Goal: Task Accomplishment & Management: Manage account settings

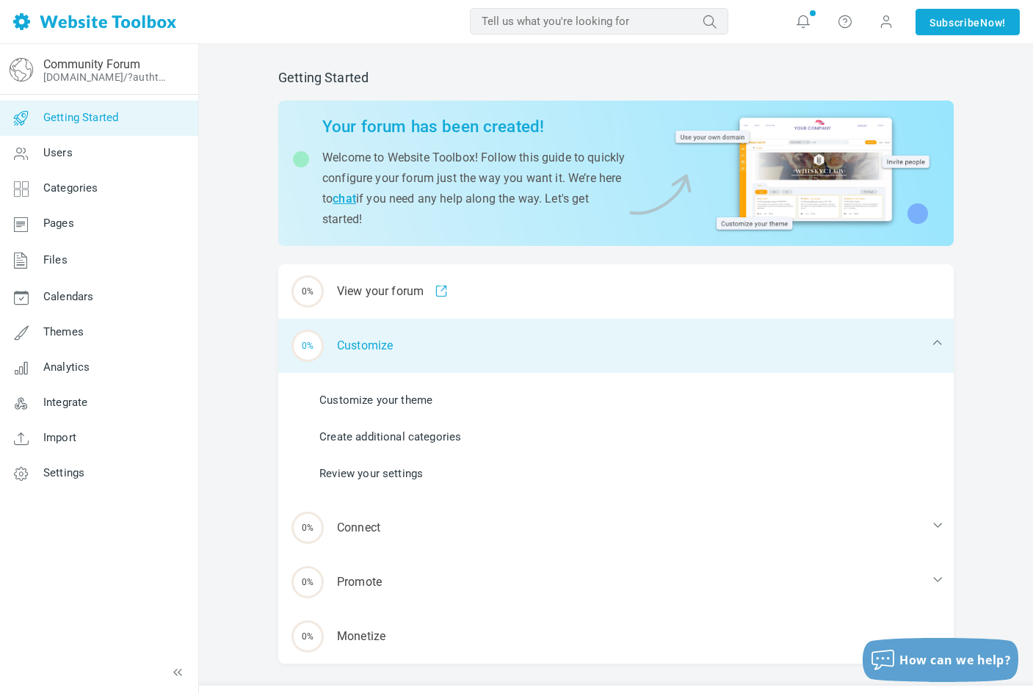
click at [402, 363] on div "0% Customize" at bounding box center [616, 346] width 676 height 54
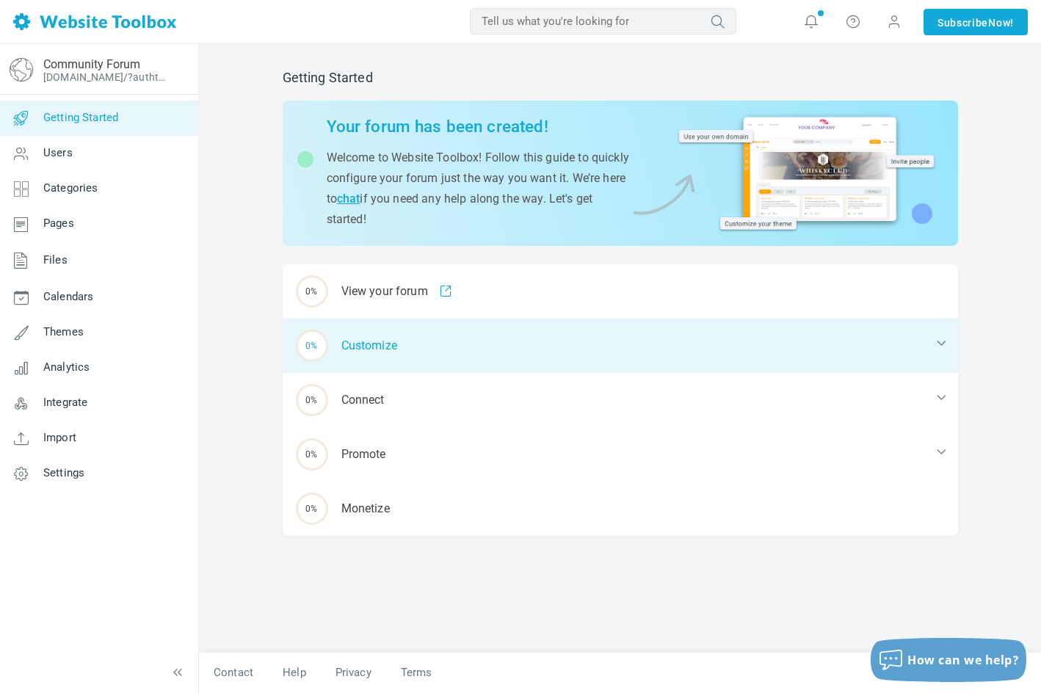
click at [405, 364] on div "0% Customize" at bounding box center [621, 346] width 676 height 54
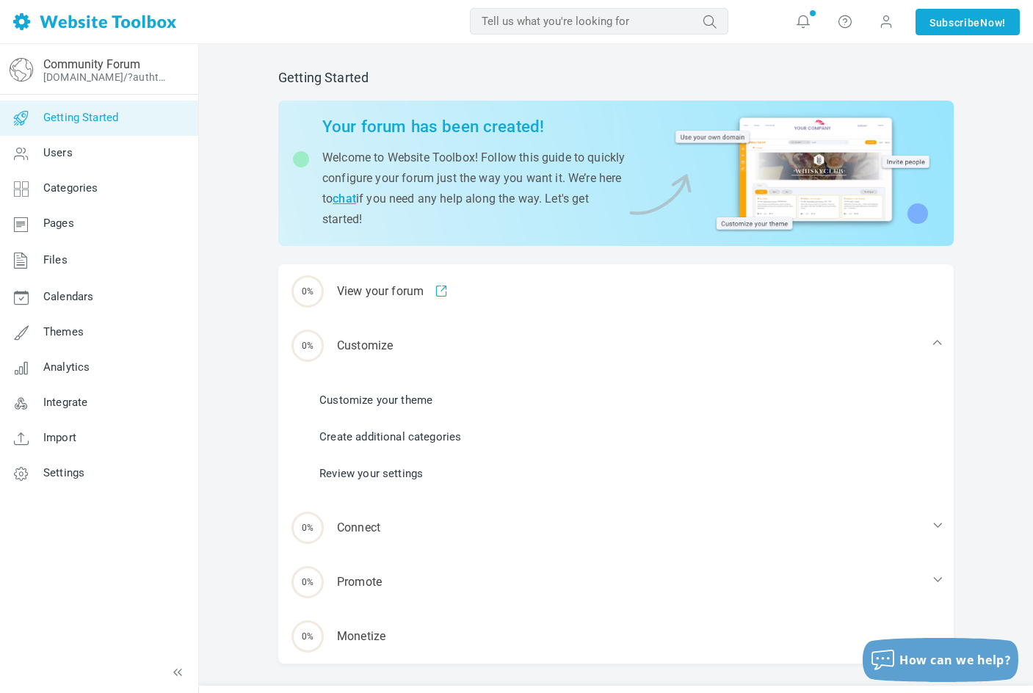
click at [425, 387] on ul "Customize your theme Create additional categories Review your settings" at bounding box center [625, 437] width 658 height 110
click at [419, 396] on link "Customize your theme" at bounding box center [375, 400] width 113 height 16
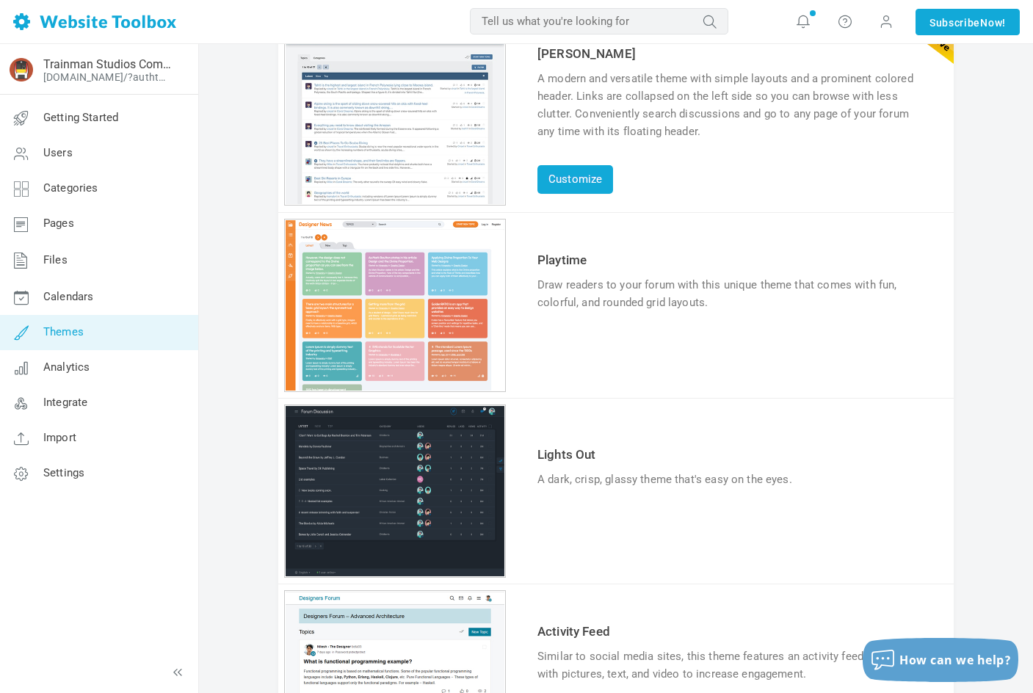
scroll to position [147, 0]
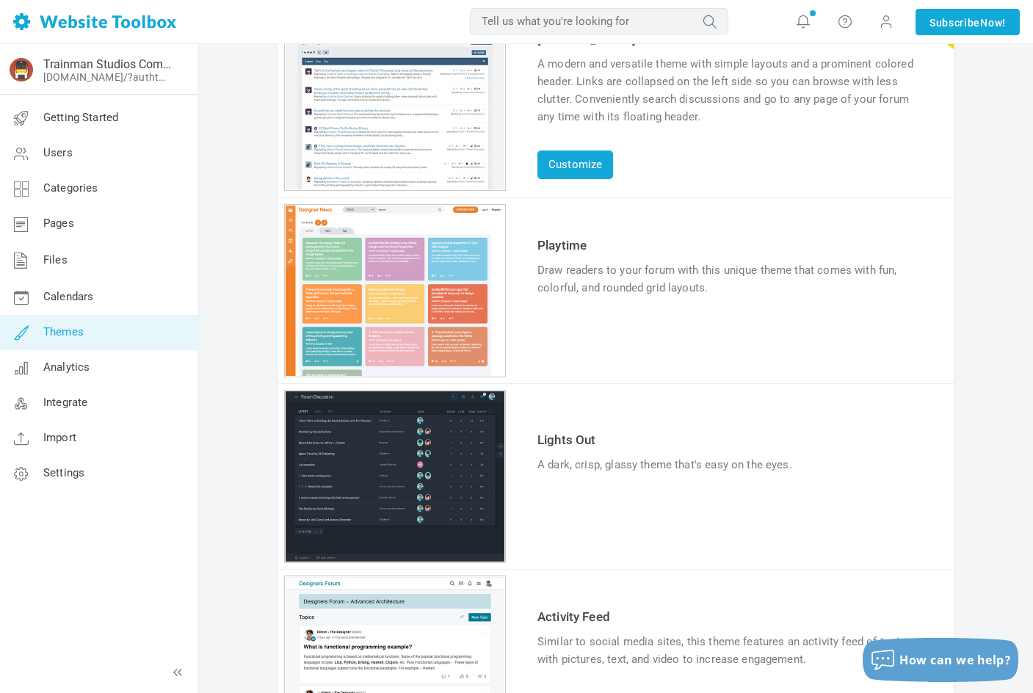
click at [574, 521] on link "Try & Customize" at bounding box center [592, 511] width 108 height 24
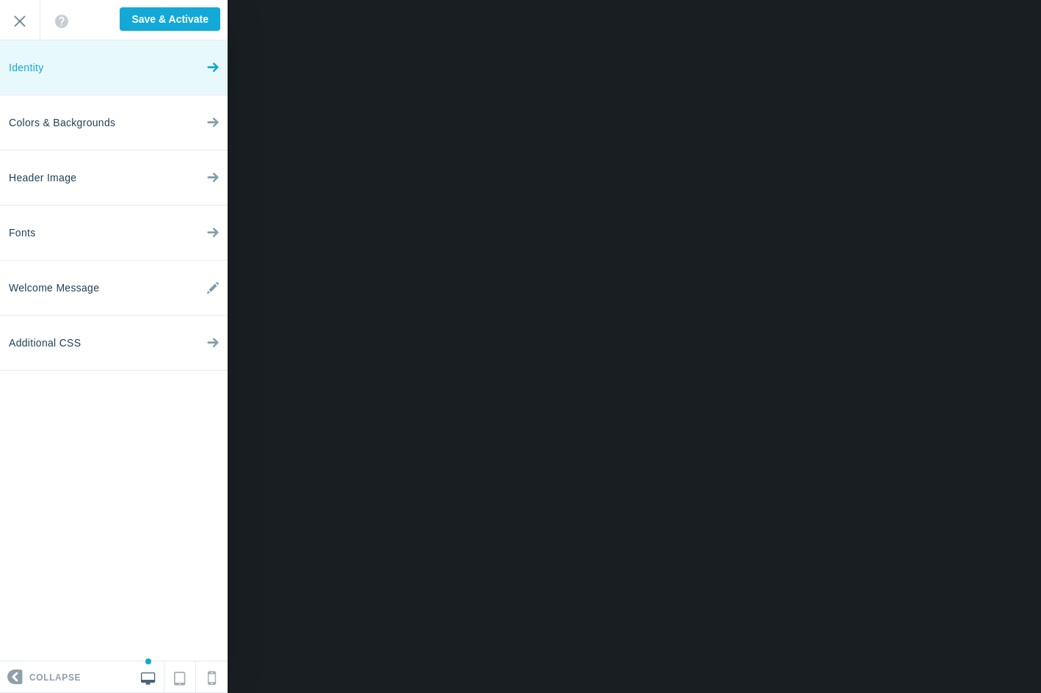
click at [125, 69] on link "Identity" at bounding box center [114, 67] width 228 height 55
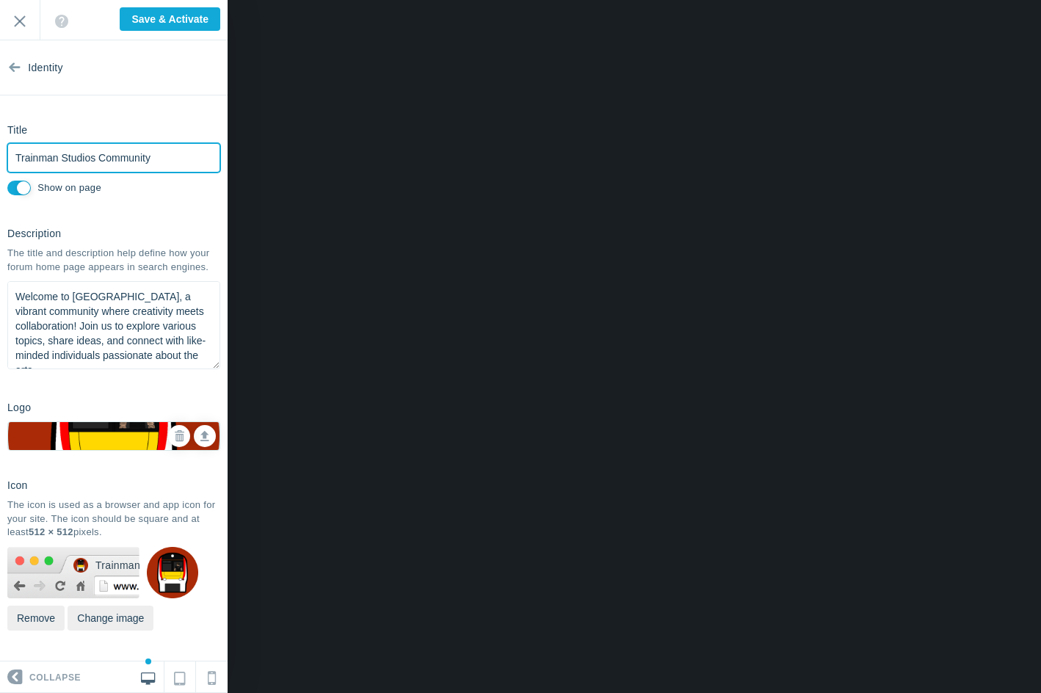
click at [134, 162] on input "Trainman Studios Community" at bounding box center [113, 157] width 213 height 29
click at [122, 218] on section "Identity Title Trainman Studios Community Please fill out this field. Show on p…" at bounding box center [114, 350] width 228 height 621
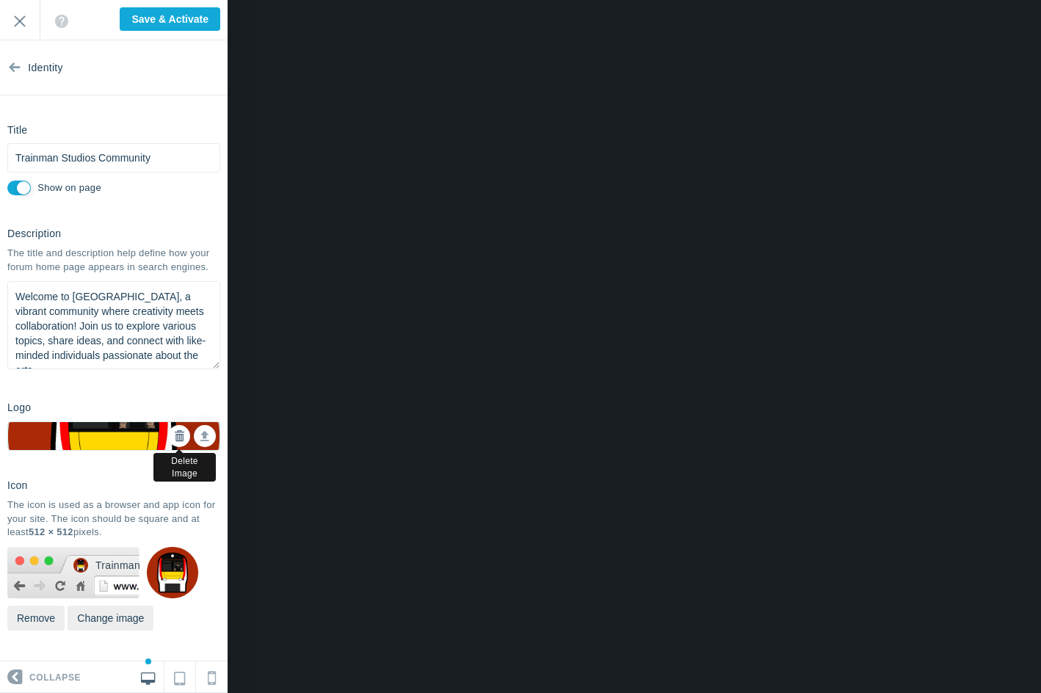
click at [173, 443] on link at bounding box center [179, 436] width 22 height 22
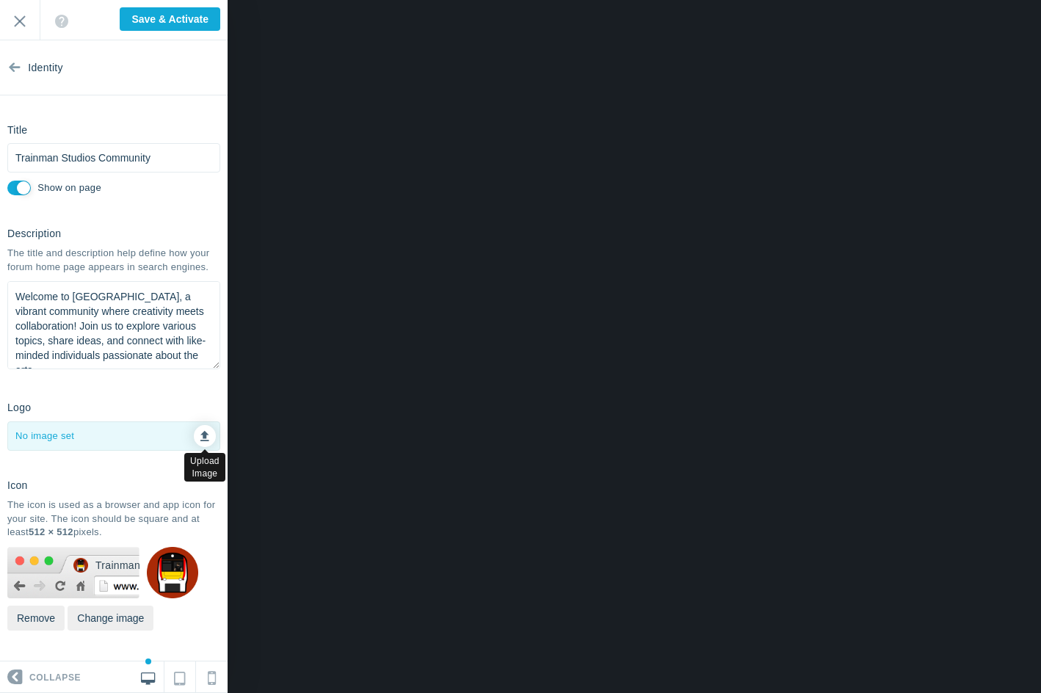
click at [195, 438] on link at bounding box center [205, 436] width 22 height 22
type input "C:\fakepath\Trainman Logos (3).png"
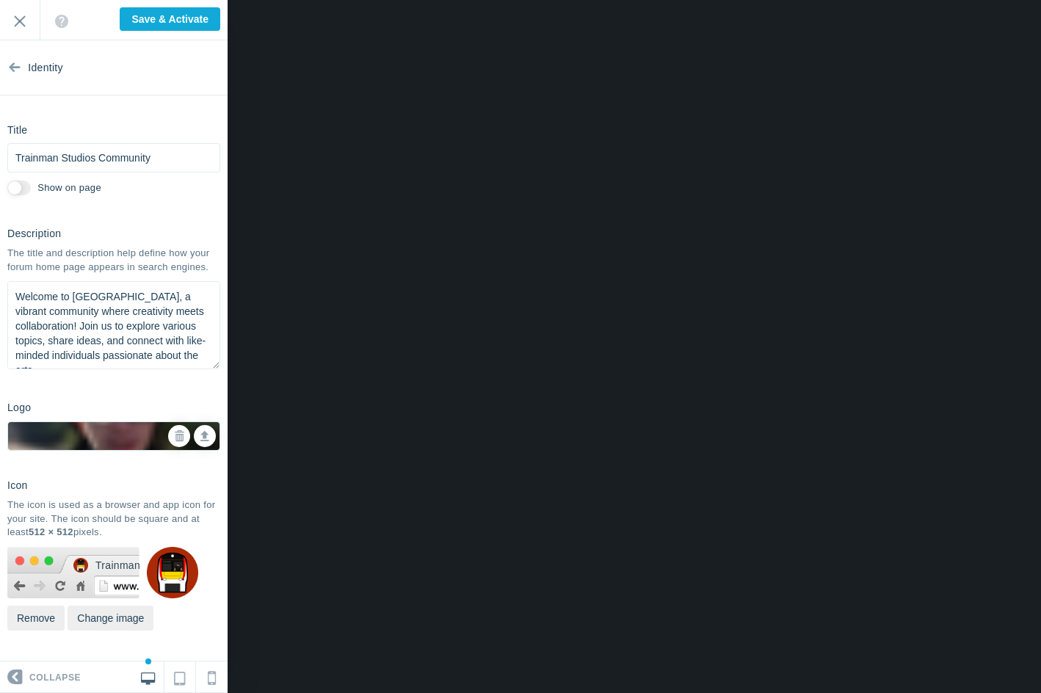
click at [174, 568] on img at bounding box center [172, 572] width 51 height 51
click at [36, 629] on button "Remove" at bounding box center [35, 618] width 57 height 25
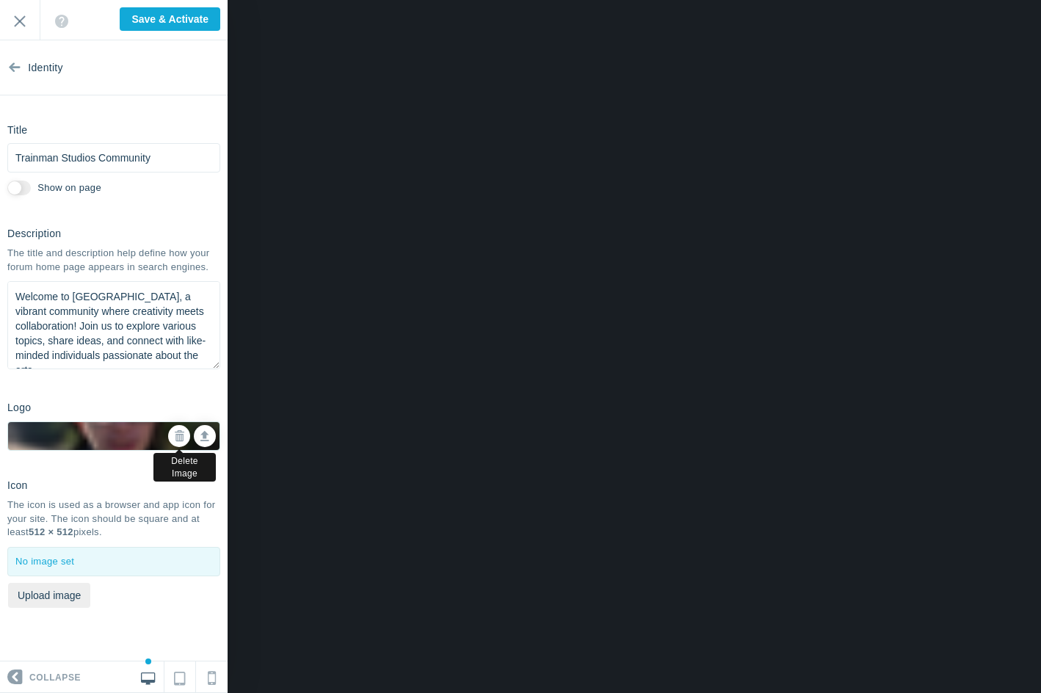
click at [187, 432] on link at bounding box center [179, 436] width 22 height 22
checkbox input "true"
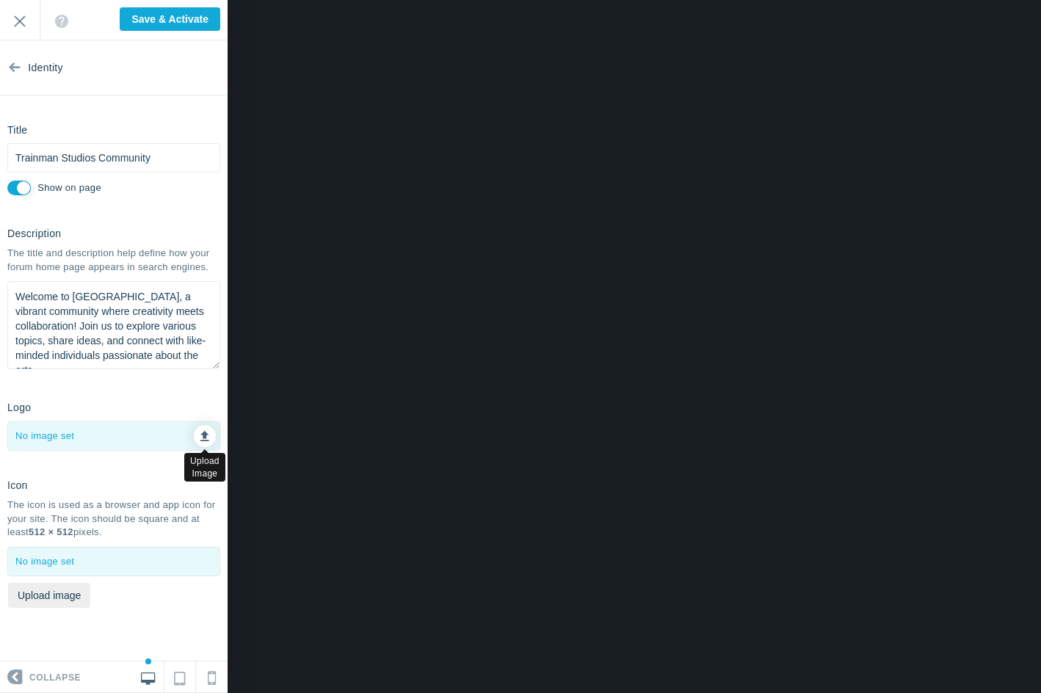
click at [198, 438] on link at bounding box center [205, 436] width 22 height 22
type input "C:\fakepath\YouTube Logo Copy 2 (1).png"
checkbox input "false"
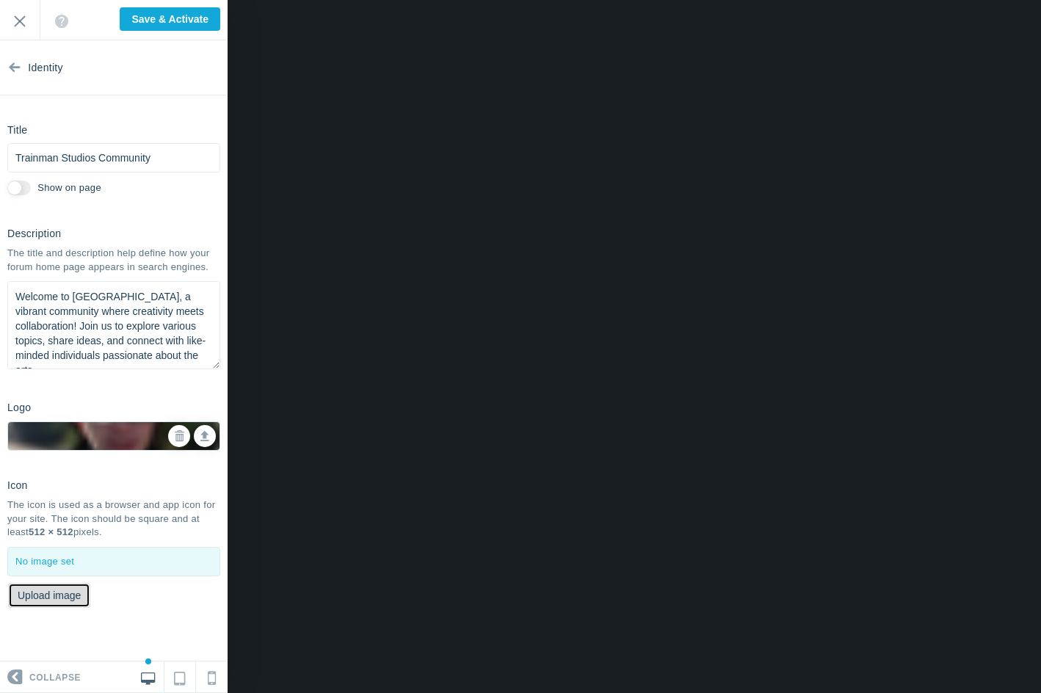
click at [72, 596] on button "Upload image" at bounding box center [49, 595] width 82 height 25
type input "C:\fakepath\YouTube Logo Copy 2 (1).png"
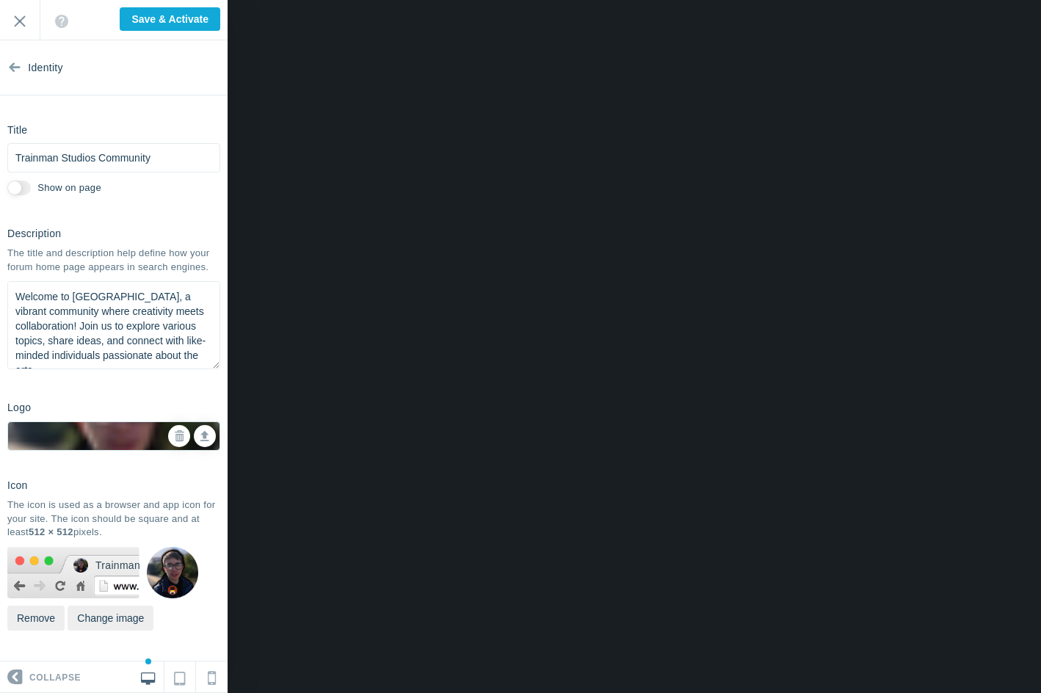
click at [125, 326] on textarea "Welcome to Trainman Studios, a vibrant community where creativity meets collabo…" at bounding box center [113, 325] width 213 height 88
click at [73, 292] on textarea "Welcome to Trainman Studios, a vibrant community where creativity meets collabo…" at bounding box center [113, 325] width 213 height 88
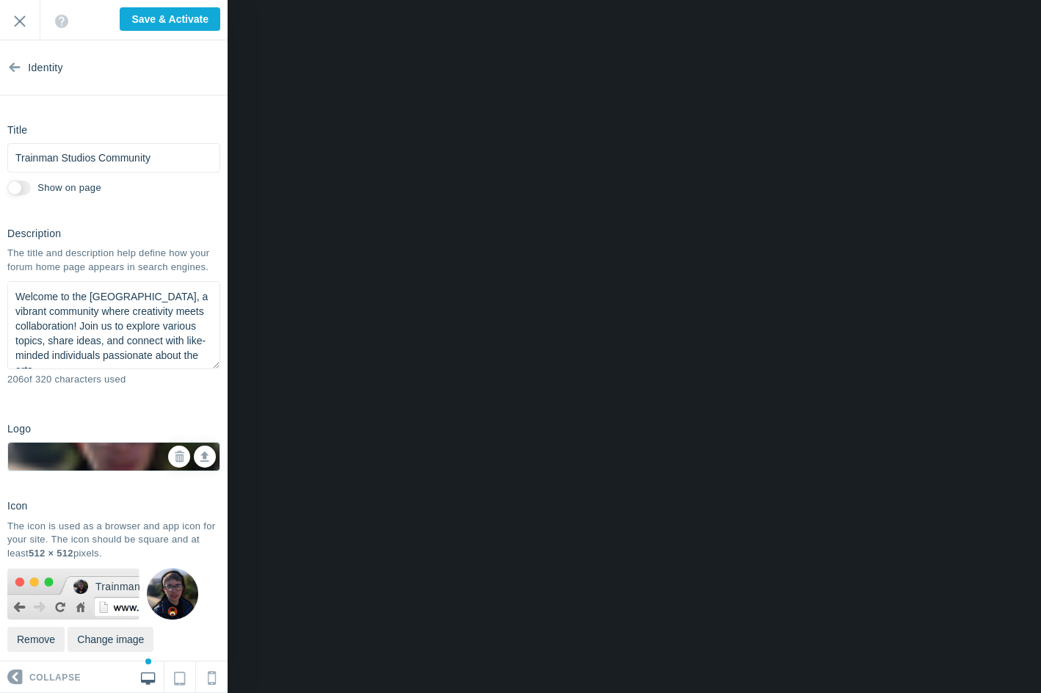
drag, startPoint x: 187, startPoint y: 369, endPoint x: 167, endPoint y: 307, distance: 64.6
click at [167, 307] on textarea "Welcome to Trainman Studios, a vibrant community where creativity meets collabo…" at bounding box center [113, 325] width 213 height 88
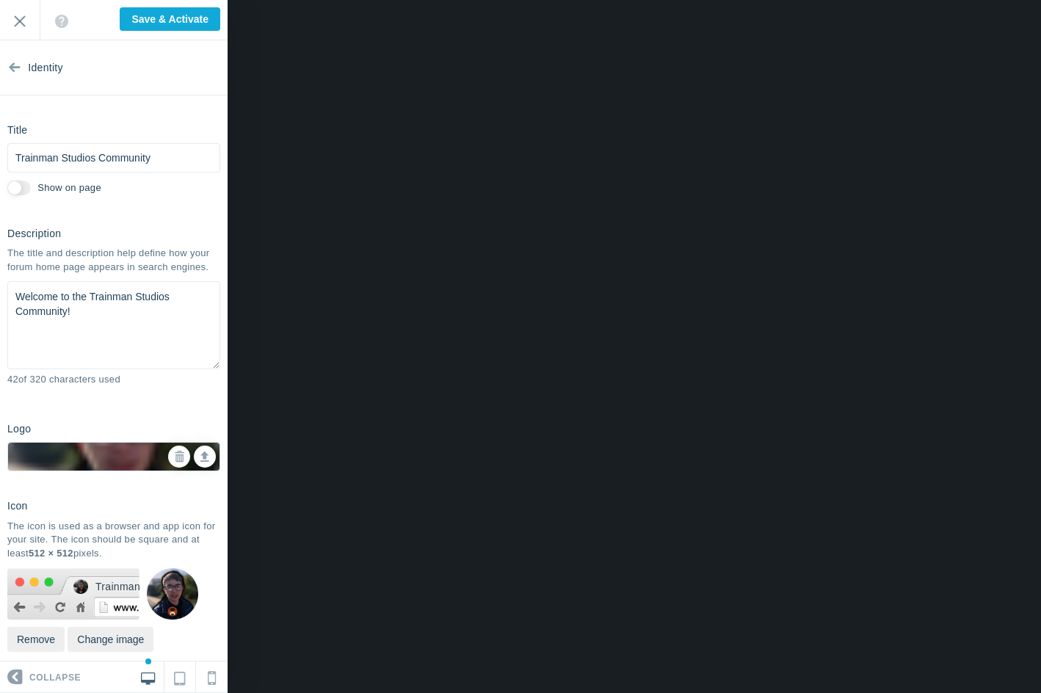
type textarea "Welcome to the Trainman Studios Community!"
click at [90, 261] on div "The title and description help define how your forum home page appears in searc…" at bounding box center [113, 260] width 213 height 27
click at [19, 192] on input "Show on page" at bounding box center [19, 188] width 24 height 15
checkbox input "true"
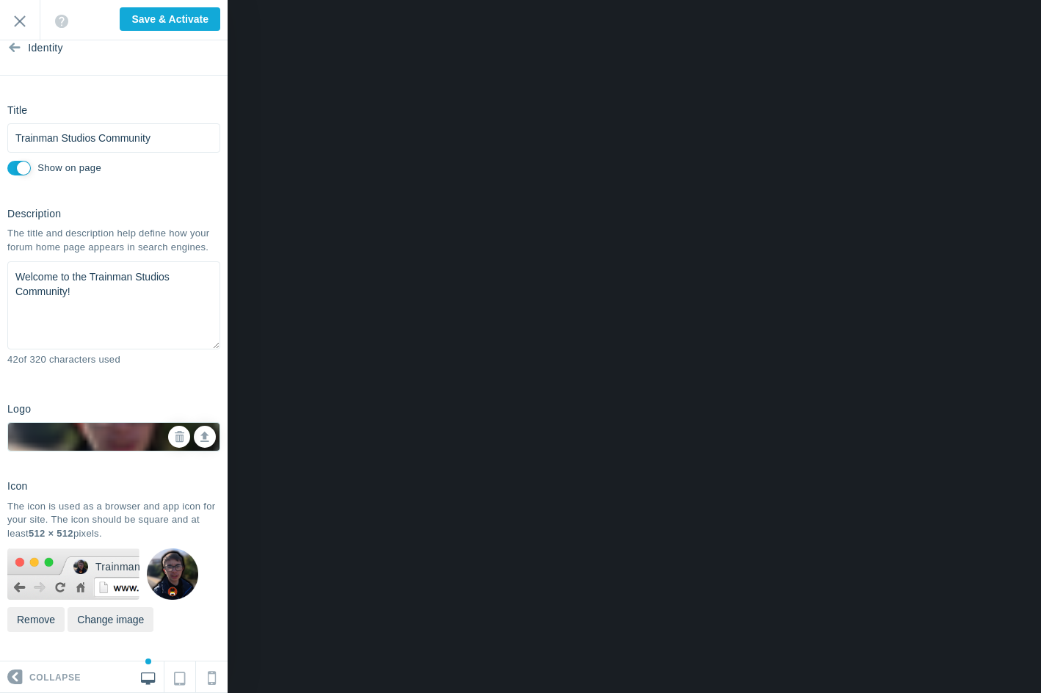
scroll to position [32, 0]
click at [151, 9] on input "Save & Activate" at bounding box center [170, 19] width 101 height 24
type input "Saving..."
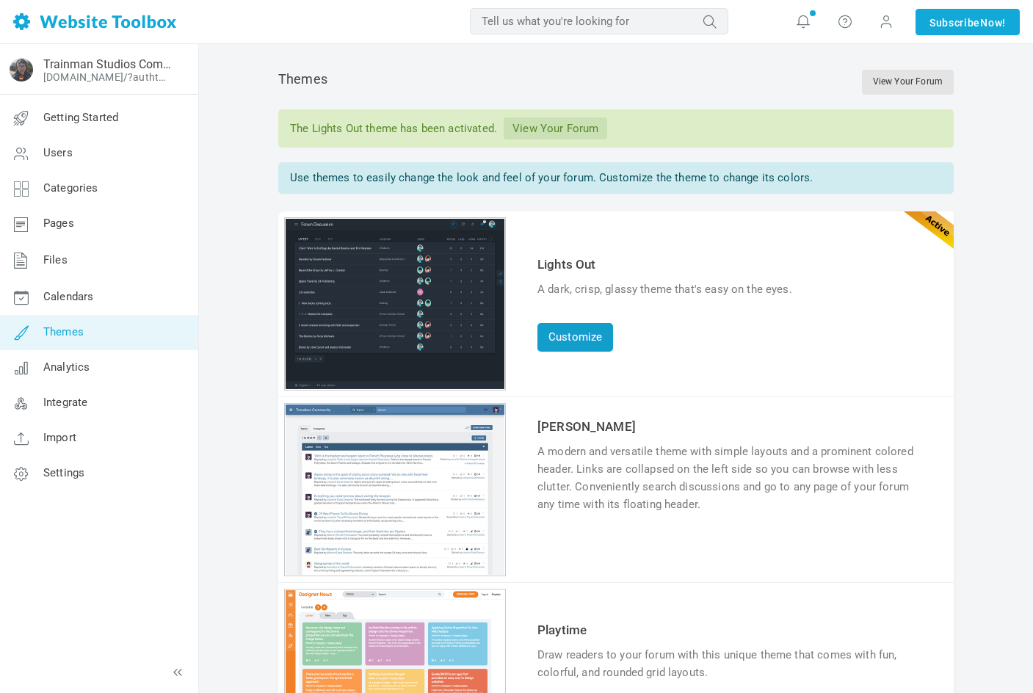
click at [594, 337] on link "Customize" at bounding box center [576, 337] width 76 height 29
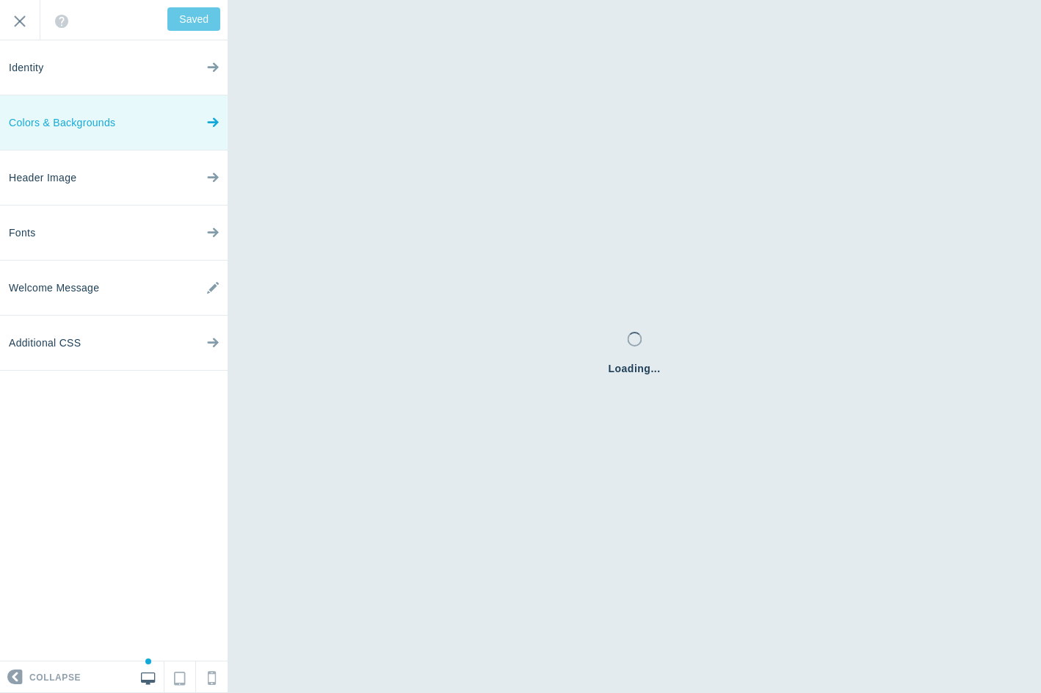
click at [109, 136] on span "Colors & Backgrounds" at bounding box center [62, 122] width 106 height 55
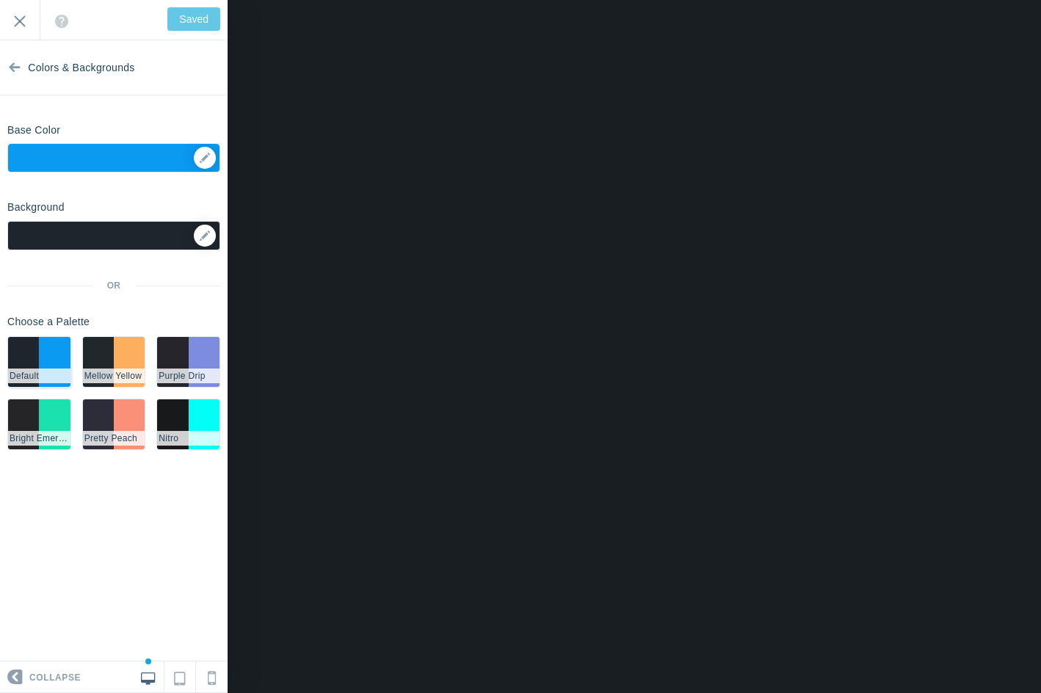
click at [45, 353] on li "#0a9af1" at bounding box center [54, 362] width 31 height 50
type input "Save"
click at [95, 405] on li "#2d2d39" at bounding box center [98, 425] width 31 height 50
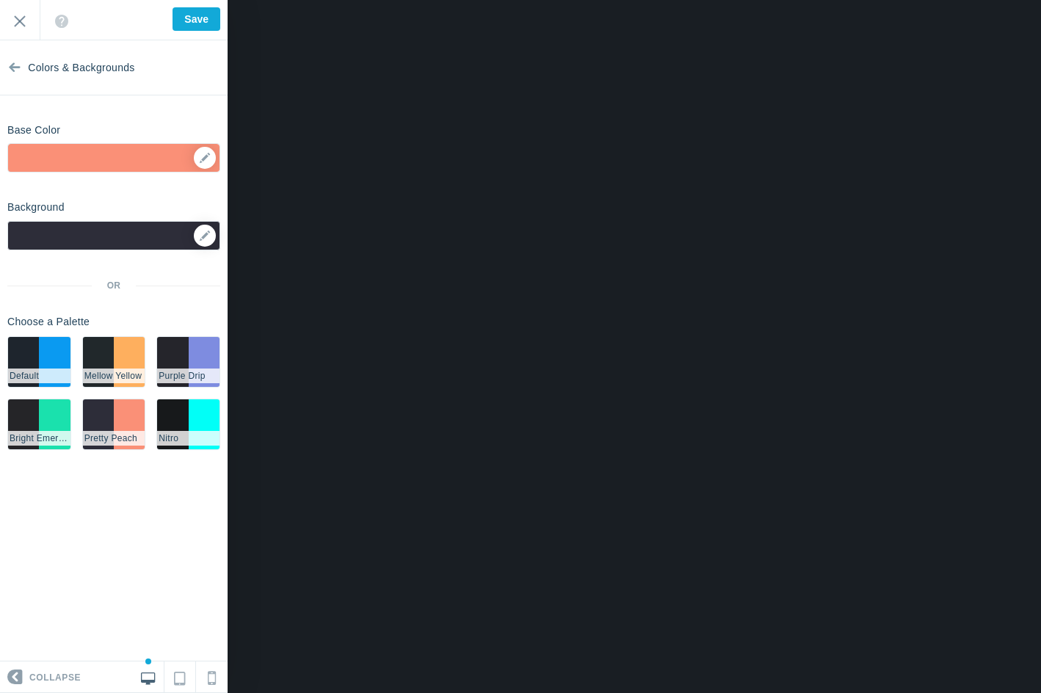
click at [216, 234] on div at bounding box center [113, 235] width 213 height 29
click at [204, 237] on icon at bounding box center [205, 236] width 10 height 10
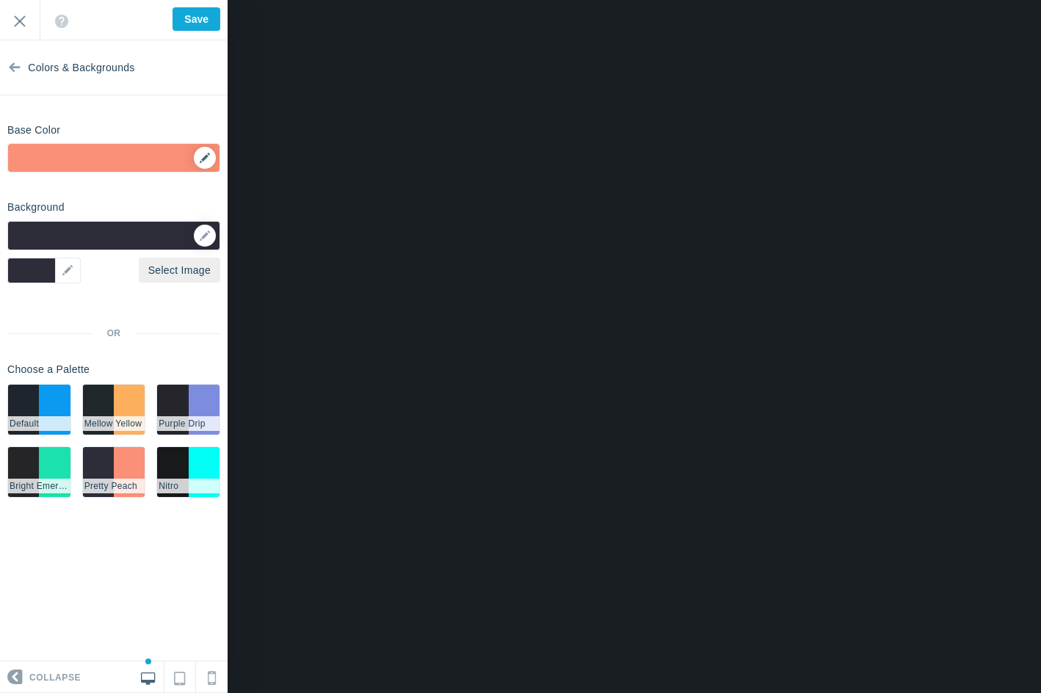
click at [196, 165] on div "▼" at bounding box center [114, 162] width 212 height 37
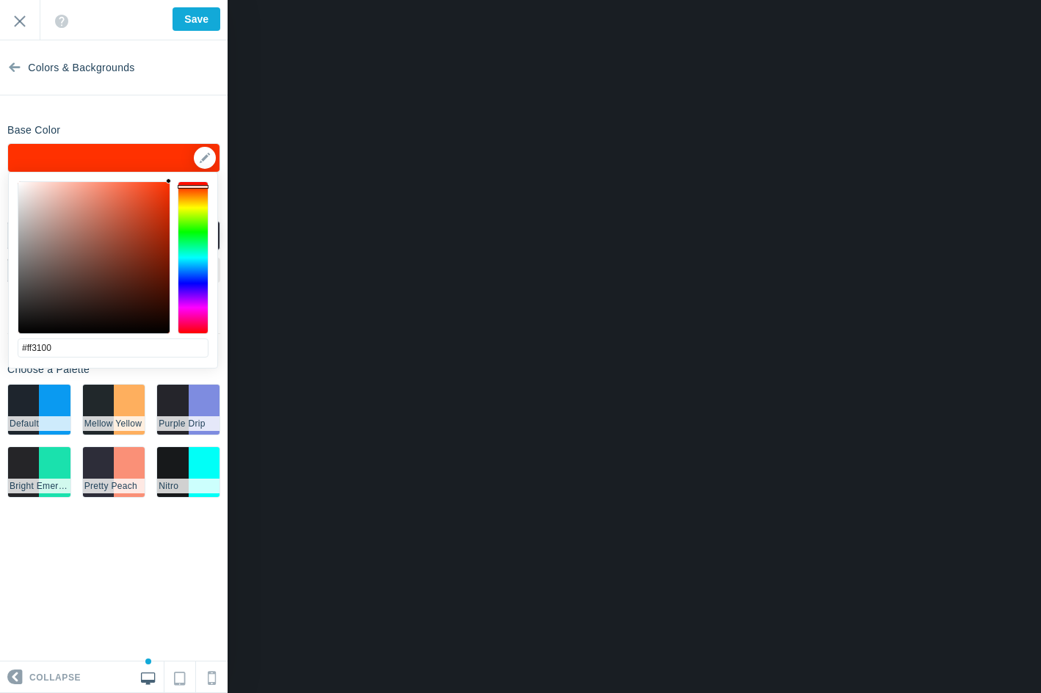
drag, startPoint x: 138, startPoint y: 259, endPoint x: 220, endPoint y: 176, distance: 116.9
click at [220, 0] on body "Loading... Loading... Collapse Identity Colors & Backgrounds Header Image Fonts…" at bounding box center [520, 0] width 1041 height 0
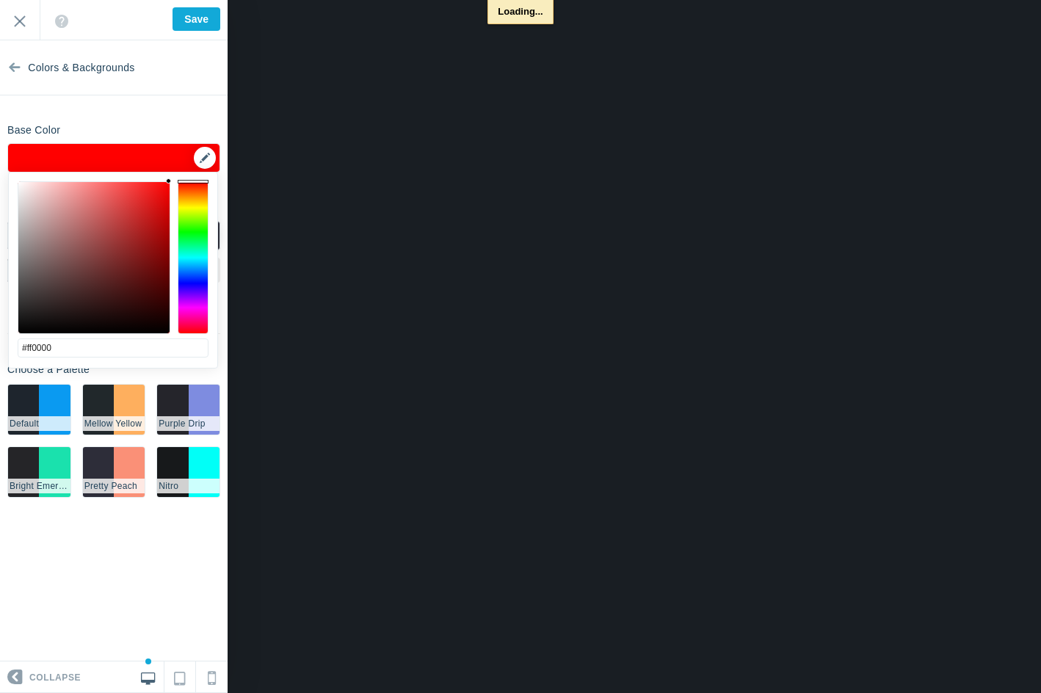
drag, startPoint x: 200, startPoint y: 166, endPoint x: 202, endPoint y: 156, distance: 9.8
click at [202, 0] on body "Loading... Loading... Collapse Identity Colors & Backgrounds Header Image Fonts…" at bounding box center [520, 0] width 1041 height 0
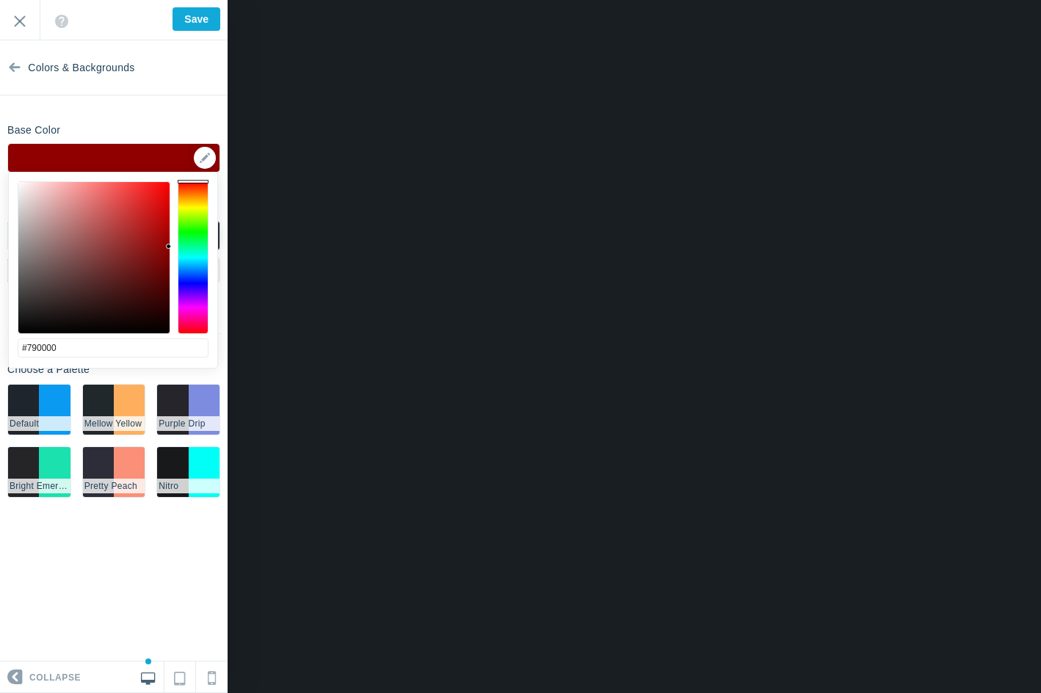
drag, startPoint x: 154, startPoint y: 190, endPoint x: 184, endPoint y: 261, distance: 77.3
click at [184, 261] on div at bounding box center [113, 257] width 191 height 153
drag, startPoint x: 160, startPoint y: 234, endPoint x: 187, endPoint y: 220, distance: 30.5
click at [187, 220] on div at bounding box center [113, 257] width 191 height 153
click at [193, 123] on div "Base Color ▼" at bounding box center [114, 145] width 228 height 55
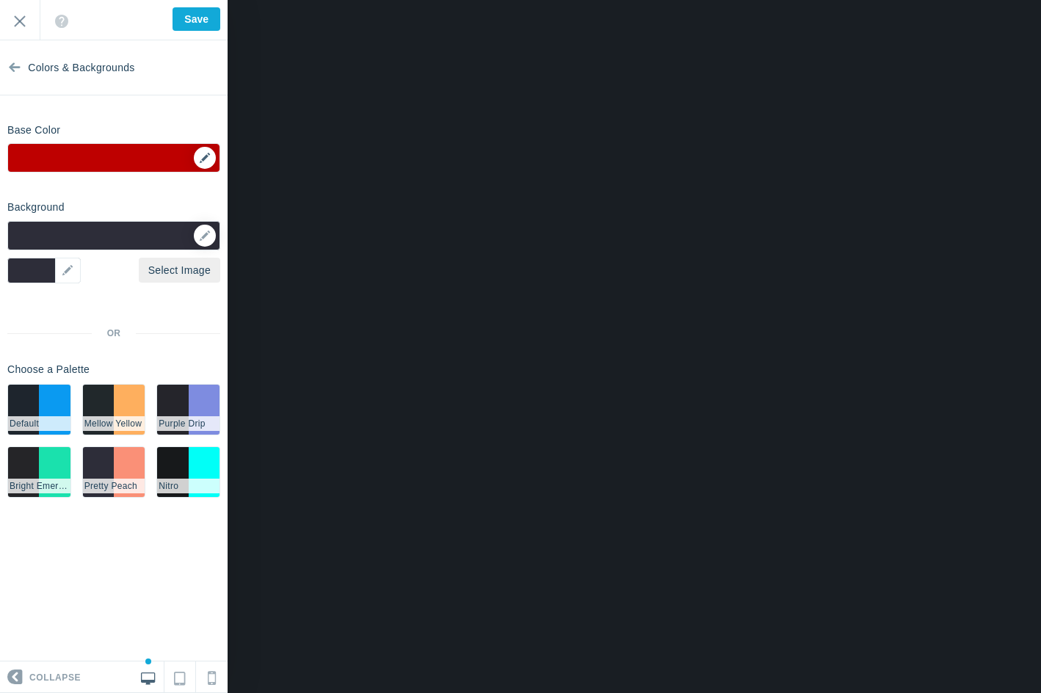
click at [203, 160] on div "▼" at bounding box center [114, 162] width 212 height 37
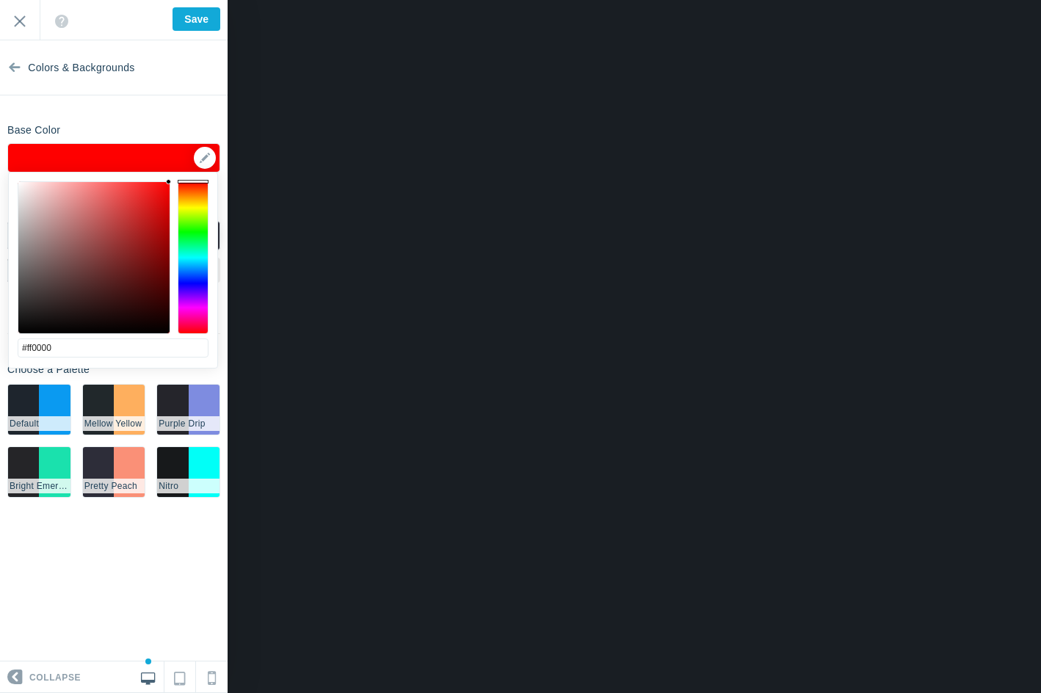
click at [173, 181] on div at bounding box center [113, 257] width 191 height 153
drag, startPoint x: 115, startPoint y: 210, endPoint x: -40, endPoint y: 151, distance: 166.7
click at [0, 0] on html "Loading... Loading... Collapse Identity Colors & Backgrounds Header Image Fonts…" at bounding box center [520, 0] width 1041 height 0
click at [137, 182] on div at bounding box center [93, 257] width 151 height 151
drag, startPoint x: 144, startPoint y: 197, endPoint x: 178, endPoint y: 178, distance: 38.5
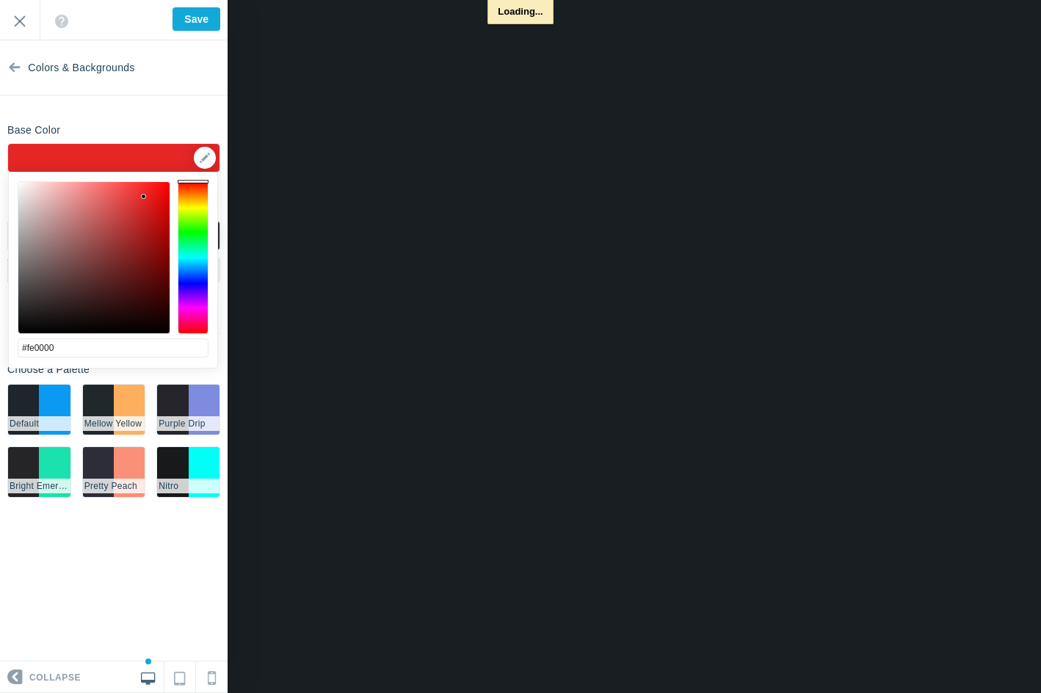
click at [178, 178] on div "#fe0000 cancel choose" at bounding box center [113, 377] width 209 height 408
type input "#ff0000"
click at [189, 129] on div "Base Color #be0000 ▼" at bounding box center [114, 145] width 228 height 55
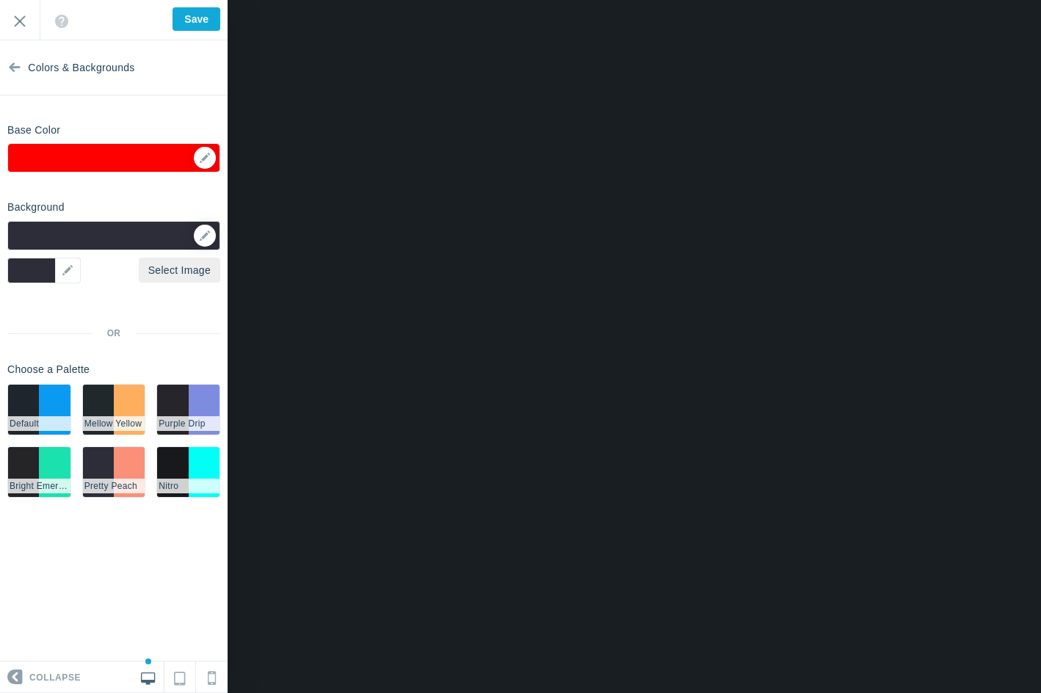
click at [135, 239] on div at bounding box center [113, 235] width 213 height 29
click at [214, 228] on div at bounding box center [203, 236] width 26 height 22
click at [209, 231] on icon at bounding box center [205, 236] width 10 height 10
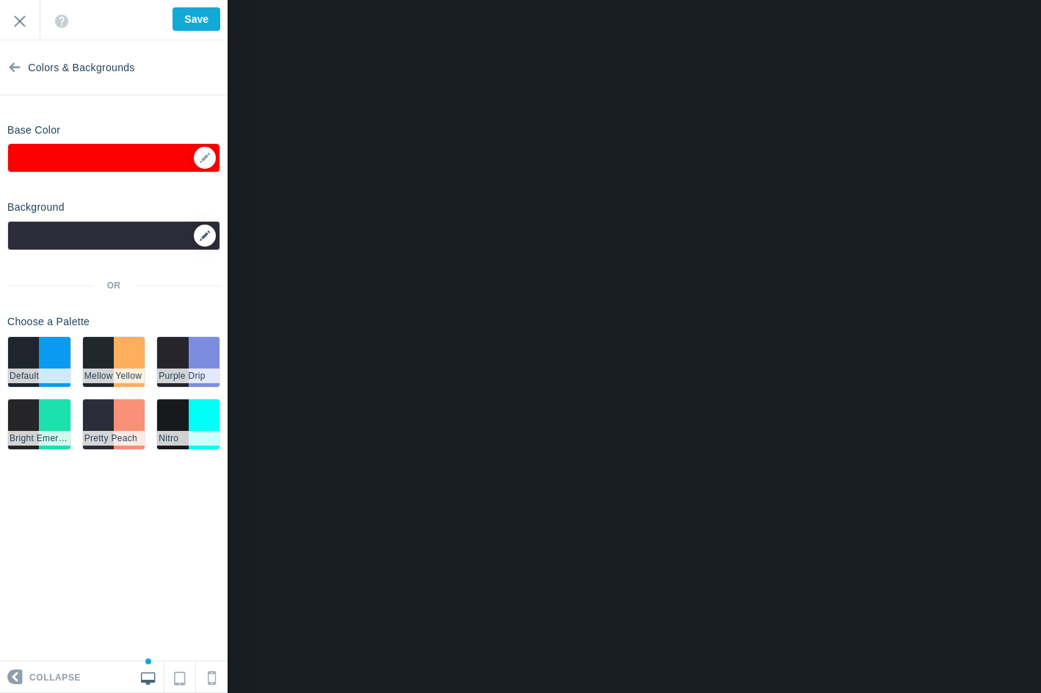
click at [209, 234] on icon at bounding box center [205, 236] width 10 height 10
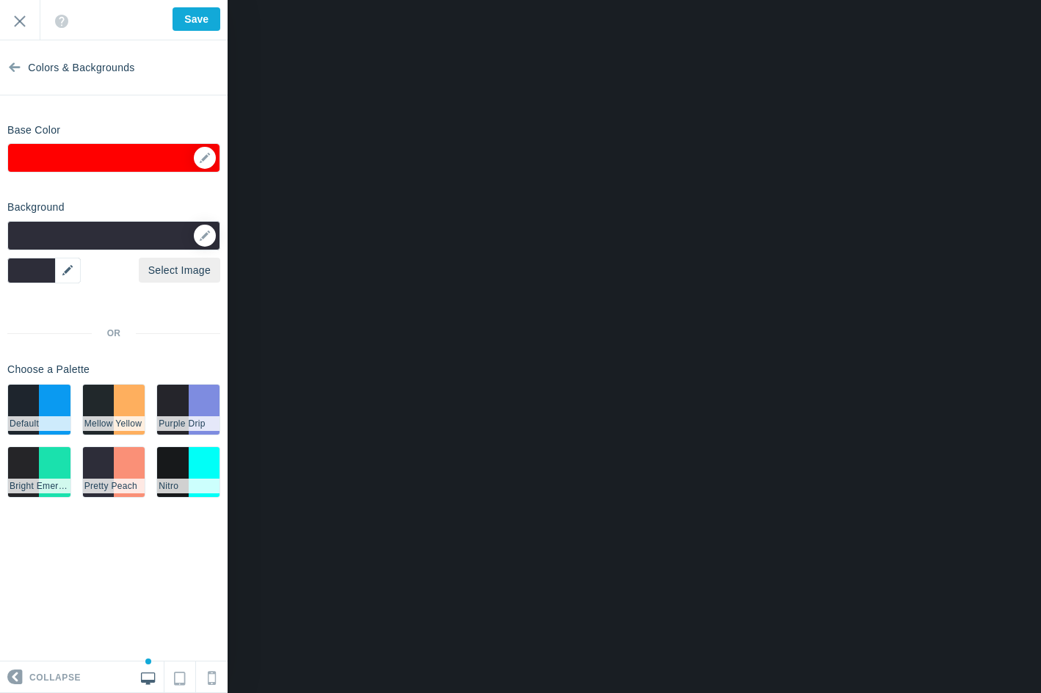
click at [76, 266] on div "▼" at bounding box center [43, 271] width 73 height 26
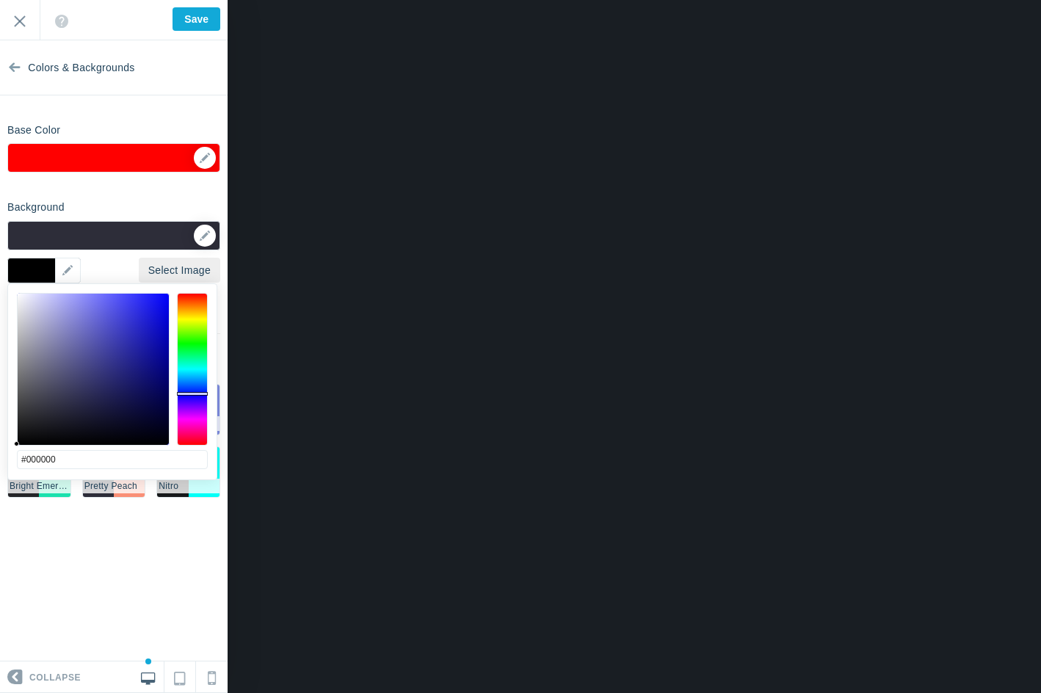
drag, startPoint x: 36, startPoint y: 304, endPoint x: 4, endPoint y: 461, distance: 159.7
click at [4, 0] on body "Loading... Loading... Collapse Identity Colors & Backgrounds Header Image Fonts…" at bounding box center [520, 0] width 1041 height 0
click at [46, 397] on div at bounding box center [93, 369] width 151 height 151
click at [54, 409] on div at bounding box center [93, 369] width 151 height 151
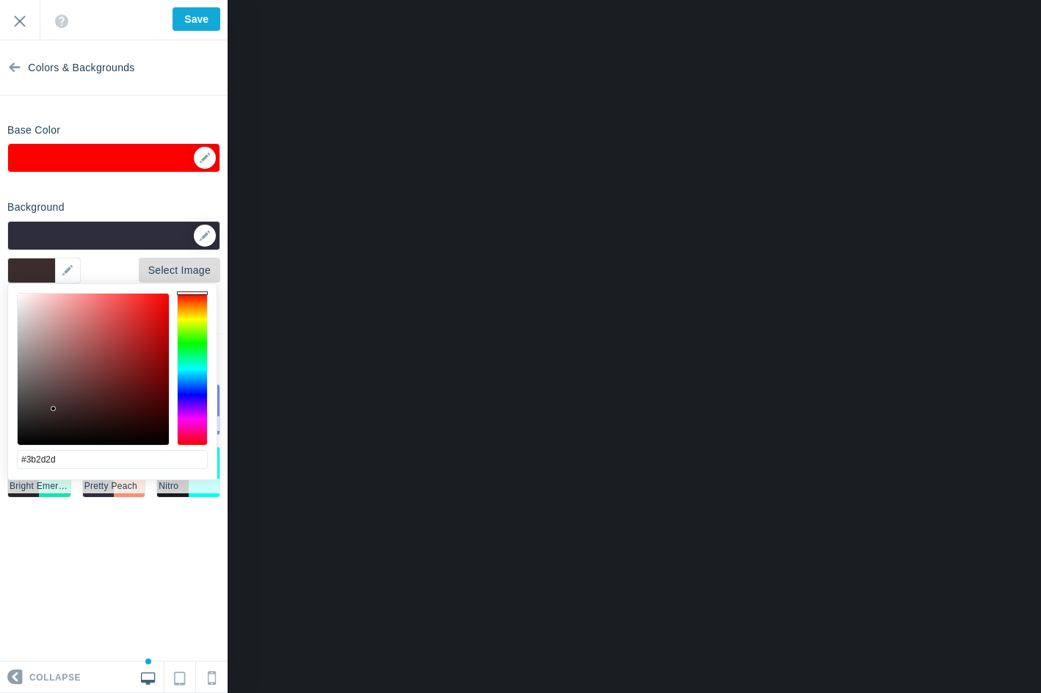
drag, startPoint x: 201, startPoint y: 286, endPoint x: 203, endPoint y: 267, distance: 19.3
click at [203, 0] on body "Loading... Loading... Collapse Identity Colors & Backgrounds Header Image Fonts…" at bounding box center [520, 0] width 1041 height 0
click at [58, 402] on div at bounding box center [93, 369] width 151 height 151
click at [68, 392] on div at bounding box center [93, 369] width 151 height 151
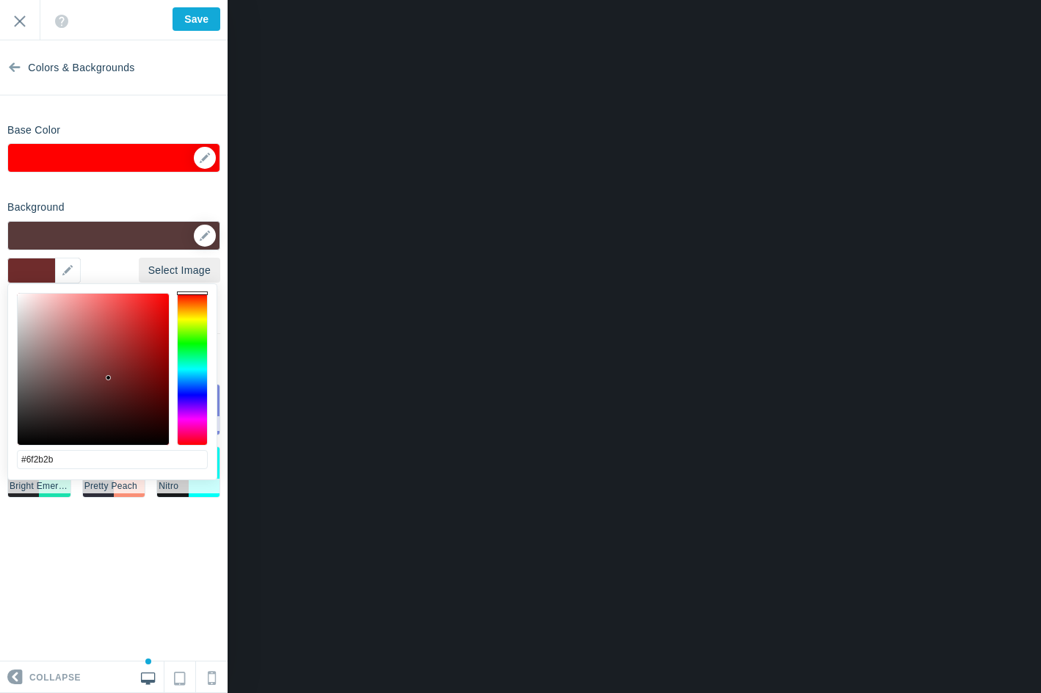
click at [109, 378] on div at bounding box center [93, 369] width 151 height 151
click at [115, 380] on div at bounding box center [93, 369] width 151 height 151
click at [134, 390] on div at bounding box center [93, 369] width 151 height 151
click at [145, 405] on div at bounding box center [93, 369] width 151 height 151
click at [138, 416] on div at bounding box center [93, 369] width 151 height 151
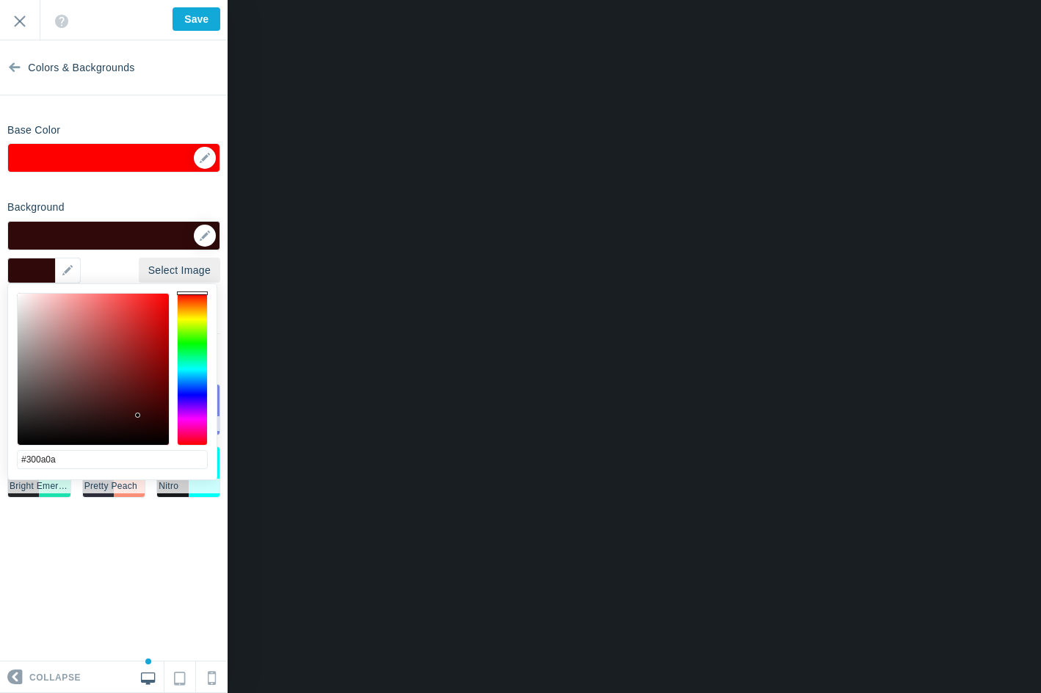
type input "#392a2a"
click at [55, 411] on div at bounding box center [93, 369] width 151 height 151
click at [56, 495] on ul "#252528 #1ae1ad Bright Emerald" at bounding box center [39, 472] width 64 height 51
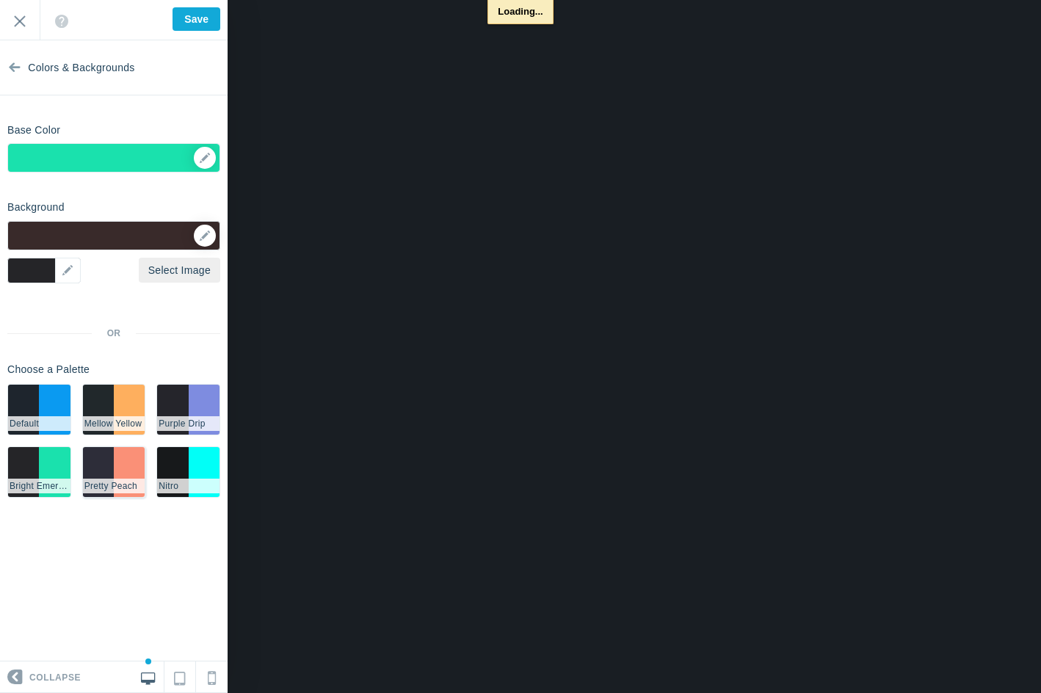
click at [118, 483] on li "Pretty Peach" at bounding box center [114, 486] width 62 height 15
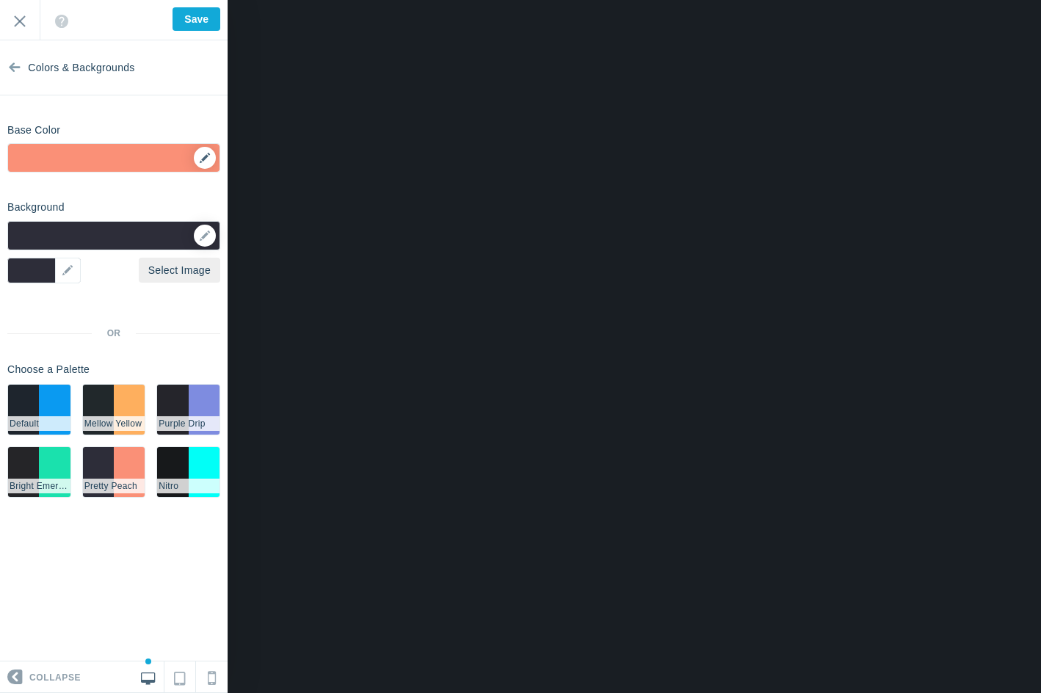
click at [208, 163] on div "▼" at bounding box center [114, 162] width 212 height 37
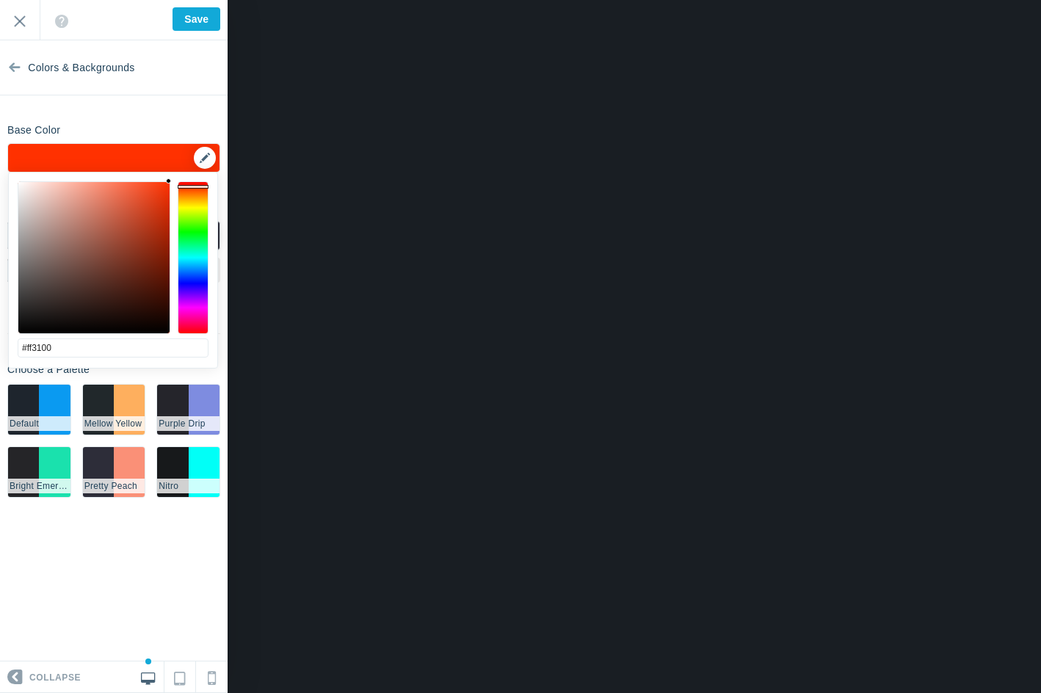
drag, startPoint x: 129, startPoint y: 261, endPoint x: 201, endPoint y: 162, distance: 122.5
click at [204, 0] on body "Loading... Loading... Collapse Identity Colors & Backgrounds Header Image Fonts…" at bounding box center [520, 0] width 1041 height 0
type input "#ff0000"
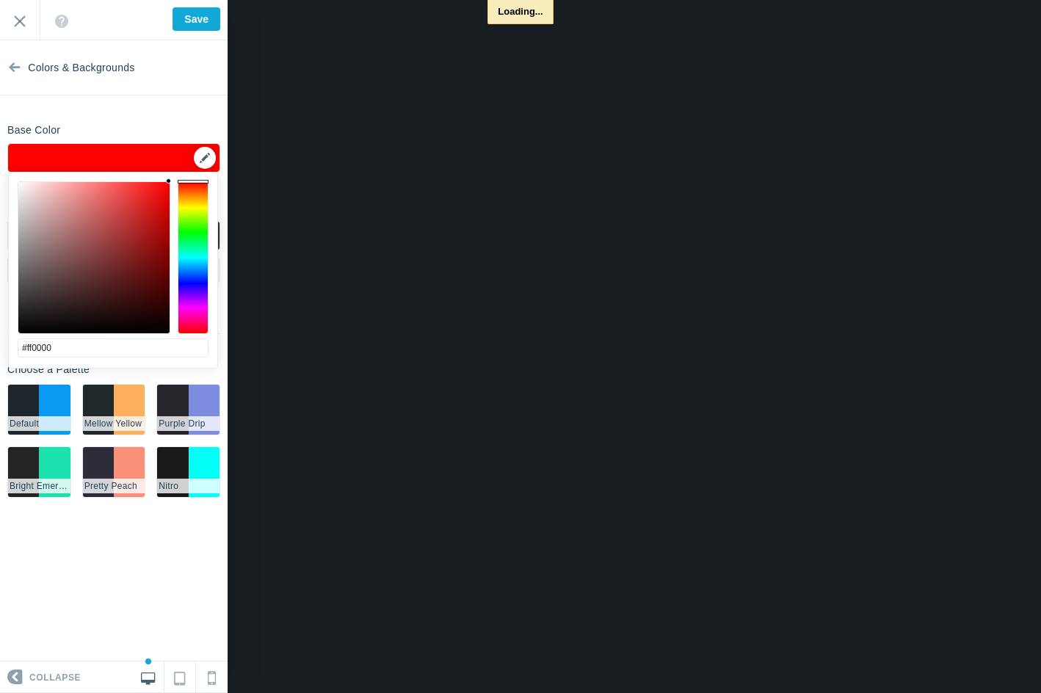
drag, startPoint x: 189, startPoint y: 195, endPoint x: 201, endPoint y: 164, distance: 33.4
click at [201, 0] on body "Loading... Loading... Collapse Identity Colors & Backgrounds Header Image Fonts…" at bounding box center [520, 0] width 1041 height 0
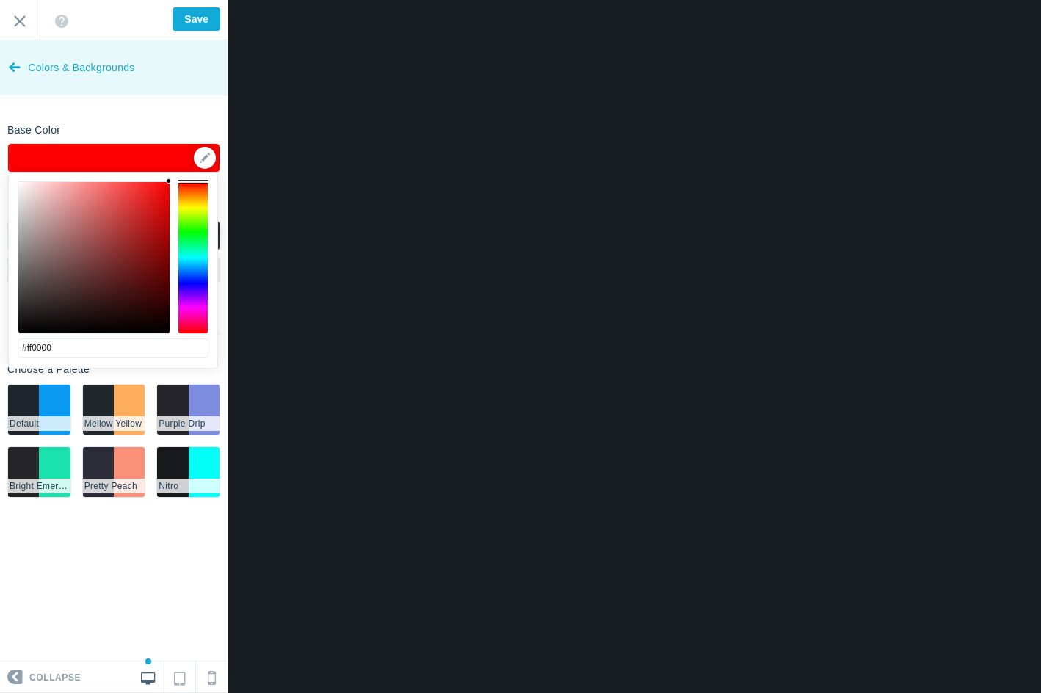
click at [111, 91] on span "Colors & Backgrounds" at bounding box center [81, 67] width 106 height 55
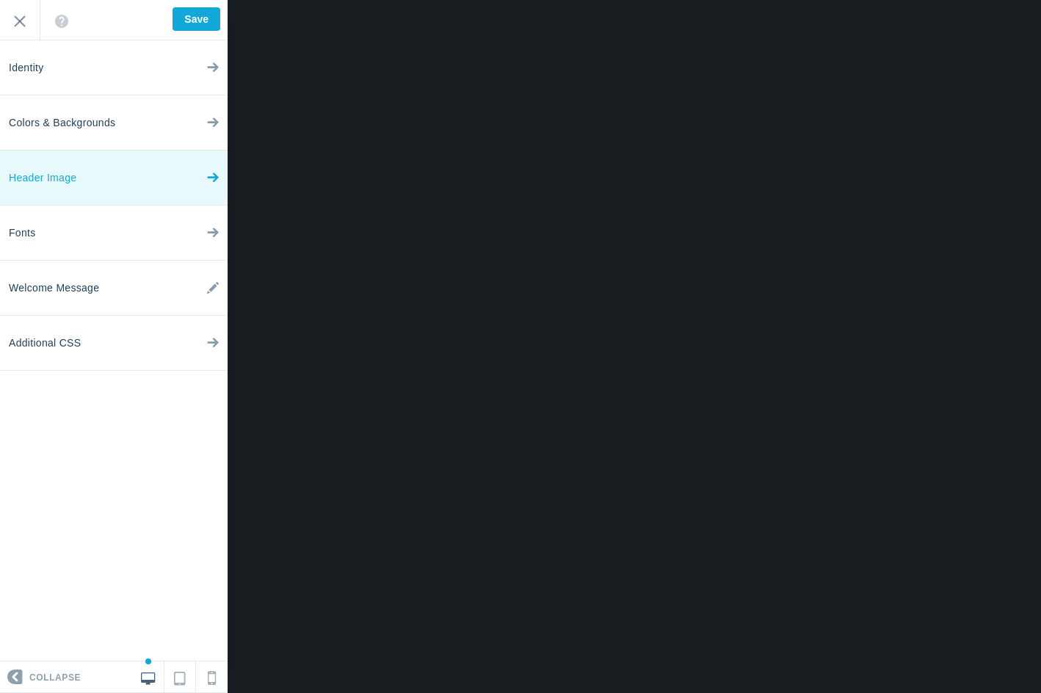
click at [102, 189] on link "Header Image" at bounding box center [114, 178] width 228 height 55
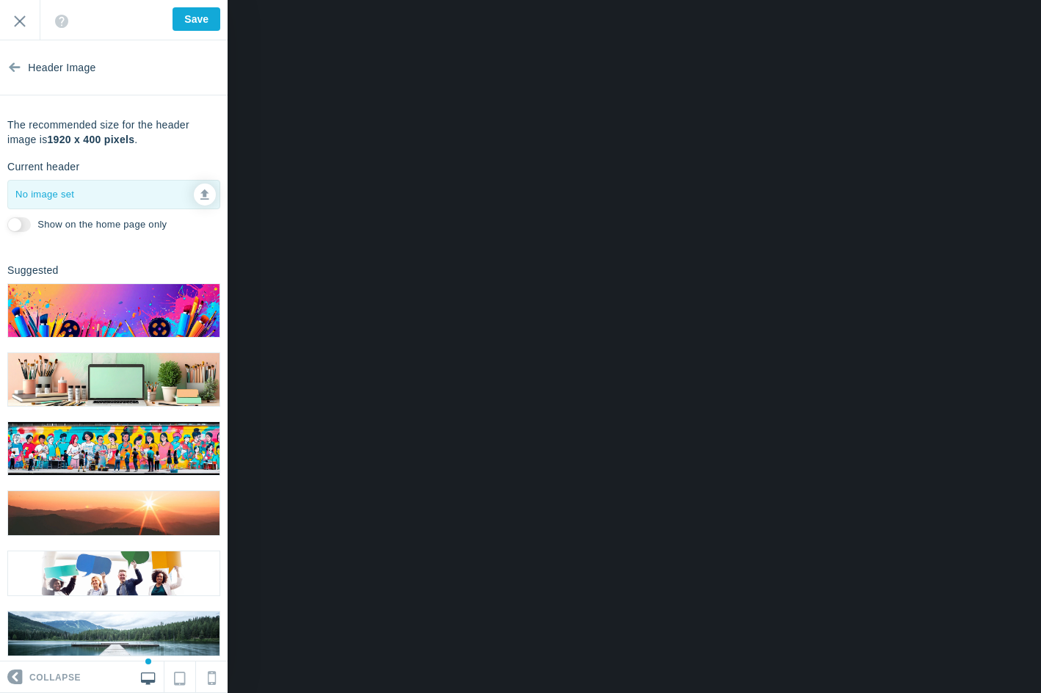
click at [120, 311] on img at bounding box center [114, 310] width 212 height 53
click at [21, 222] on input "Show on the home page only" at bounding box center [19, 224] width 24 height 15
click at [24, 222] on input "Show on the home page only" at bounding box center [19, 224] width 24 height 15
click at [23, 225] on input "Show on the home page only" at bounding box center [19, 224] width 24 height 15
checkbox input "true"
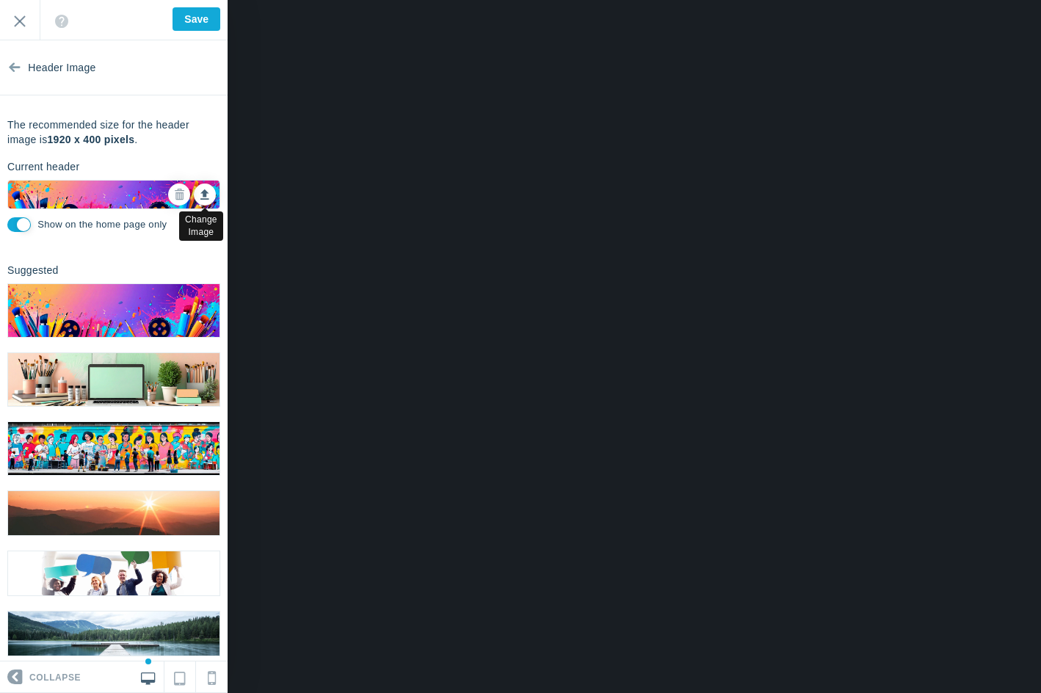
click at [194, 193] on link at bounding box center [205, 195] width 22 height 22
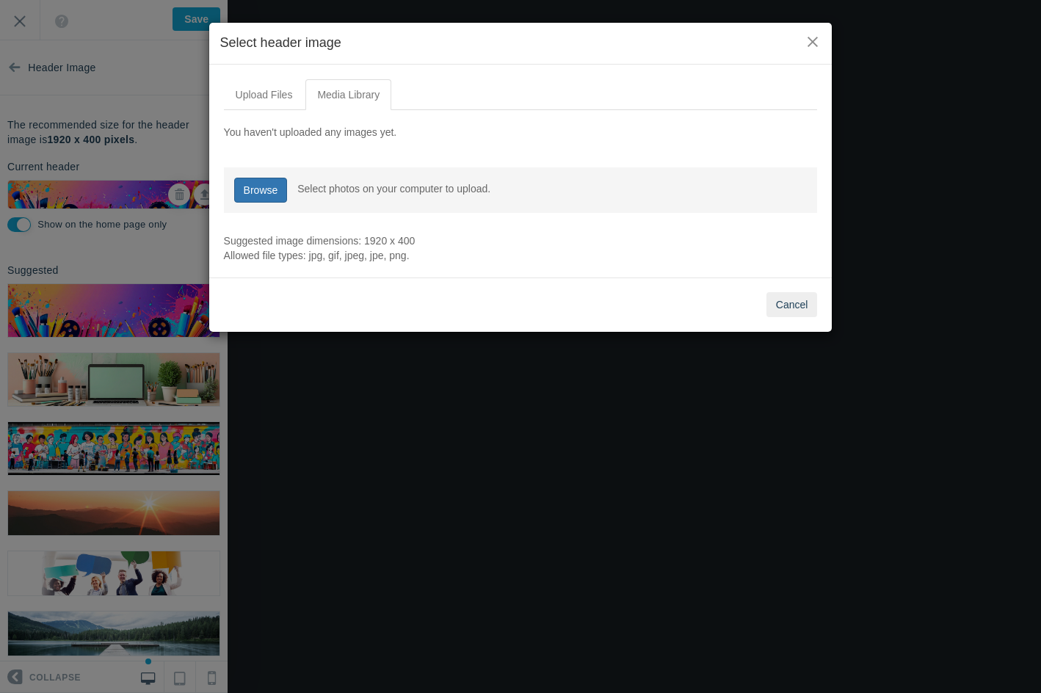
click at [258, 184] on link "Browse" at bounding box center [261, 190] width 54 height 25
type input "C:\fakepath\YouTube Banner 2025 (4).png"
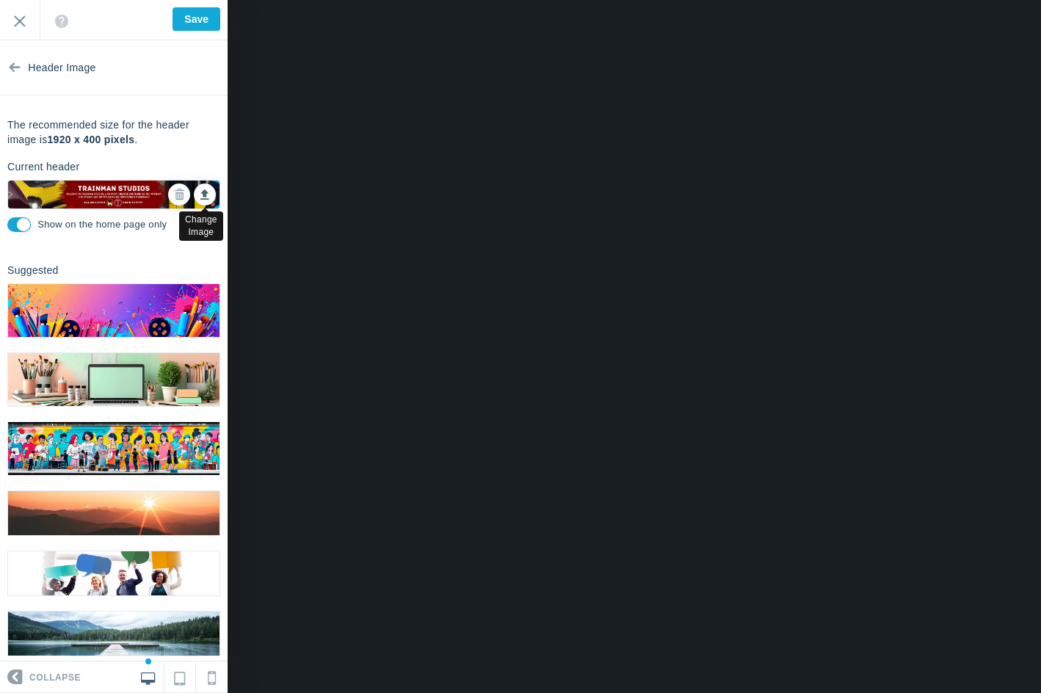
click at [201, 192] on icon at bounding box center [205, 192] width 9 height 10
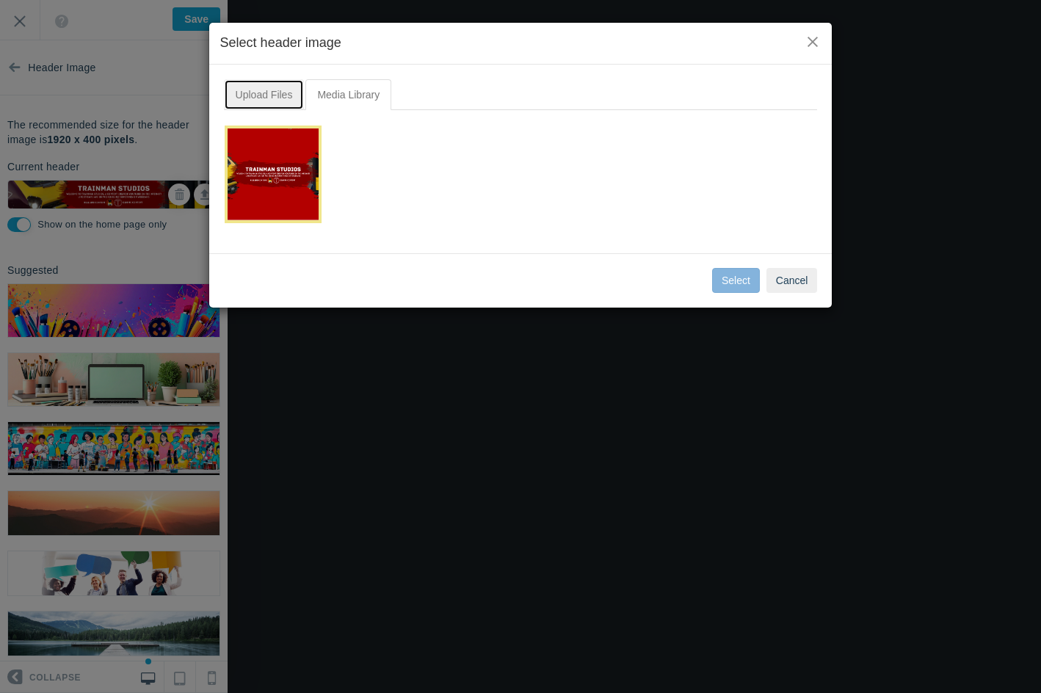
click at [272, 107] on link "Upload Files" at bounding box center [264, 94] width 81 height 31
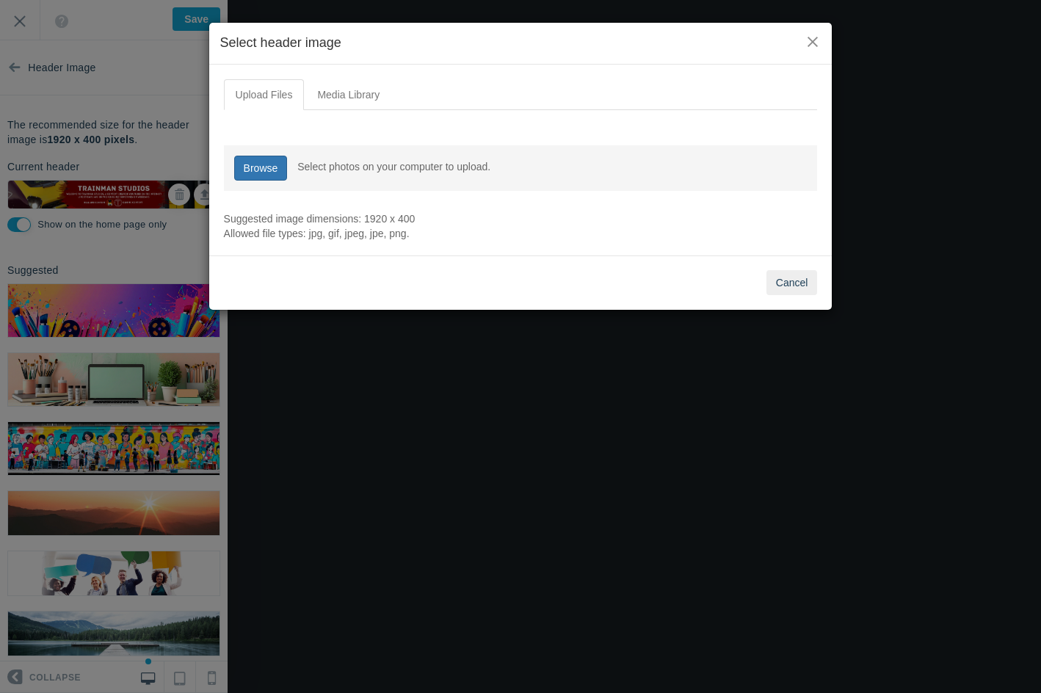
click at [258, 156] on link "Browse" at bounding box center [261, 168] width 54 height 25
type input "C:\fakepath\YouTube Banner 2025 (4).png"
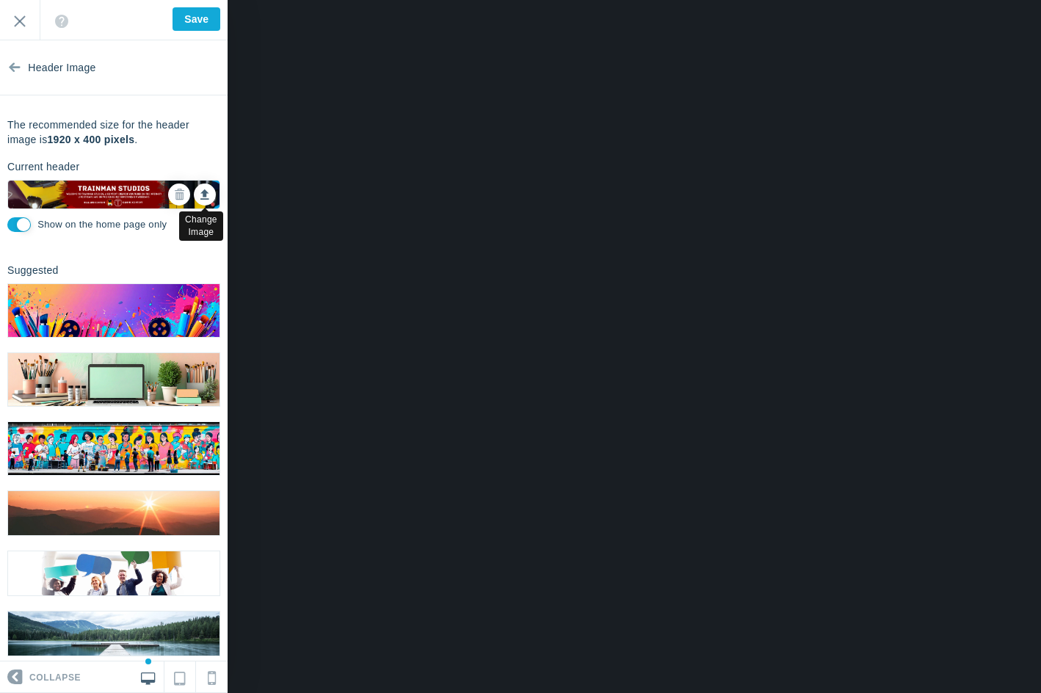
click at [201, 192] on icon at bounding box center [205, 192] width 9 height 10
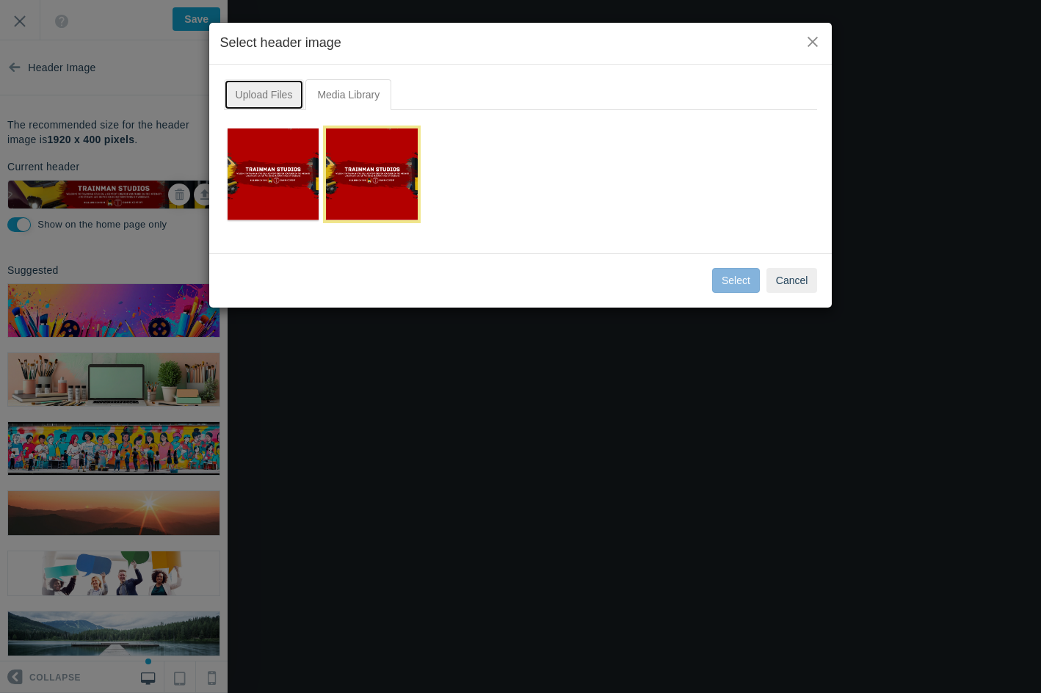
click at [259, 98] on link "Upload Files" at bounding box center [264, 94] width 81 height 31
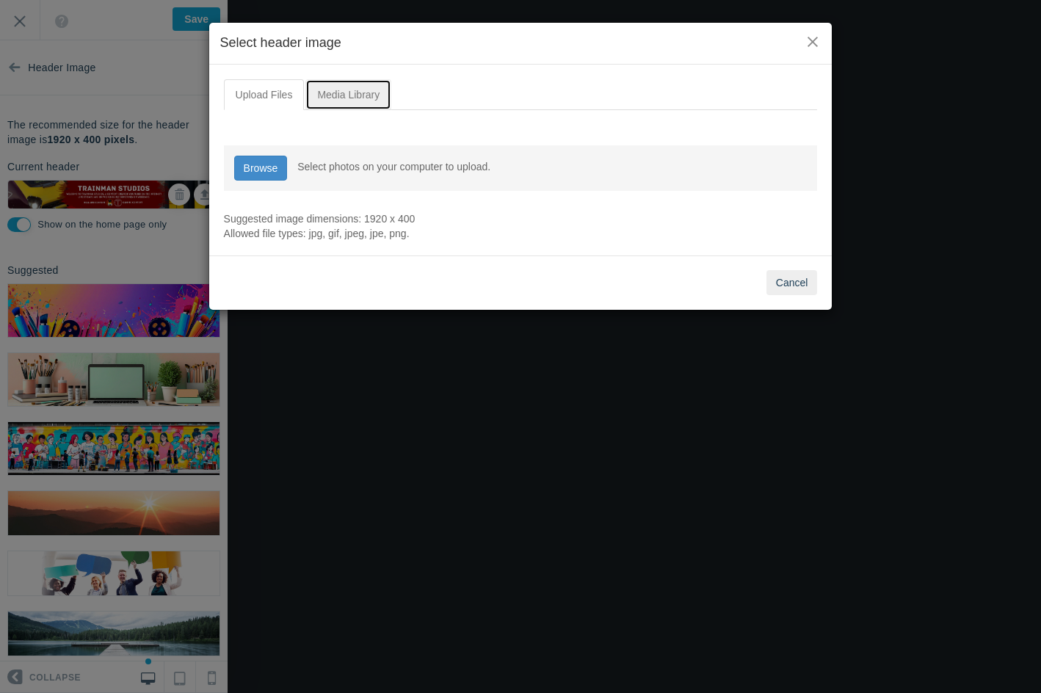
click at [342, 98] on link "Media Library" at bounding box center [349, 94] width 86 height 31
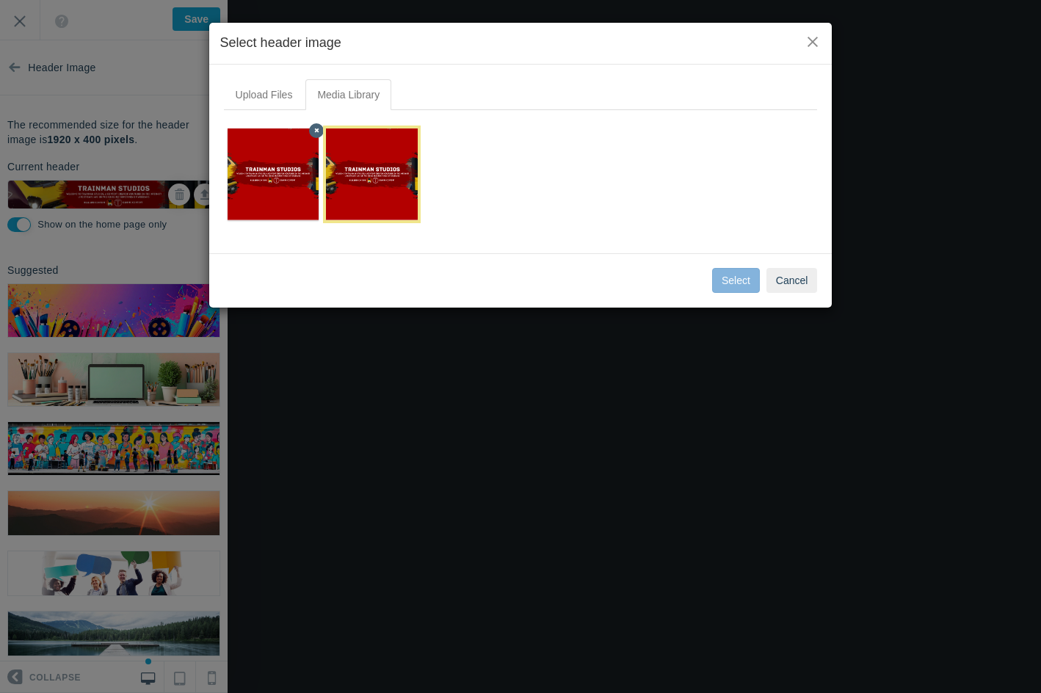
click at [315, 129] on icon at bounding box center [316, 130] width 5 height 5
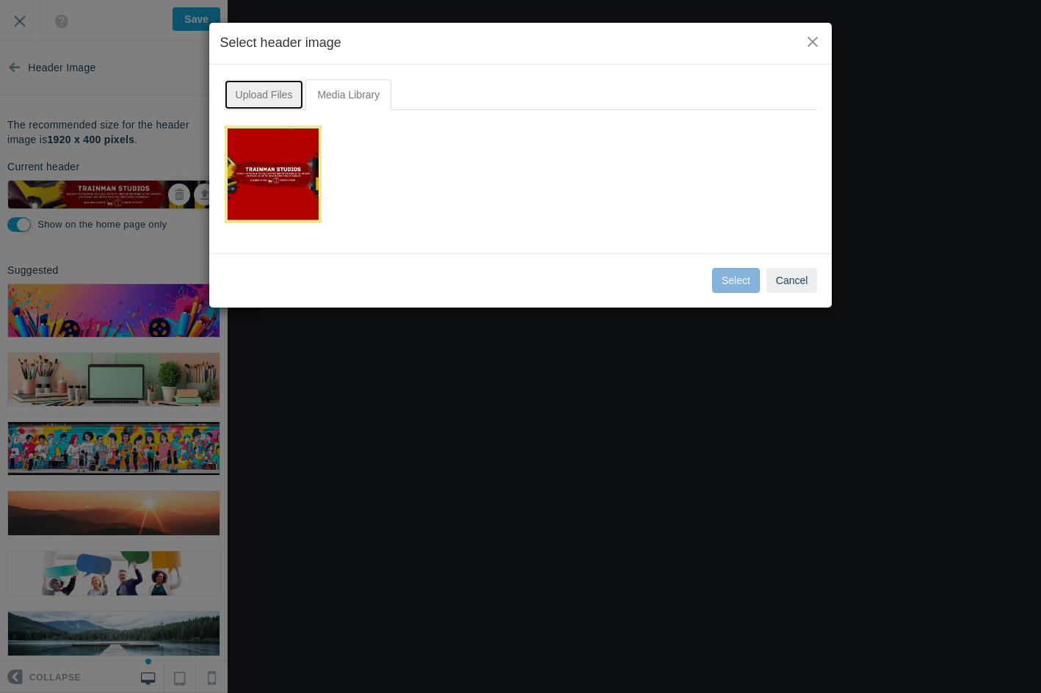
click at [275, 95] on link "Upload Files" at bounding box center [264, 94] width 81 height 31
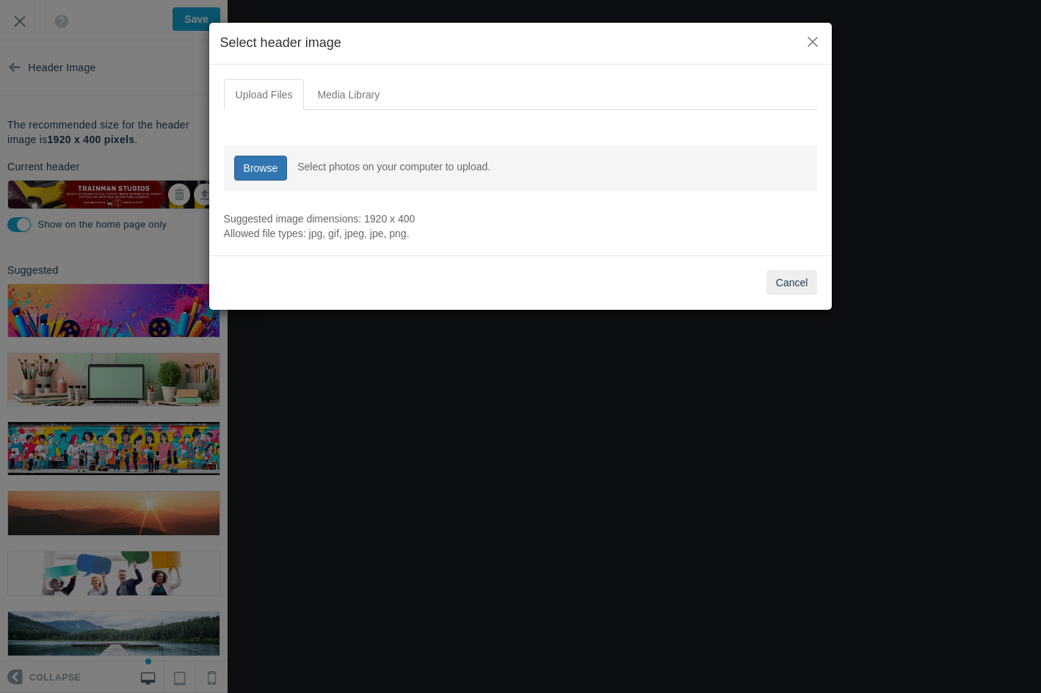
click at [272, 173] on link "Browse" at bounding box center [261, 168] width 54 height 25
type input "C:\fakepath\YouTube Banner 2025 (4).png"
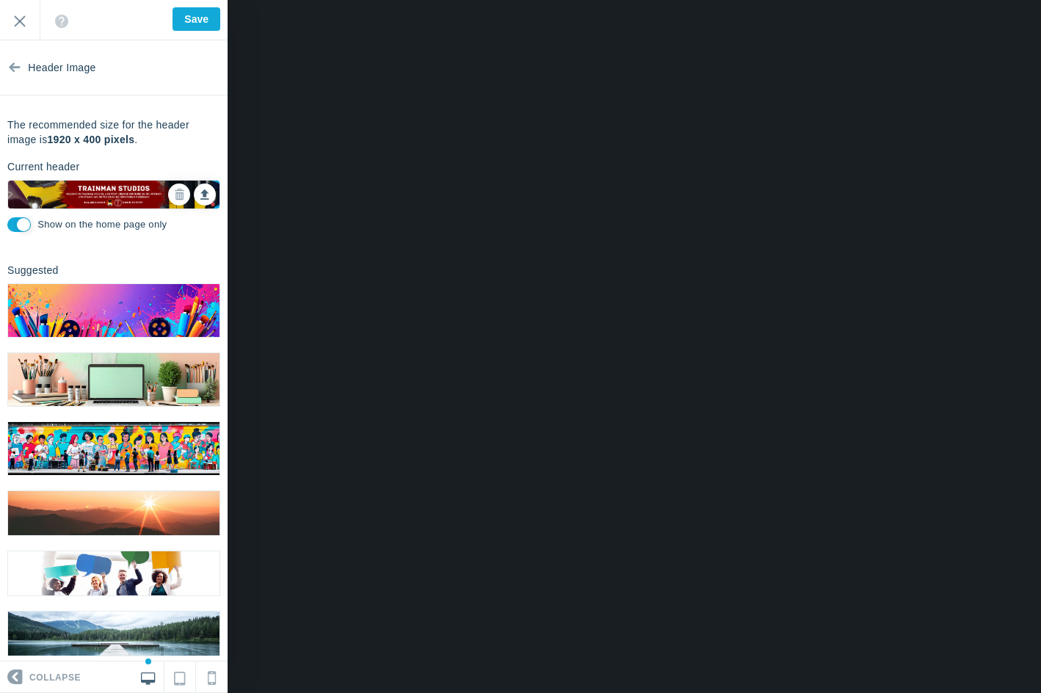
drag, startPoint x: 209, startPoint y: 193, endPoint x: 198, endPoint y: 192, distance: 11.0
click at [204, 192] on div "The recommended size for the header image is 1920 x 400 pixels . Current header…" at bounding box center [114, 177] width 228 height 118
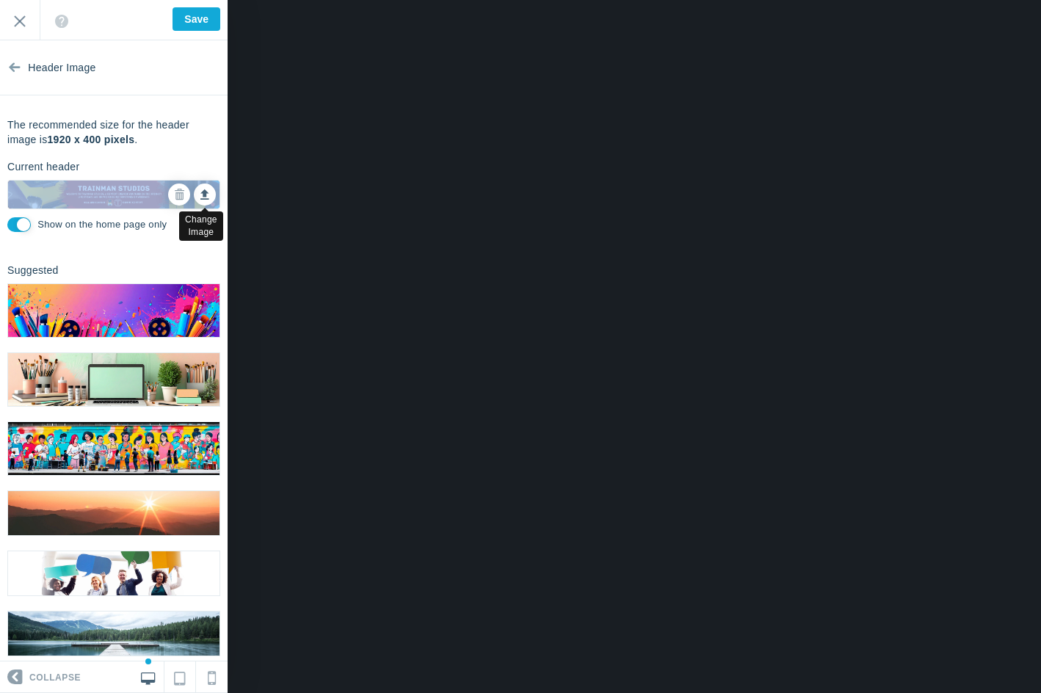
click at [201, 192] on icon at bounding box center [205, 192] width 9 height 10
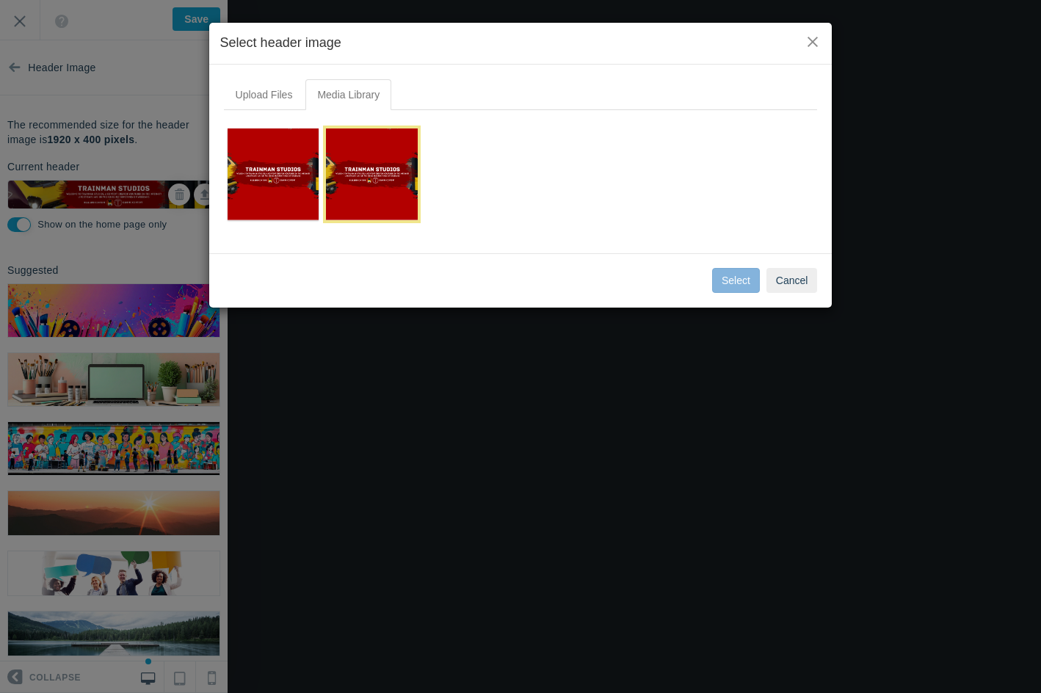
drag, startPoint x: 312, startPoint y: 129, endPoint x: 585, endPoint y: 82, distance: 277.2
click at [0, 0] on link at bounding box center [0, 0] width 0 height 0
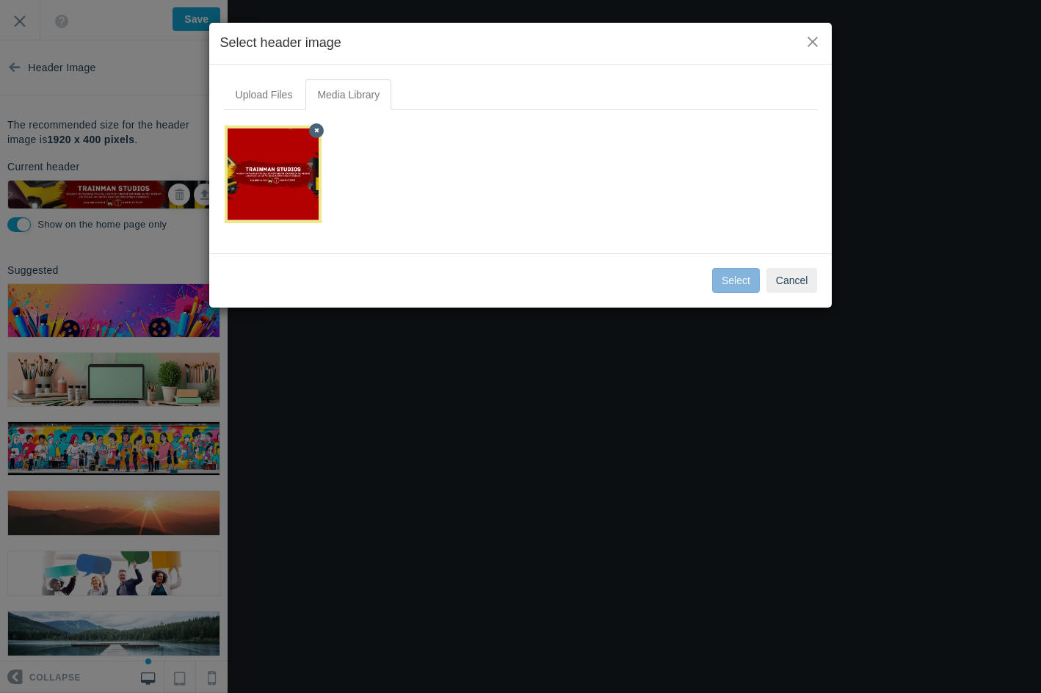
click at [316, 134] on link at bounding box center [316, 130] width 15 height 15
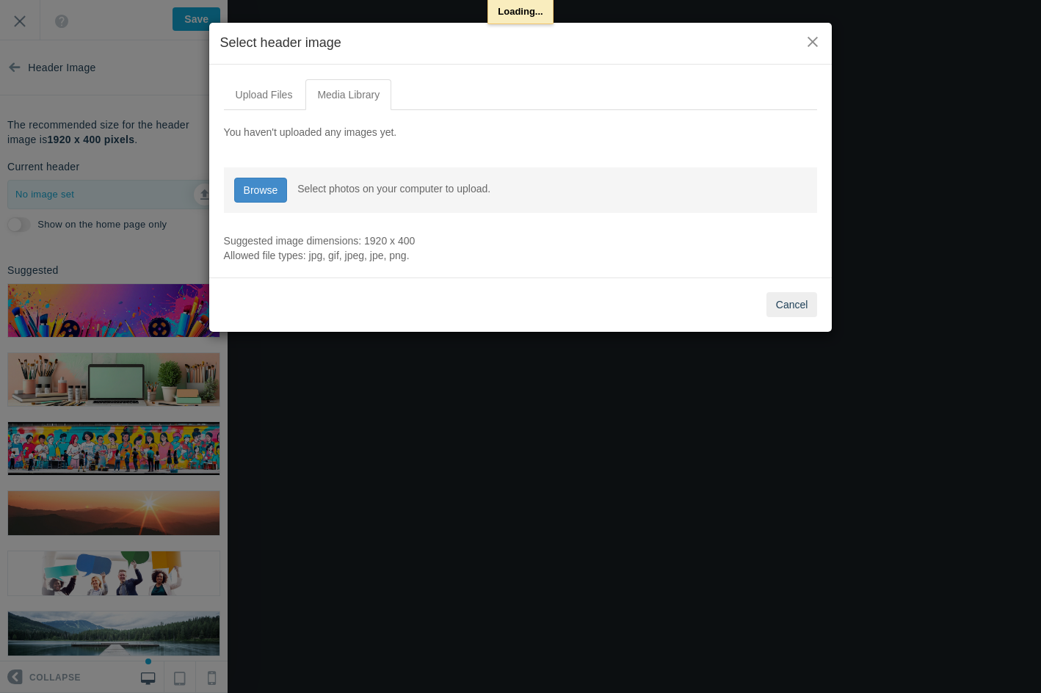
checkbox input "false"
type input "Saved"
click at [273, 195] on link "Browse" at bounding box center [261, 190] width 54 height 25
type input "C:\fakepath\YouTube Banner 2025 (4) - Copy.png"
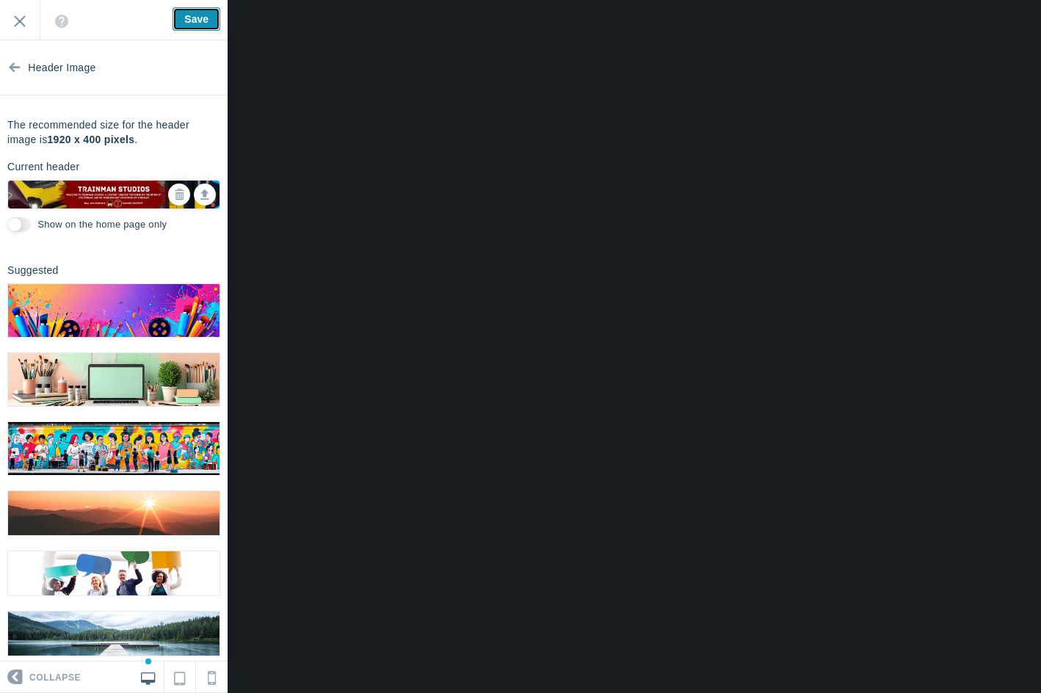
click at [191, 23] on input "Save" at bounding box center [197, 19] width 48 height 24
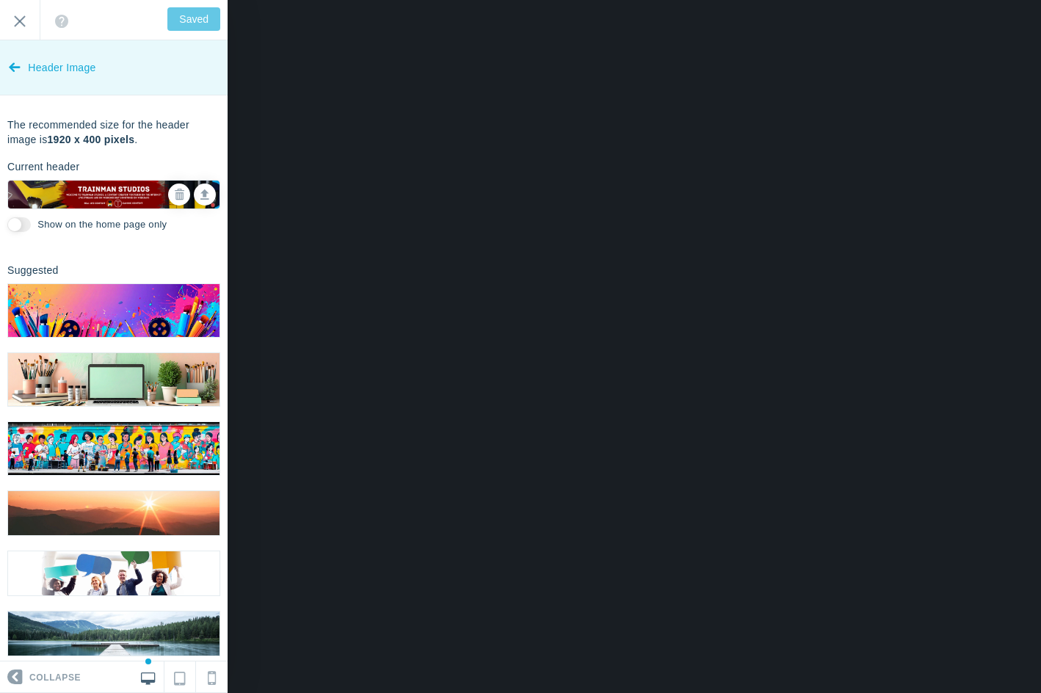
click at [15, 69] on icon at bounding box center [15, 64] width 12 height 55
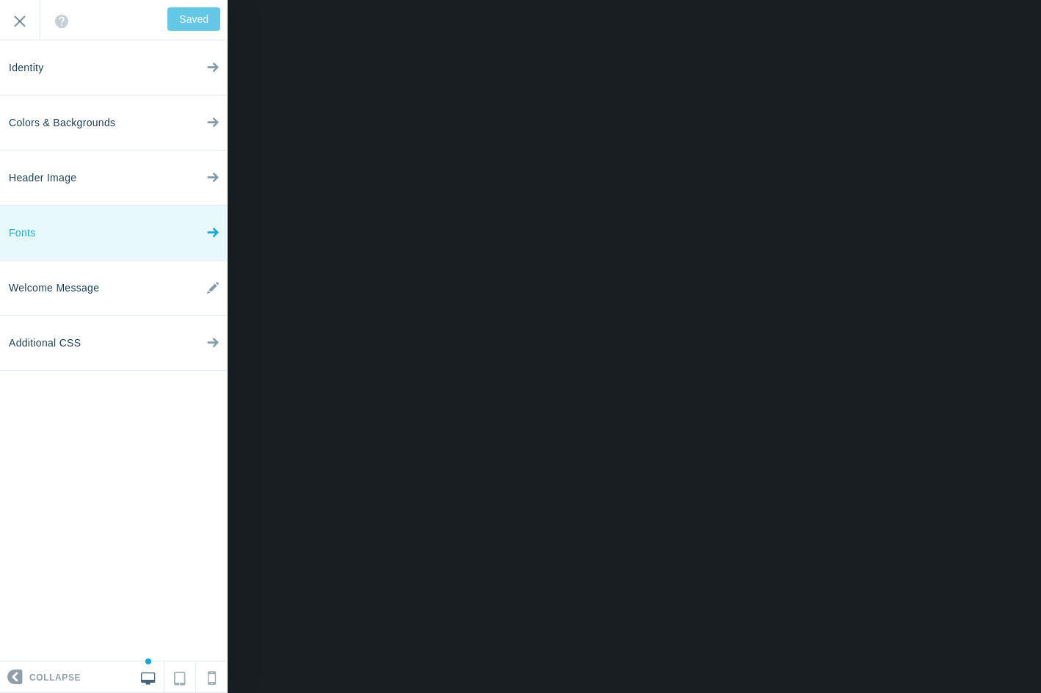
click at [121, 245] on link "Fonts" at bounding box center [114, 233] width 228 height 55
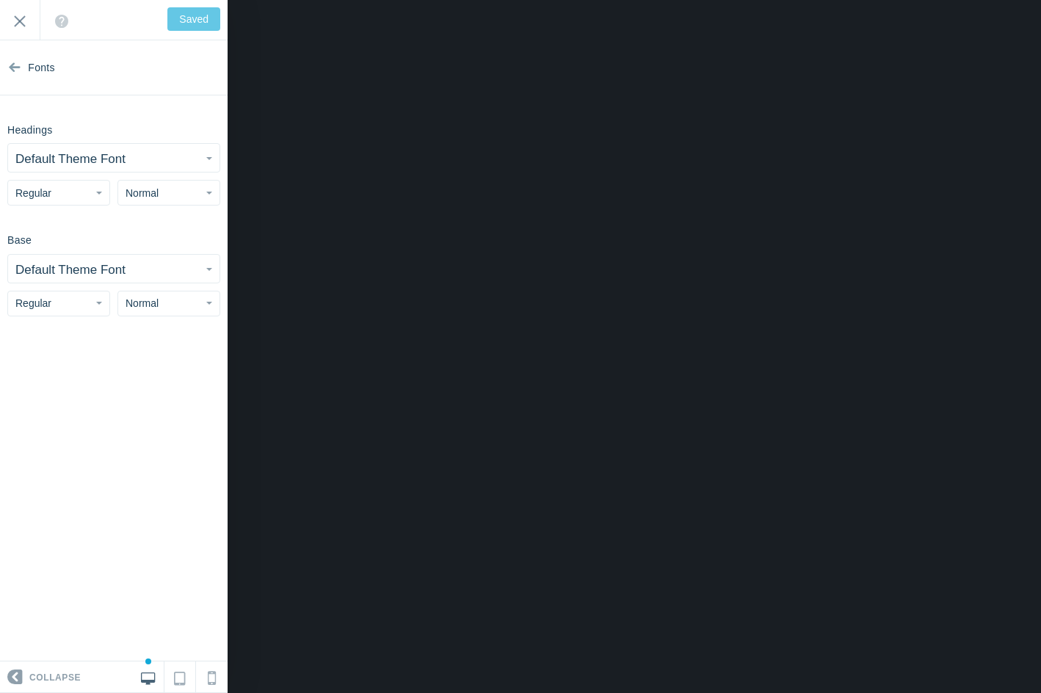
click at [153, 154] on button "Default Theme Font" at bounding box center [114, 158] width 212 height 28
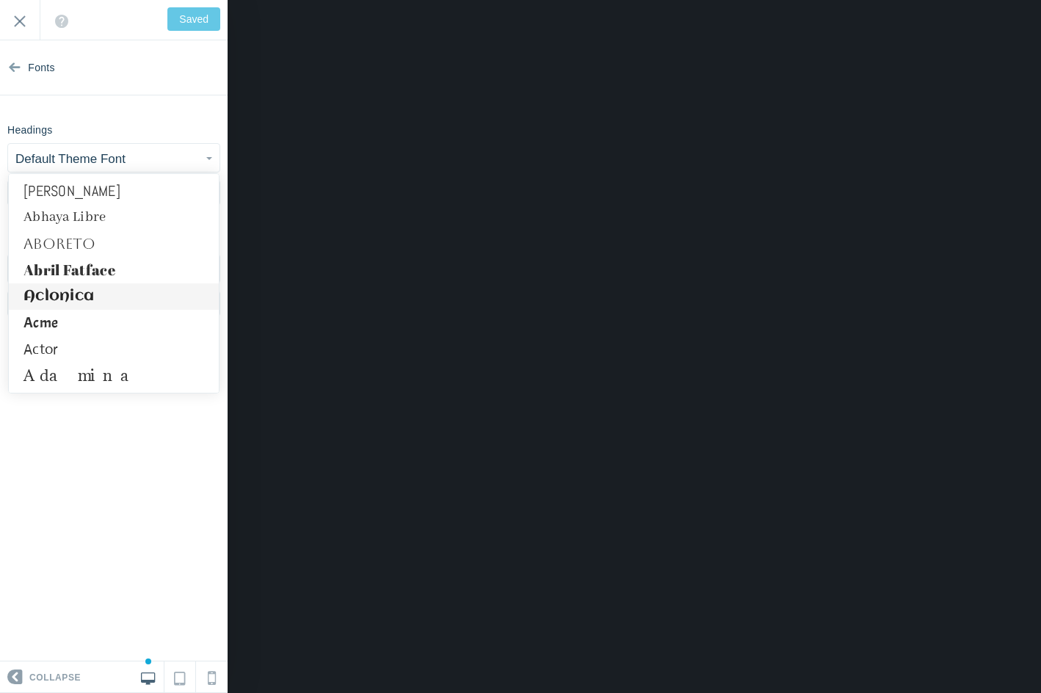
scroll to position [73, 0]
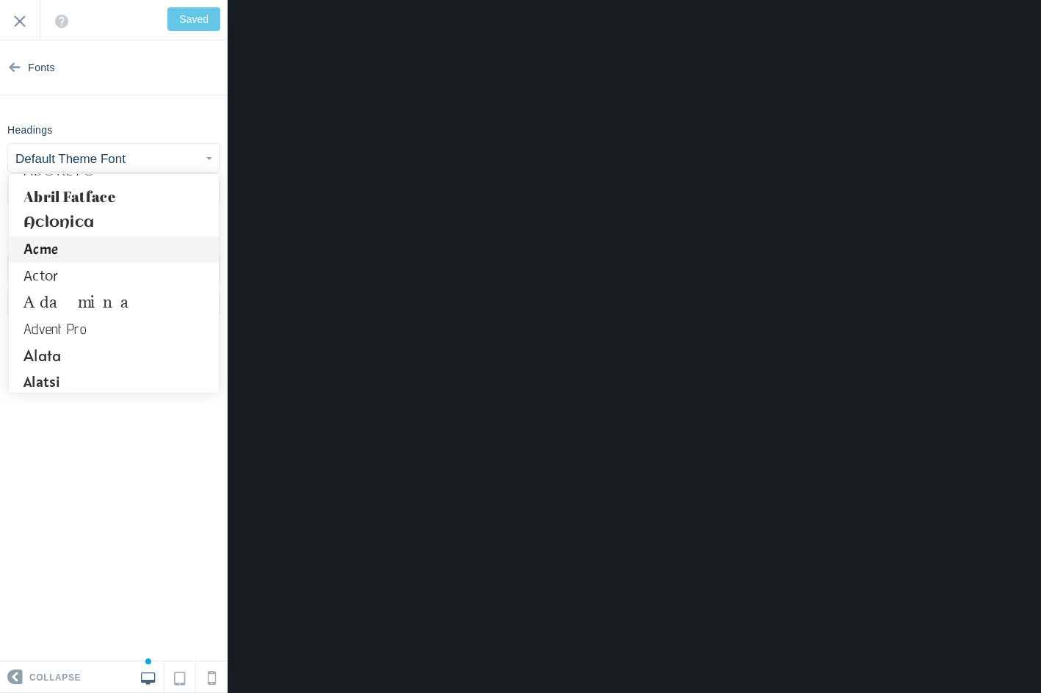
click at [157, 251] on link "Acme" at bounding box center [114, 249] width 210 height 26
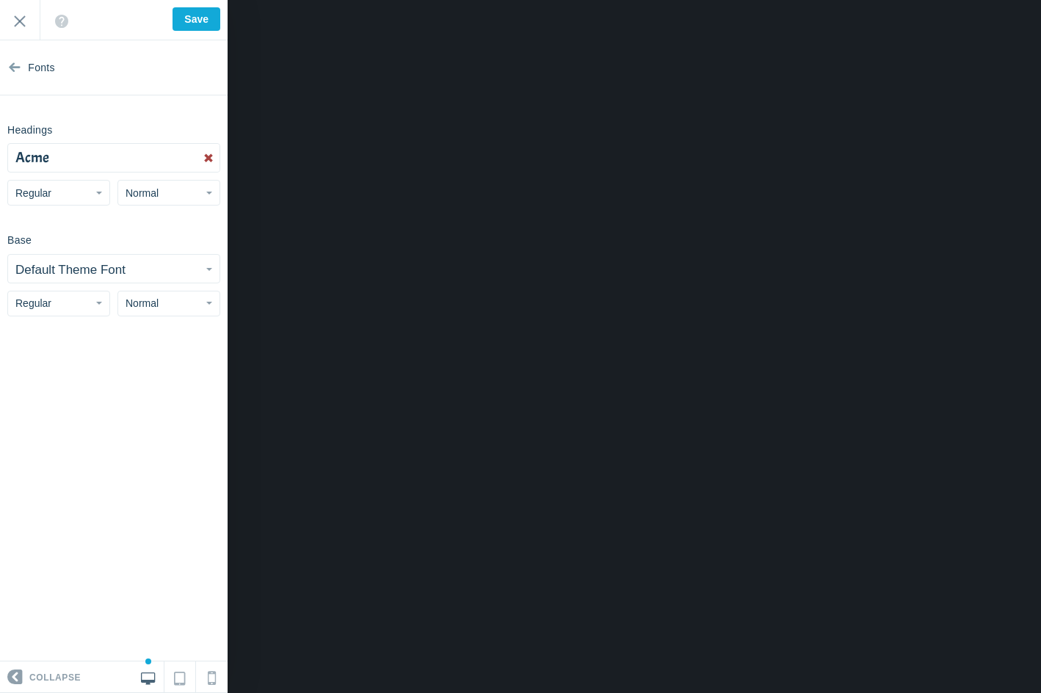
click at [164, 151] on button "Acme" at bounding box center [114, 158] width 212 height 28
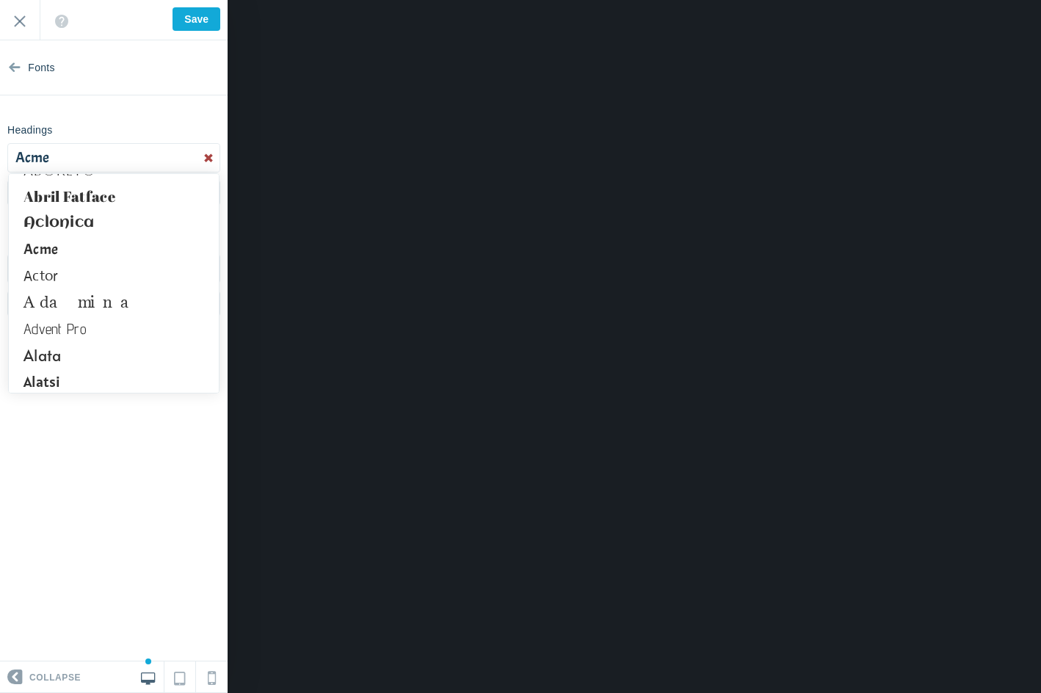
drag, startPoint x: 124, startPoint y: 447, endPoint x: 121, endPoint y: 439, distance: 7.9
click at [125, 447] on section "Fonts Headings Acme Abel Abhaya Libre Aboreto Abril Fatface Aclonica Acme Actor…" at bounding box center [114, 350] width 228 height 621
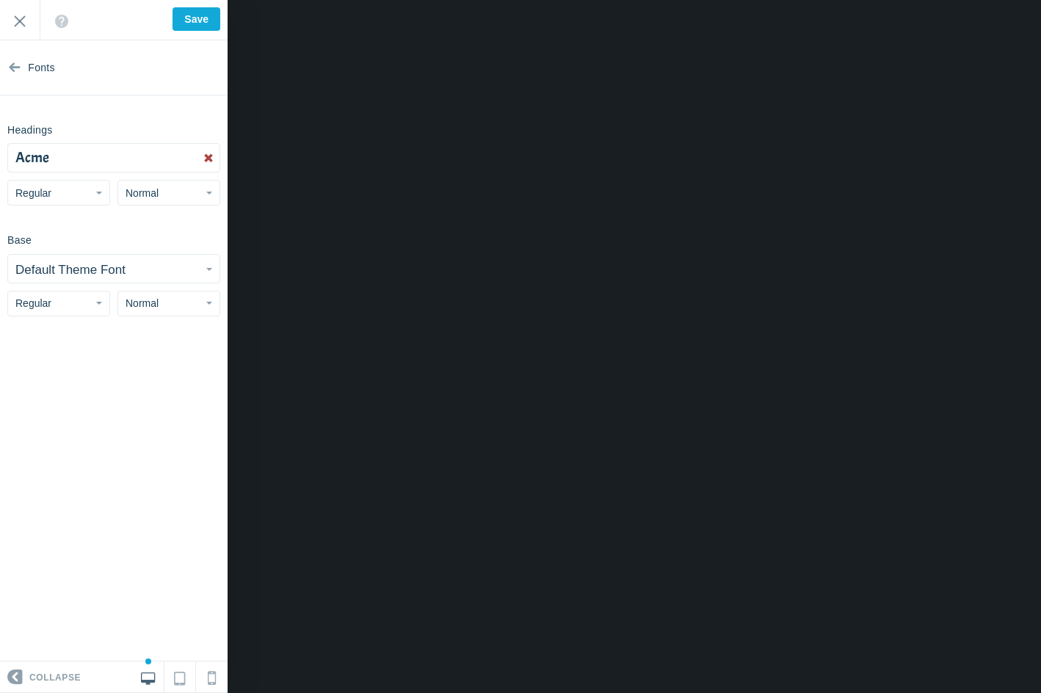
click at [86, 272] on small "Default Theme Font" at bounding box center [70, 270] width 110 height 14
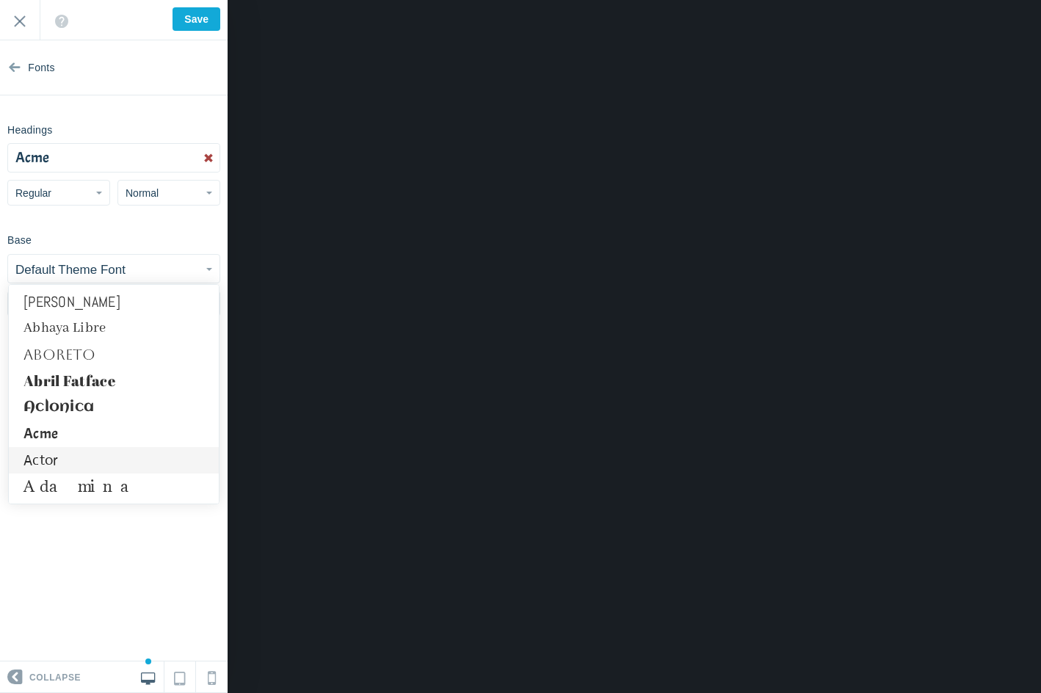
click at [80, 455] on link "Actor" at bounding box center [114, 460] width 210 height 26
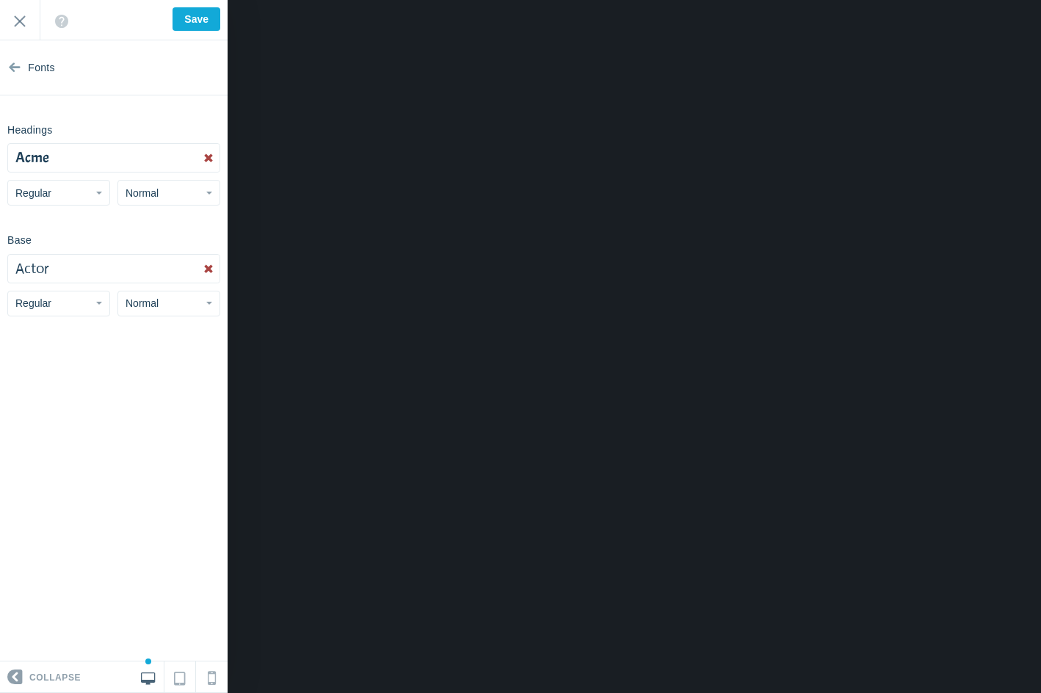
click at [55, 178] on div "Headings Acme Abel Abhaya Libre Aboreto Abril Fatface Aclonica Acme Actor Adami…" at bounding box center [114, 162] width 228 height 88
click at [49, 190] on span "Regular" at bounding box center [33, 193] width 36 height 12
click at [65, 285] on link "Bold" at bounding box center [58, 277] width 101 height 26
click at [35, 184] on button "Bold" at bounding box center [58, 193] width 103 height 26
click at [65, 250] on link "Italic" at bounding box center [58, 251] width 101 height 26
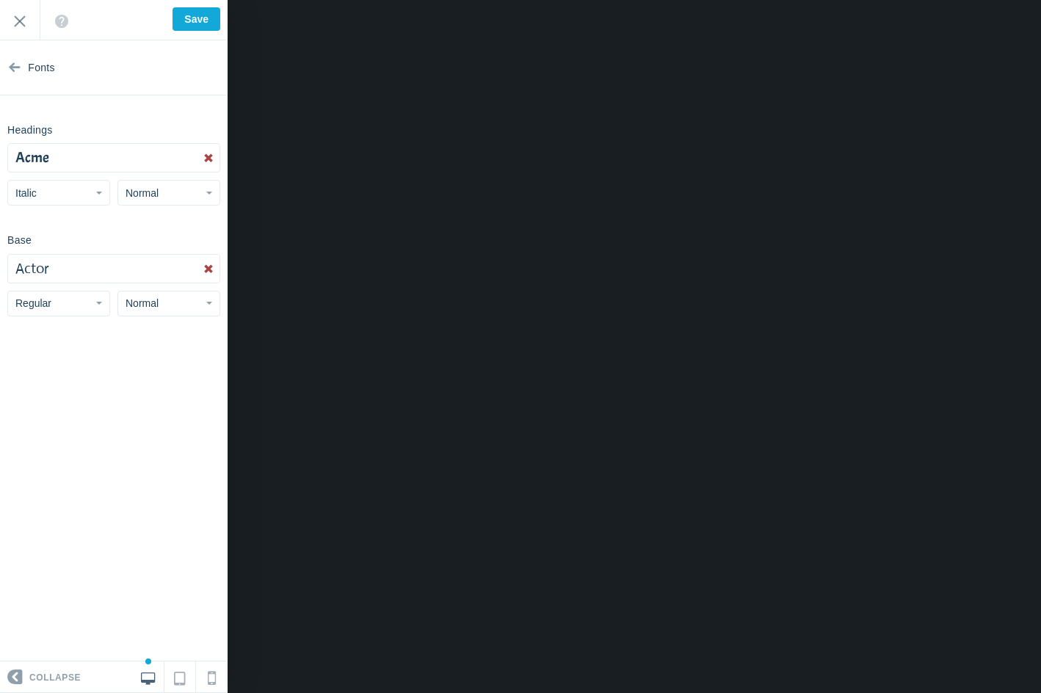
click at [46, 207] on section "Fonts Headings Acme Abel Abhaya Libre Aboreto Abril Fatface Aclonica Acme Actor…" at bounding box center [114, 350] width 228 height 621
click at [63, 186] on button "Italic" at bounding box center [58, 193] width 103 height 26
click at [48, 321] on ul "Regular Italic Bold Italic Bold" at bounding box center [58, 264] width 103 height 115
click at [60, 206] on section "Fonts Headings Acme Abel Abhaya Libre Aboreto Abril Fatface Aclonica Acme Actor…" at bounding box center [114, 350] width 228 height 621
click at [65, 197] on button "Italic" at bounding box center [58, 193] width 103 height 26
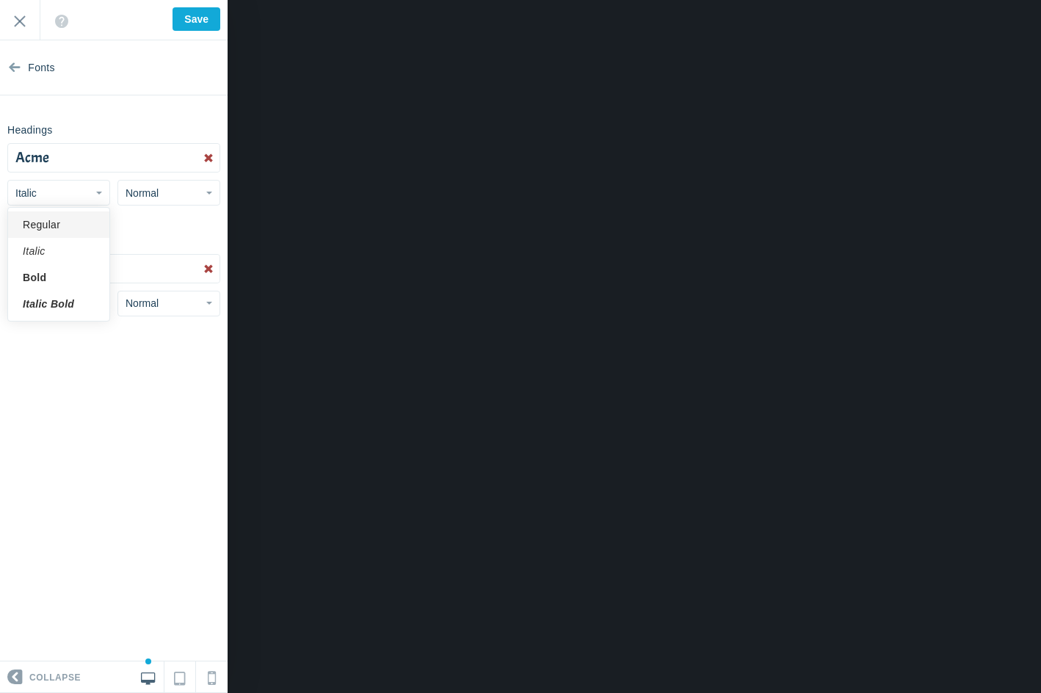
click at [61, 213] on link "Regular" at bounding box center [58, 225] width 101 height 26
click at [154, 189] on span "Normal" at bounding box center [142, 193] width 33 height 12
click at [156, 189] on span "Normal" at bounding box center [142, 193] width 33 height 12
click at [156, 268] on link "Large" at bounding box center [168, 277] width 101 height 26
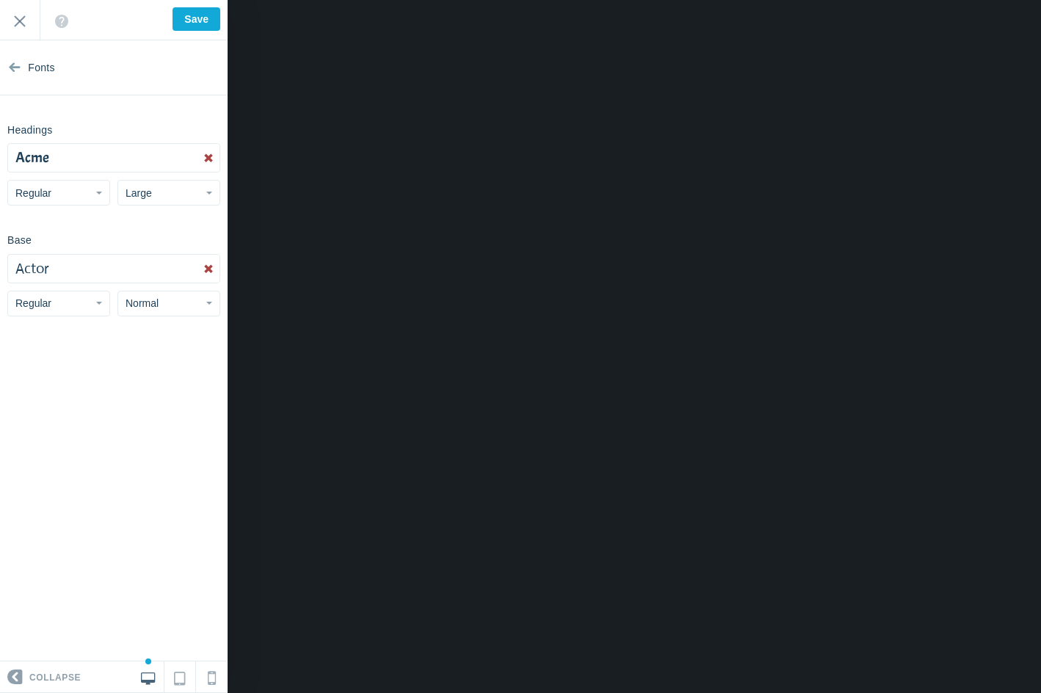
click at [164, 206] on section "Fonts Headings Acme Abel Abhaya Libre Aboreto Abril Fatface Aclonica Acme Actor…" at bounding box center [114, 350] width 228 height 621
click at [162, 203] on button "Large" at bounding box center [169, 193] width 103 height 26
click at [156, 248] on link "Normal" at bounding box center [168, 251] width 101 height 26
click at [64, 268] on button "Actor" at bounding box center [114, 269] width 212 height 28
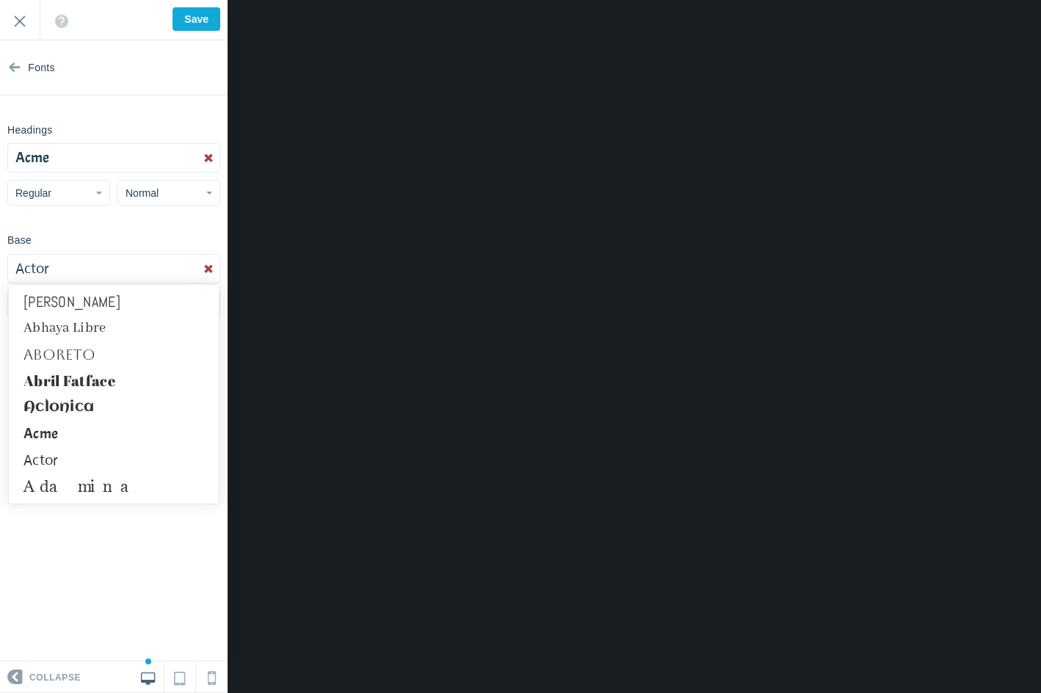
click at [90, 540] on section "Fonts Headings Acme Abel Abhaya Libre Aboreto Abril Fatface Aclonica Acme Actor…" at bounding box center [114, 350] width 228 height 621
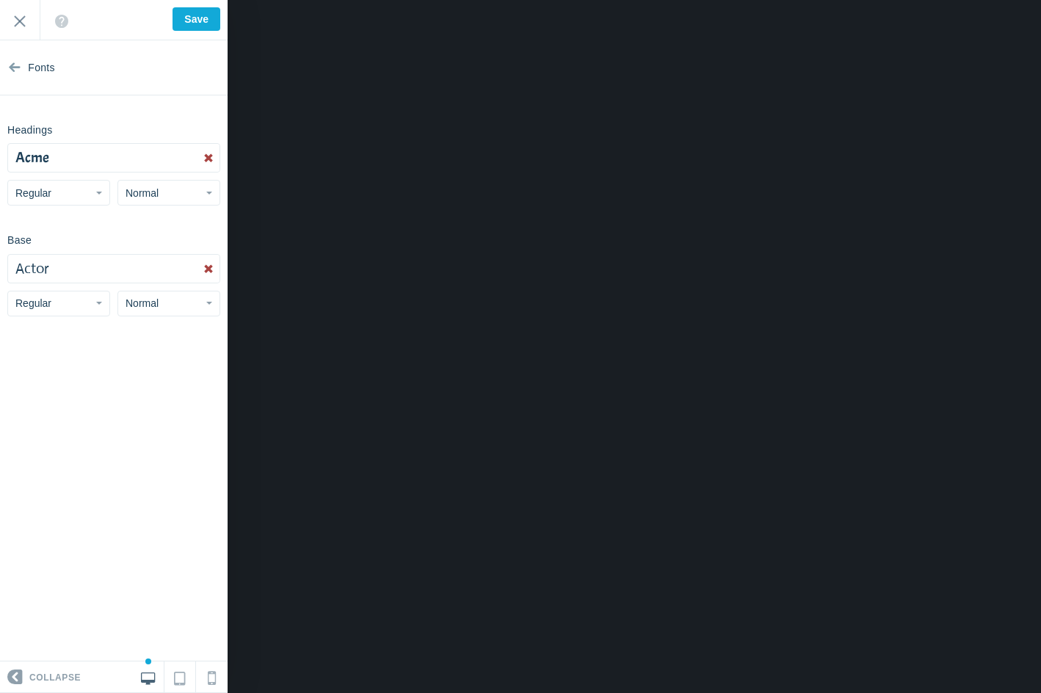
click at [161, 295] on button "Normal" at bounding box center [169, 304] width 103 height 26
click at [154, 330] on link "Small" at bounding box center [168, 335] width 101 height 26
click at [163, 292] on button "Small" at bounding box center [169, 304] width 103 height 26
click at [167, 360] on link "Normal" at bounding box center [168, 362] width 101 height 26
click at [92, 308] on button "Regular" at bounding box center [58, 304] width 103 height 26
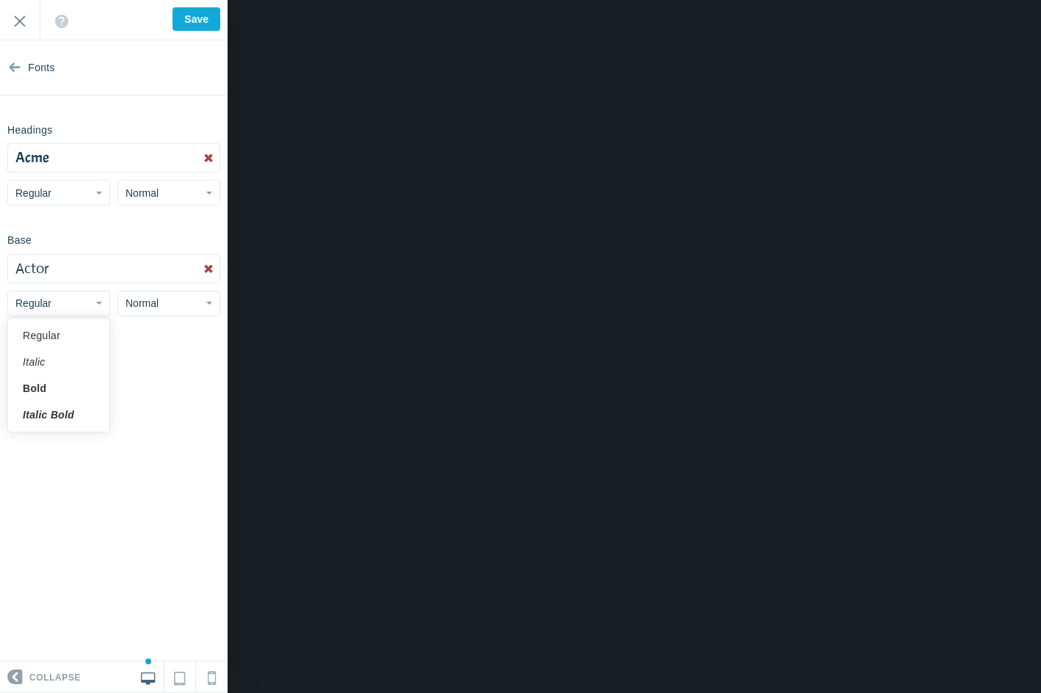
click at [170, 380] on section "Fonts Headings Acme Abel Abhaya Libre Aboreto Abril Fatface Aclonica Acme Actor…" at bounding box center [114, 350] width 228 height 621
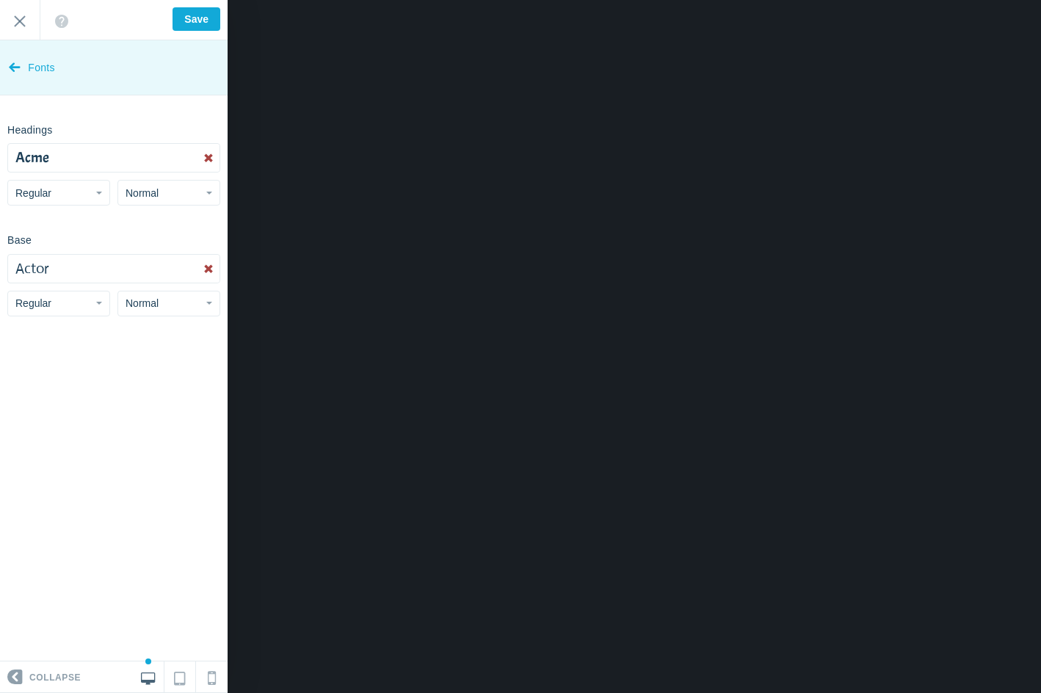
click at [34, 72] on span "Fonts" at bounding box center [41, 67] width 27 height 55
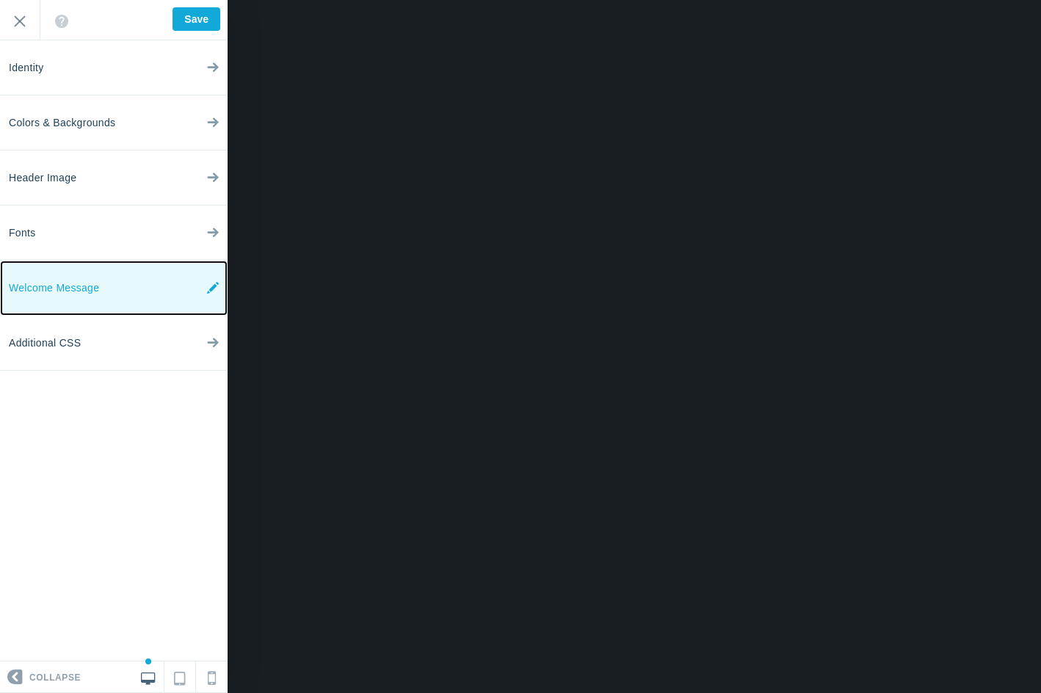
click at [120, 286] on link "Welcome Message" at bounding box center [114, 288] width 228 height 55
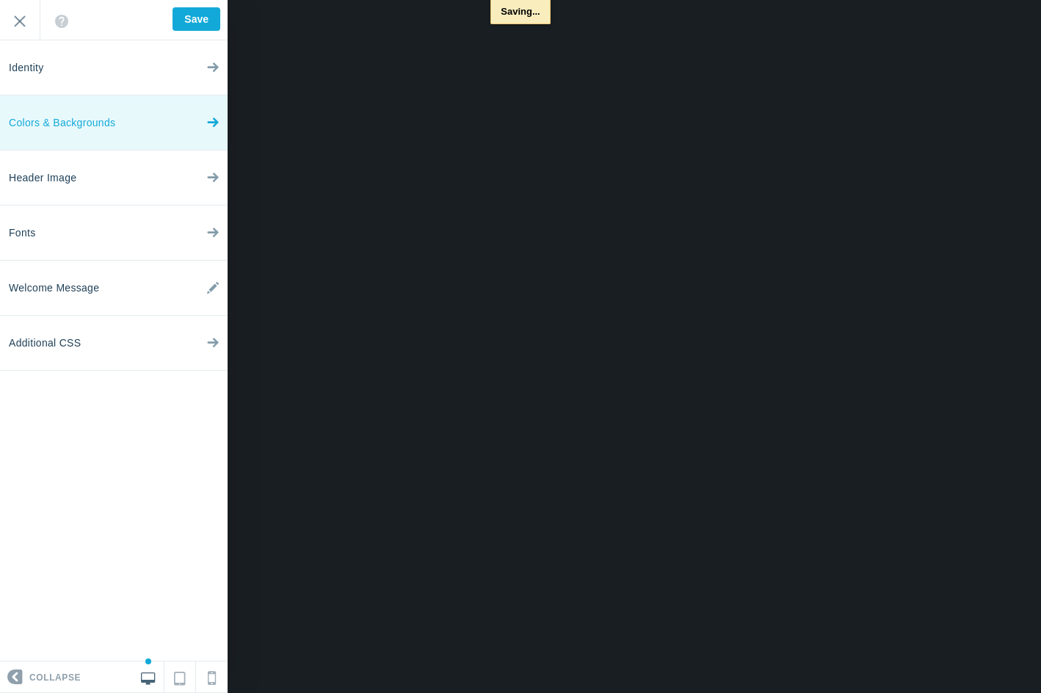
type input "Saved"
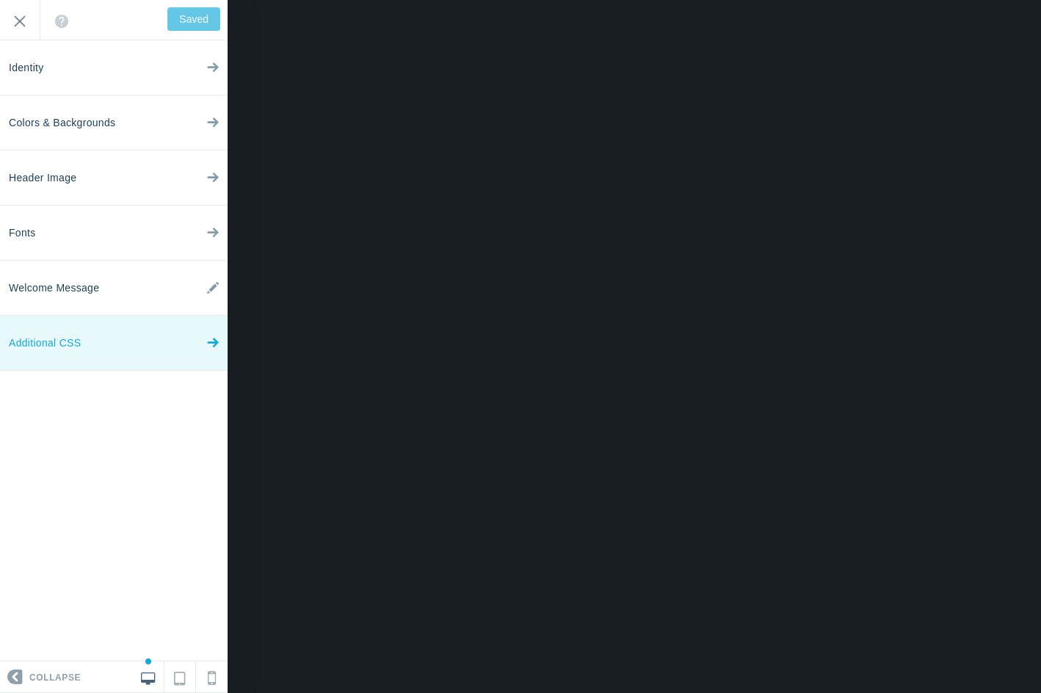
click at [156, 347] on link "Additional CSS" at bounding box center [114, 343] width 228 height 55
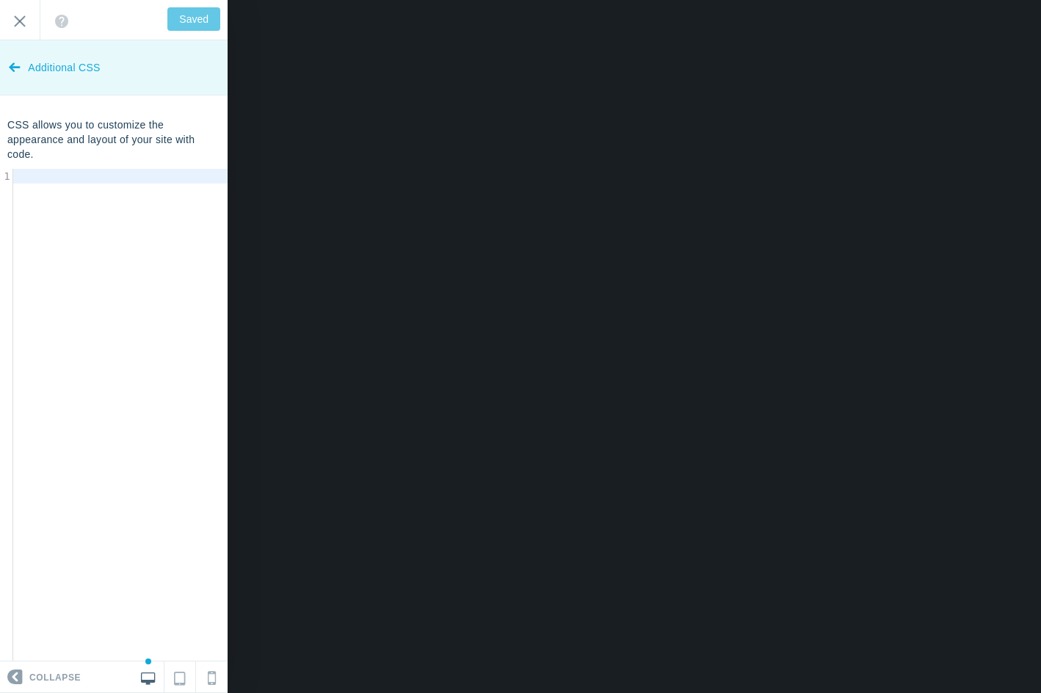
click at [18, 75] on icon at bounding box center [15, 64] width 12 height 55
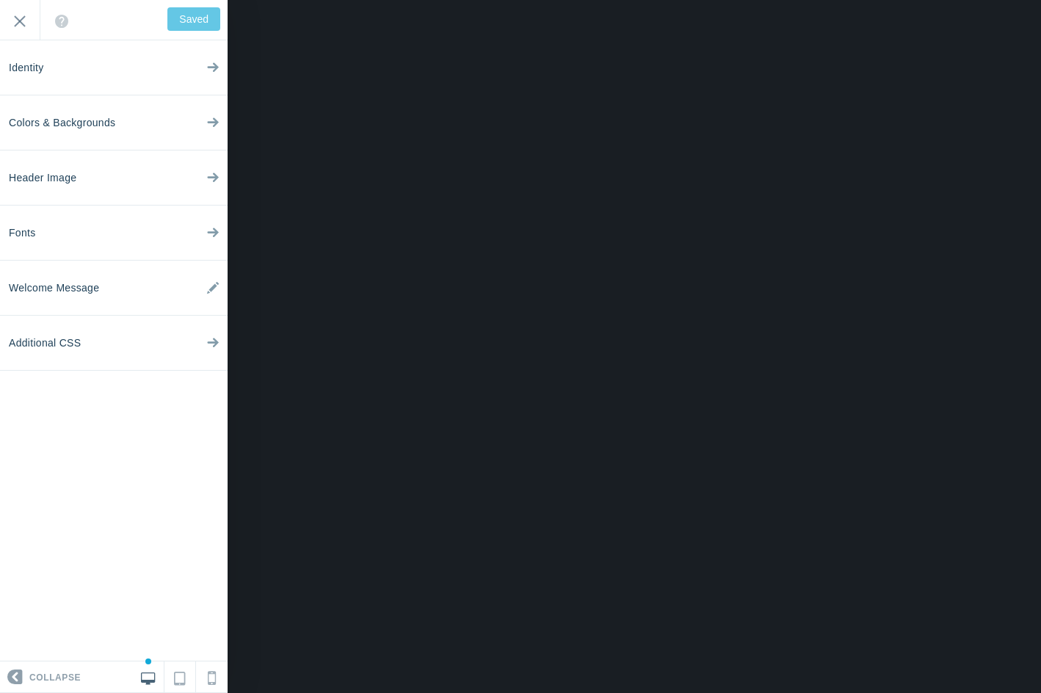
click at [167, 21] on div "<div>Welcome to the Trainman Studios Community <strong>forum</strong>!</div> Sa…" at bounding box center [114, 20] width 228 height 40
click at [23, 18] on input "Exit" at bounding box center [20, 20] width 40 height 40
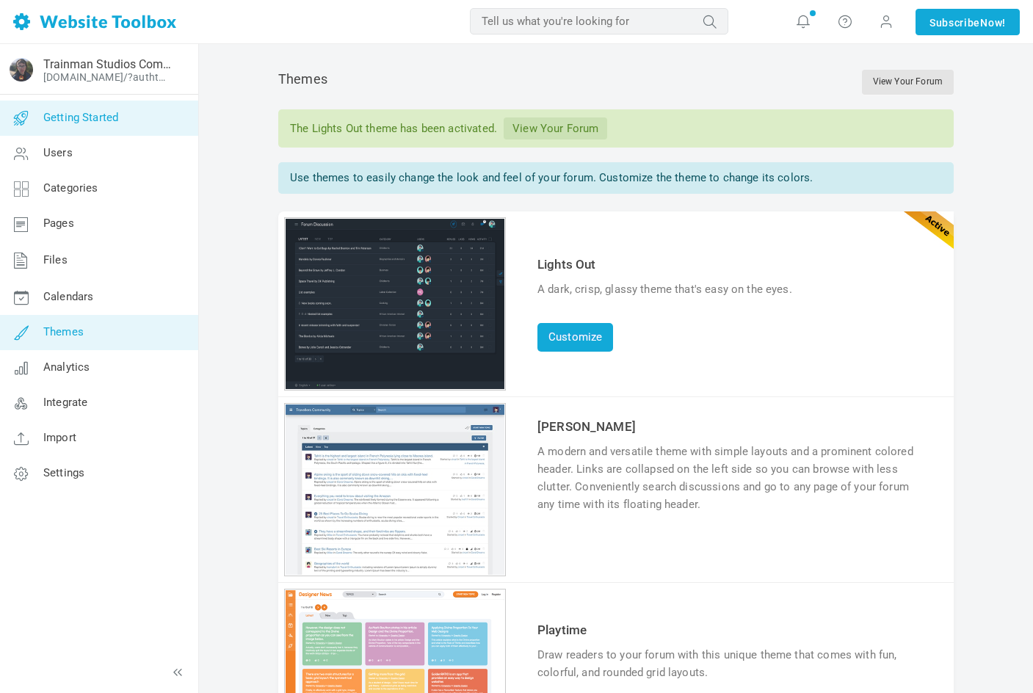
click at [139, 118] on link "Getting Started" at bounding box center [98, 118] width 199 height 35
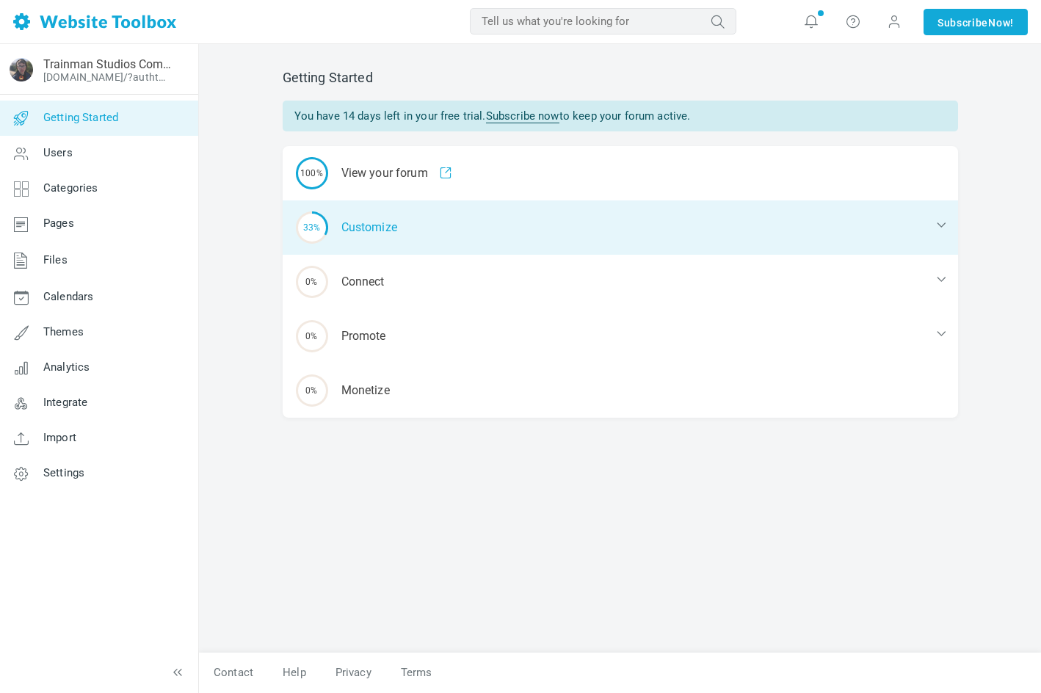
click at [405, 227] on div "33% Customize" at bounding box center [621, 228] width 676 height 54
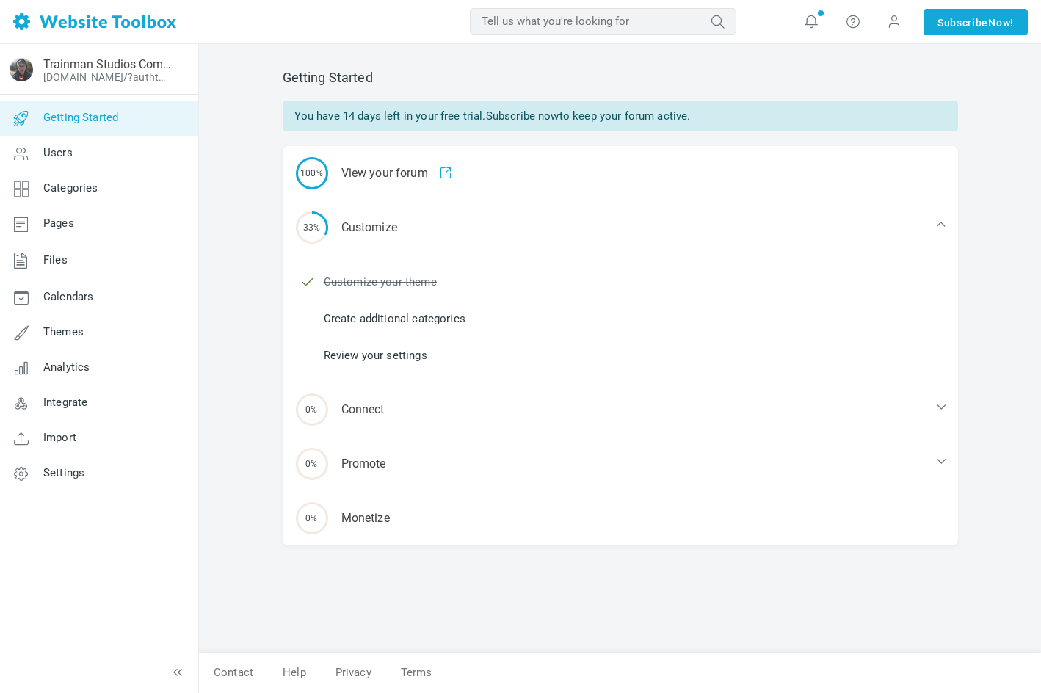
click at [455, 323] on link "Create additional categories" at bounding box center [395, 319] width 142 height 16
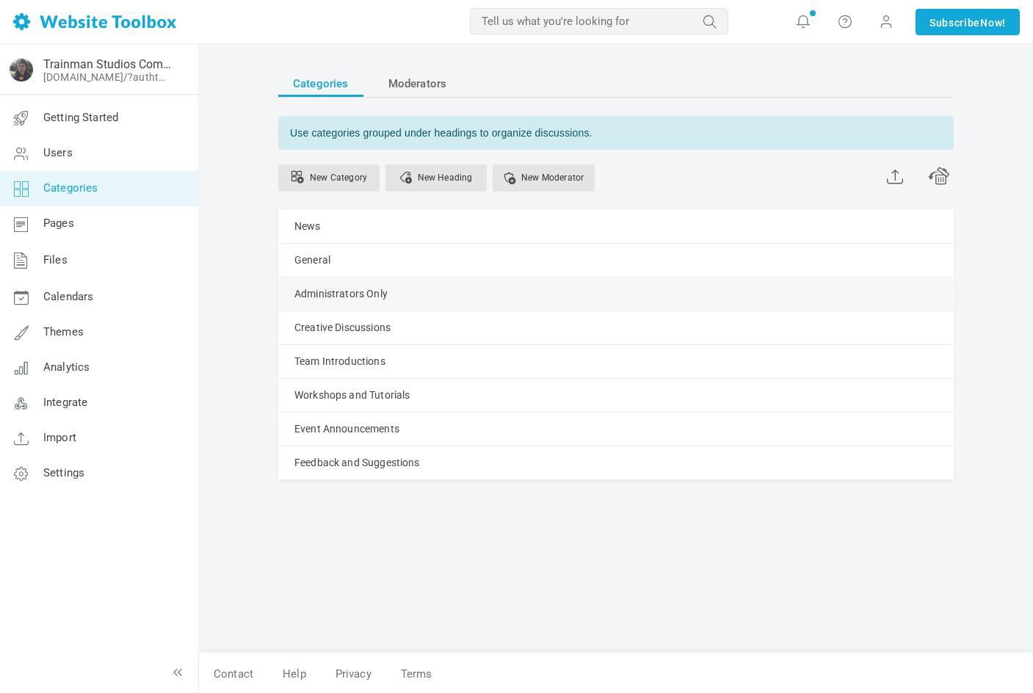
click at [0, 0] on link "Manage" at bounding box center [0, 0] width 0 height 0
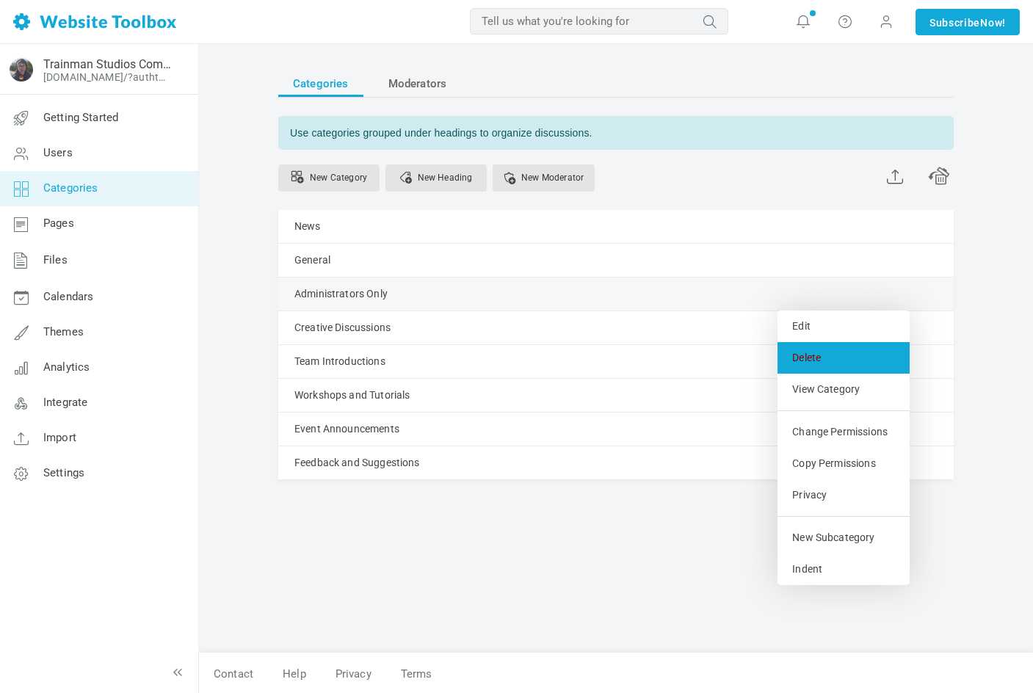
click at [822, 364] on link "Delete" at bounding box center [844, 358] width 132 height 32
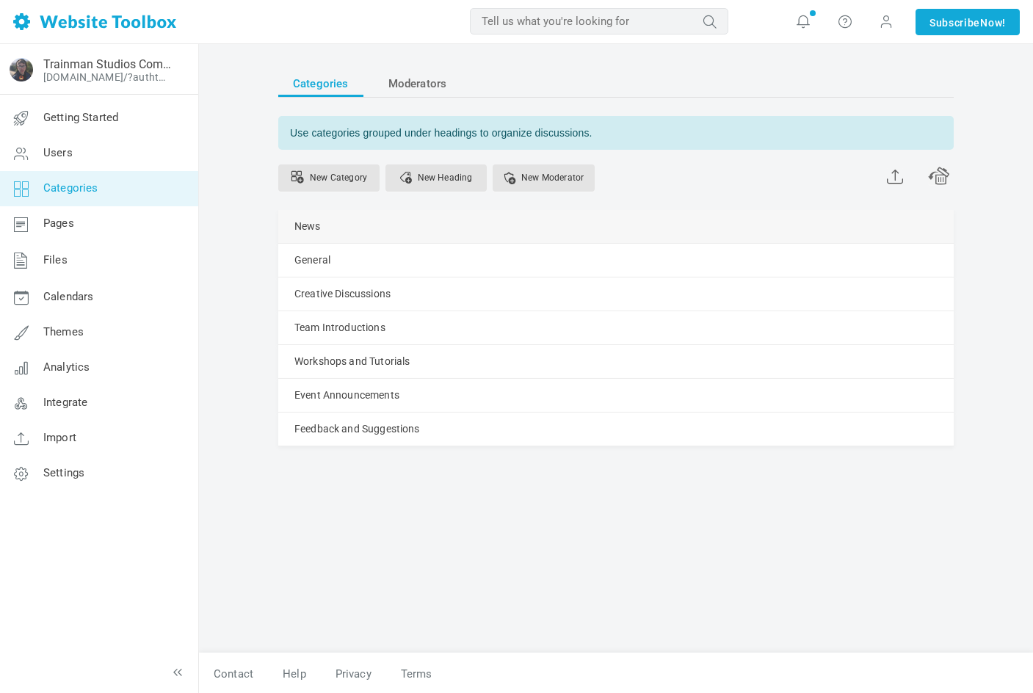
click at [0, 0] on link "Manage" at bounding box center [0, 0] width 0 height 0
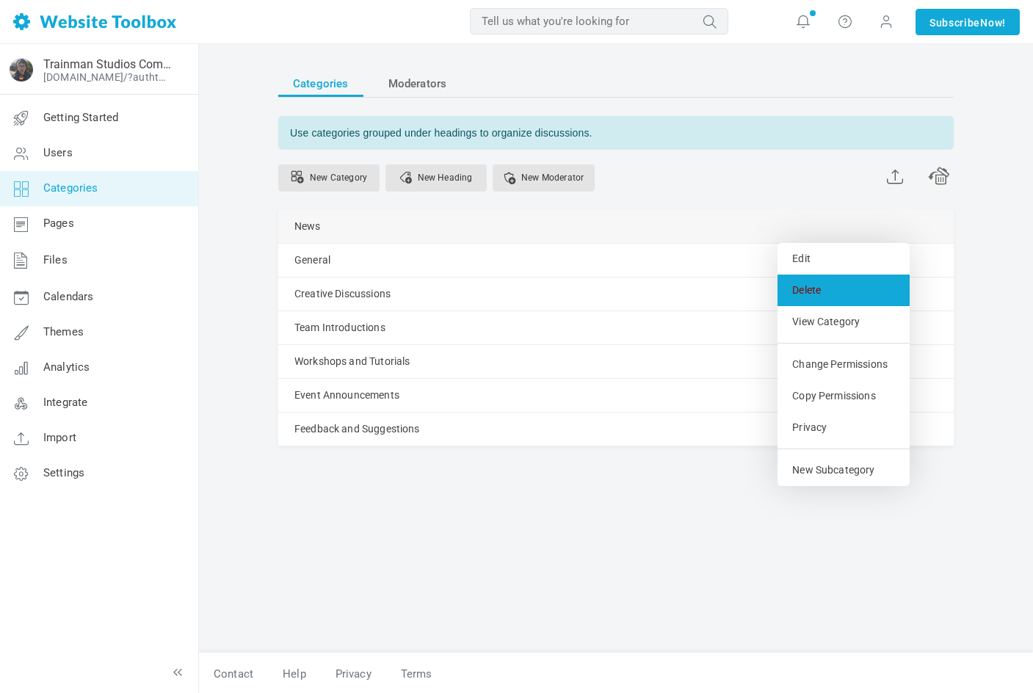
click at [818, 294] on link "Delete" at bounding box center [844, 291] width 132 height 32
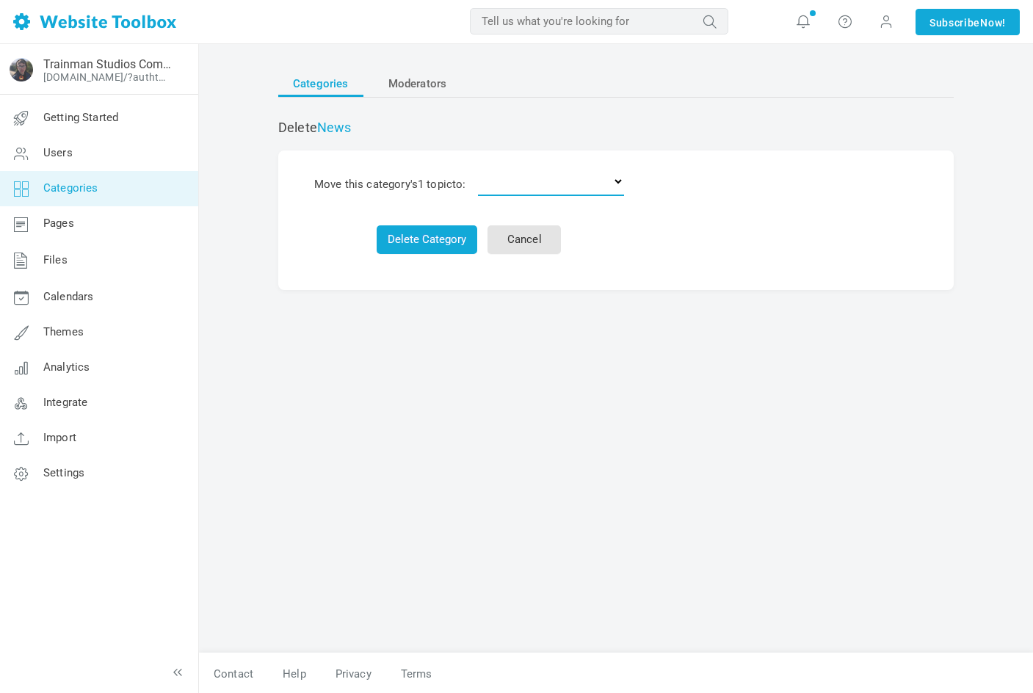
click at [527, 184] on select "Delete the topics General Creative Discussions Team Introductions Workshops and…" at bounding box center [551, 181] width 146 height 29
click at [391, 250] on button "Delete Category" at bounding box center [427, 239] width 101 height 29
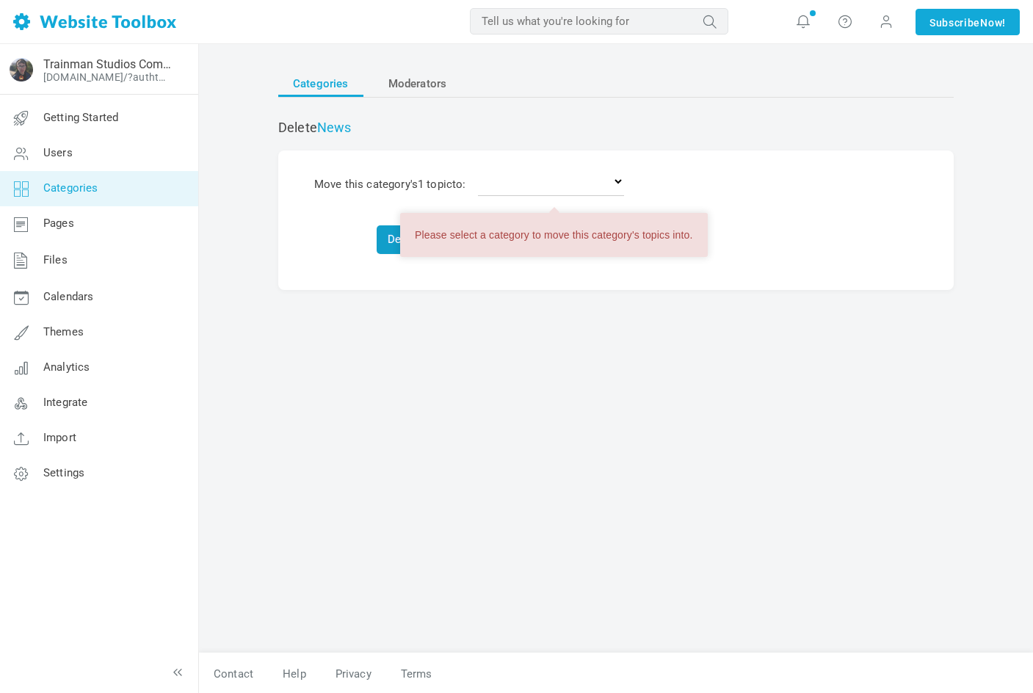
click at [543, 242] on div "Please select a category to move this category's topics into." at bounding box center [554, 235] width 308 height 44
click at [369, 291] on div "Categories Moderators Delete News Move this category's 1 topic to: Delete the t…" at bounding box center [616, 354] width 698 height 598
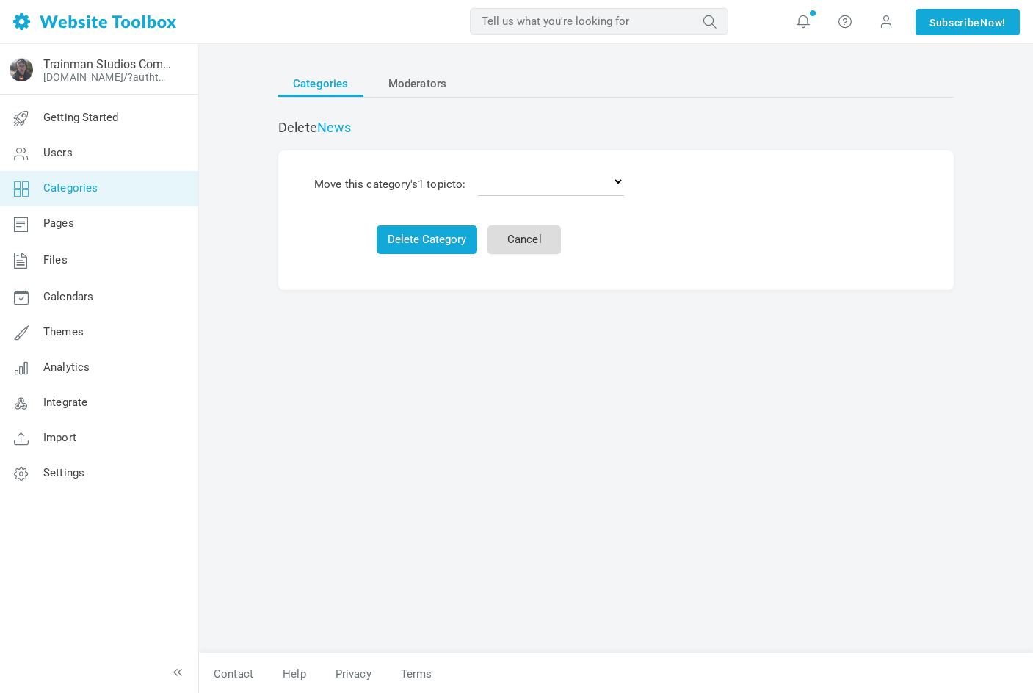
click at [535, 232] on link "Cancel" at bounding box center [524, 239] width 73 height 29
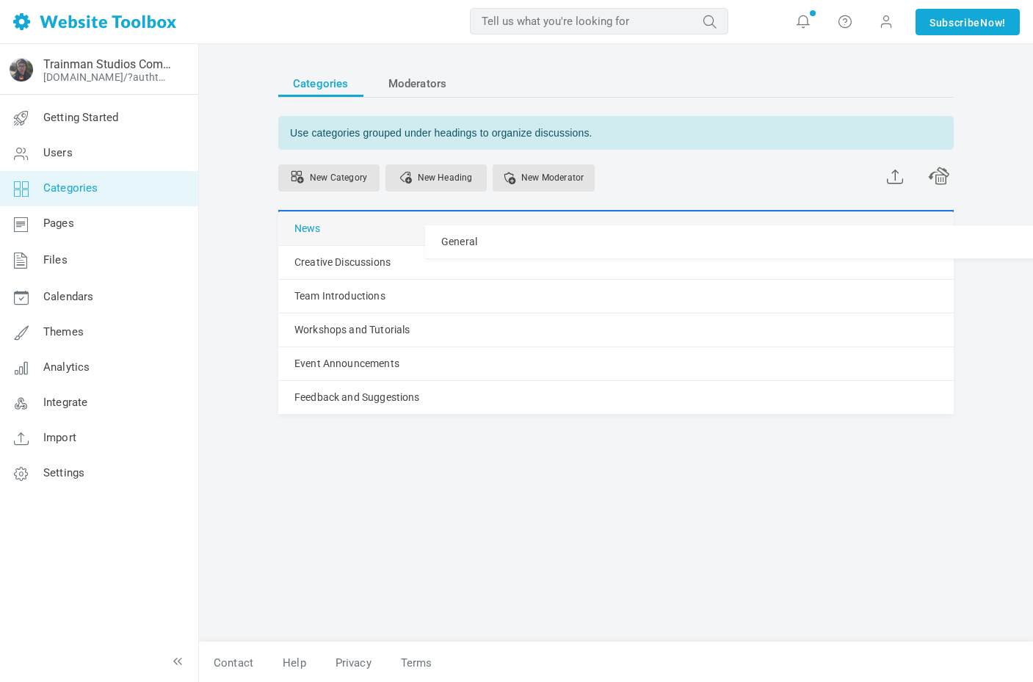
drag, startPoint x: 287, startPoint y: 262, endPoint x: 298, endPoint y: 225, distance: 39.0
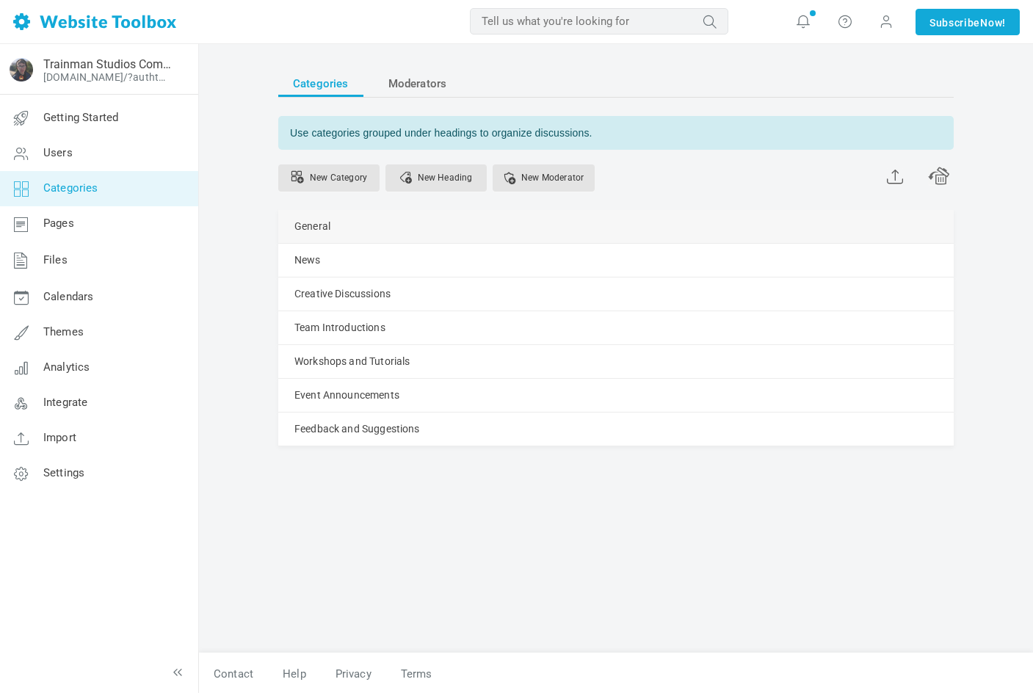
click at [0, 0] on link "Manage" at bounding box center [0, 0] width 0 height 0
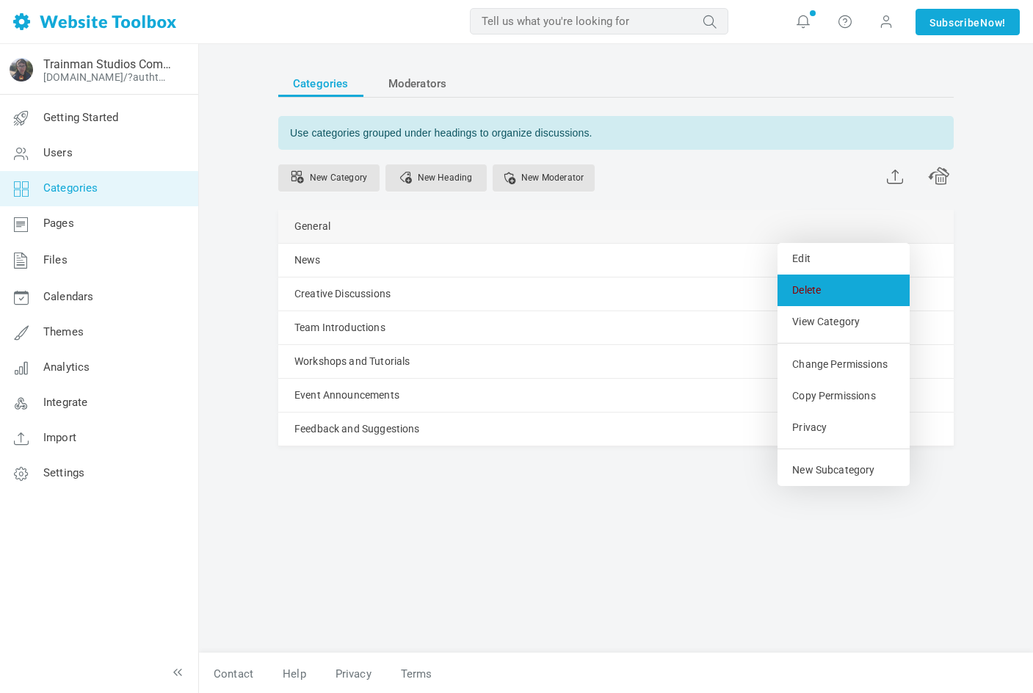
click at [831, 297] on link "Delete" at bounding box center [844, 291] width 132 height 32
click at [842, 283] on link "Delete" at bounding box center [844, 291] width 132 height 32
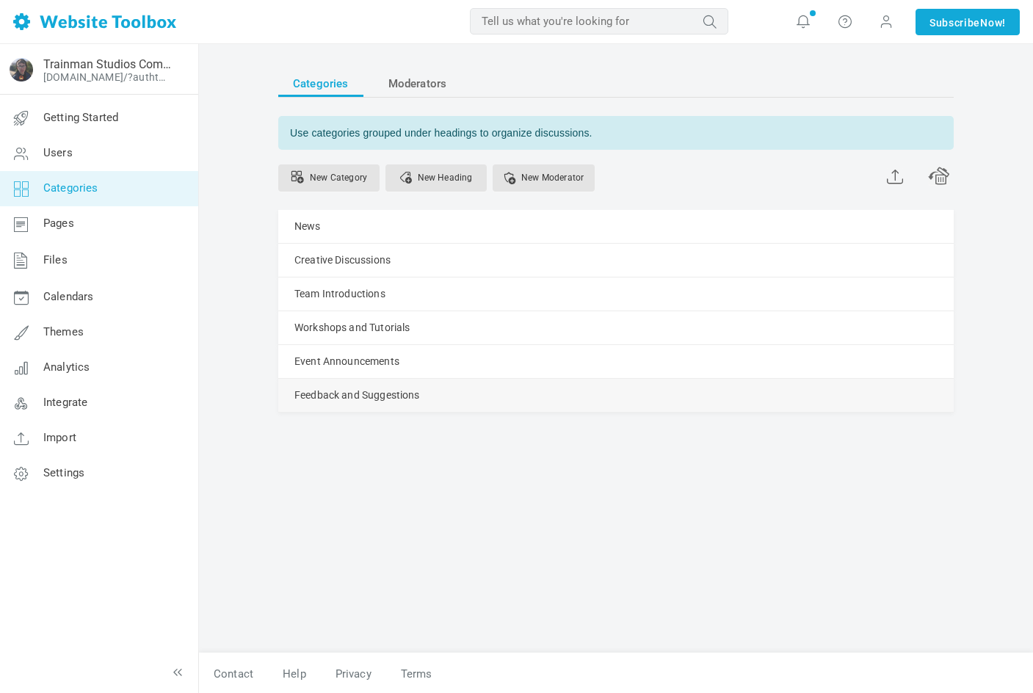
click at [0, 0] on link "Manage" at bounding box center [0, 0] width 0 height 0
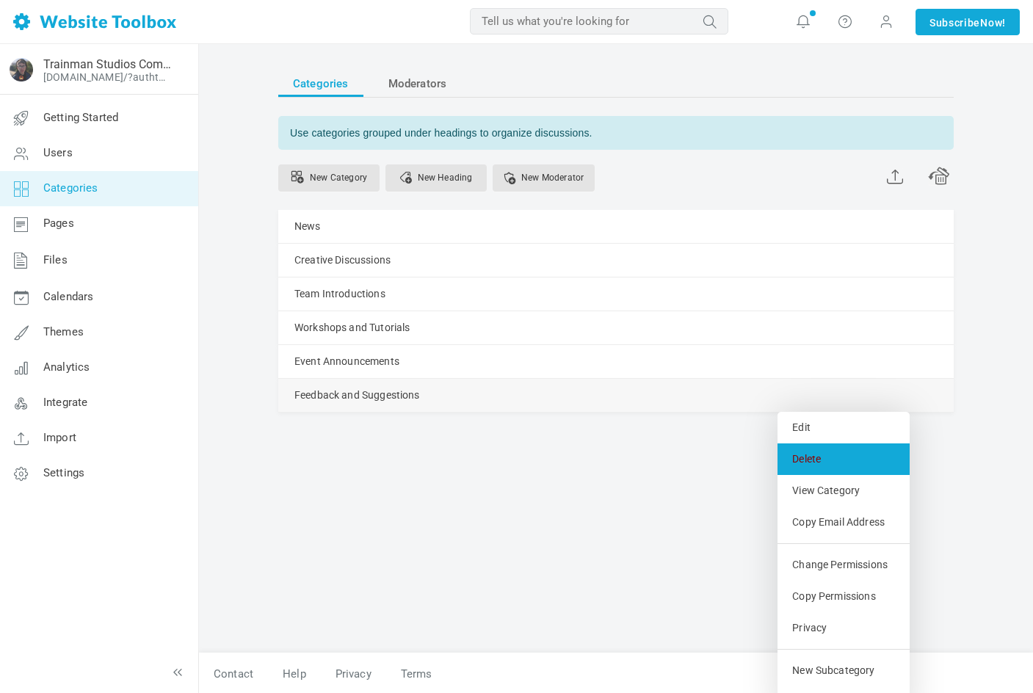
click at [835, 463] on link "Delete" at bounding box center [844, 460] width 132 height 32
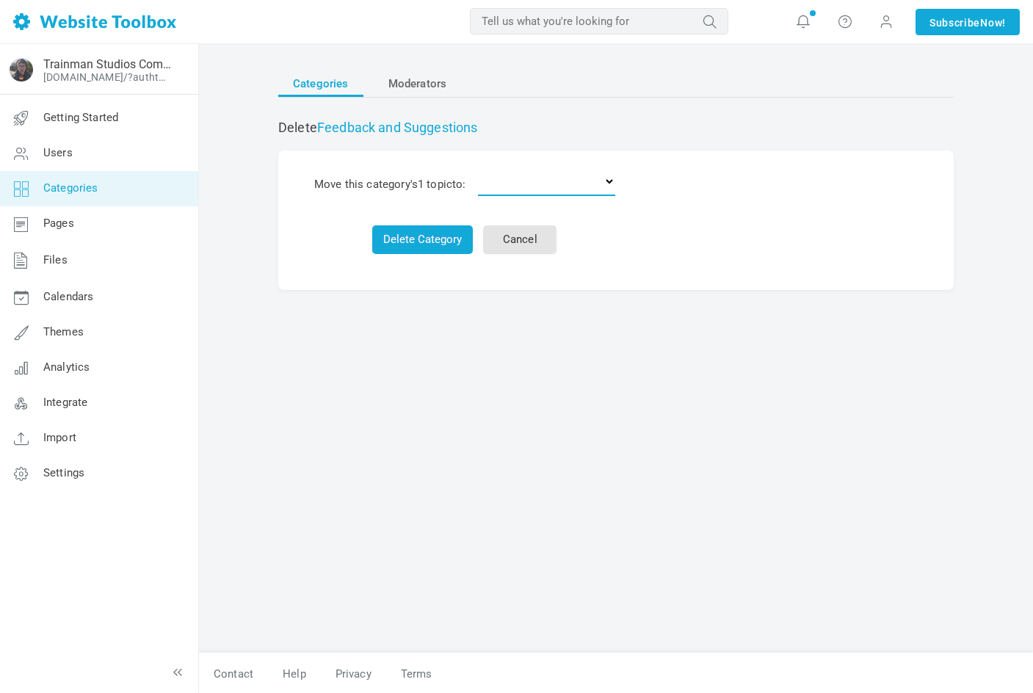
click at [508, 182] on select "Delete the topics News Creative Discussions Team Introductions Workshops and Tu…" at bounding box center [546, 181] width 137 height 29
select select "989301"
click at [481, 167] on select "Delete the topics News Creative Discussions Team Introductions Workshops and Tu…" at bounding box center [546, 181] width 137 height 29
click at [451, 247] on button "Delete Category" at bounding box center [422, 239] width 101 height 29
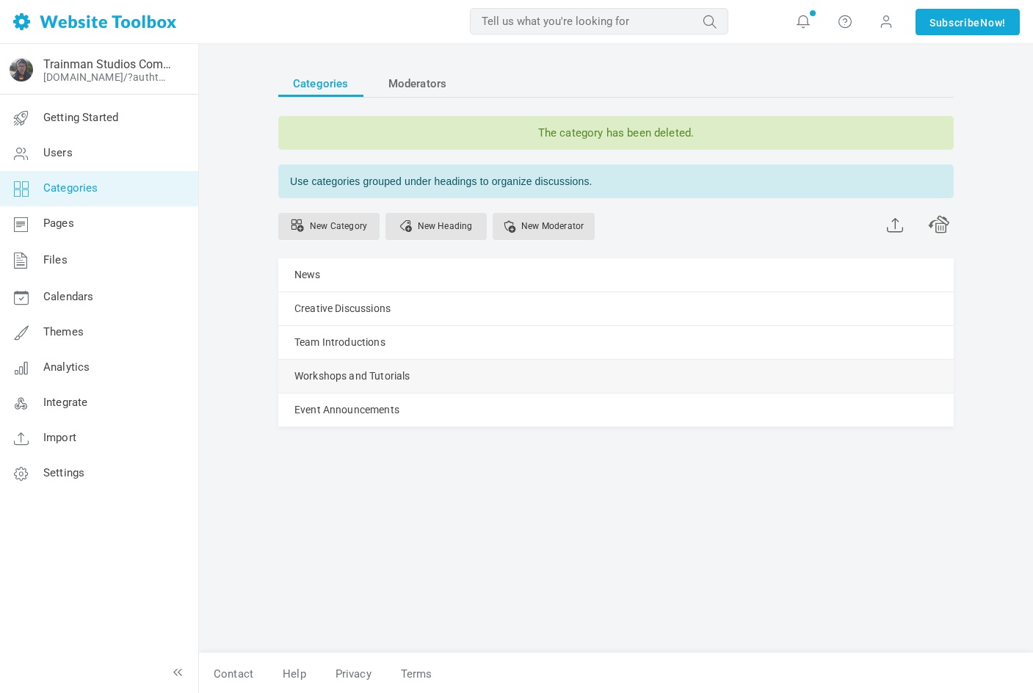
click at [0, 0] on link "Manage" at bounding box center [0, 0] width 0 height 0
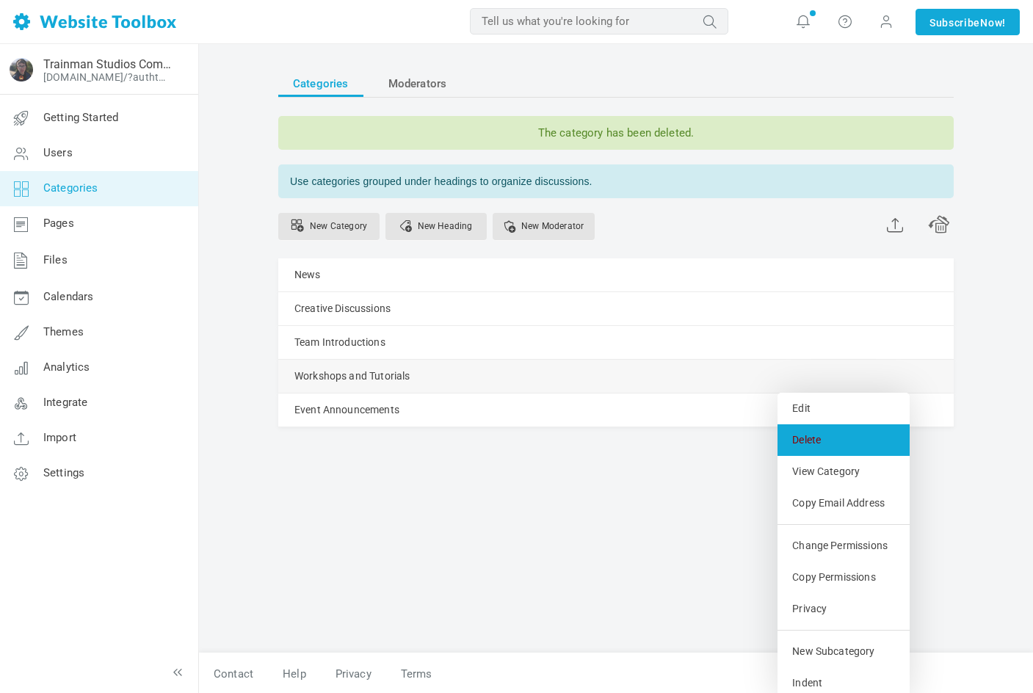
click at [853, 452] on link "Delete" at bounding box center [844, 441] width 132 height 32
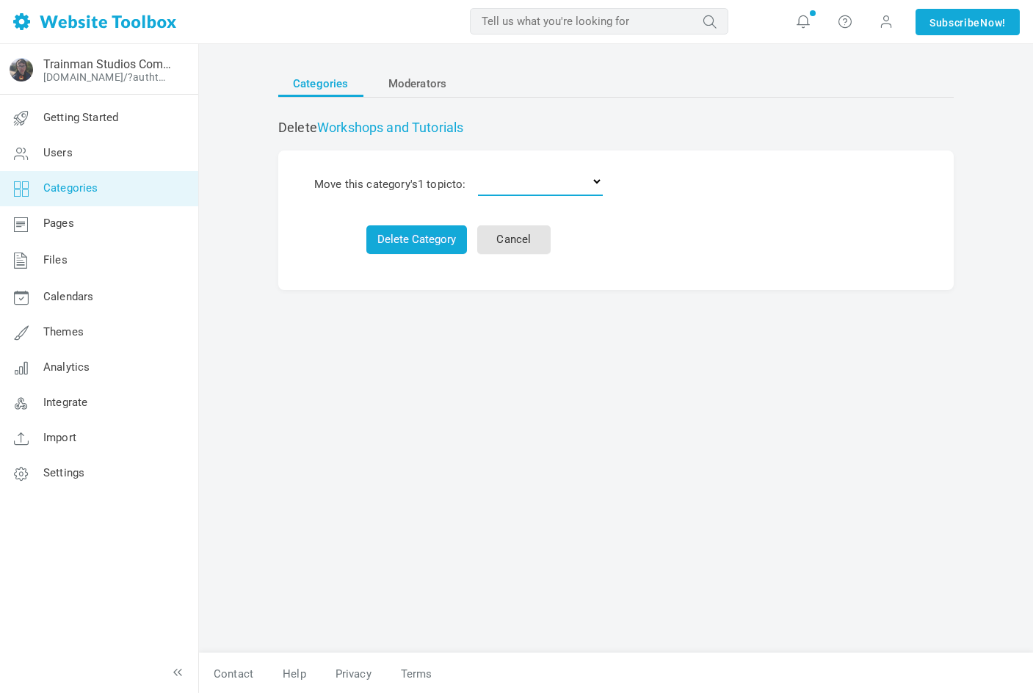
click at [504, 195] on select "Delete the topics News Creative Discussions Team Introductions Event Announceme…" at bounding box center [540, 181] width 125 height 29
select select "989301"
click at [481, 167] on select "Delete the topics News Creative Discussions Team Introductions Event Announceme…" at bounding box center [540, 181] width 125 height 29
click at [417, 241] on button "Delete Category" at bounding box center [416, 239] width 101 height 29
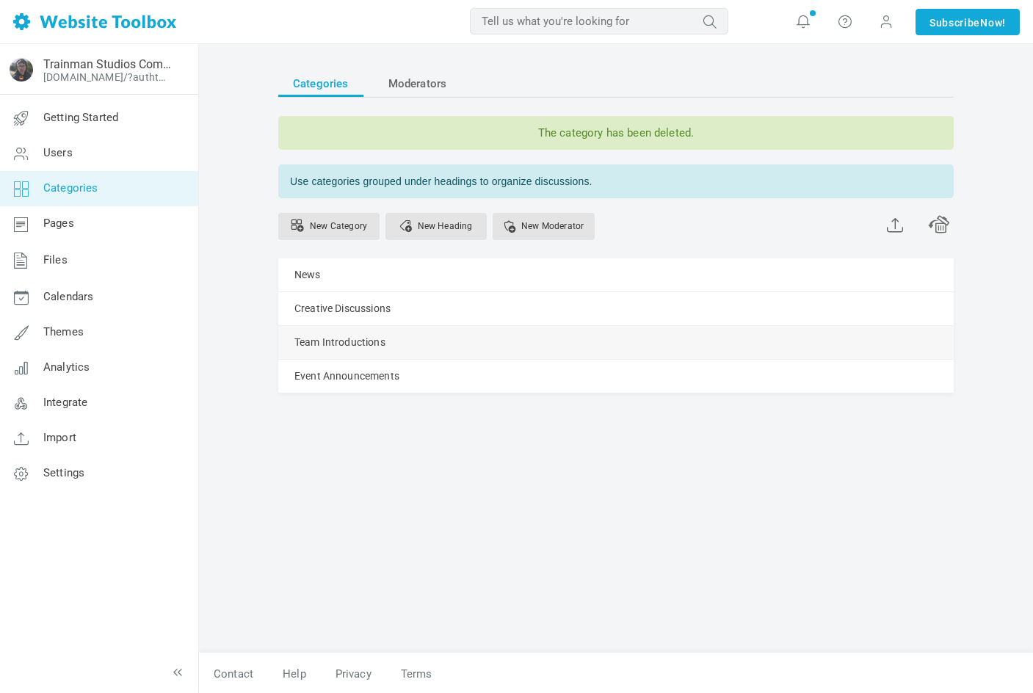
click at [0, 0] on link "Manage" at bounding box center [0, 0] width 0 height 0
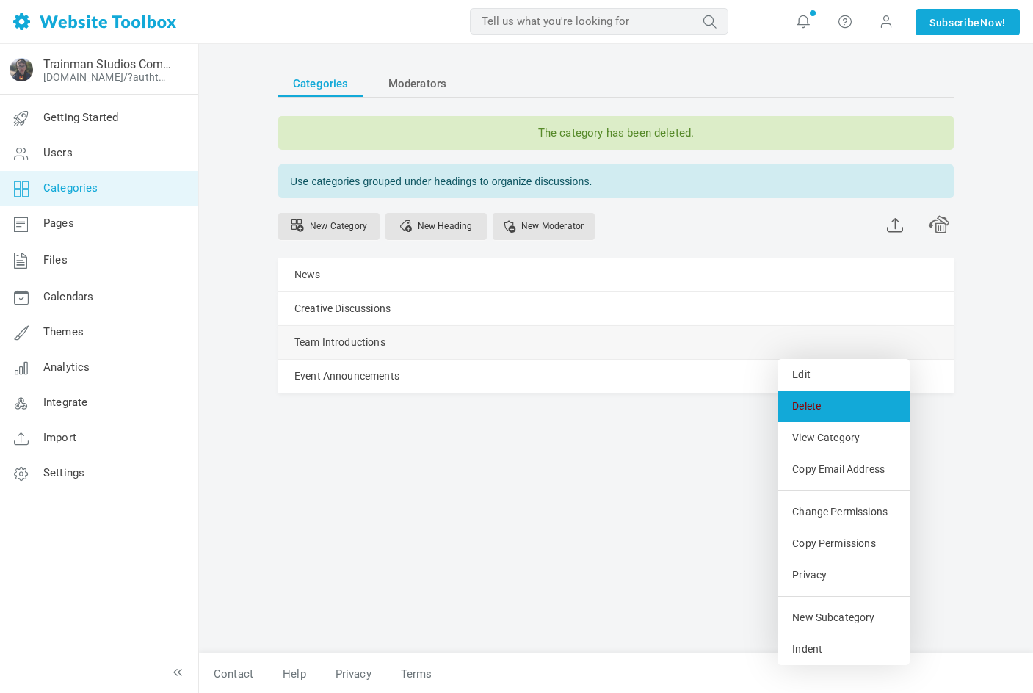
click at [823, 416] on link "Delete" at bounding box center [844, 407] width 132 height 32
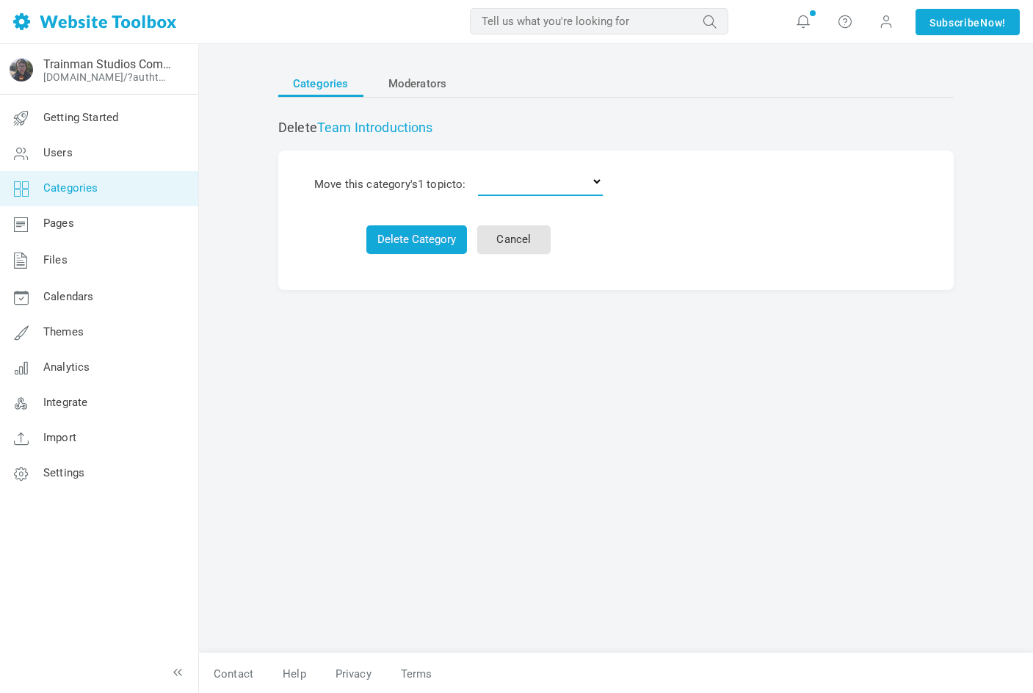
click at [502, 192] on select "Delete the topics News Creative Discussions Event Announcements" at bounding box center [540, 181] width 125 height 29
select select "989301"
click at [481, 167] on select "Delete the topics News Creative Discussions Event Announcements" at bounding box center [540, 181] width 125 height 29
click at [431, 238] on button "Delete Category" at bounding box center [416, 239] width 101 height 29
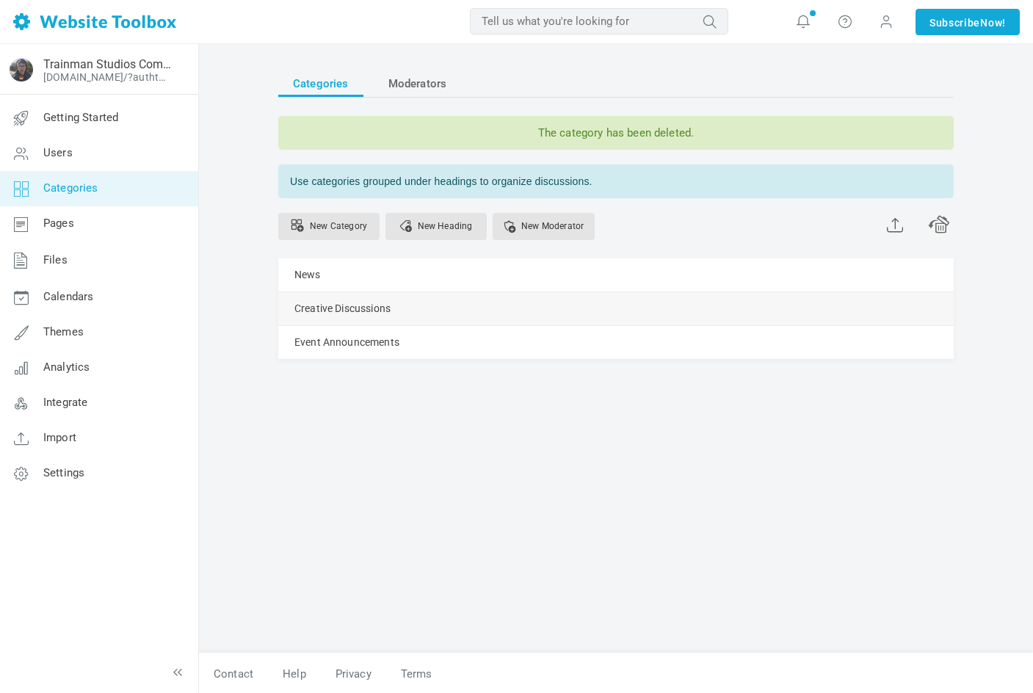
click at [0, 0] on link "Manage" at bounding box center [0, 0] width 0 height 0
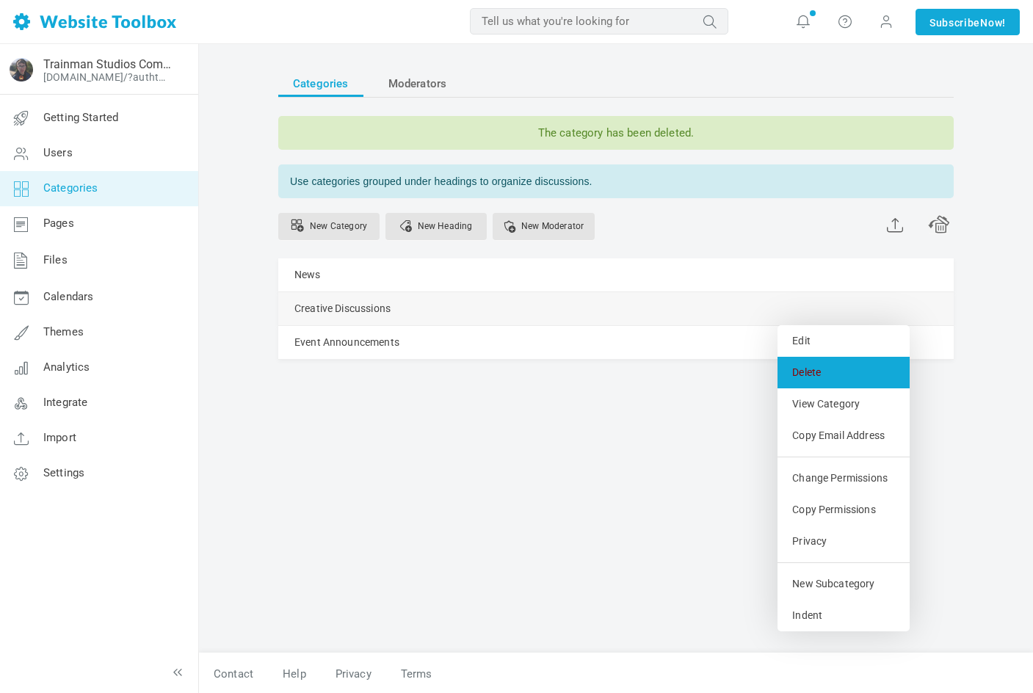
click at [837, 378] on link "Delete" at bounding box center [844, 373] width 132 height 32
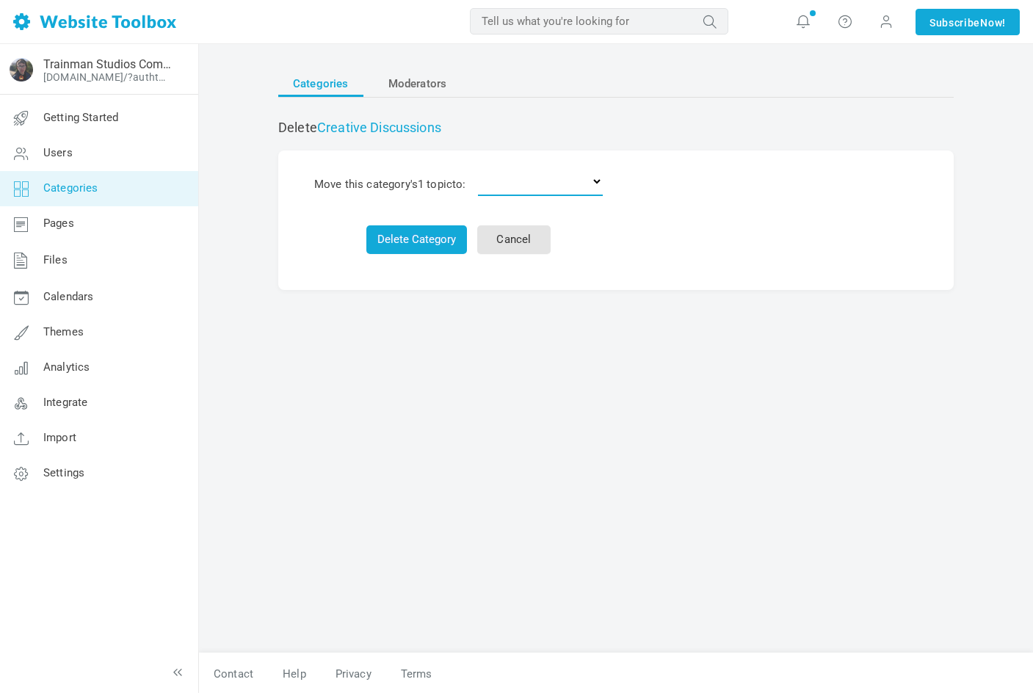
click at [512, 186] on select "Delete the topics News Event Announcements" at bounding box center [540, 181] width 125 height 29
click at [526, 239] on link "Cancel" at bounding box center [513, 239] width 73 height 29
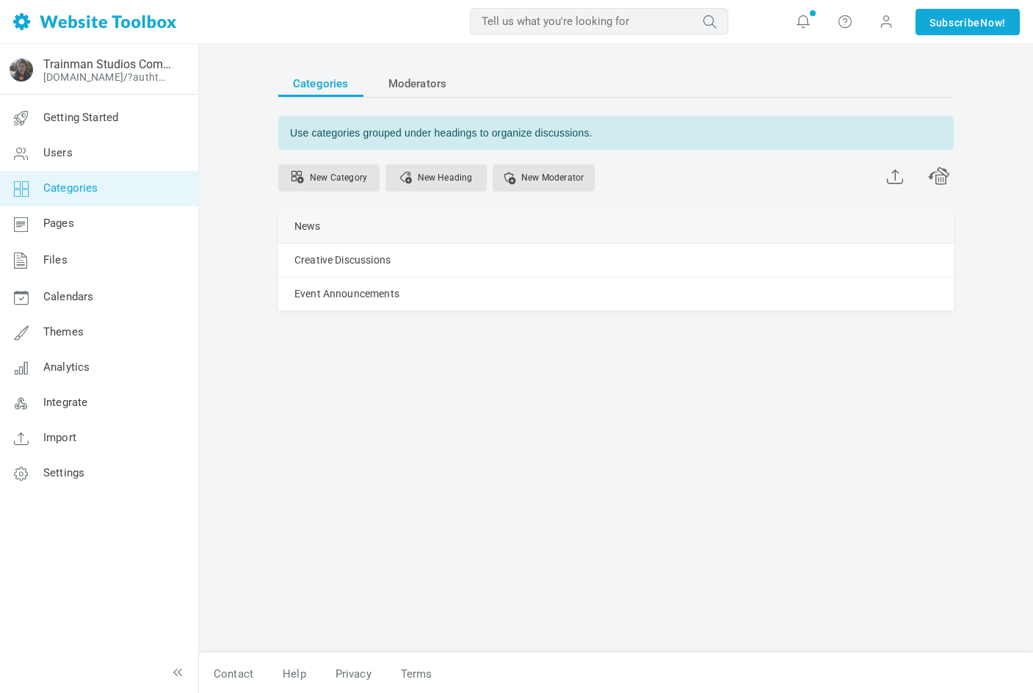
click at [0, 0] on link "Manage" at bounding box center [0, 0] width 0 height 0
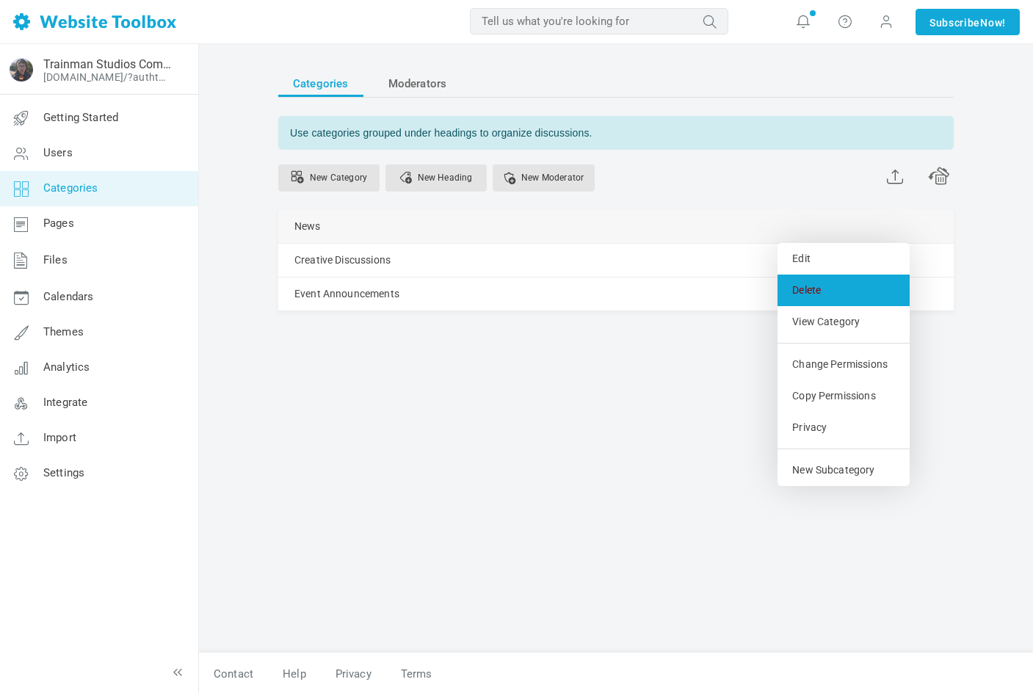
click at [834, 292] on link "Delete" at bounding box center [844, 291] width 132 height 32
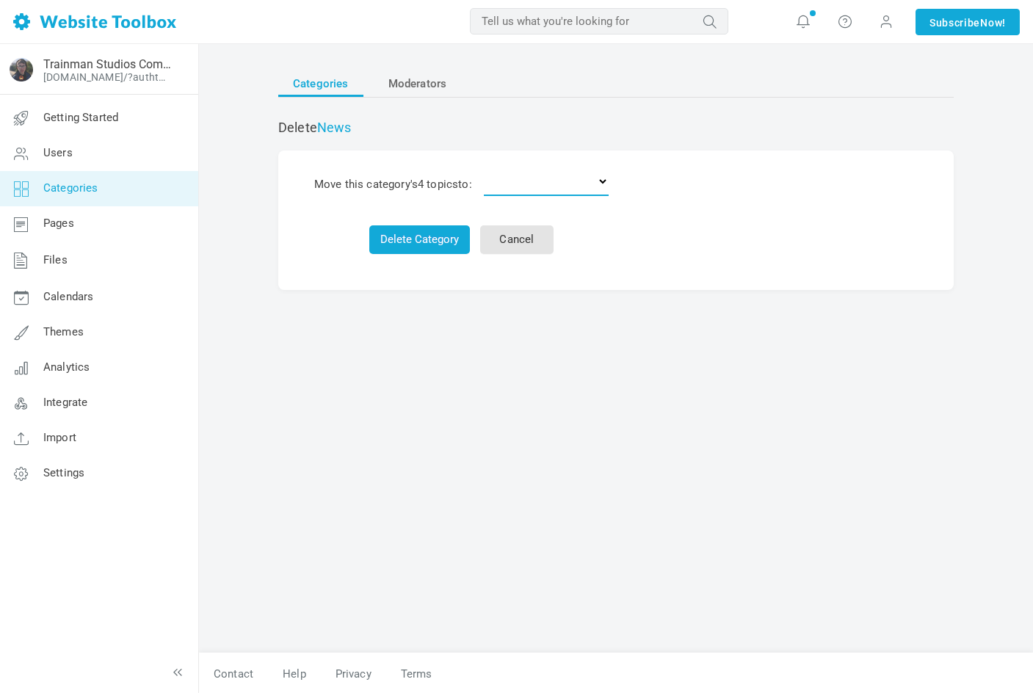
click at [521, 188] on select "Delete the topics Creative Discussions Event Announcements" at bounding box center [546, 181] width 125 height 29
select select "0"
click at [487, 167] on select "Delete the topics Creative Discussions Event Announcements" at bounding box center [546, 181] width 125 height 29
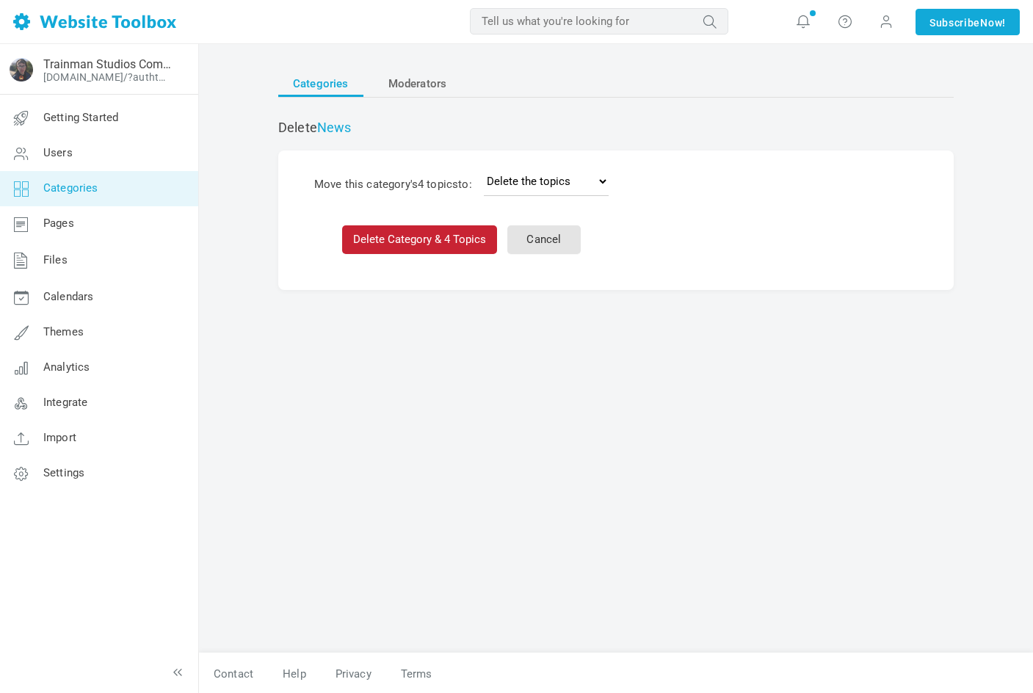
click at [439, 232] on button "Delete Category & 4 Topics" at bounding box center [419, 239] width 155 height 29
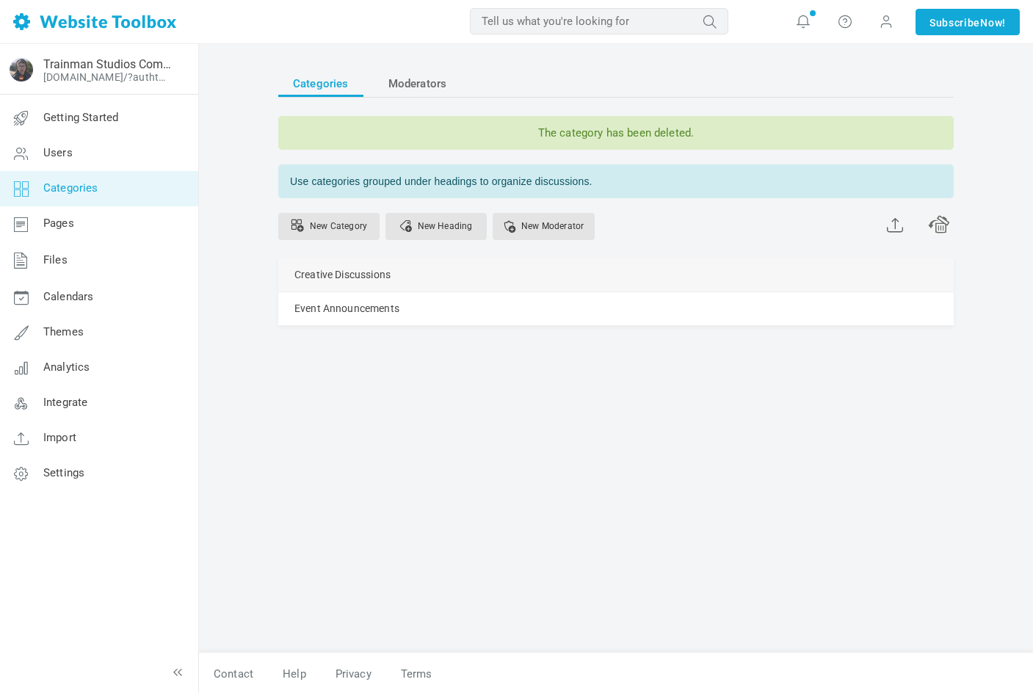
click at [0, 0] on link "Manage" at bounding box center [0, 0] width 0 height 0
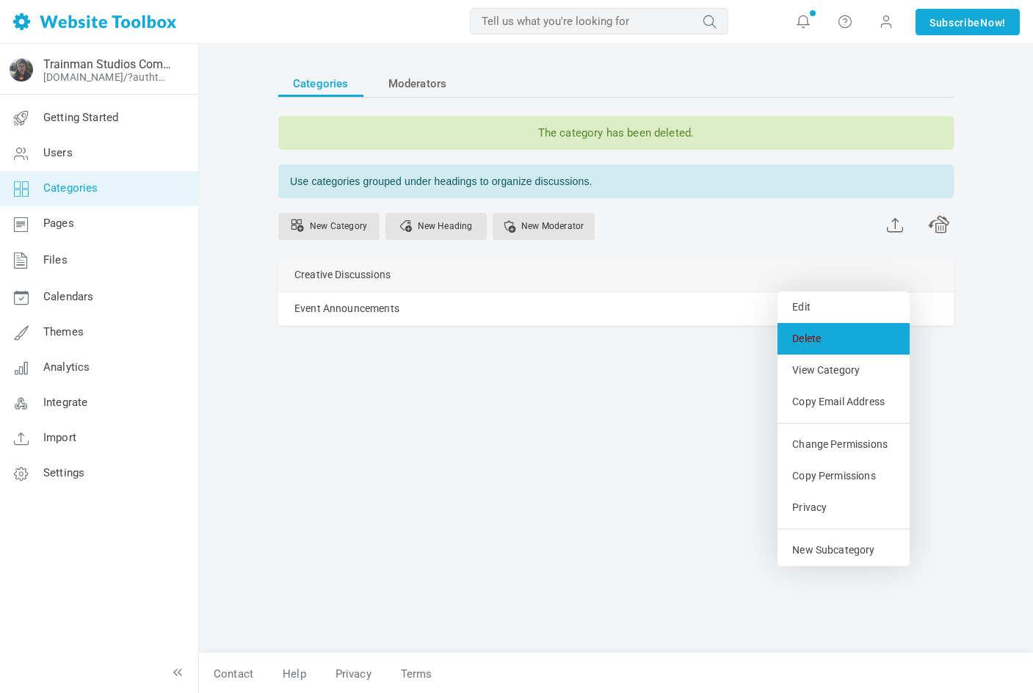
click at [844, 338] on link "Delete" at bounding box center [844, 339] width 132 height 32
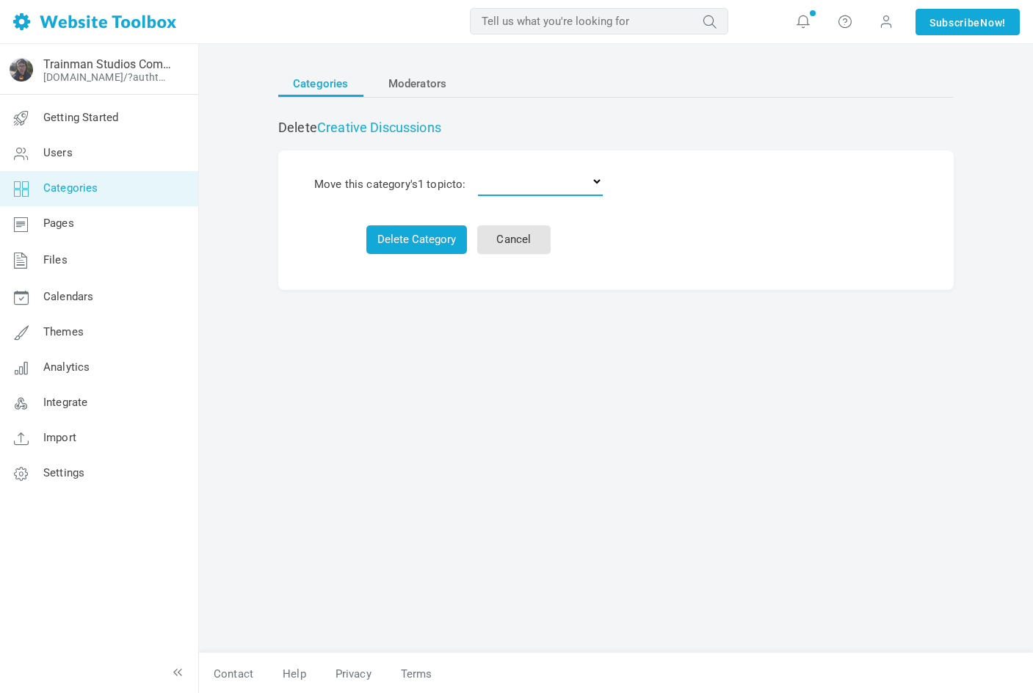
click at [510, 196] on select "Delete the topics Event Announcements" at bounding box center [540, 181] width 125 height 29
select select "0"
click at [481, 167] on select "Delete the topics Event Announcements" at bounding box center [540, 181] width 125 height 29
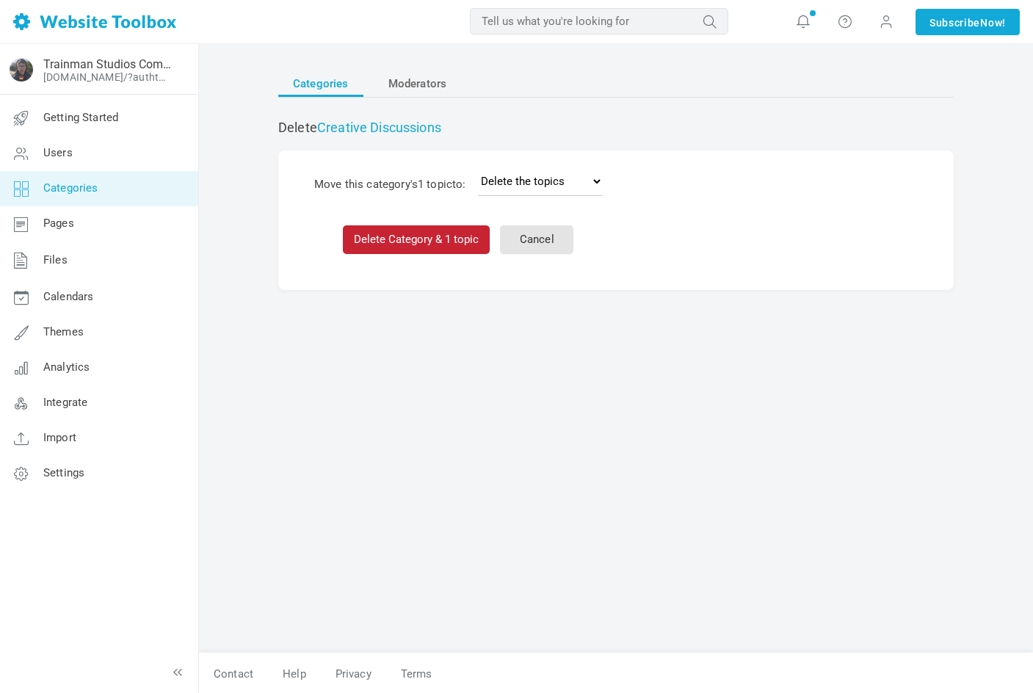
click at [426, 239] on button "Delete Category & 1 topic" at bounding box center [416, 239] width 147 height 29
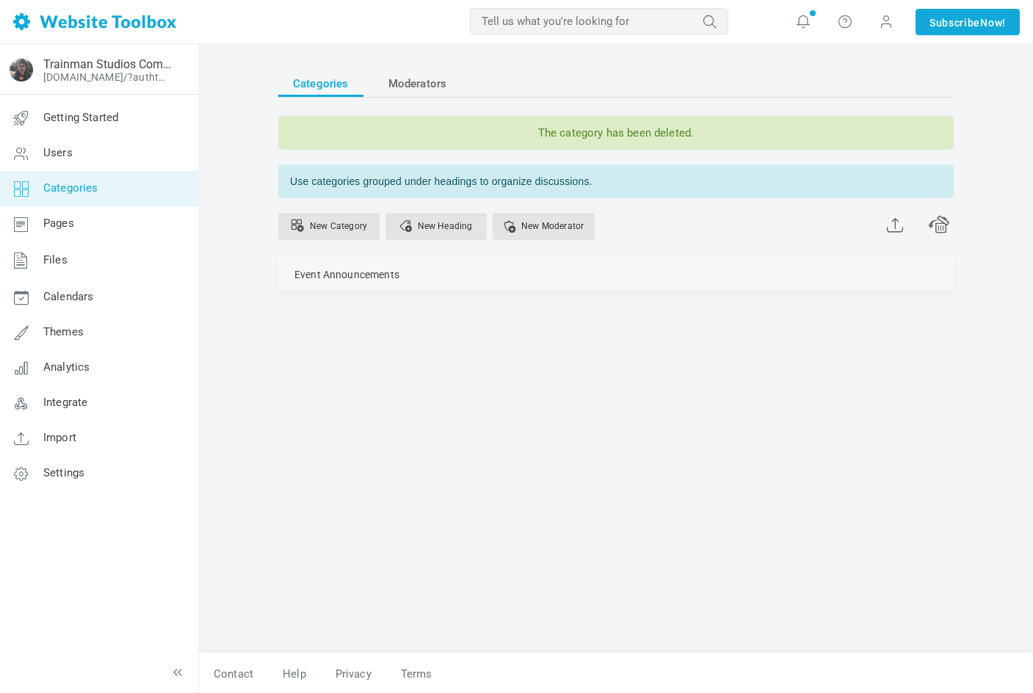
click at [833, 267] on div "Event Announcements [GEOGRAPHIC_DATA] Edit [GEOGRAPHIC_DATA] View Category Copy…" at bounding box center [616, 275] width 676 height 33
click at [0, 0] on link "Manage" at bounding box center [0, 0] width 0 height 0
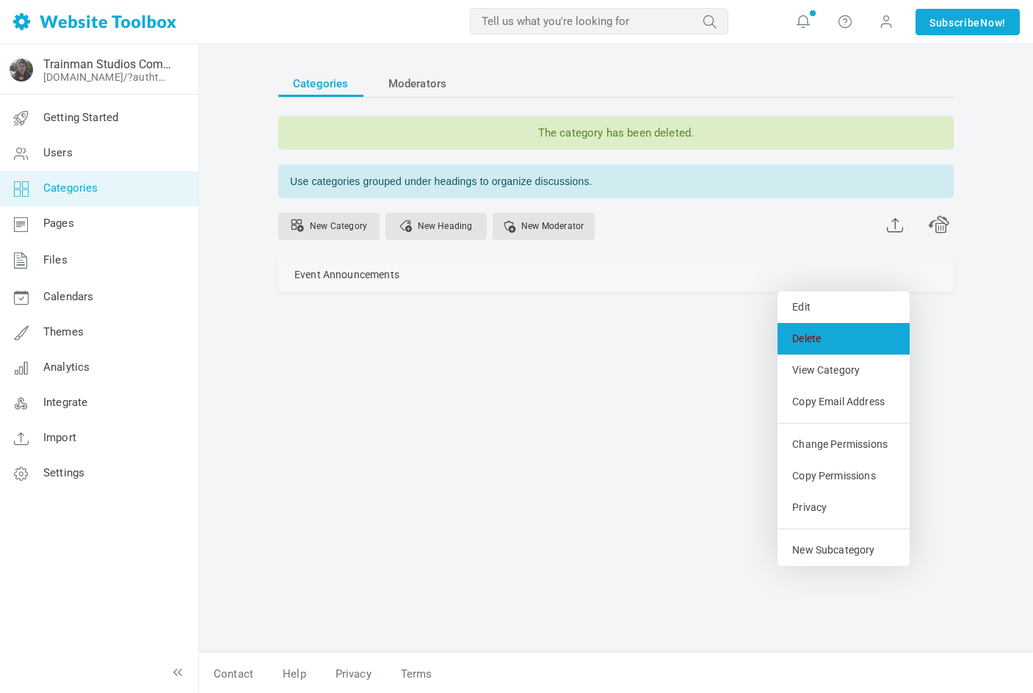
click at [834, 344] on link "Delete" at bounding box center [844, 339] width 132 height 32
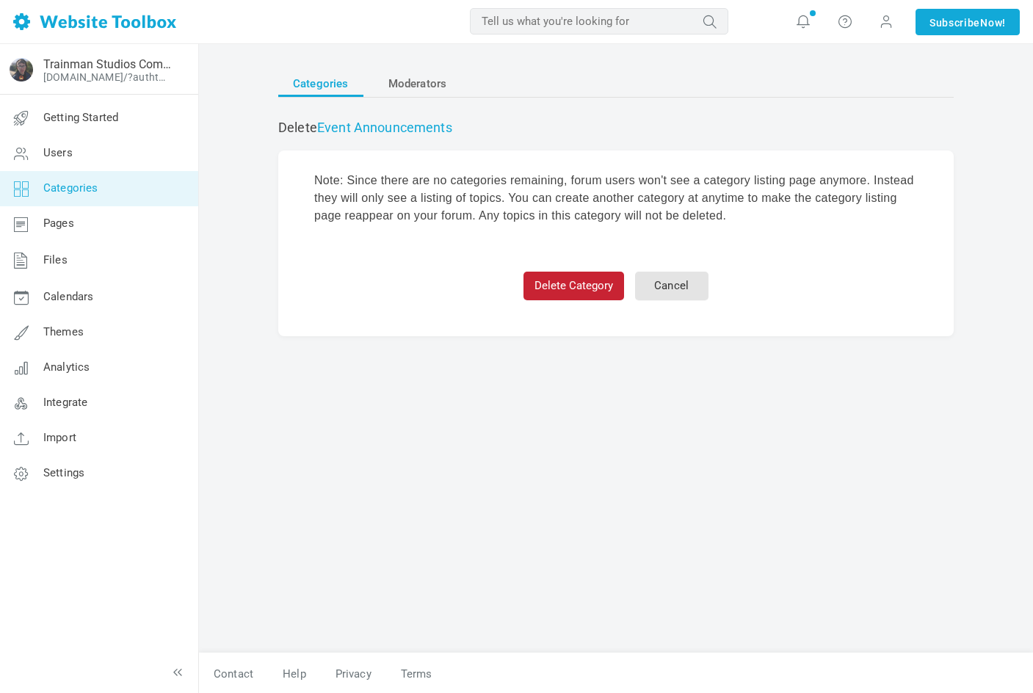
click at [573, 292] on button "Delete Category" at bounding box center [574, 286] width 101 height 29
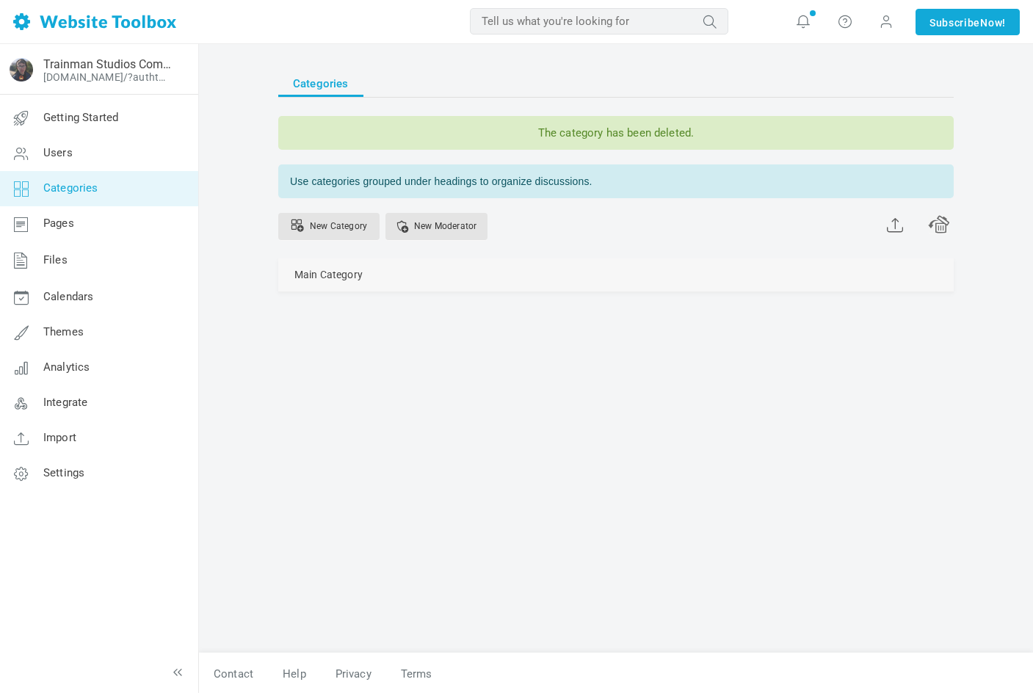
click at [0, 0] on link "Moderators (0)" at bounding box center [0, 0] width 0 height 0
click at [764, 338] on div "Categories The category has been deleted. Use categories grouped under headings…" at bounding box center [616, 208] width 676 height 275
click at [372, 234] on link "New Category" at bounding box center [328, 226] width 101 height 27
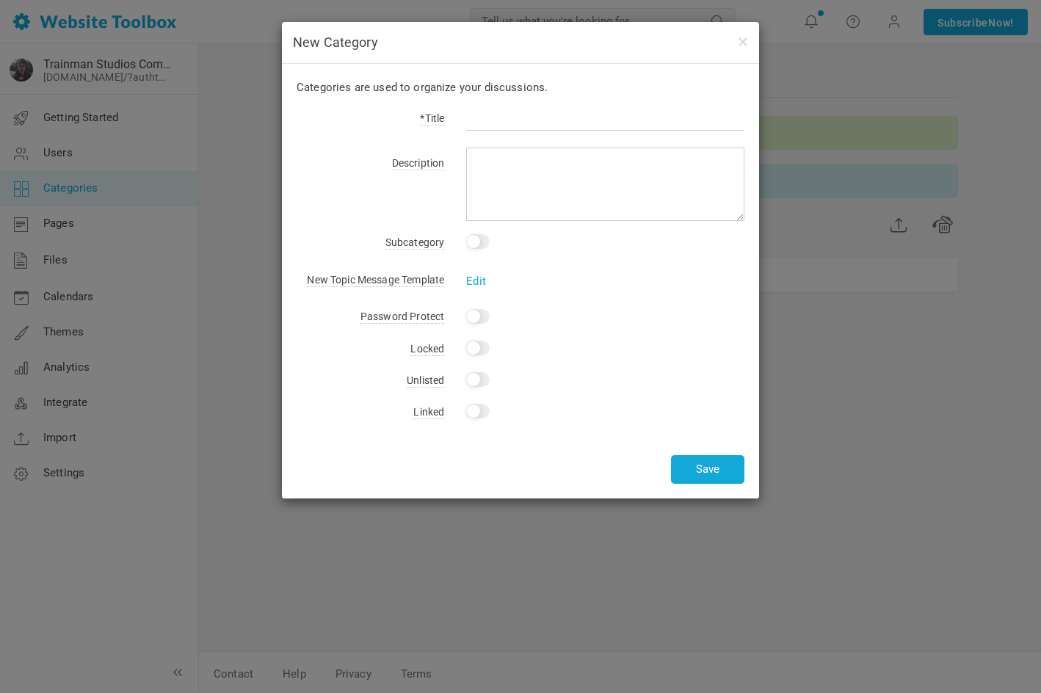
click at [477, 242] on input "checkbox" at bounding box center [478, 241] width 24 height 15
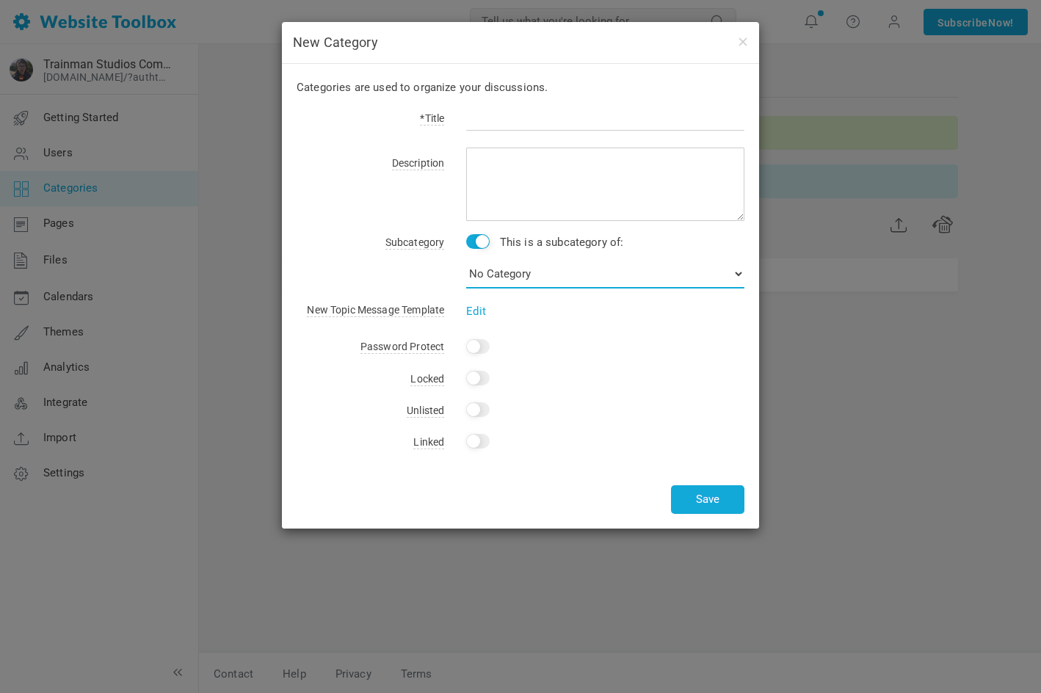
click at [493, 262] on select "No Category" at bounding box center [605, 273] width 278 height 29
click at [475, 242] on input "checkbox" at bounding box center [478, 241] width 24 height 15
checkbox input "false"
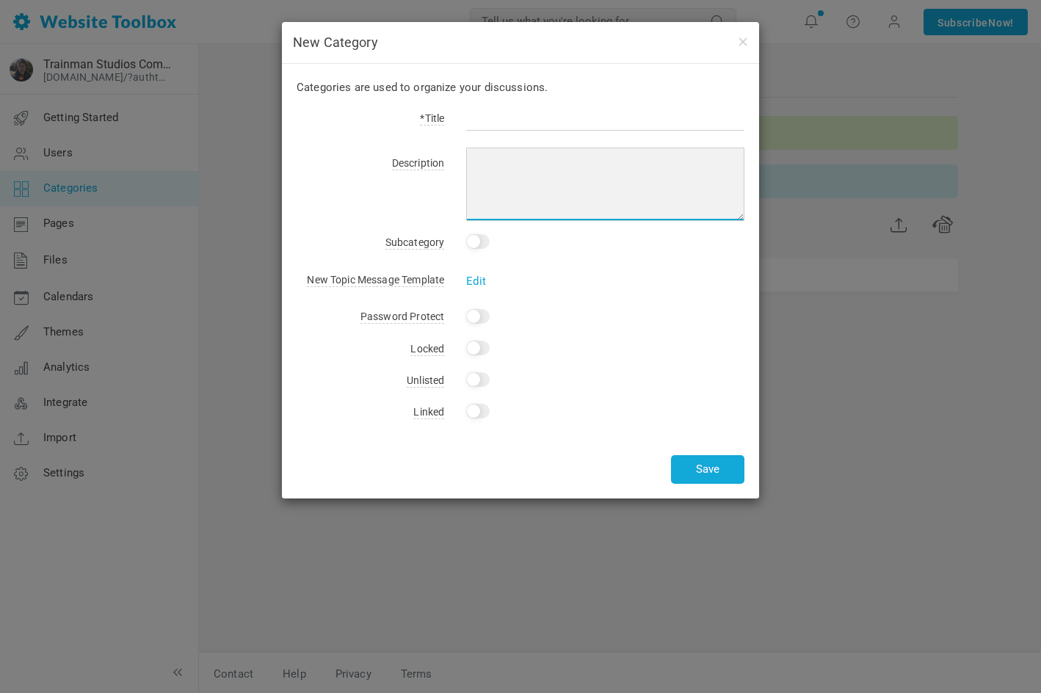
click at [506, 192] on textarea at bounding box center [605, 184] width 278 height 73
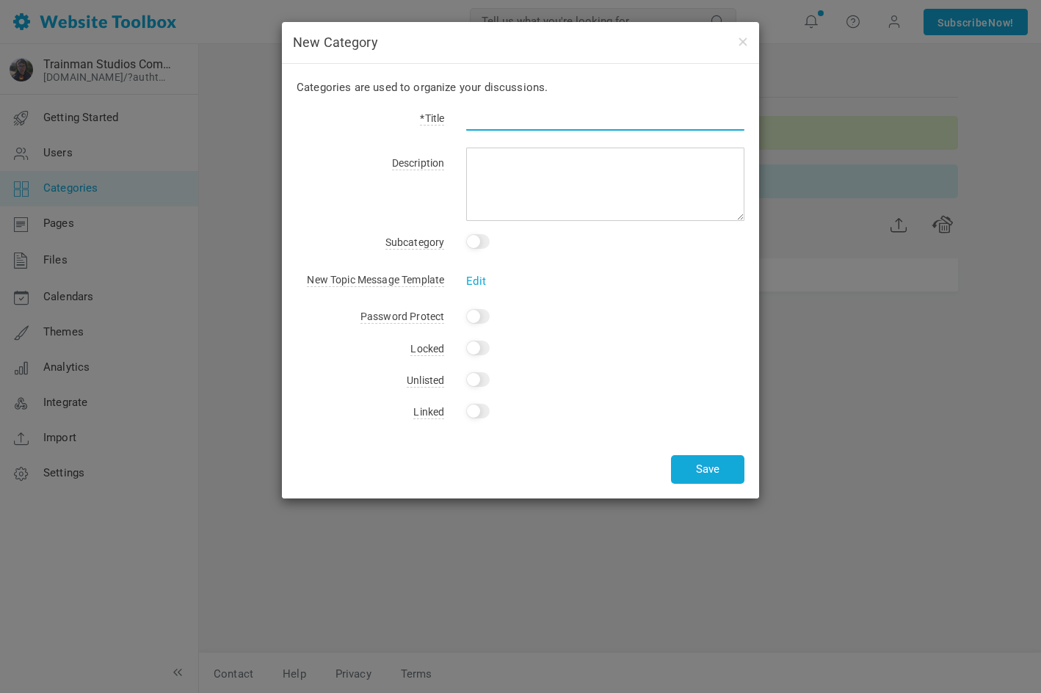
click at [524, 124] on input "text" at bounding box center [605, 117] width 278 height 28
type input "G"
type input "General"
click at [727, 448] on div "Save" at bounding box center [521, 442] width 448 height 18
click at [721, 461] on button "Save" at bounding box center [707, 469] width 73 height 29
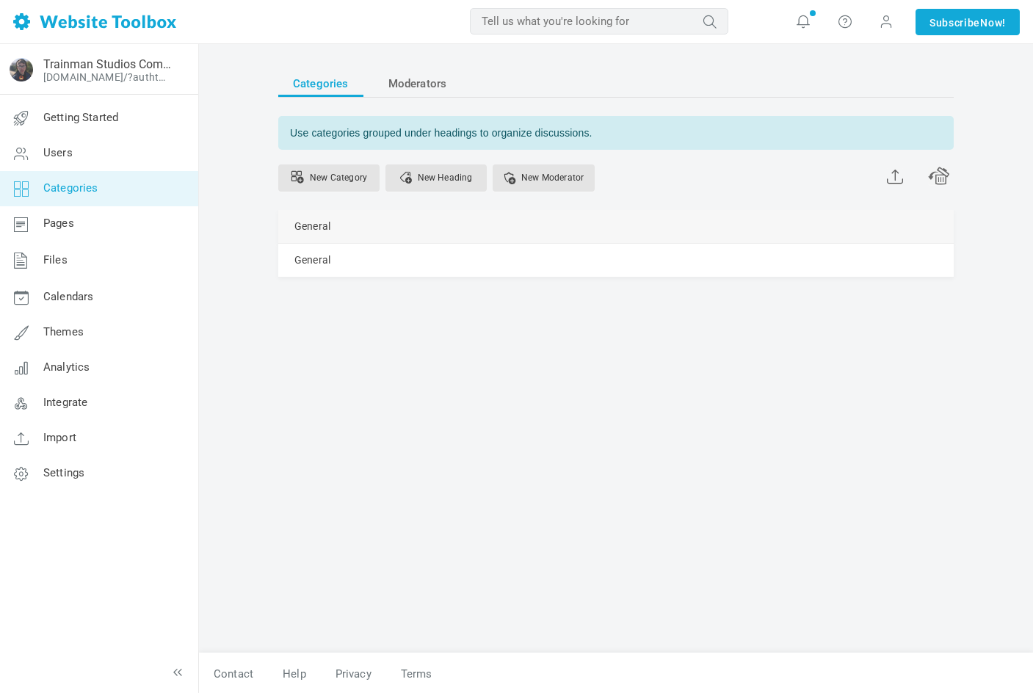
click at [0, 0] on link "Manage" at bounding box center [0, 0] width 0 height 0
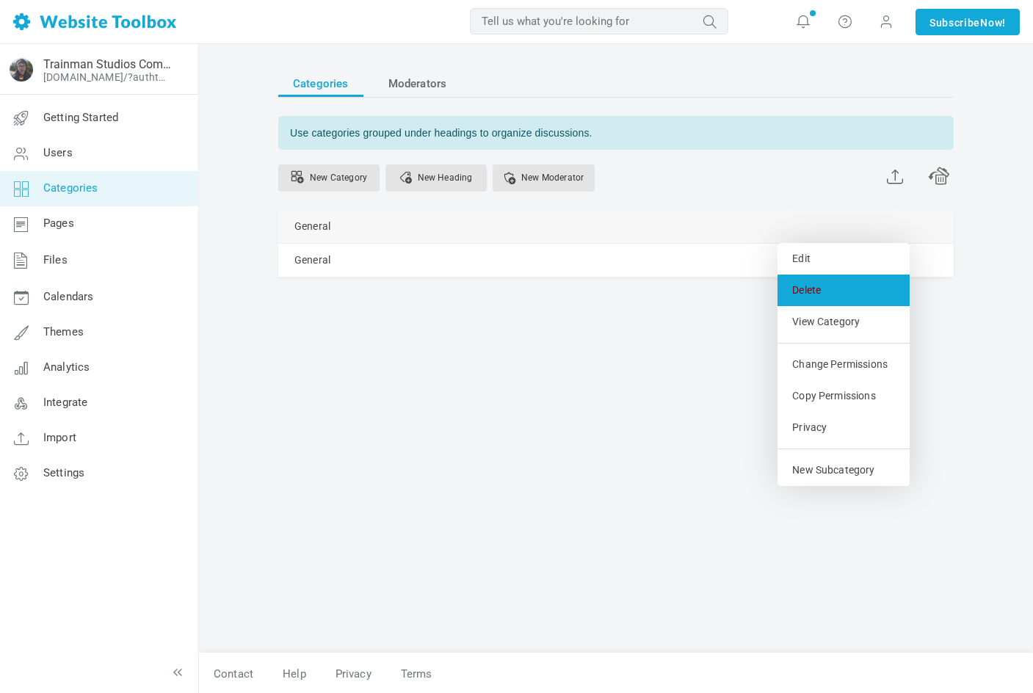
click at [820, 292] on link "Delete" at bounding box center [844, 291] width 132 height 32
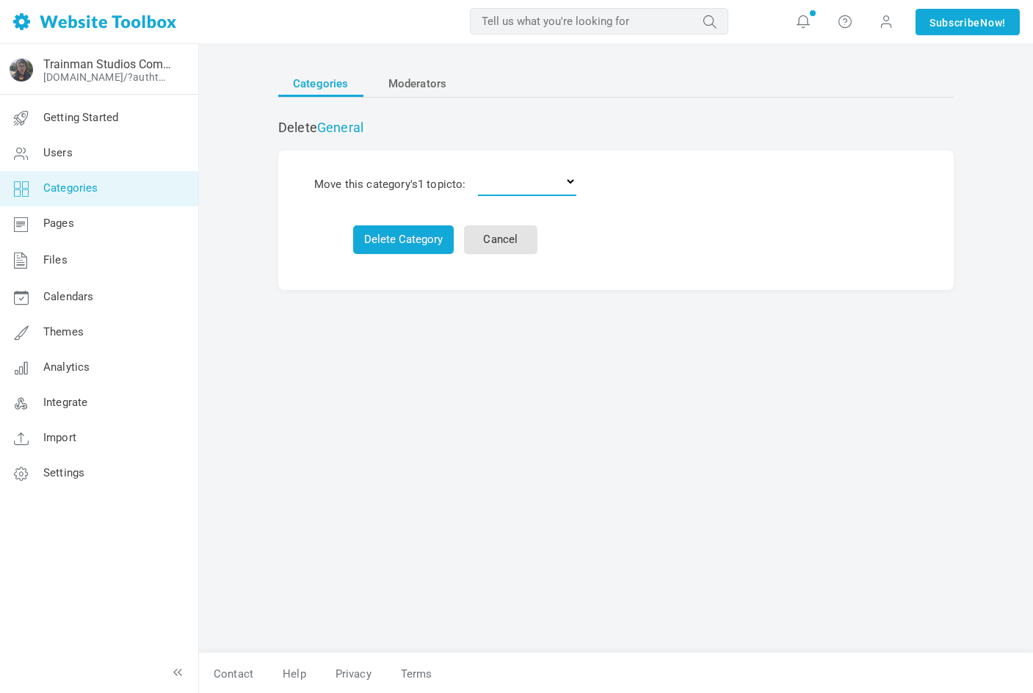
click at [514, 184] on select "Delete the topics General" at bounding box center [527, 181] width 98 height 29
select select "989310"
click at [481, 167] on select "Delete the topics General" at bounding box center [527, 181] width 98 height 29
click at [409, 232] on button "Delete Category" at bounding box center [403, 239] width 101 height 29
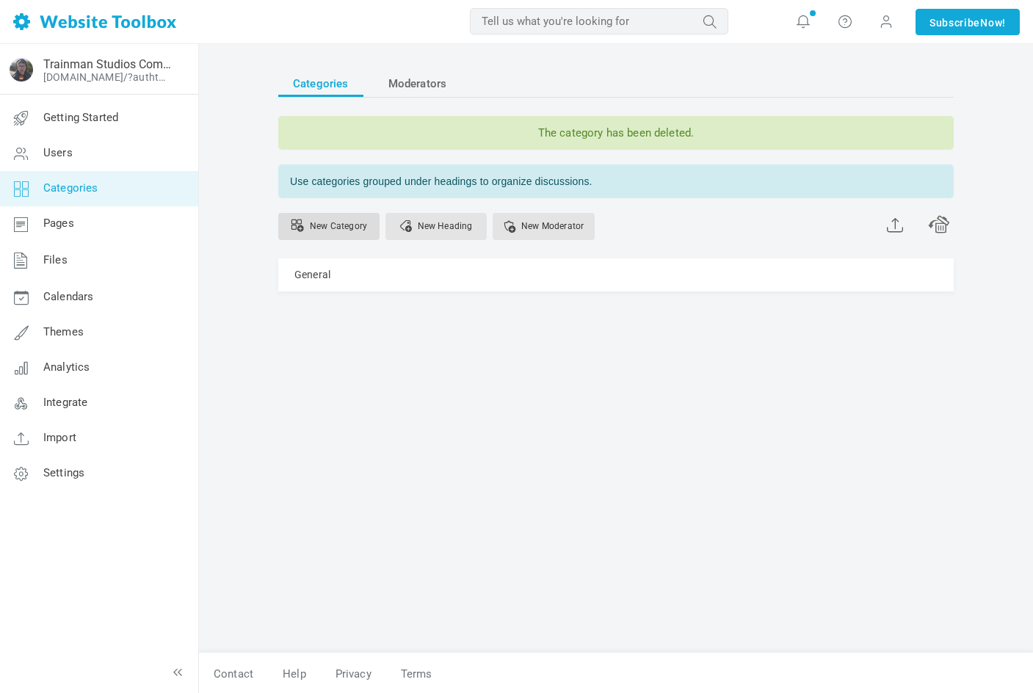
click at [363, 230] on link "New Category" at bounding box center [328, 226] width 101 height 27
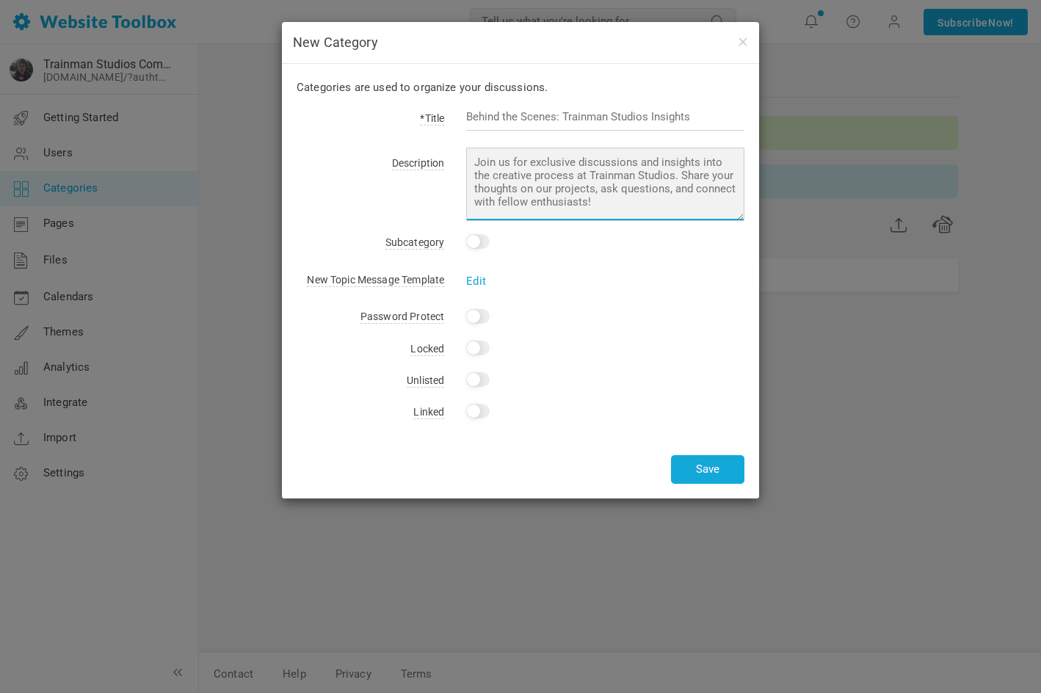
click at [551, 187] on textarea at bounding box center [605, 184] width 278 height 73
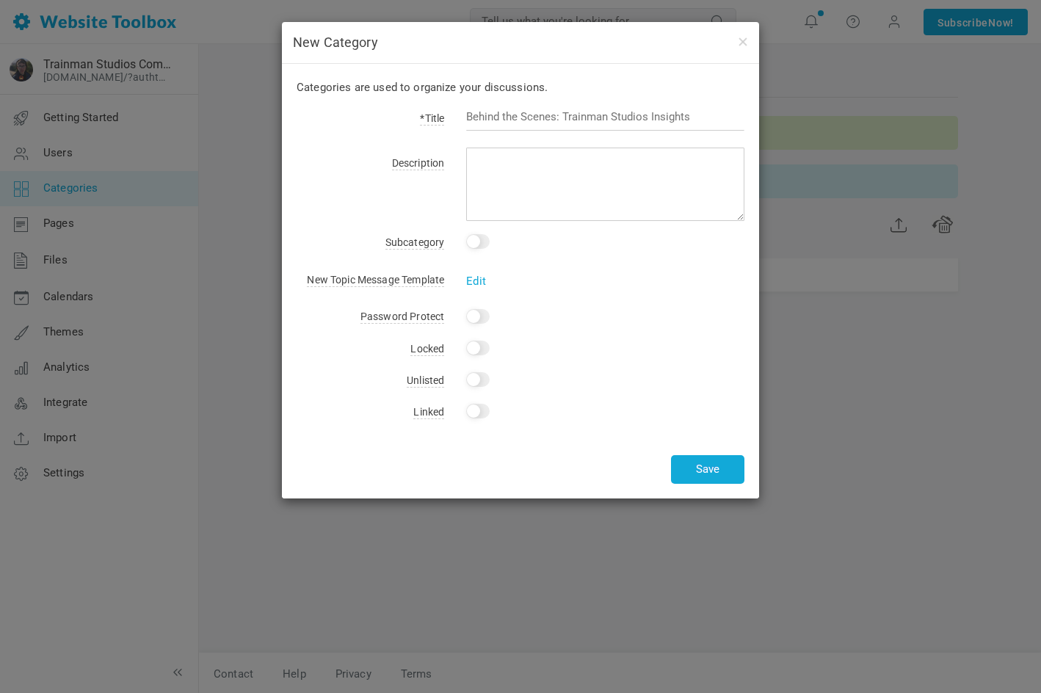
click at [570, 134] on div at bounding box center [594, 125] width 300 height 34
click at [579, 115] on input "text" at bounding box center [605, 117] width 278 height 28
type input "Suggestions"
click at [704, 464] on button "Save" at bounding box center [707, 469] width 73 height 29
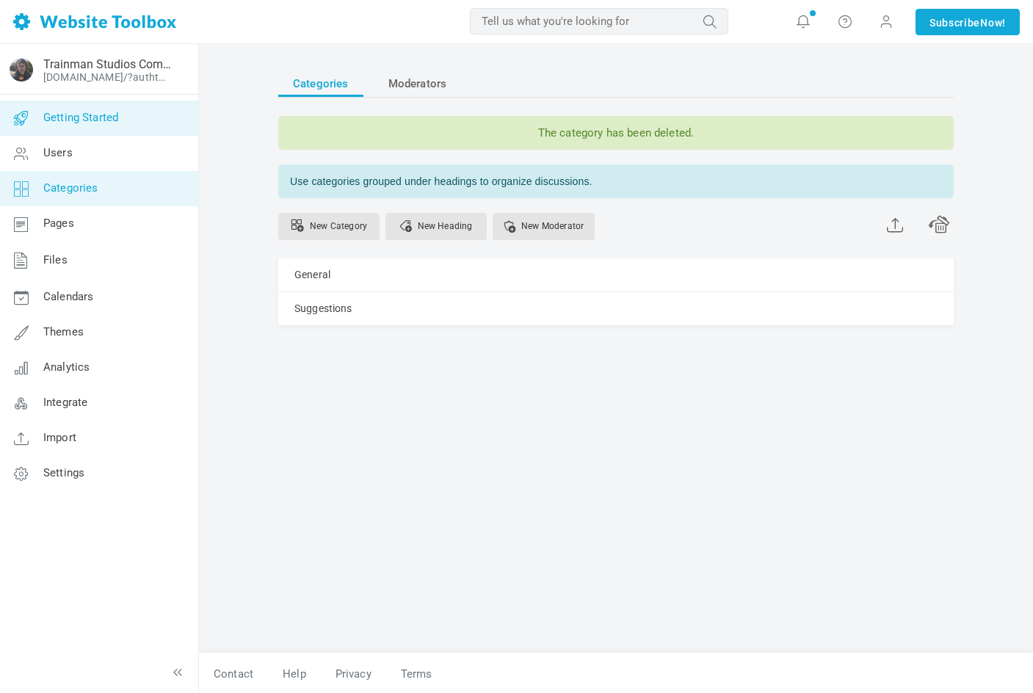
click at [133, 121] on link "Getting Started" at bounding box center [98, 118] width 199 height 35
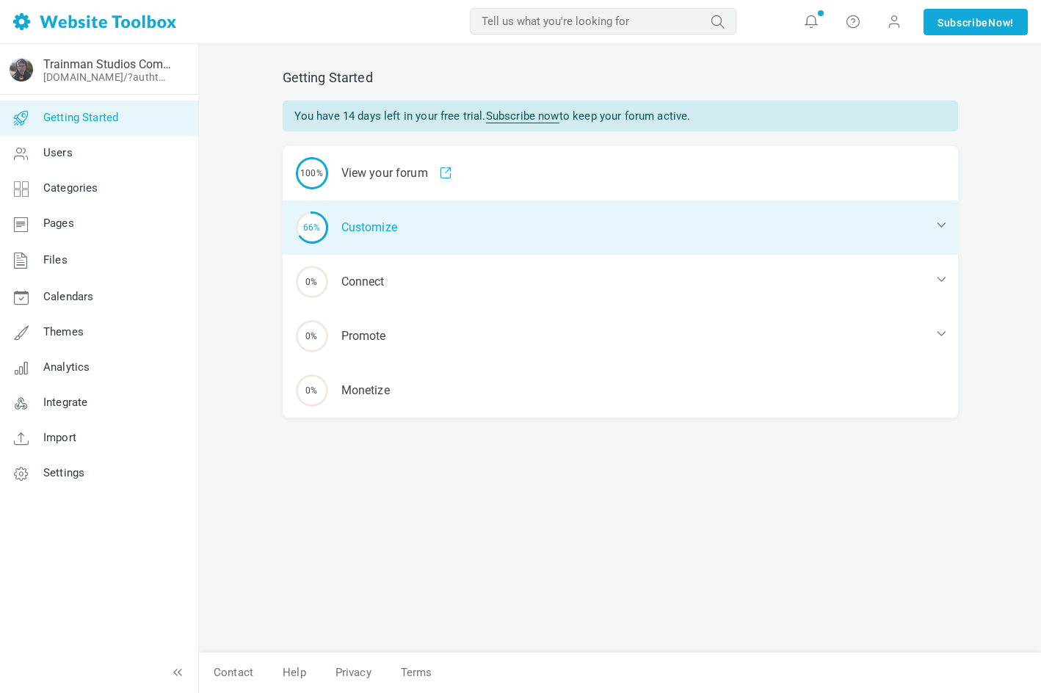
click at [403, 217] on div "66% Customize" at bounding box center [621, 228] width 676 height 54
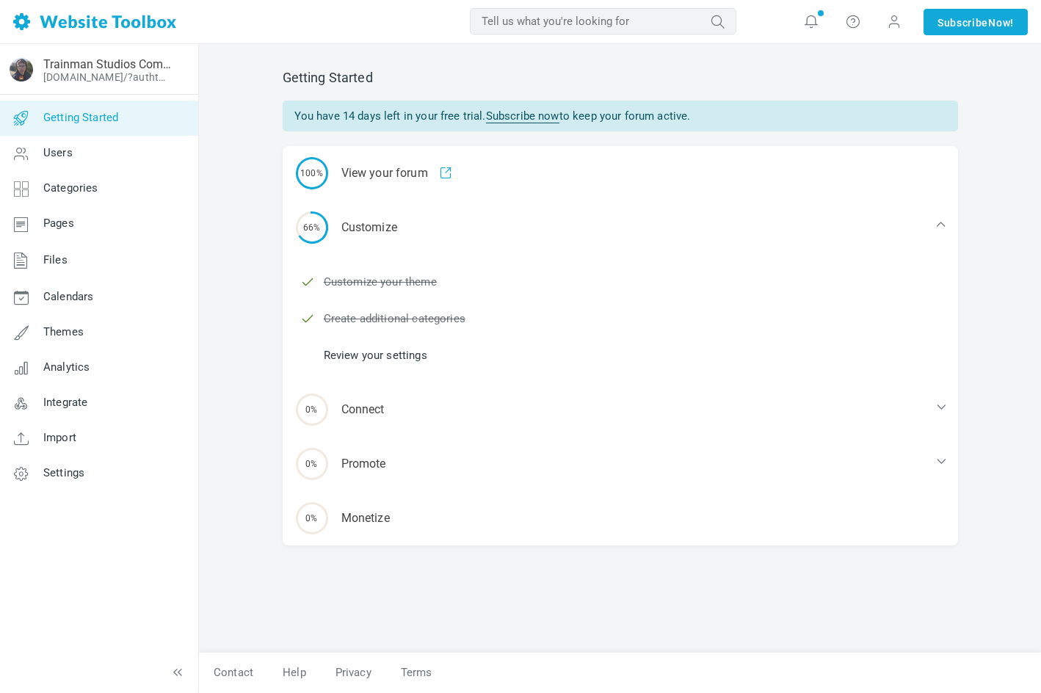
click at [387, 353] on link "Review your settings" at bounding box center [376, 355] width 104 height 16
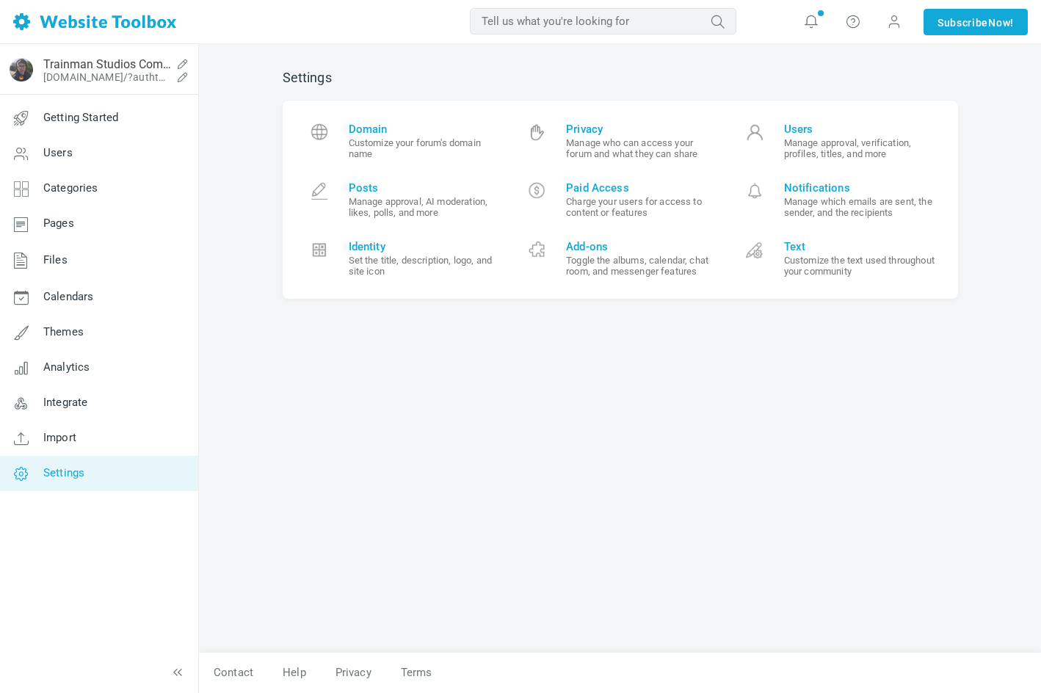
click at [71, 87] on div "Trainman Studios Community [DOMAIN_NAME]/?authtoken=82c15db60407566b26bc9d828fe…" at bounding box center [122, 69] width 159 height 39
click at [72, 104] on link "Getting Started" at bounding box center [98, 118] width 199 height 35
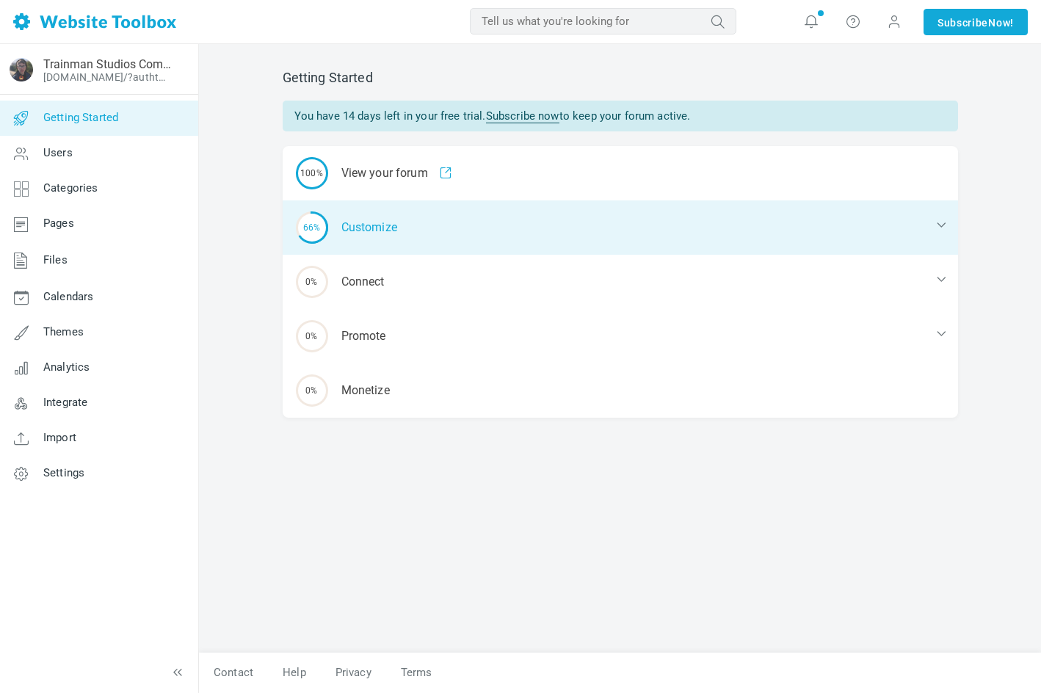
click at [419, 231] on div "66% Customize" at bounding box center [621, 228] width 676 height 54
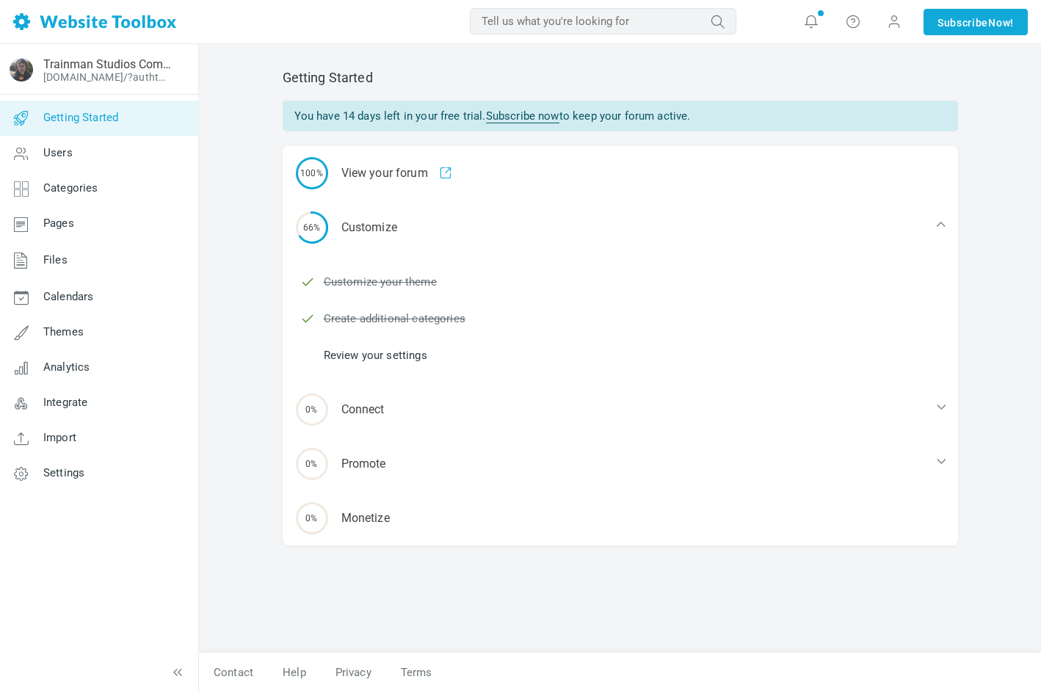
click at [383, 344] on li "Review your settings" at bounding box center [629, 355] width 658 height 22
click at [382, 353] on link "Review your settings" at bounding box center [376, 355] width 104 height 16
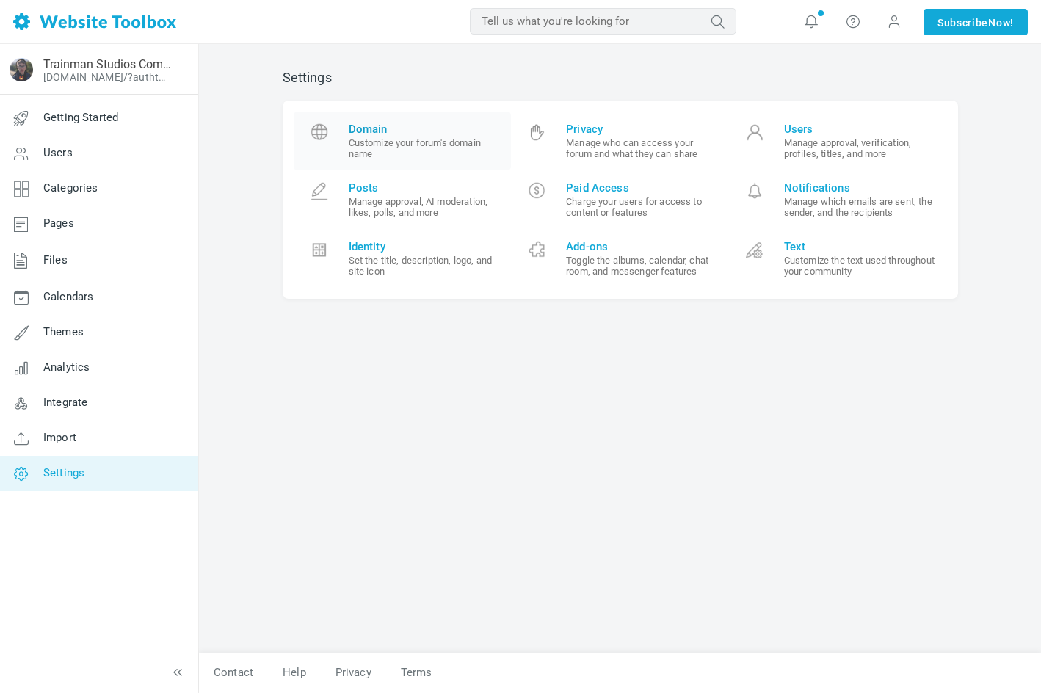
click at [383, 137] on span "Domain Customize your forum's domain name" at bounding box center [425, 141] width 152 height 37
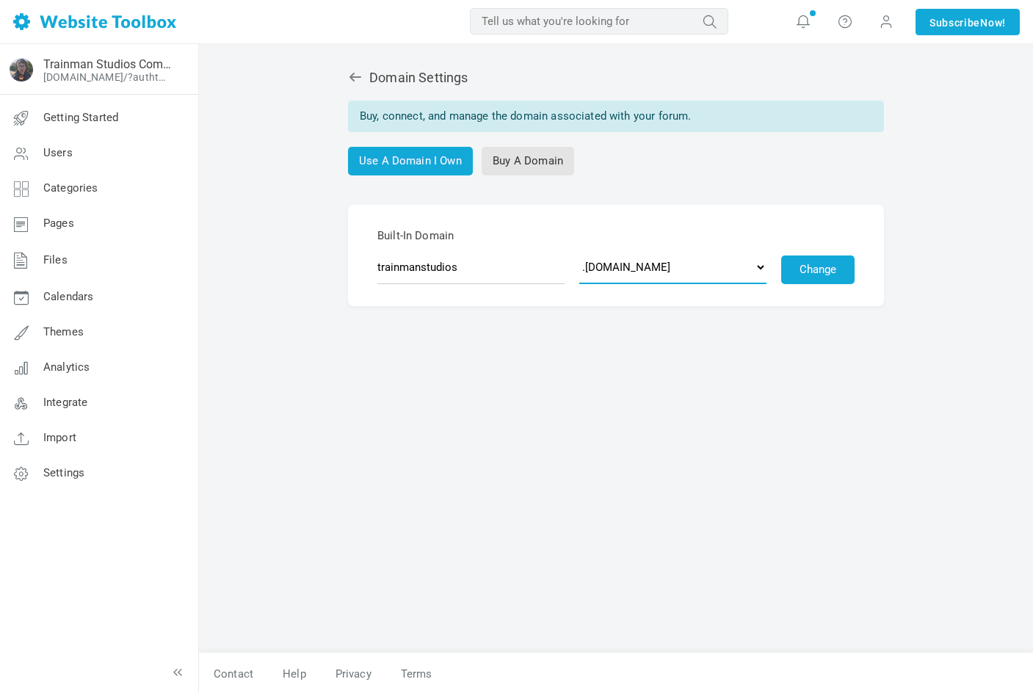
click at [638, 262] on select ".discussion.community .community.chat .forumchitchat.com .discussioncommunity.c…" at bounding box center [672, 267] width 187 height 34
click at [641, 270] on select ".discussion.community .community.chat .forumchitchat.com .discussioncommunity.c…" at bounding box center [672, 267] width 187 height 34
click at [640, 269] on select ".discussion.community .community.chat .forumchitchat.com .discussioncommunity.c…" at bounding box center [672, 267] width 187 height 34
drag, startPoint x: 469, startPoint y: 338, endPoint x: 479, endPoint y: 313, distance: 27.0
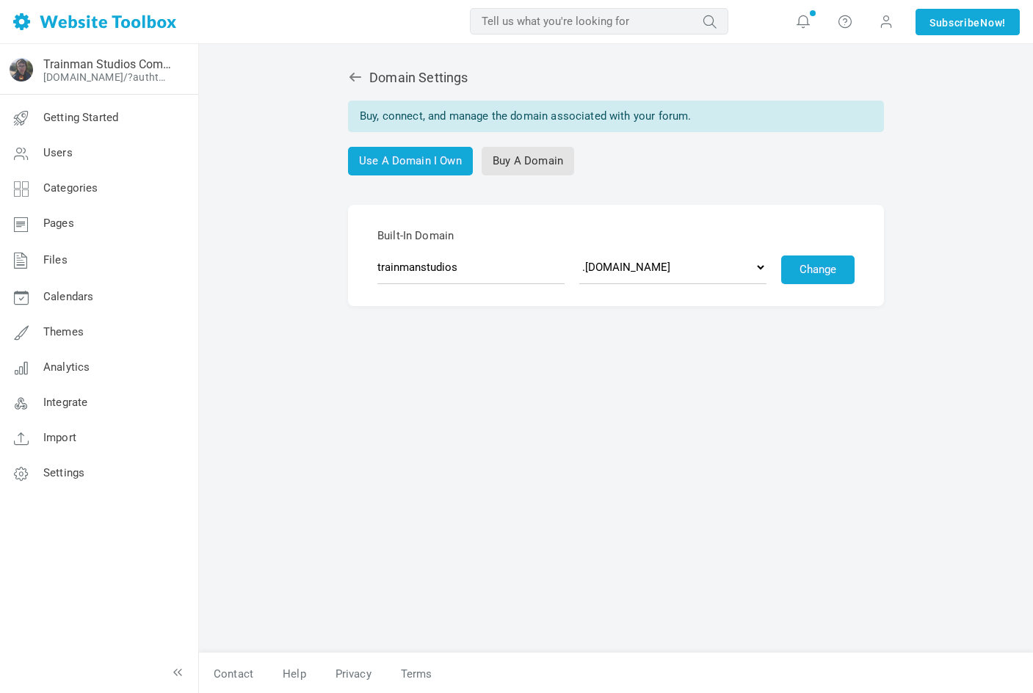
click at [469, 338] on div "Domain Settings Buy, connect, and manage the domain associated with your forum.…" at bounding box center [616, 354] width 698 height 598
click at [614, 257] on select ".discussion.community .community.chat .forumchitchat.com .discussioncommunity.c…" at bounding box center [672, 267] width 187 height 34
select select "forumcommunity.co.uk"
click at [579, 250] on select ".discussion.community .community.chat .forumchitchat.com .discussioncommunity.c…" at bounding box center [672, 267] width 187 height 34
click at [814, 267] on button "Change" at bounding box center [817, 270] width 73 height 29
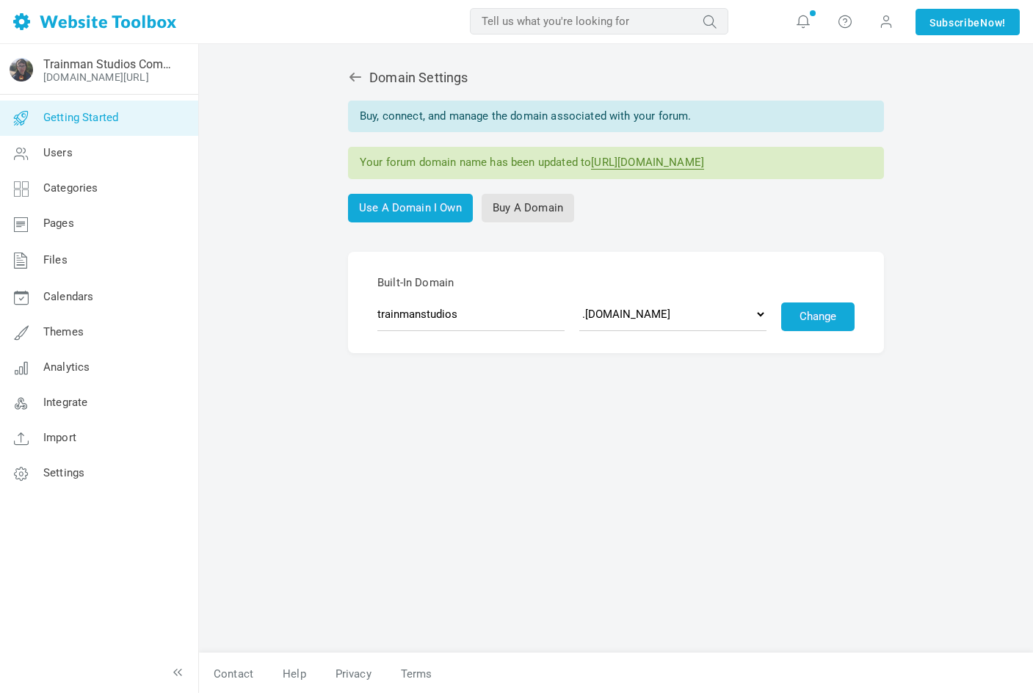
click at [163, 127] on link "Getting Started" at bounding box center [98, 118] width 199 height 35
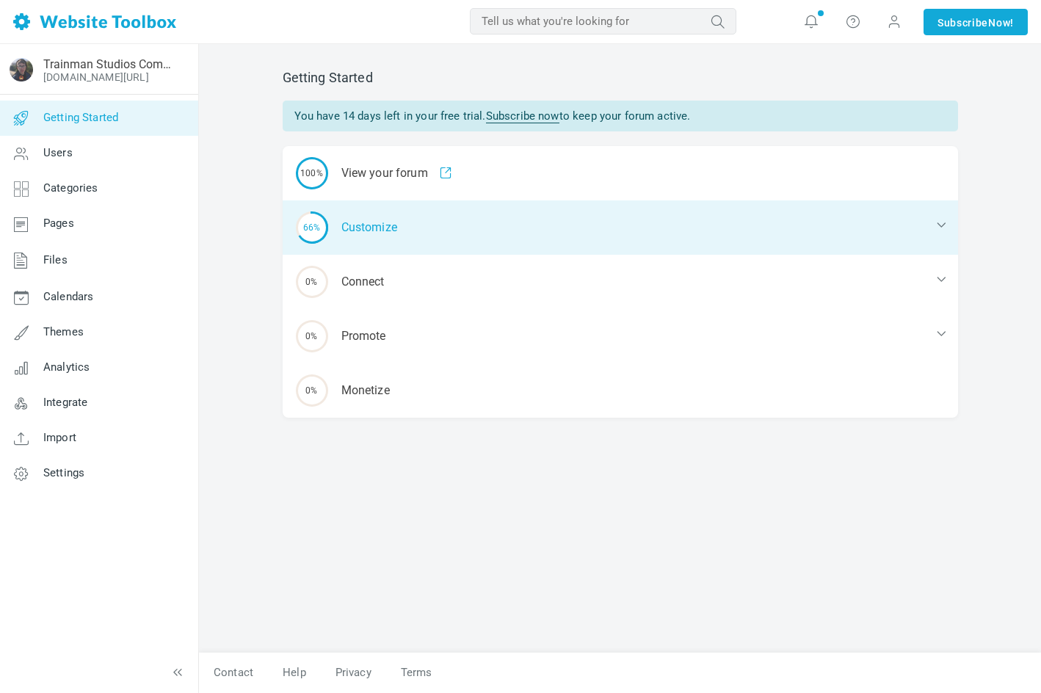
drag, startPoint x: 379, startPoint y: 230, endPoint x: 380, endPoint y: 245, distance: 14.7
click at [379, 230] on div "66% Customize" at bounding box center [621, 228] width 676 height 54
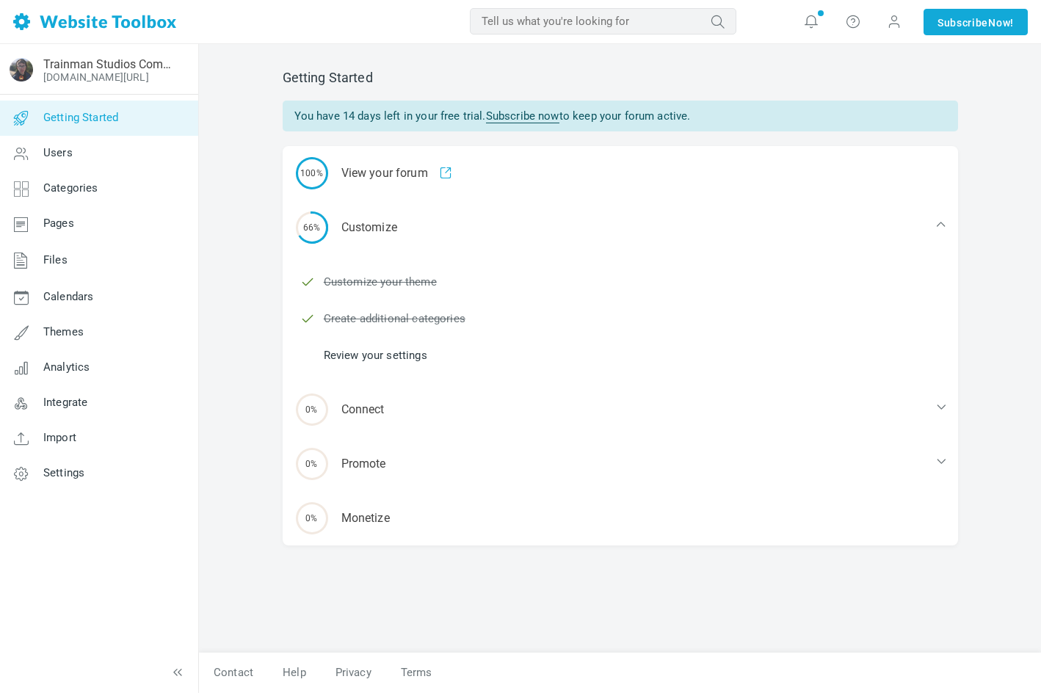
click at [381, 344] on ul "Customize your theme Create additional categories Review your settings" at bounding box center [629, 319] width 658 height 110
click at [384, 350] on link "Review your settings" at bounding box center [376, 355] width 104 height 16
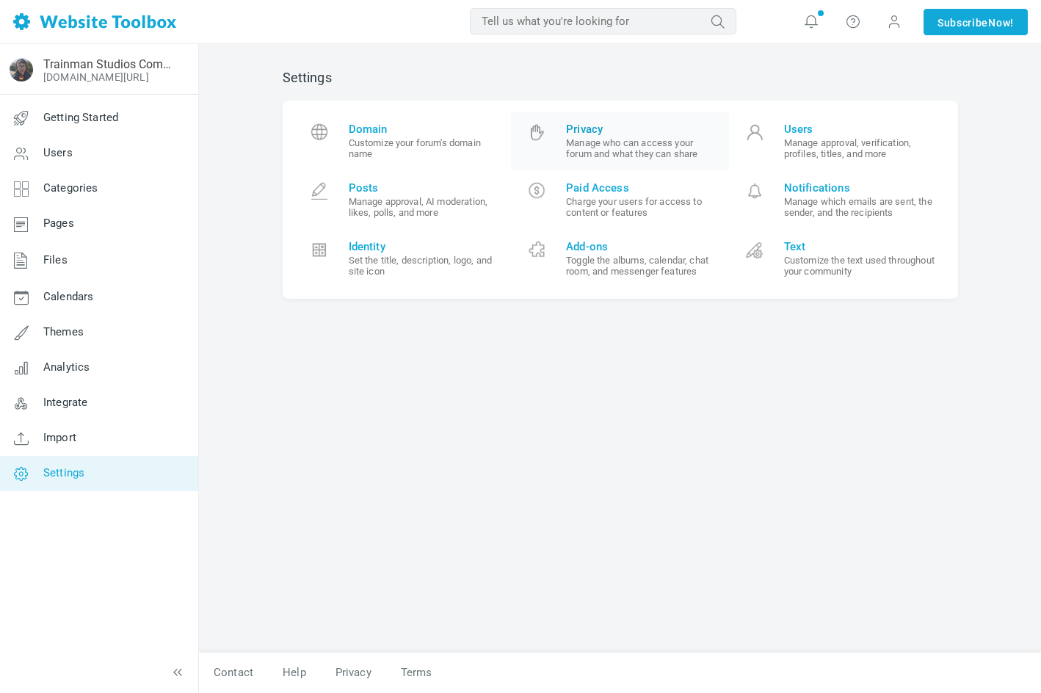
click at [705, 149] on small "Manage who can access your forum and what they can share" at bounding box center [642, 148] width 152 height 22
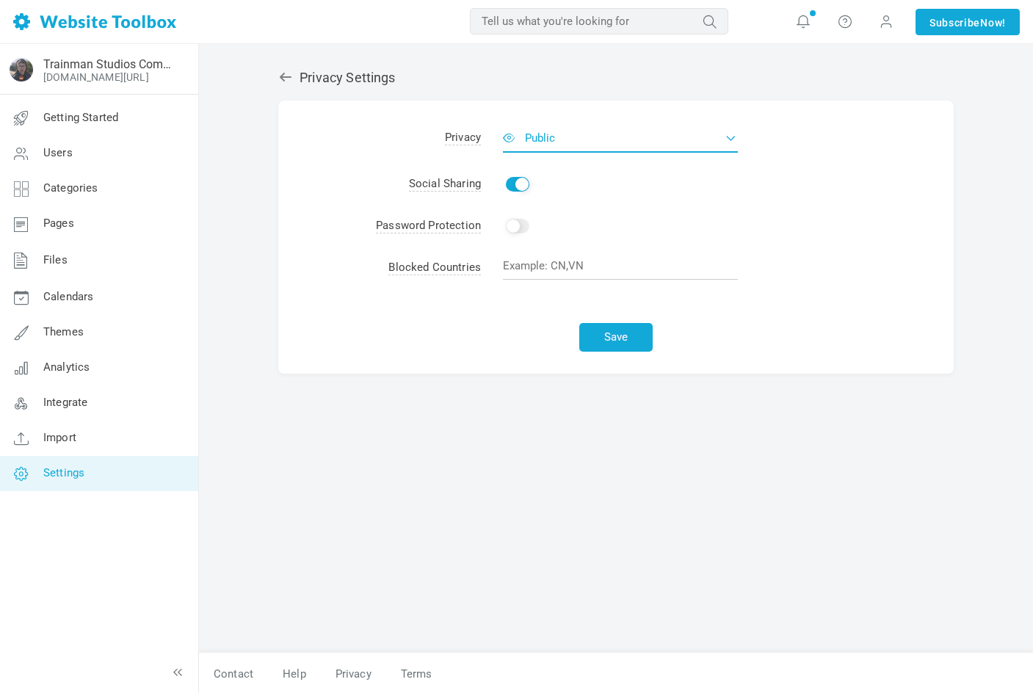
click at [602, 126] on button "Public" at bounding box center [620, 137] width 235 height 29
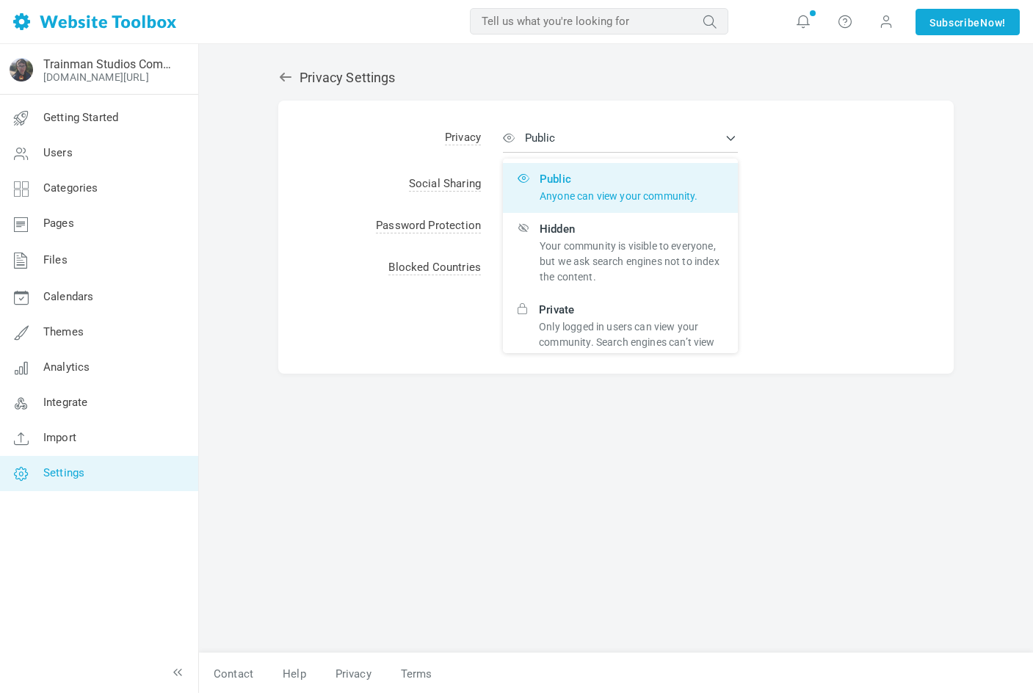
click at [436, 112] on form "Albums Enable Calendar Enable Chat Room Enable Settings Messenger Enable Privac…" at bounding box center [616, 237] width 676 height 273
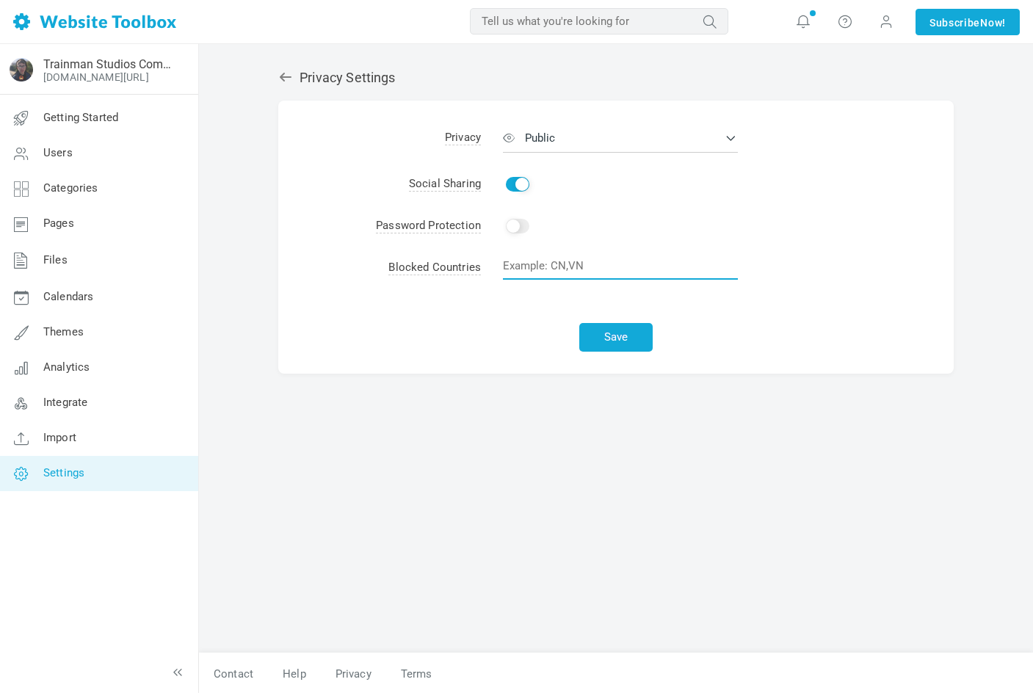
click at [566, 265] on input "text" at bounding box center [620, 266] width 235 height 28
click at [584, 212] on td "Enable Change" at bounding box center [717, 227] width 473 height 42
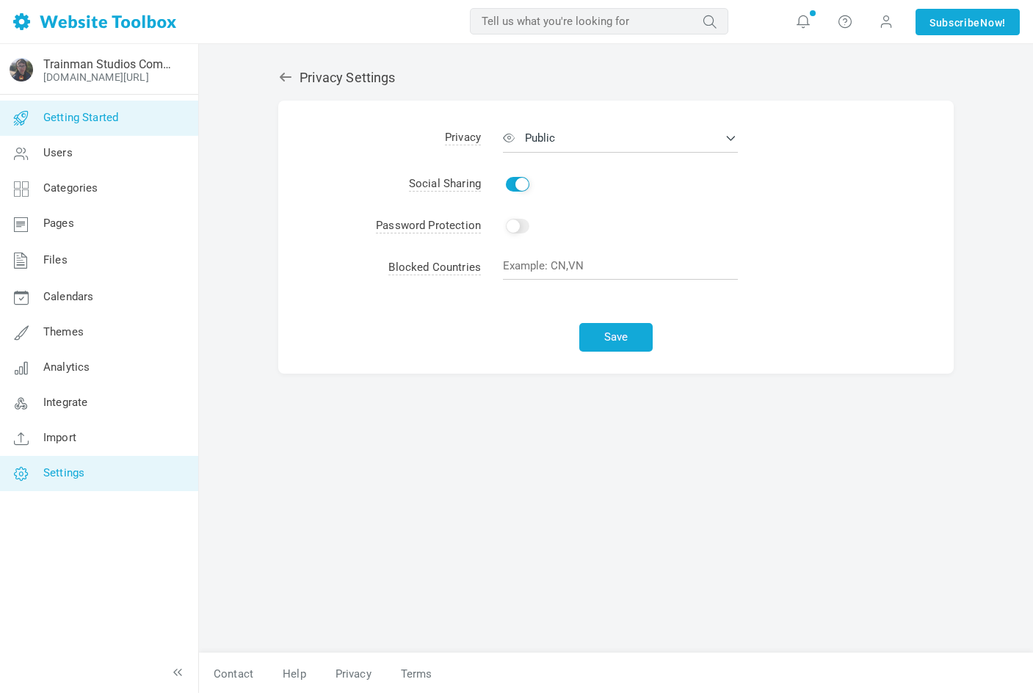
click at [103, 122] on span "Getting Started" at bounding box center [80, 117] width 75 height 13
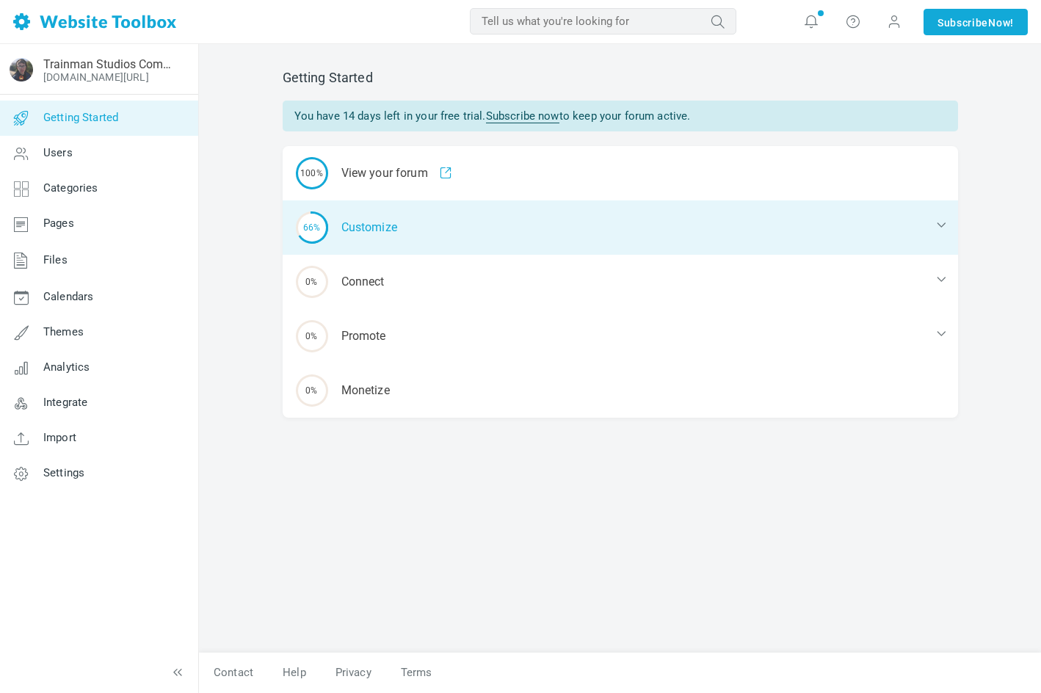
click at [516, 230] on div "66% Customize" at bounding box center [621, 228] width 676 height 54
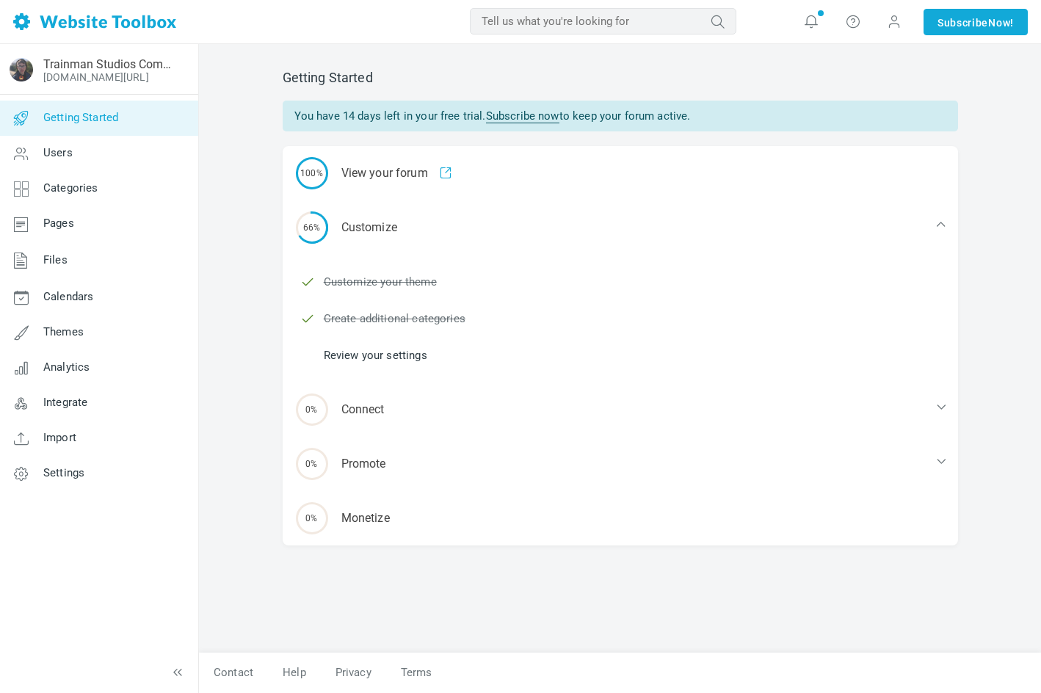
click at [391, 350] on link "Review your settings" at bounding box center [376, 355] width 104 height 16
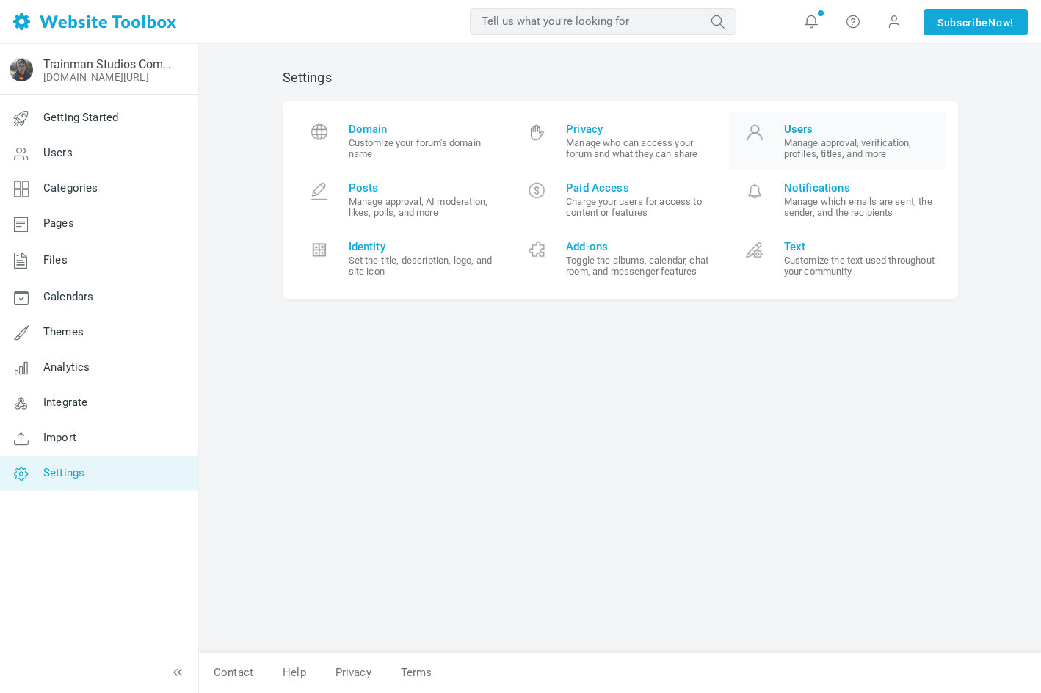
click at [851, 150] on small "Manage approval, verification, profiles, titles, and more" at bounding box center [860, 148] width 152 height 22
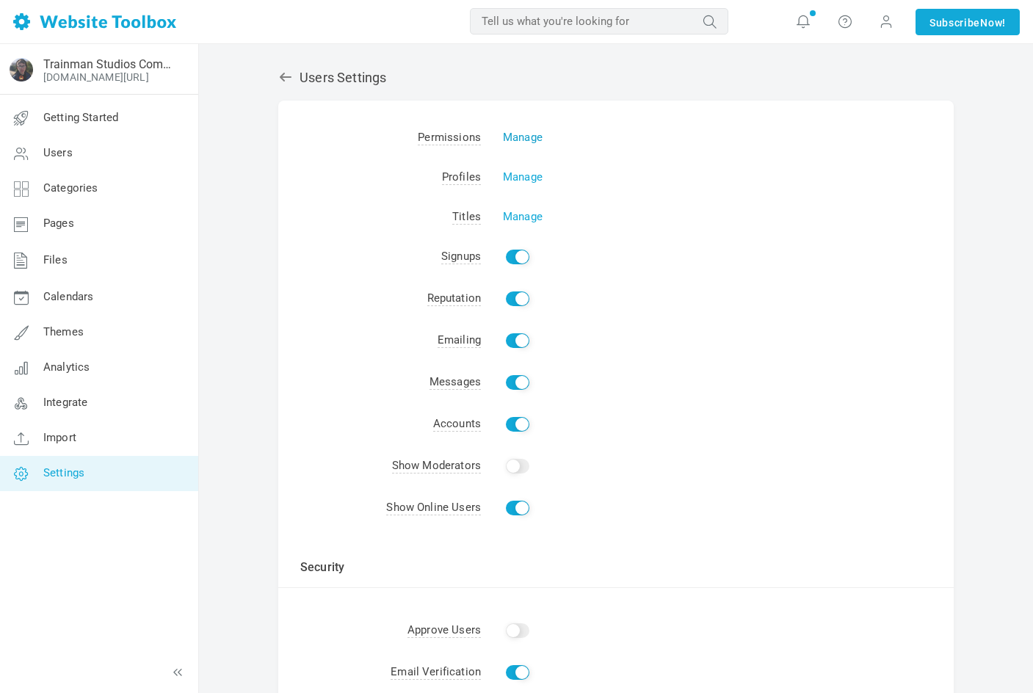
click at [527, 134] on link "Manage" at bounding box center [523, 137] width 40 height 13
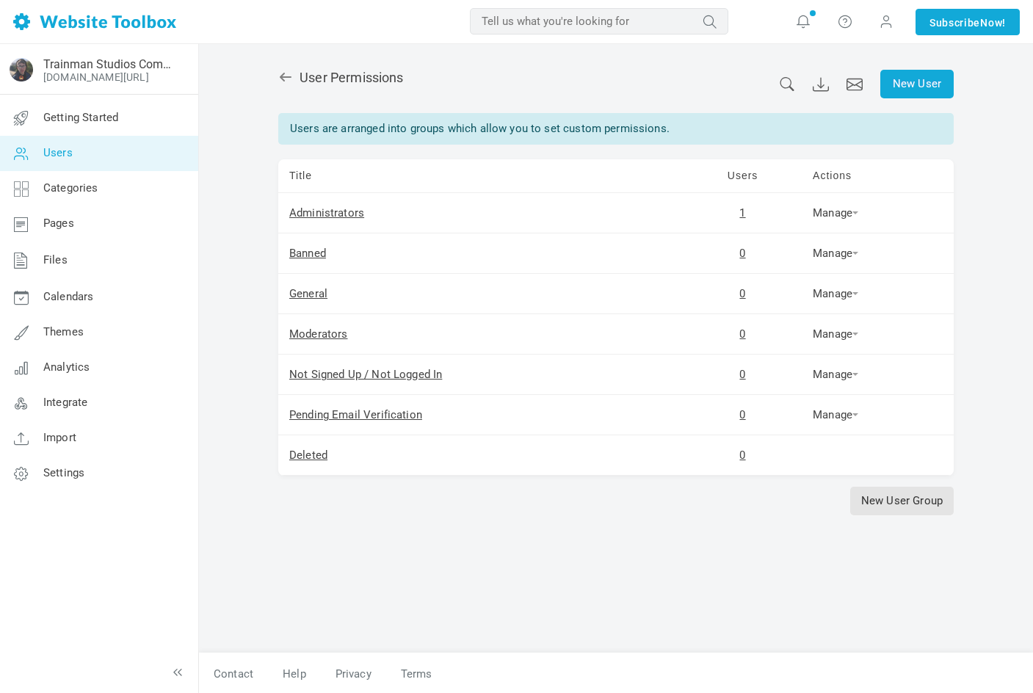
click at [289, 72] on icon at bounding box center [285, 77] width 15 height 15
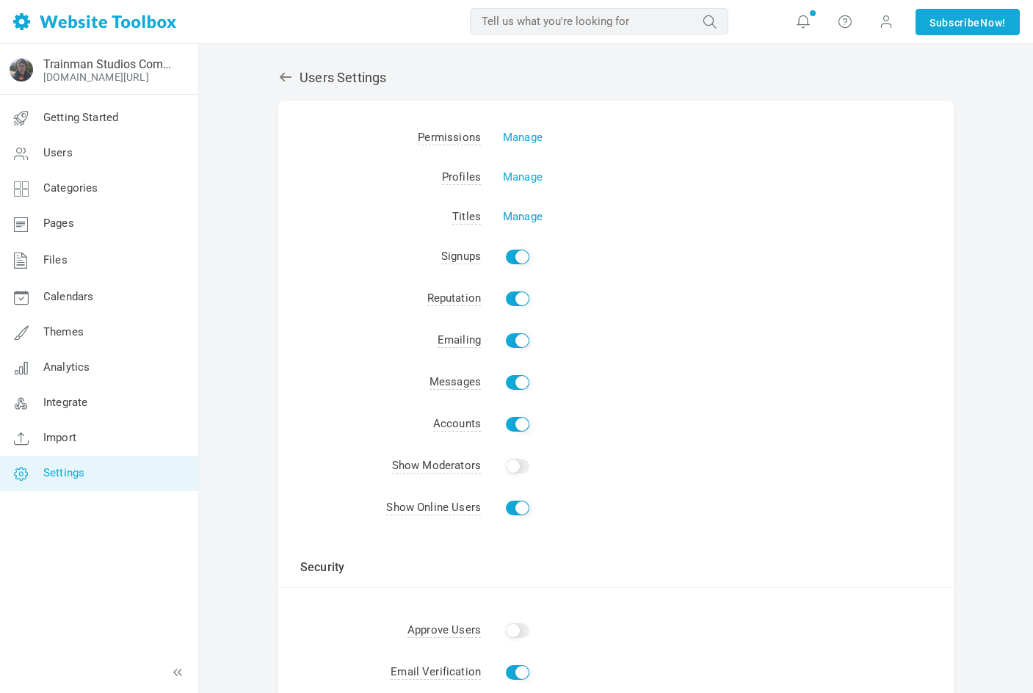
click at [524, 219] on link "Manage" at bounding box center [523, 216] width 40 height 13
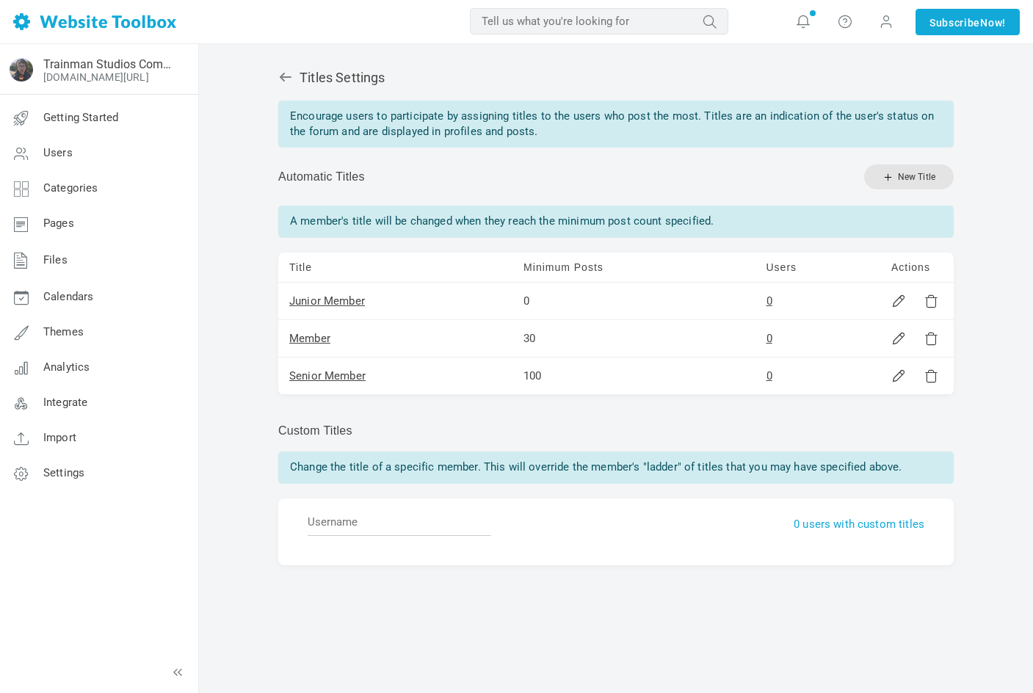
click at [286, 77] on icon at bounding box center [286, 77] width 12 height 9
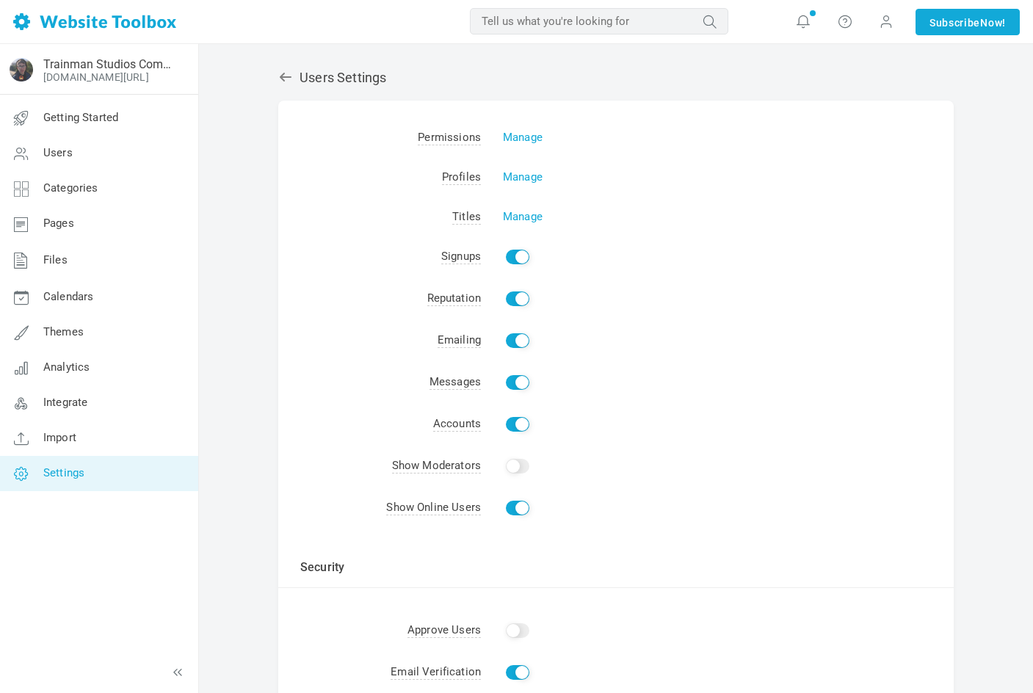
click at [63, 478] on span "Settings" at bounding box center [63, 472] width 41 height 13
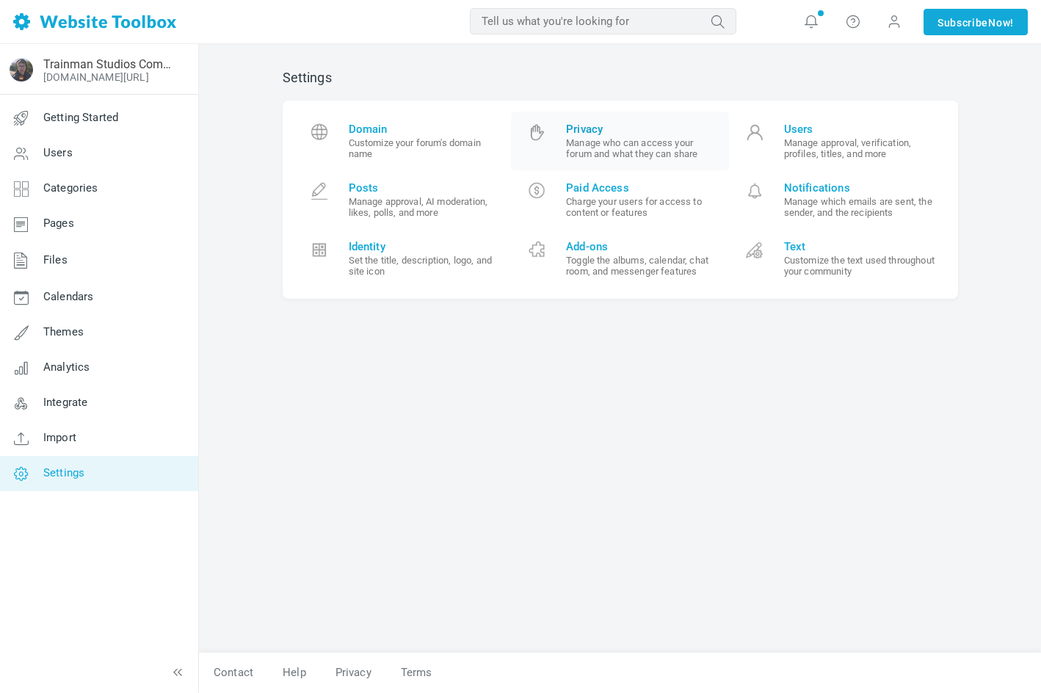
click at [538, 121] on link "Privacy Manage who can access your forum and what they can share" at bounding box center [620, 141] width 218 height 59
click at [618, 249] on span "Add-ons" at bounding box center [642, 246] width 152 height 13
click at [604, 246] on span "Add-ons" at bounding box center [642, 246] width 152 height 13
click at [873, 252] on span "Text" at bounding box center [860, 246] width 152 height 13
click at [440, 203] on small "Manage approval, AI moderation, likes, polls, and more" at bounding box center [425, 207] width 152 height 22
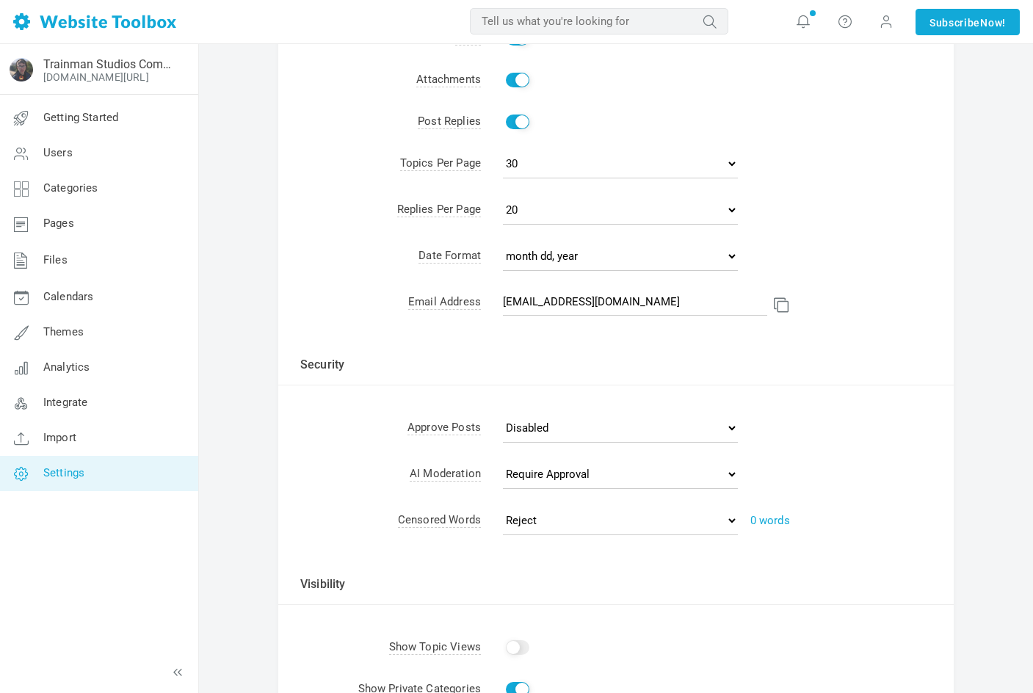
scroll to position [220, 0]
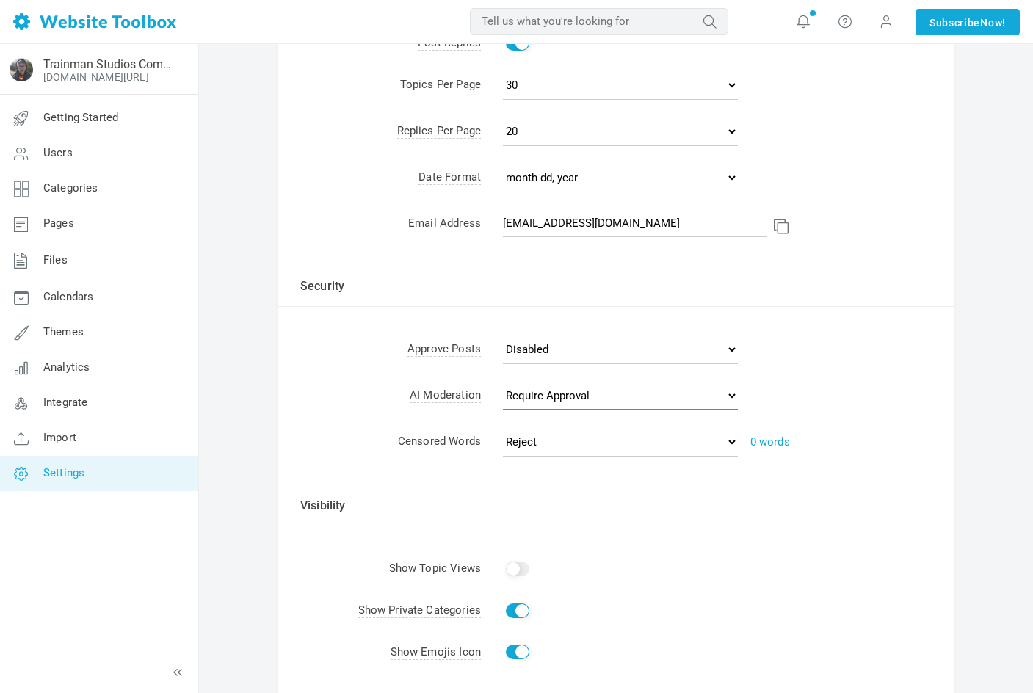
click at [562, 391] on select "Disabled Require Approval Reject" at bounding box center [620, 395] width 235 height 29
click at [575, 498] on td "Visibility" at bounding box center [616, 497] width 676 height 59
click at [551, 444] on select "Reject Require Approval" at bounding box center [620, 441] width 235 height 29
click at [582, 519] on td "Visibility" at bounding box center [616, 497] width 676 height 59
click at [763, 441] on link "0 words" at bounding box center [771, 442] width 40 height 13
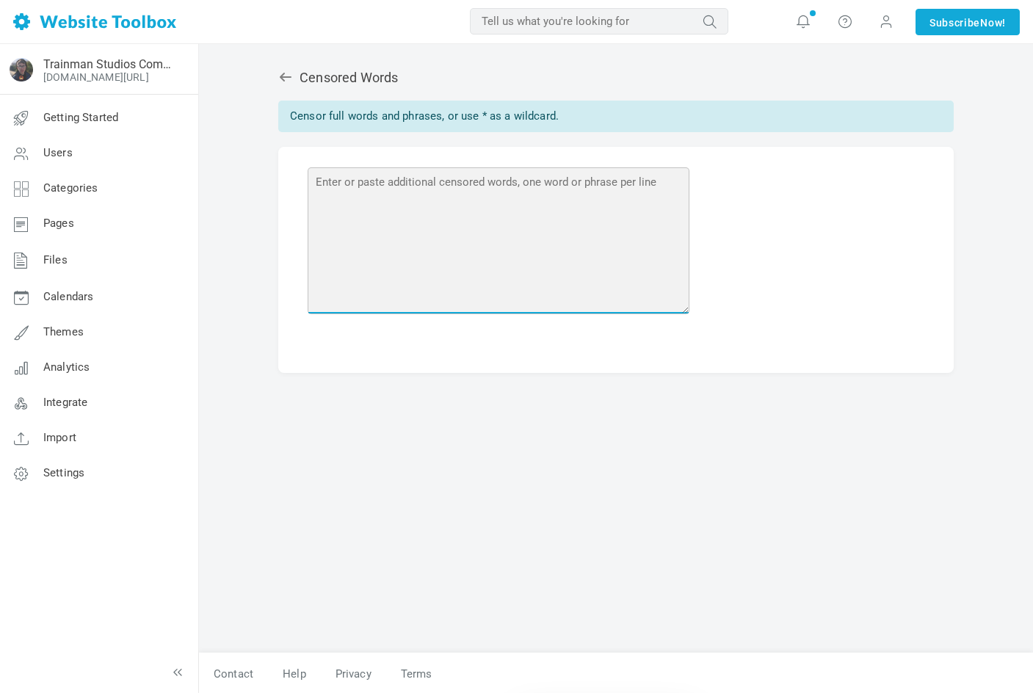
click at [419, 204] on textarea at bounding box center [499, 240] width 382 height 147
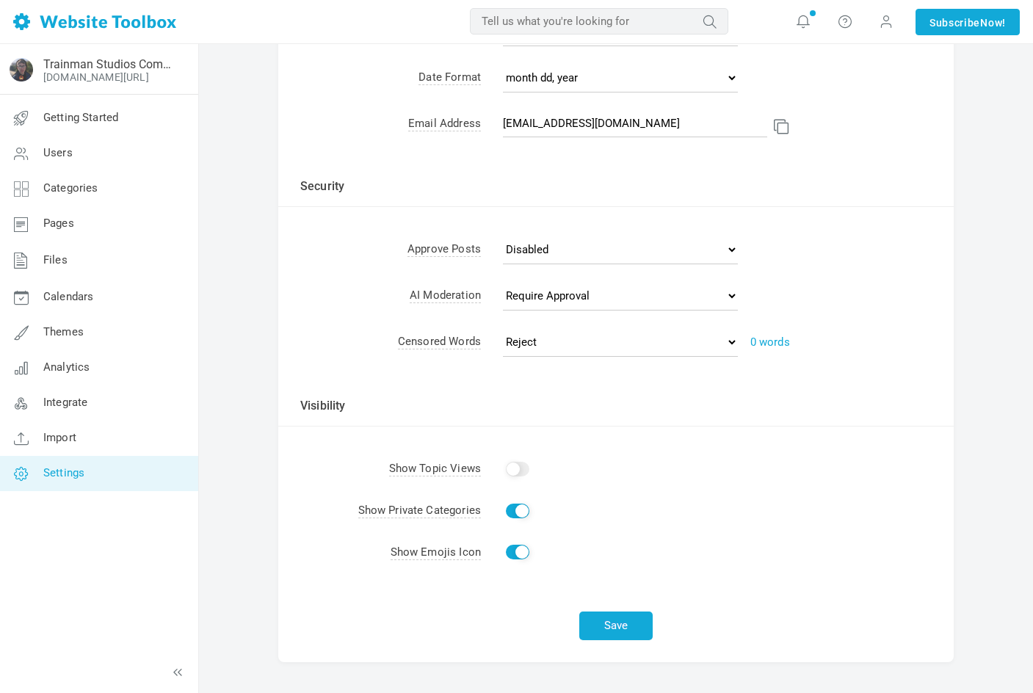
scroll to position [370, 0]
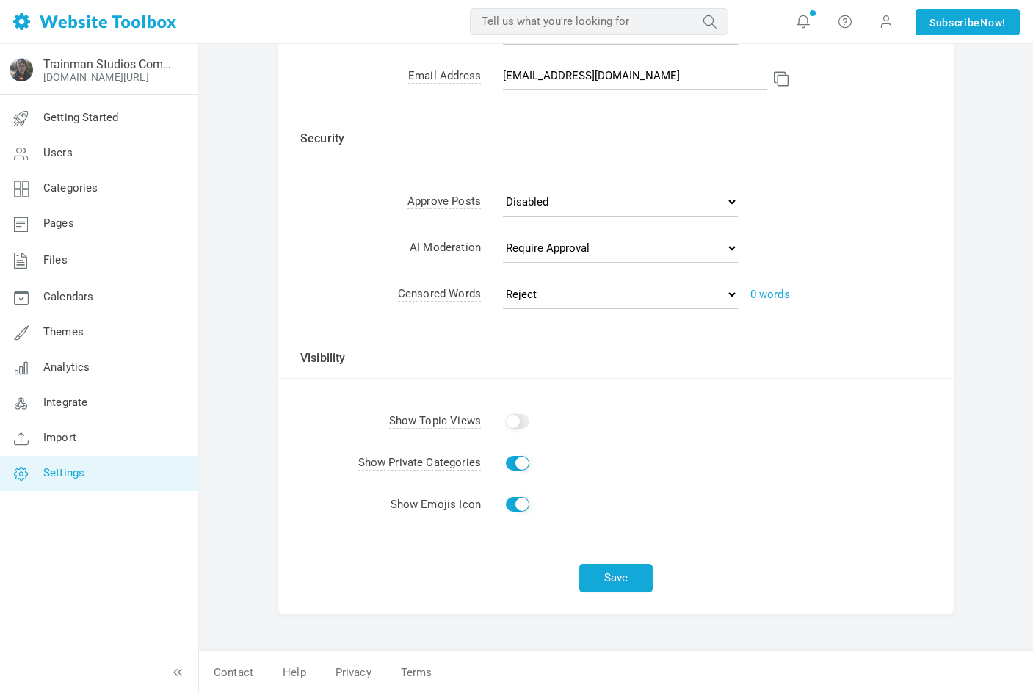
click at [513, 414] on input "Show" at bounding box center [518, 421] width 24 height 15
click at [610, 583] on button "Save" at bounding box center [615, 578] width 73 height 29
click at [530, 425] on td "Show" at bounding box center [717, 422] width 473 height 42
click at [527, 425] on input "Show" at bounding box center [518, 421] width 24 height 15
checkbox input "false"
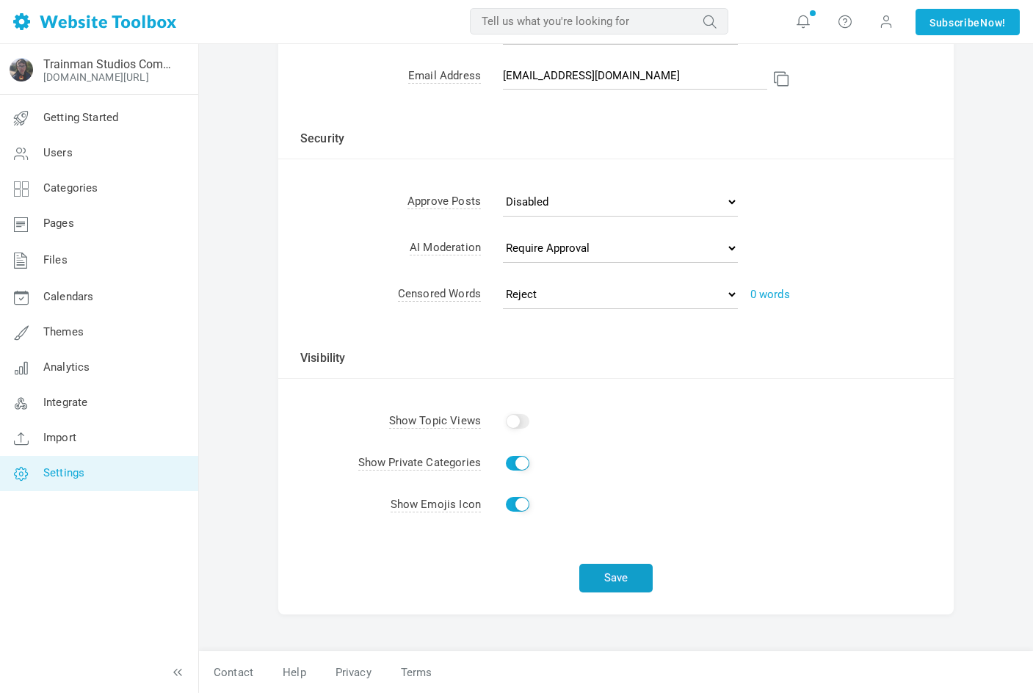
click at [598, 574] on button "Save" at bounding box center [615, 578] width 73 height 29
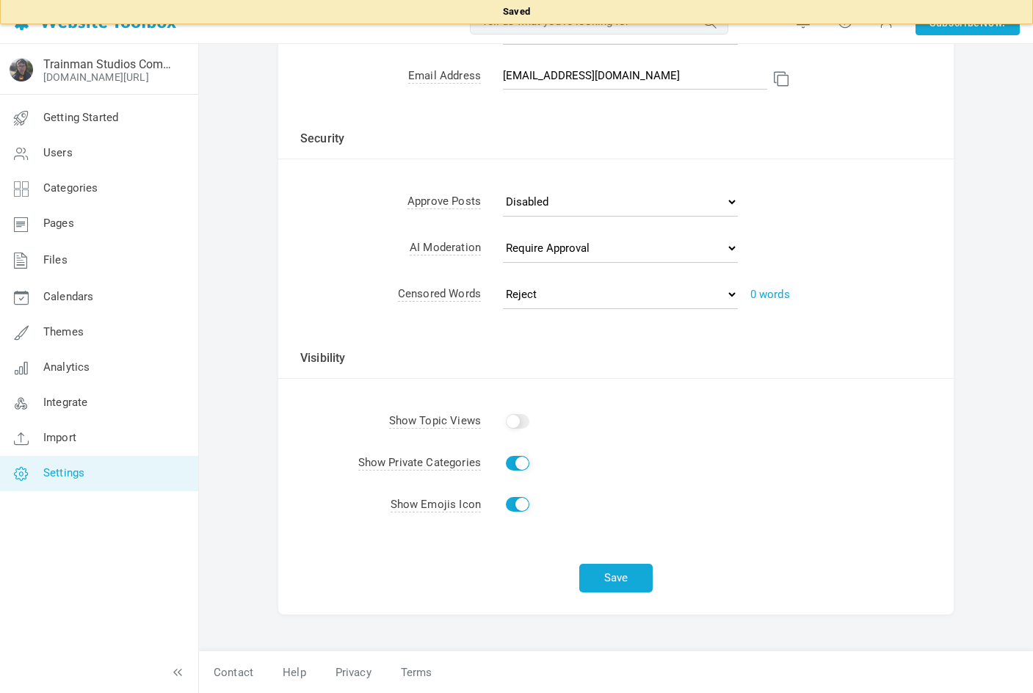
click at [129, 477] on link "Settings" at bounding box center [98, 473] width 199 height 35
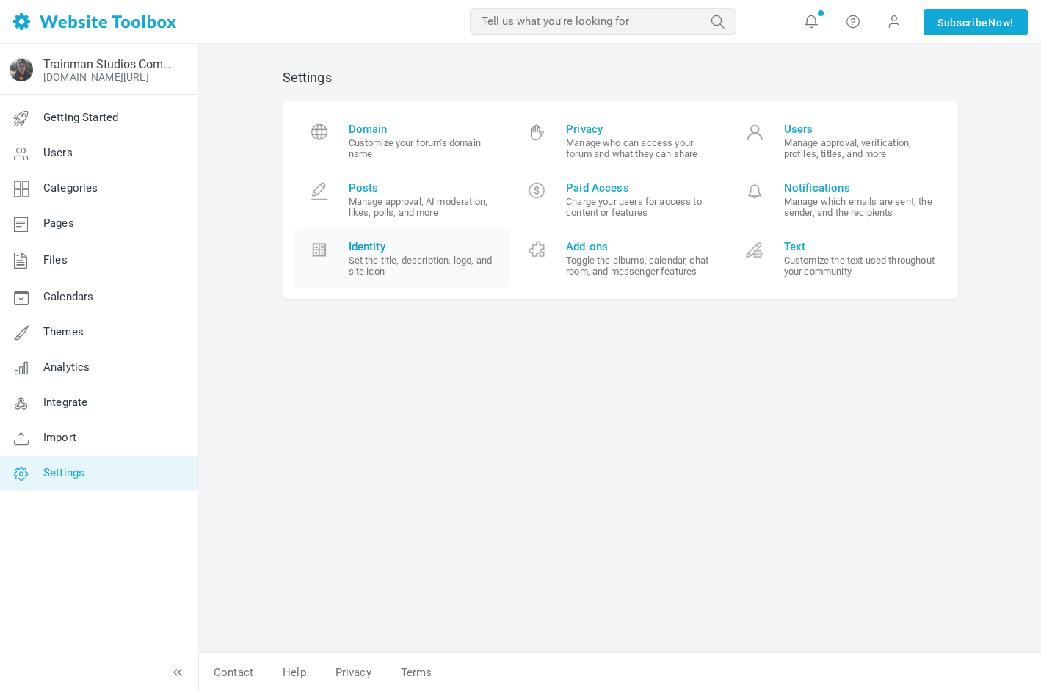
click at [461, 288] on link "Identity Set the title, description, logo, and site icon" at bounding box center [403, 258] width 218 height 59
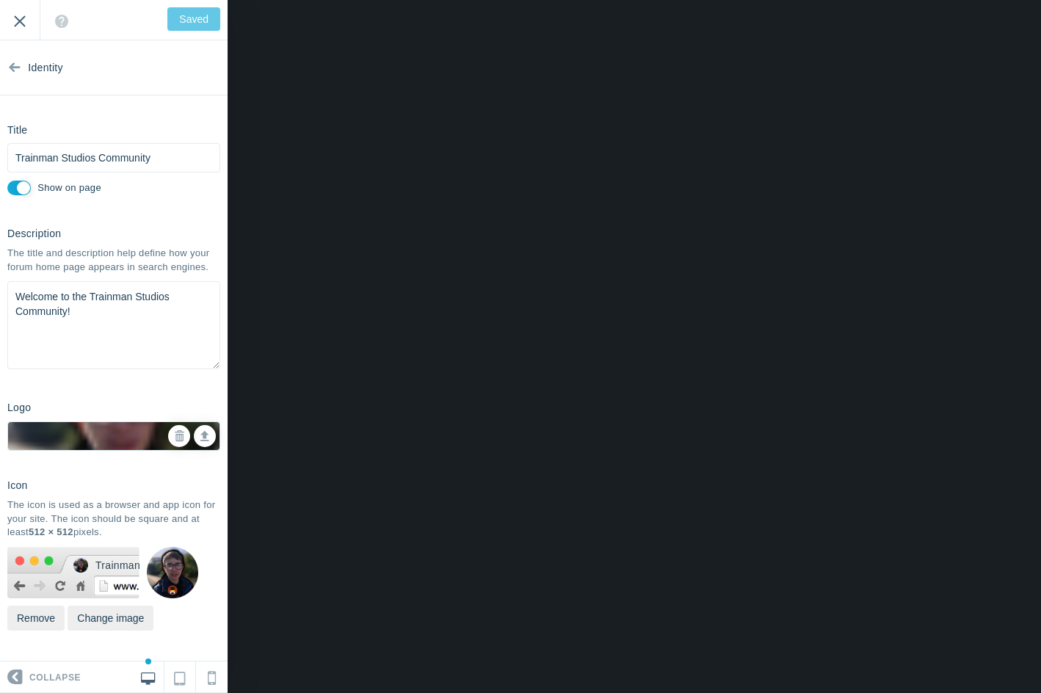
click at [29, 21] on input "Exit" at bounding box center [20, 20] width 40 height 40
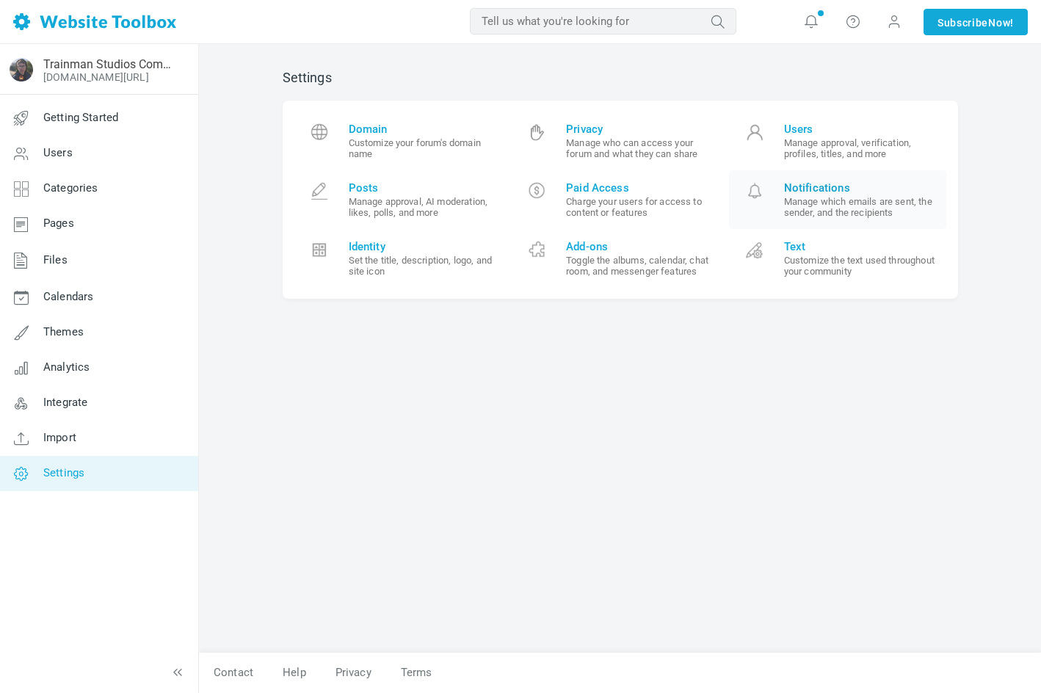
click at [877, 201] on small "Manage which emails are sent, the sender, and the recipients" at bounding box center [860, 207] width 152 height 22
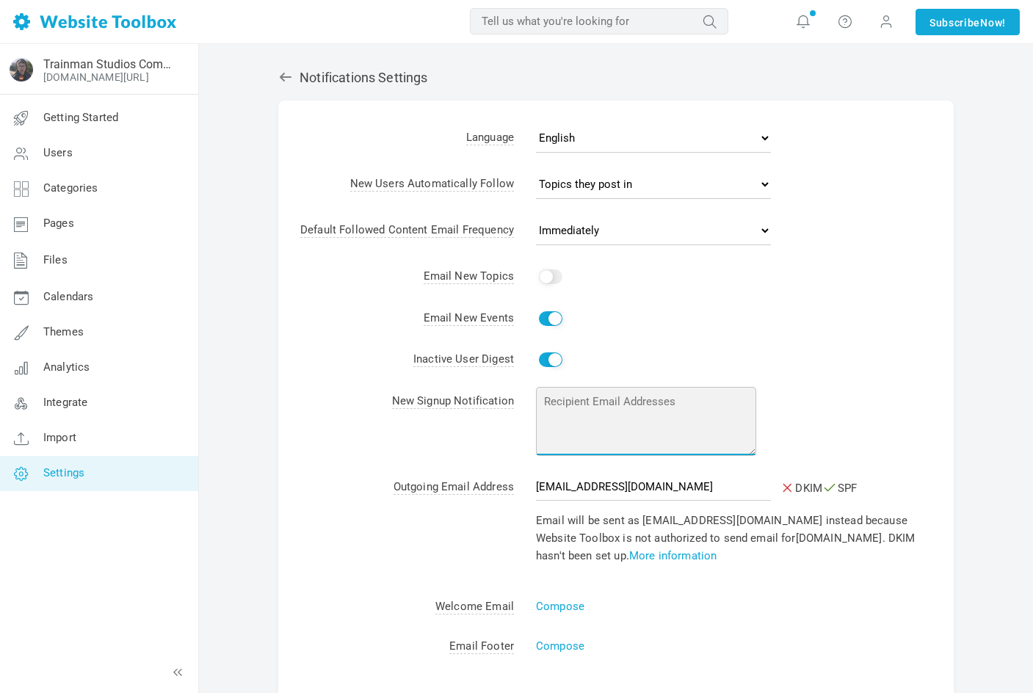
click at [607, 408] on textarea at bounding box center [646, 421] width 220 height 69
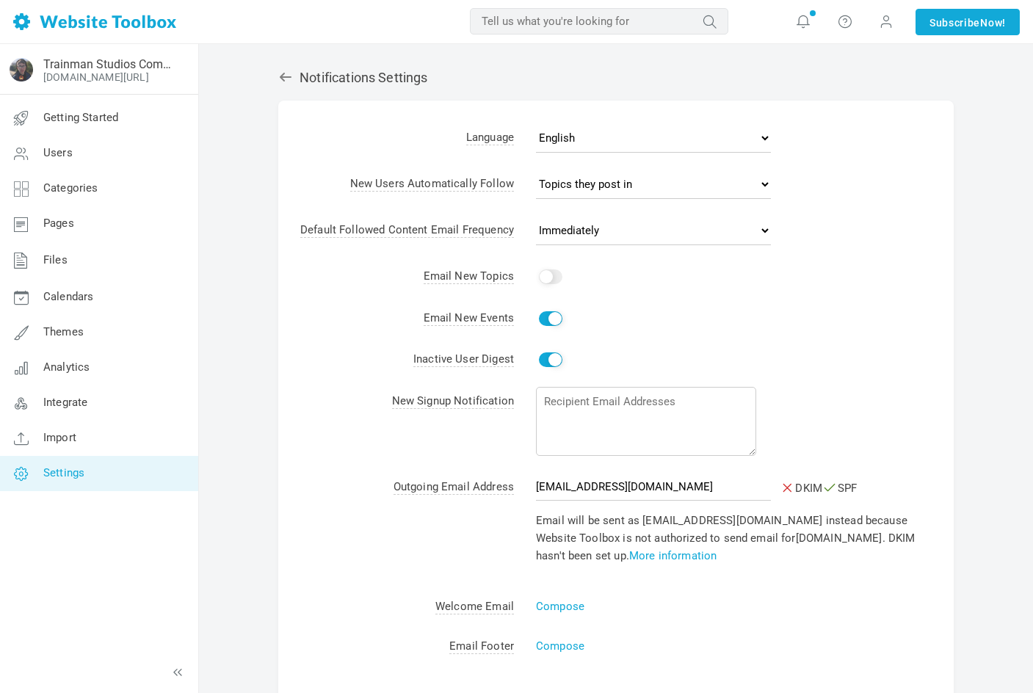
click at [378, 444] on td "New Signup Notification" at bounding box center [396, 424] width 236 height 86
click at [104, 106] on link "Getting Started" at bounding box center [98, 118] width 199 height 35
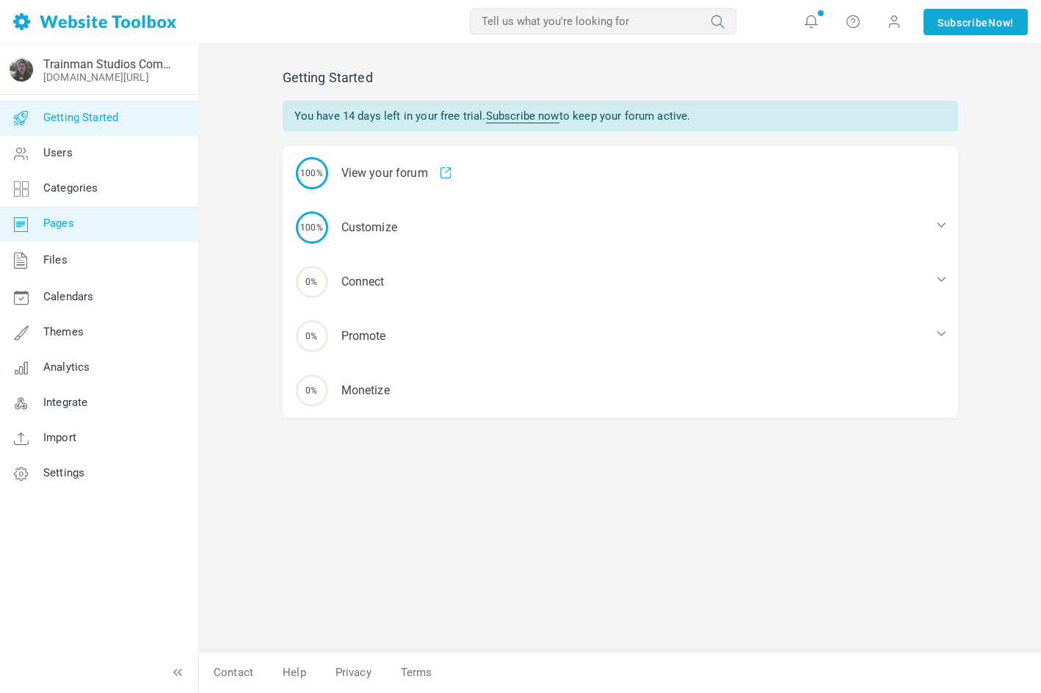
click at [109, 220] on link "Pages" at bounding box center [98, 223] width 199 height 35
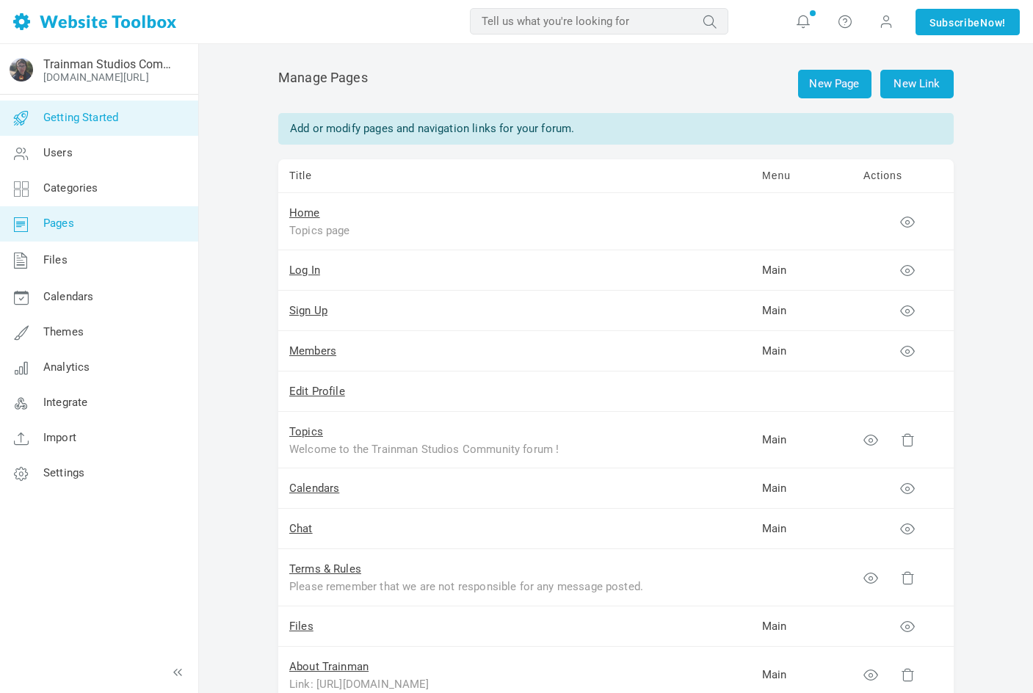
click at [118, 123] on span "Getting Started" at bounding box center [80, 117] width 75 height 13
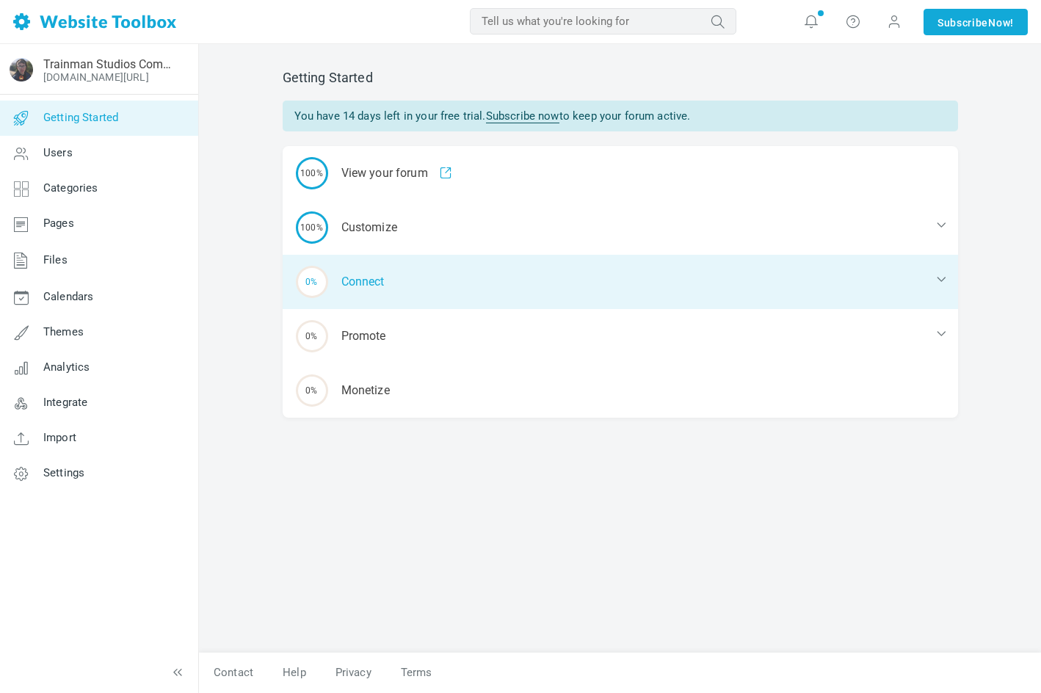
click at [378, 281] on div "0% Connect" at bounding box center [621, 282] width 676 height 54
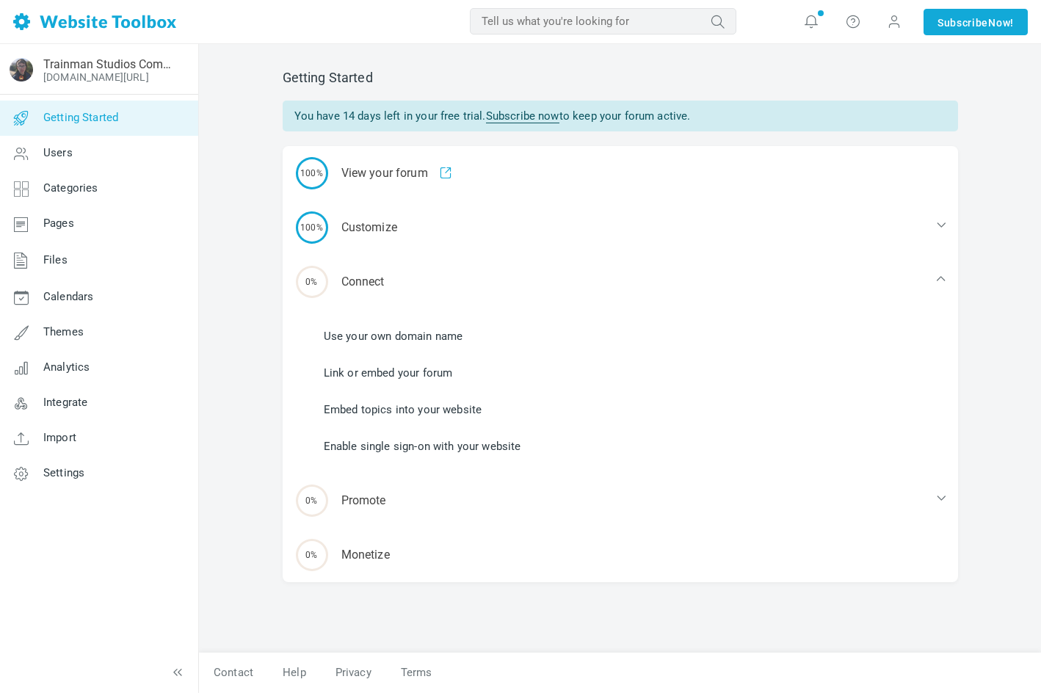
click at [411, 447] on link "Enable single sign-on with your website" at bounding box center [423, 446] width 198 height 16
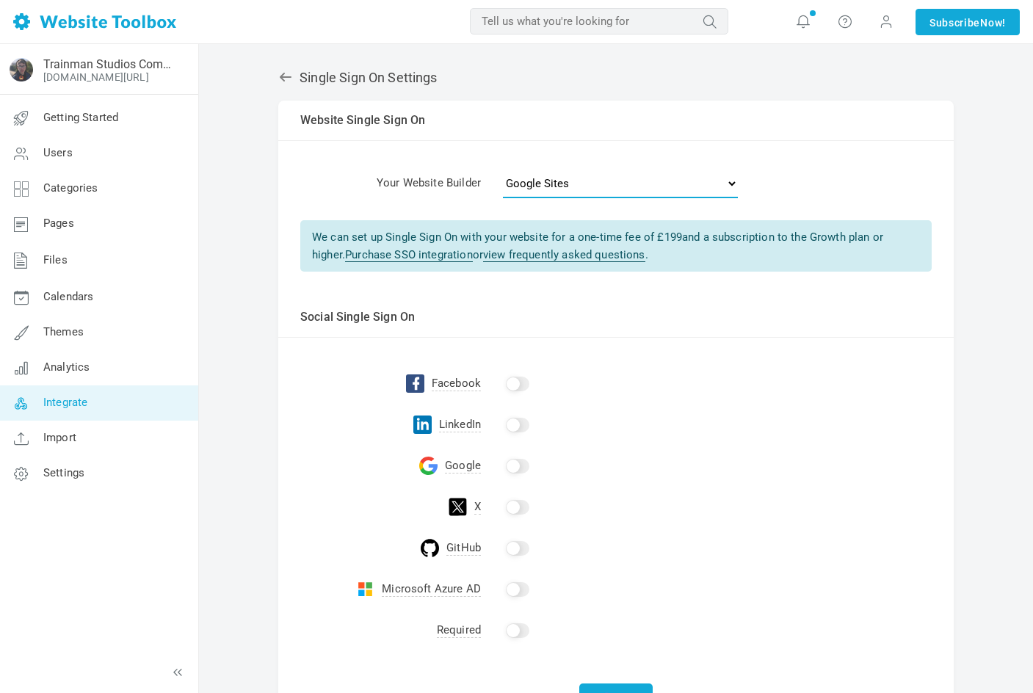
click at [566, 190] on select "- Select One - Other Brilliant Directories CraftCMS Drupal Duda Dynadot Ghost G…" at bounding box center [620, 183] width 235 height 29
click at [412, 317] on td "Social Single Sign On" at bounding box center [616, 317] width 676 height 40
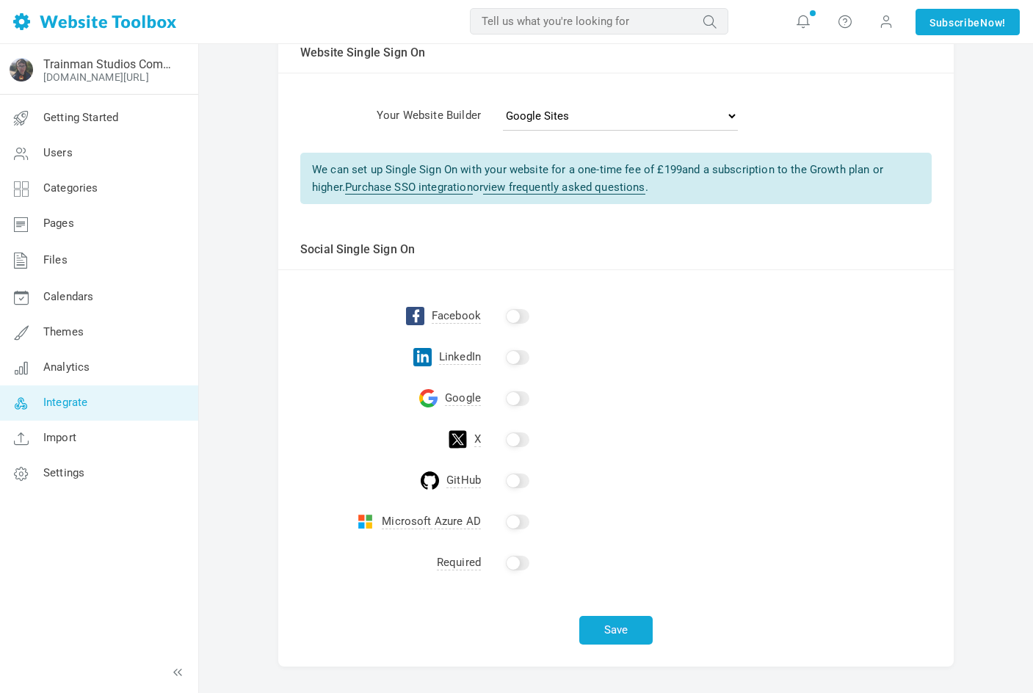
scroll to position [120, 0]
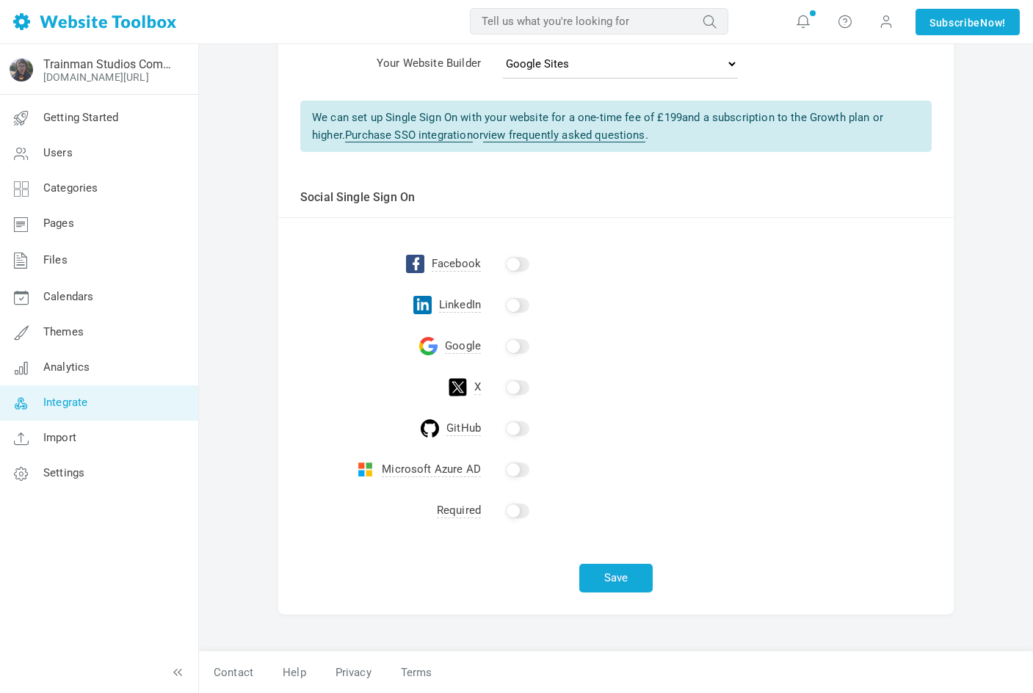
click at [514, 355] on td at bounding box center [717, 346] width 473 height 41
click at [514, 351] on input "checkbox" at bounding box center [518, 346] width 24 height 15
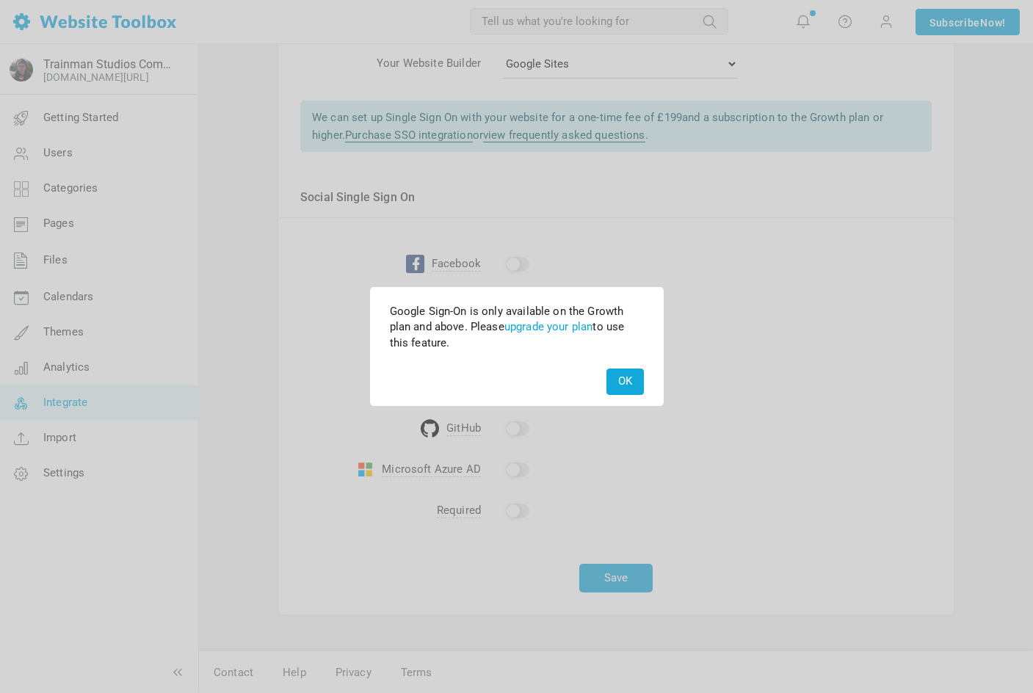
click at [626, 378] on button "OK" at bounding box center [625, 382] width 37 height 26
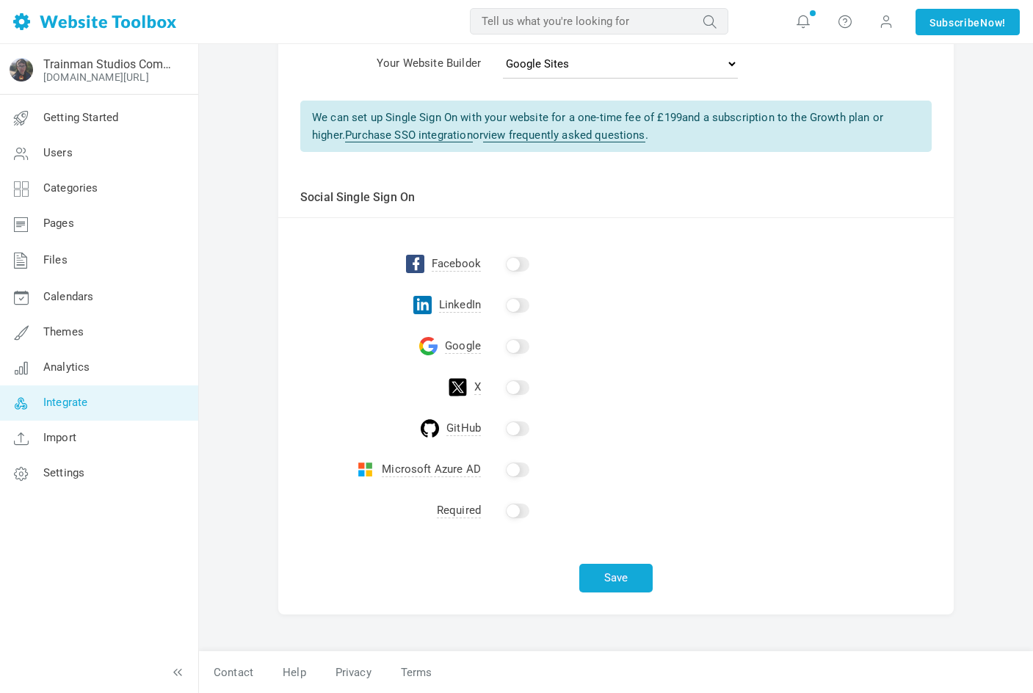
click at [521, 506] on input "checkbox" at bounding box center [518, 511] width 24 height 15
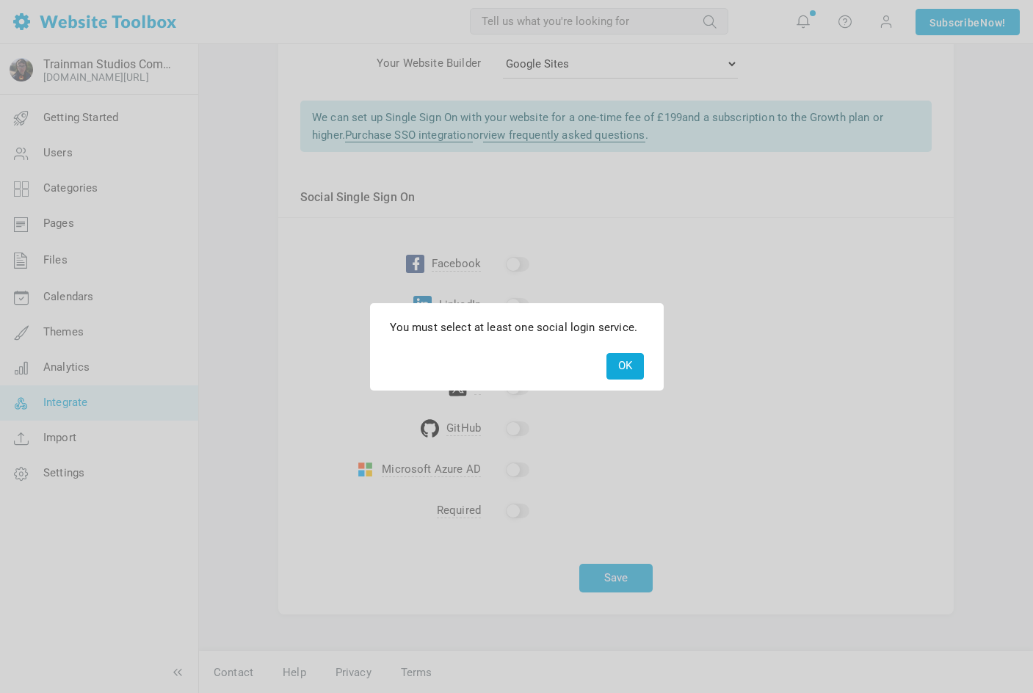
click at [631, 368] on button "OK" at bounding box center [625, 366] width 37 height 26
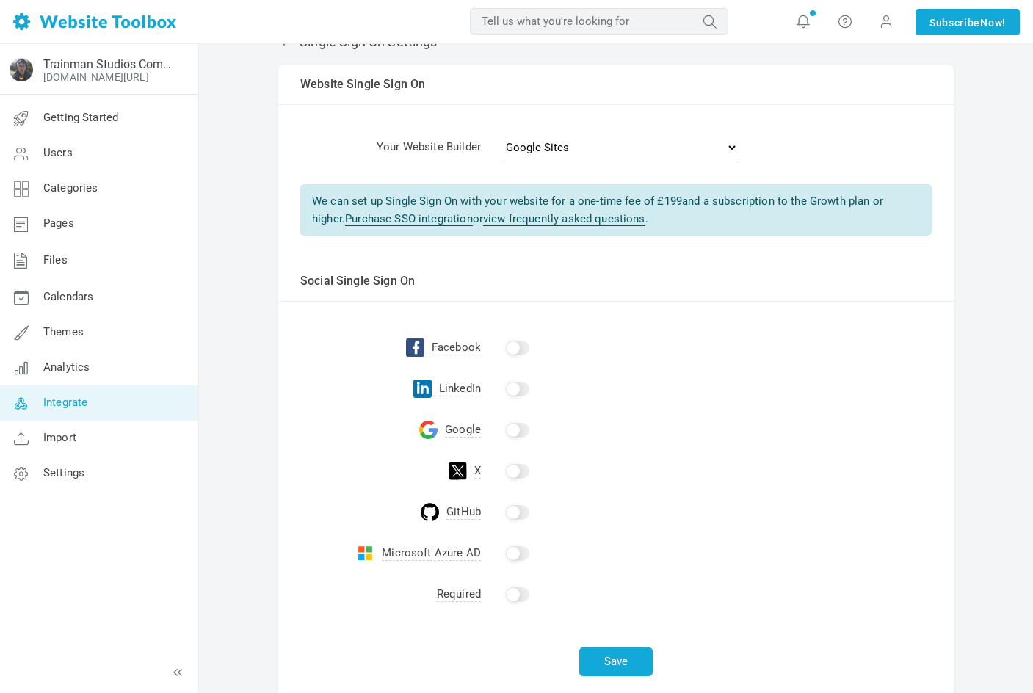
scroll to position [0, 0]
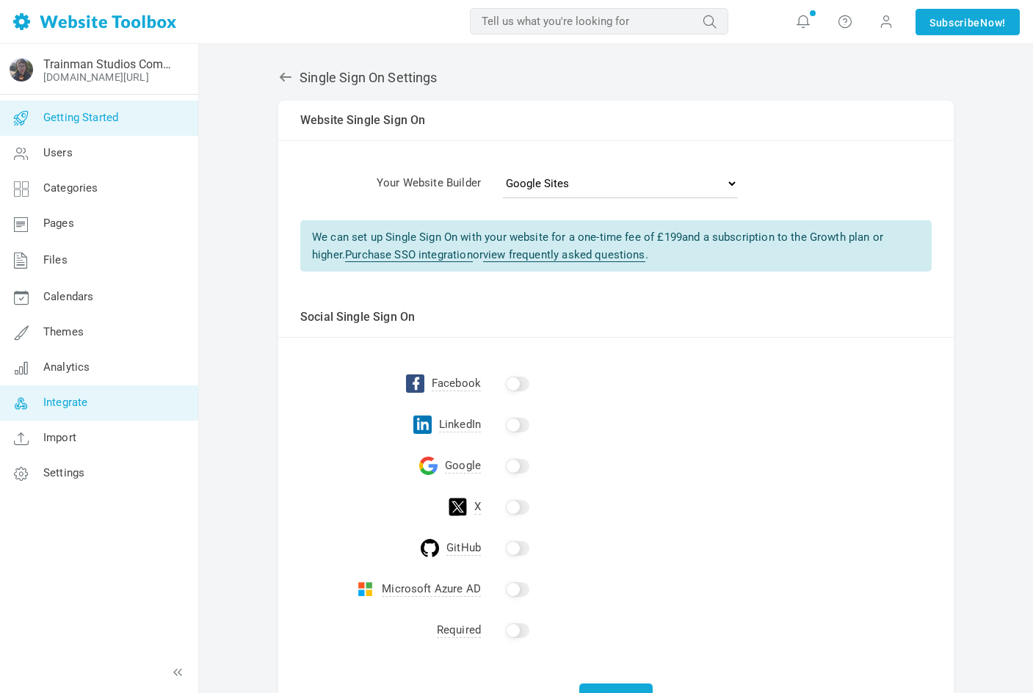
click at [167, 131] on link "Getting Started" at bounding box center [98, 118] width 199 height 35
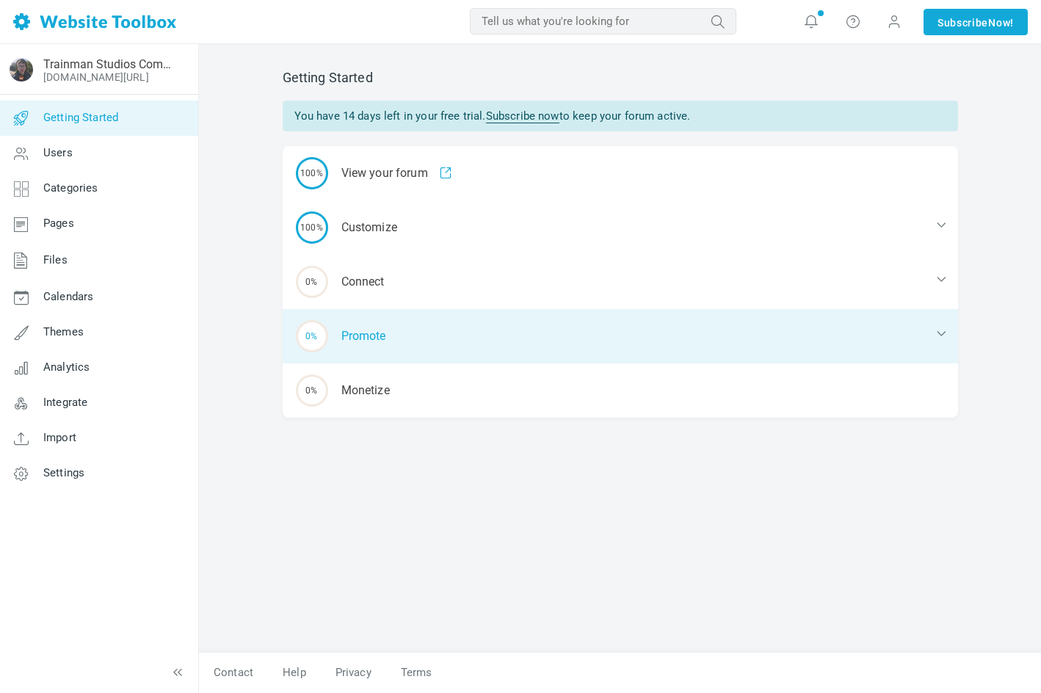
click at [441, 336] on div "0% Promote" at bounding box center [621, 336] width 676 height 54
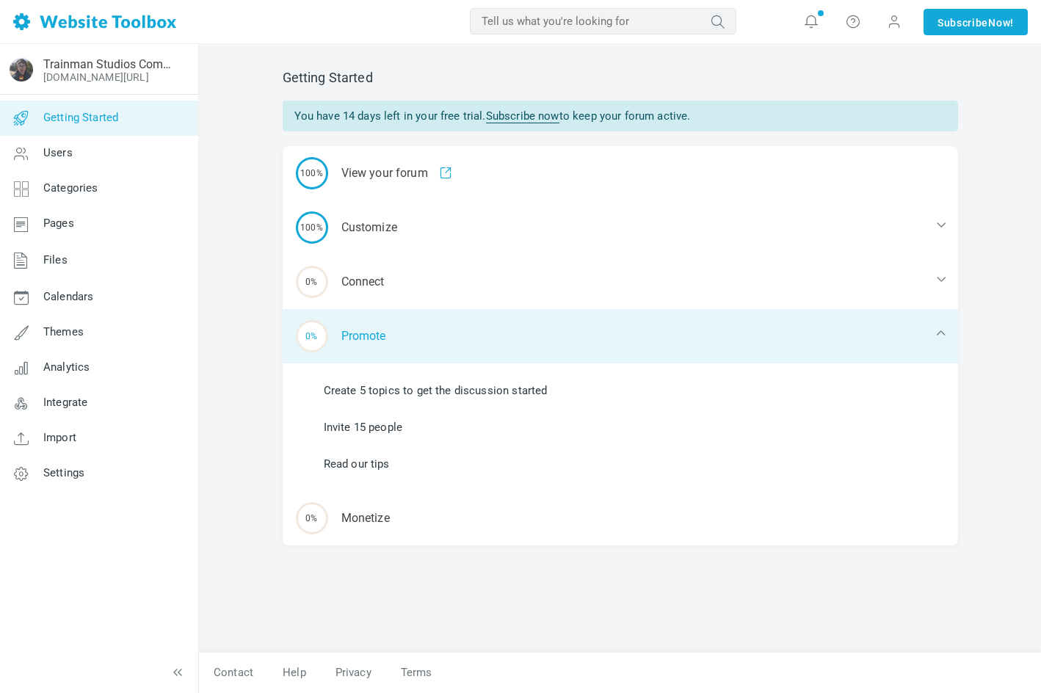
click at [440, 336] on div "0% Promote" at bounding box center [621, 336] width 676 height 54
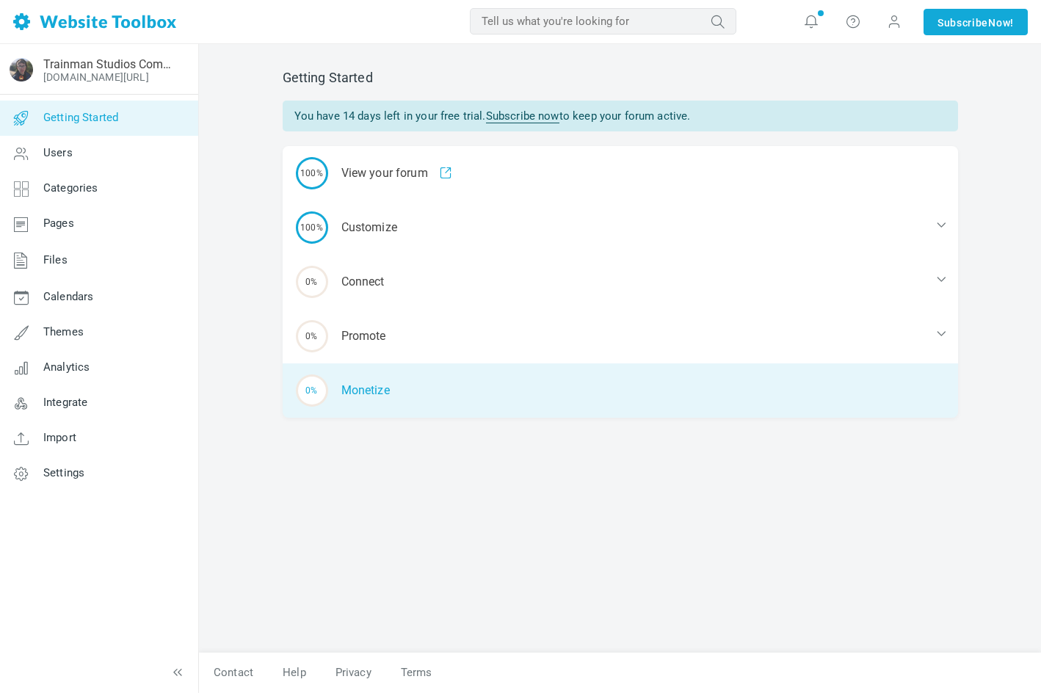
click at [449, 407] on div "0% Monetize" at bounding box center [621, 391] width 676 height 54
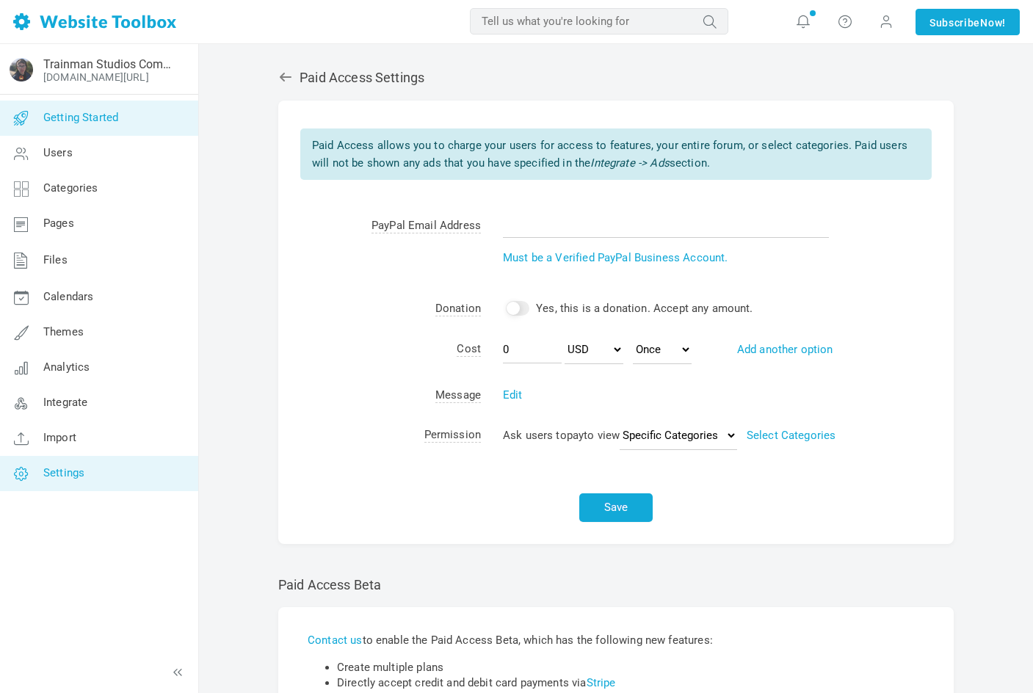
click at [123, 110] on link "Getting Started" at bounding box center [98, 118] width 199 height 35
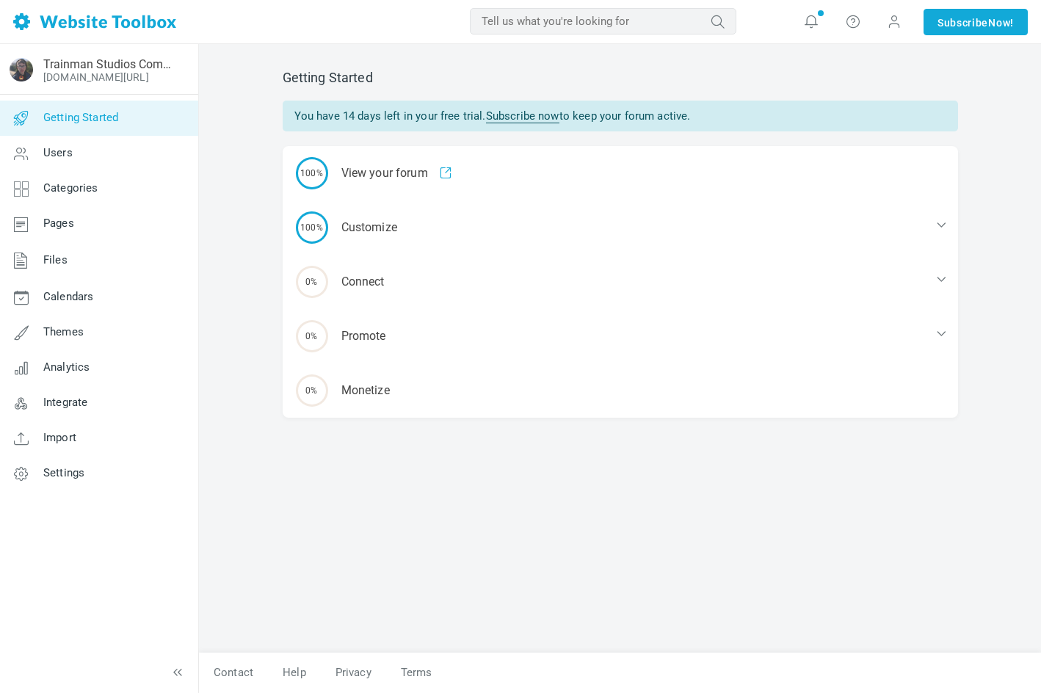
click at [139, 73] on link "[DOMAIN_NAME][URL]" at bounding box center [96, 77] width 106 height 12
click at [93, 232] on link "Pages" at bounding box center [98, 223] width 199 height 35
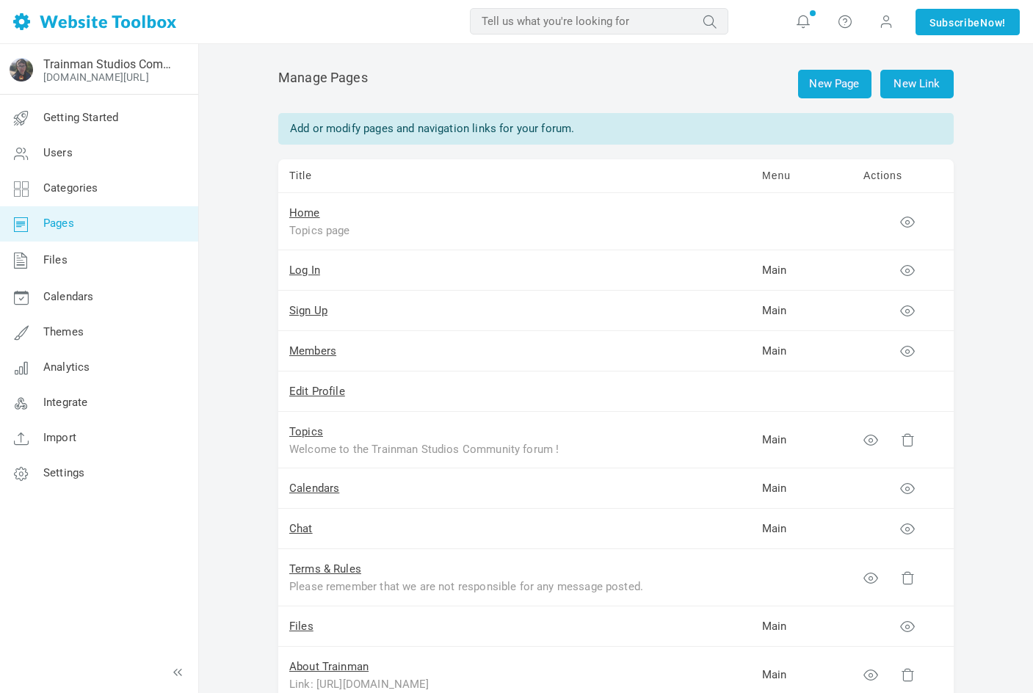
click at [105, 213] on link "Pages" at bounding box center [98, 223] width 199 height 35
click at [134, 184] on link "Categories" at bounding box center [98, 188] width 199 height 35
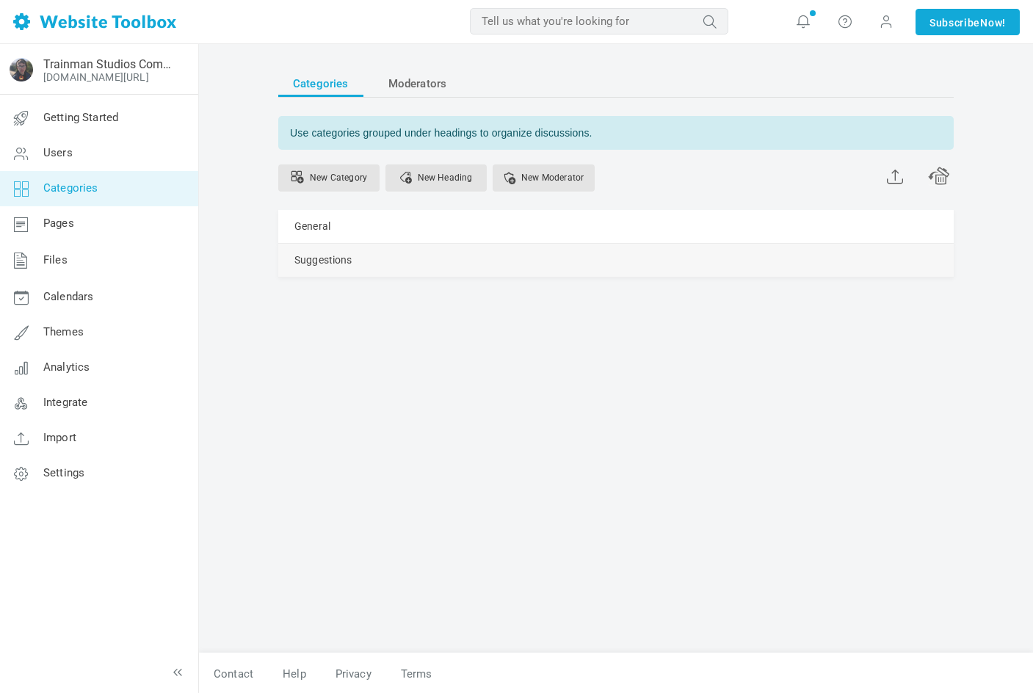
click at [449, 259] on div "Suggestions [GEOGRAPHIC_DATA] Edit [GEOGRAPHIC_DATA] View Category Copy Email A…" at bounding box center [616, 260] width 676 height 33
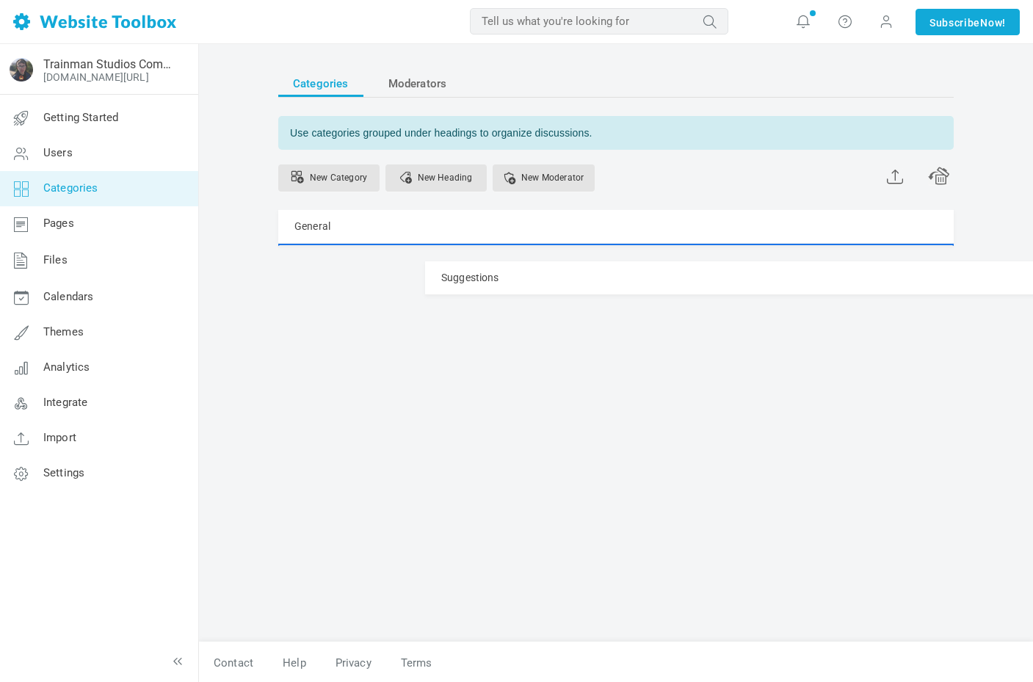
drag, startPoint x: 819, startPoint y: 270, endPoint x: 819, endPoint y: 258, distance: 12.5
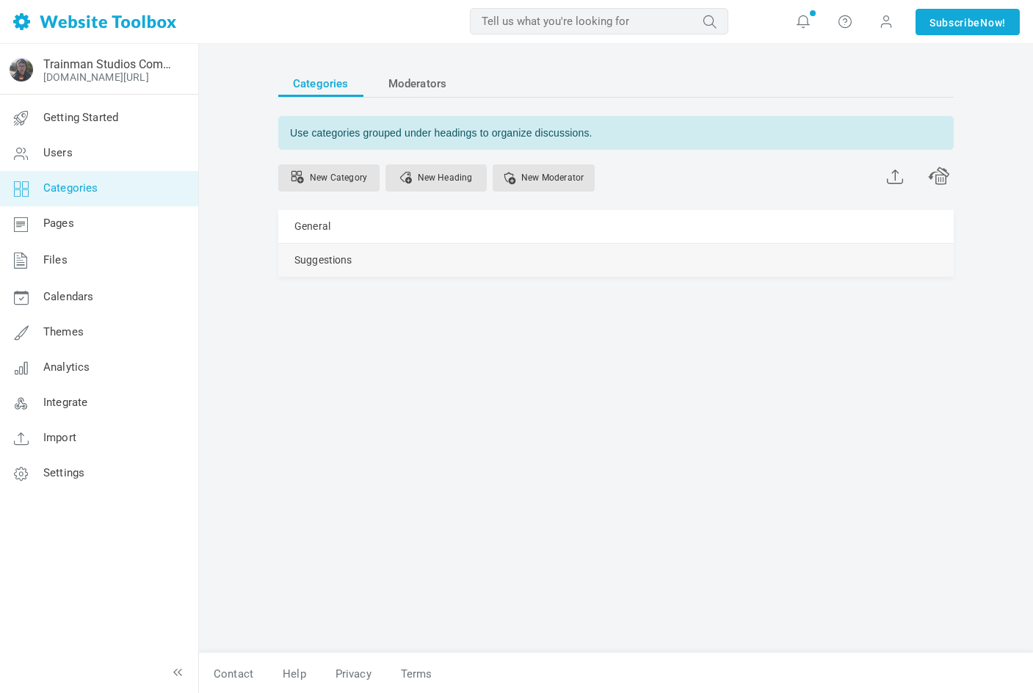
click at [0, 0] on link "Manage" at bounding box center [0, 0] width 0 height 0
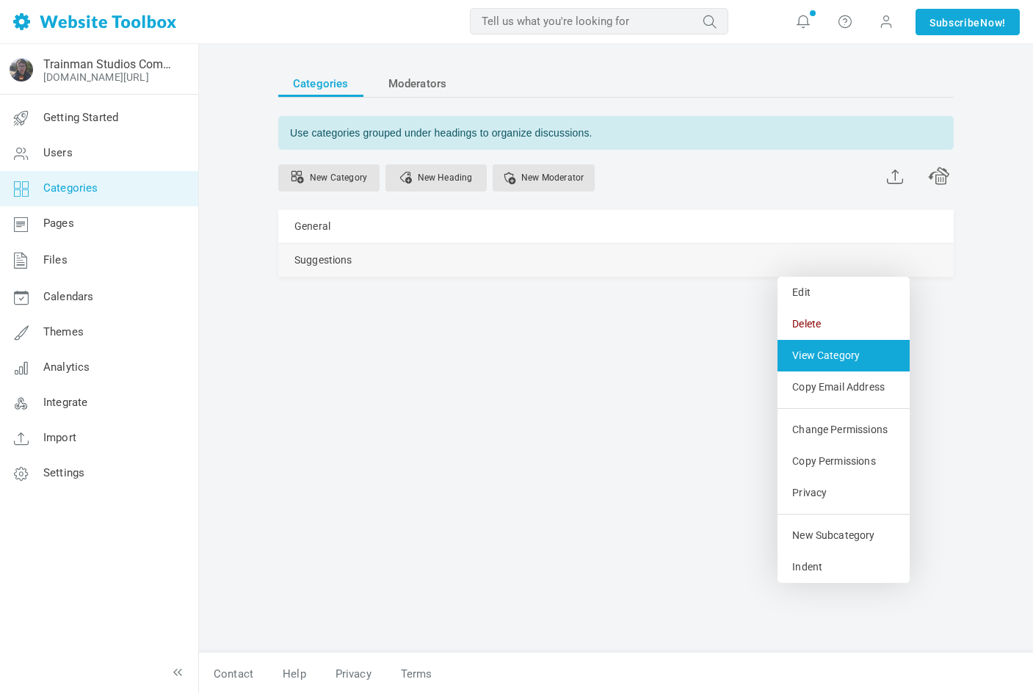
click at [817, 352] on link "View Category" at bounding box center [844, 356] width 132 height 32
click at [0, 0] on link "Manage" at bounding box center [0, 0] width 0 height 0
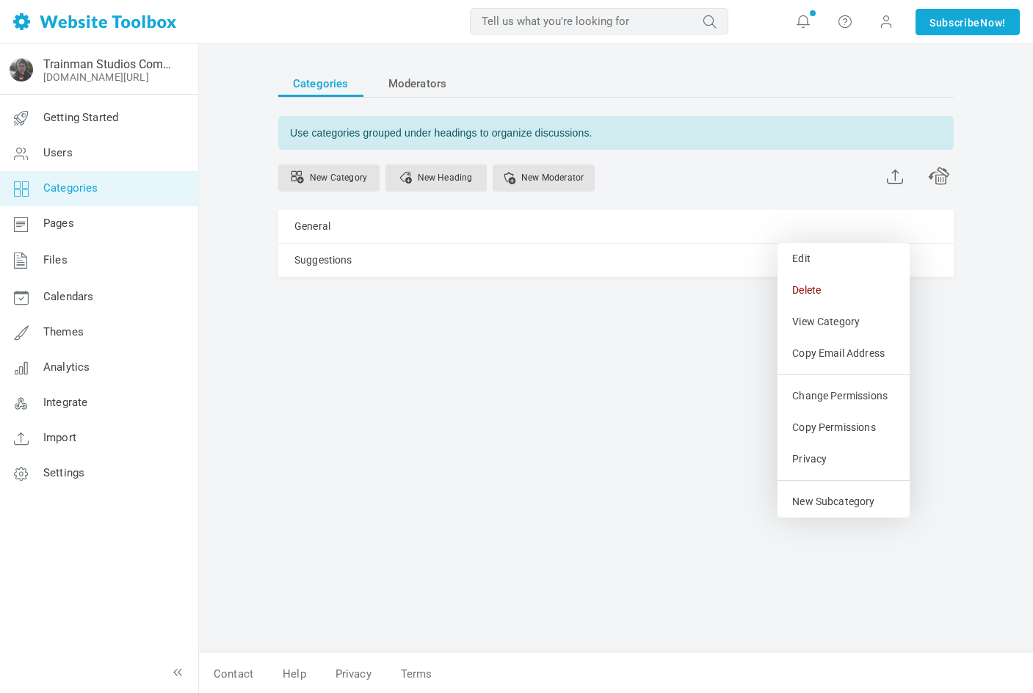
drag, startPoint x: 811, startPoint y: 262, endPoint x: 660, endPoint y: 405, distance: 207.8
click at [651, 401] on div "Categories Moderators Use categories grouped under headings to organize discuss…" at bounding box center [616, 354] width 698 height 598
click at [837, 328] on link "View Category" at bounding box center [844, 322] width 132 height 32
